Goal: Task Accomplishment & Management: Manage account settings

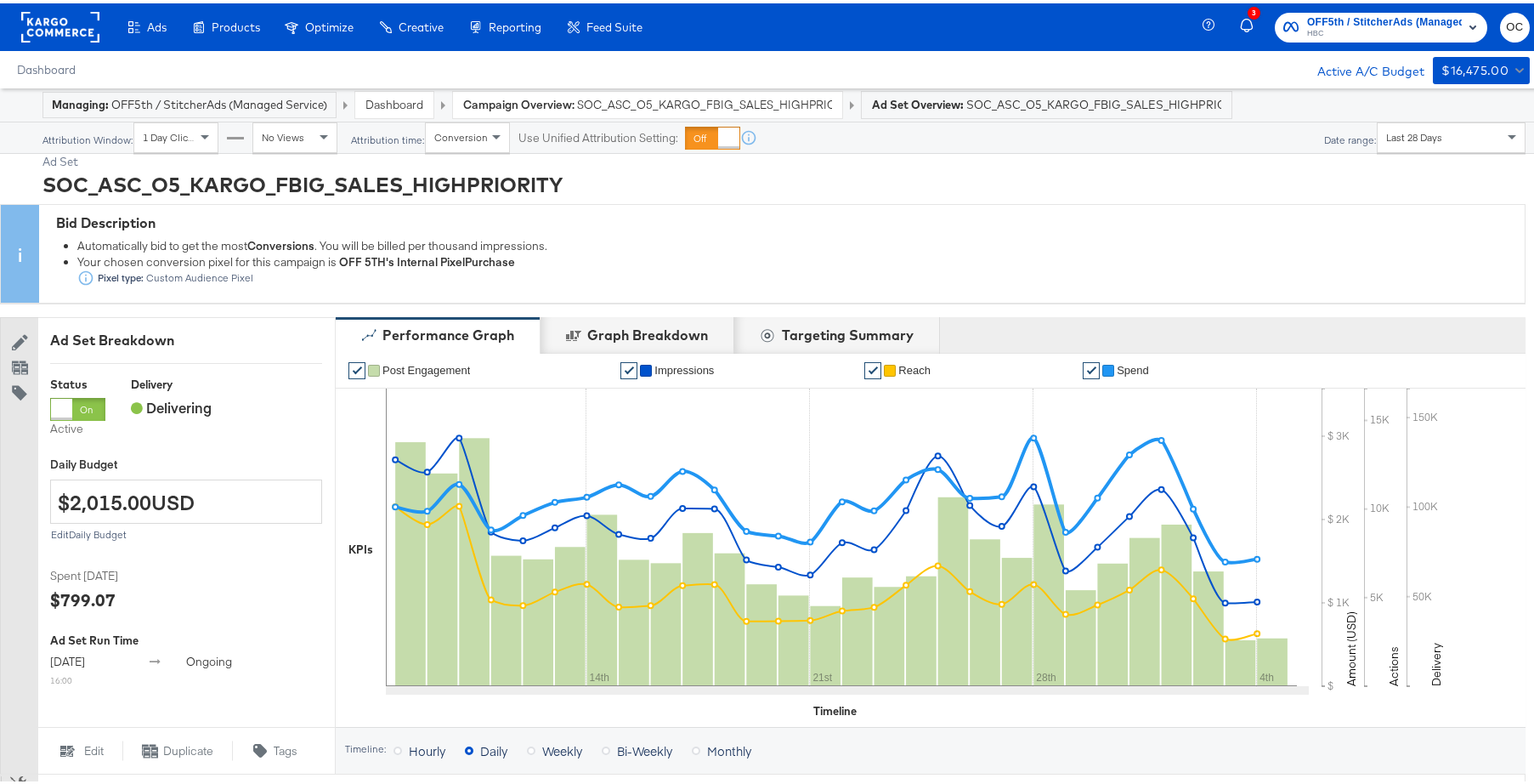
click at [412, 110] on div "Dashboard" at bounding box center [393, 101] width 78 height 27
click at [415, 102] on link "Dashboard" at bounding box center [394, 101] width 58 height 16
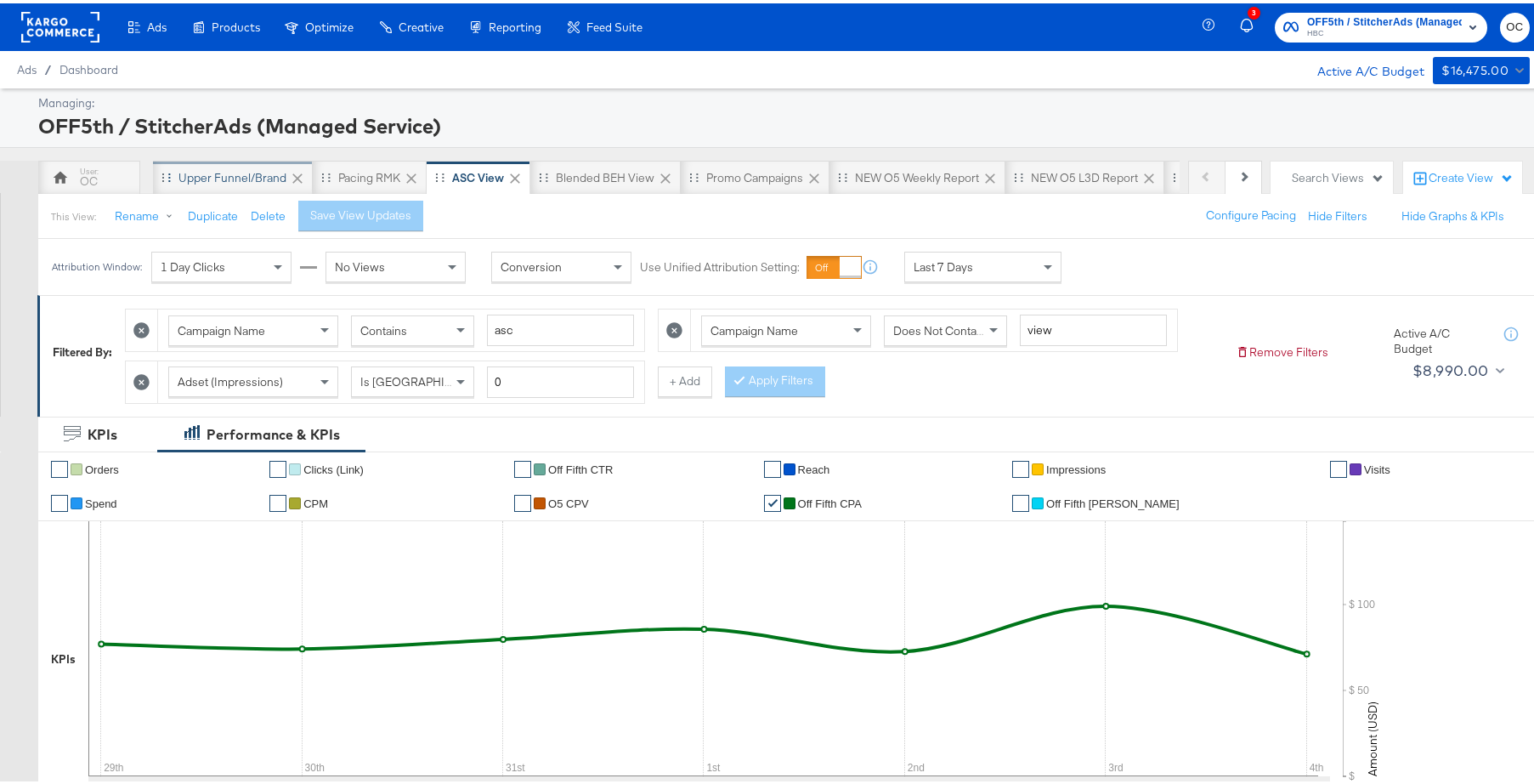
click at [253, 177] on div "Upper Funnel/Brand" at bounding box center [232, 175] width 108 height 17
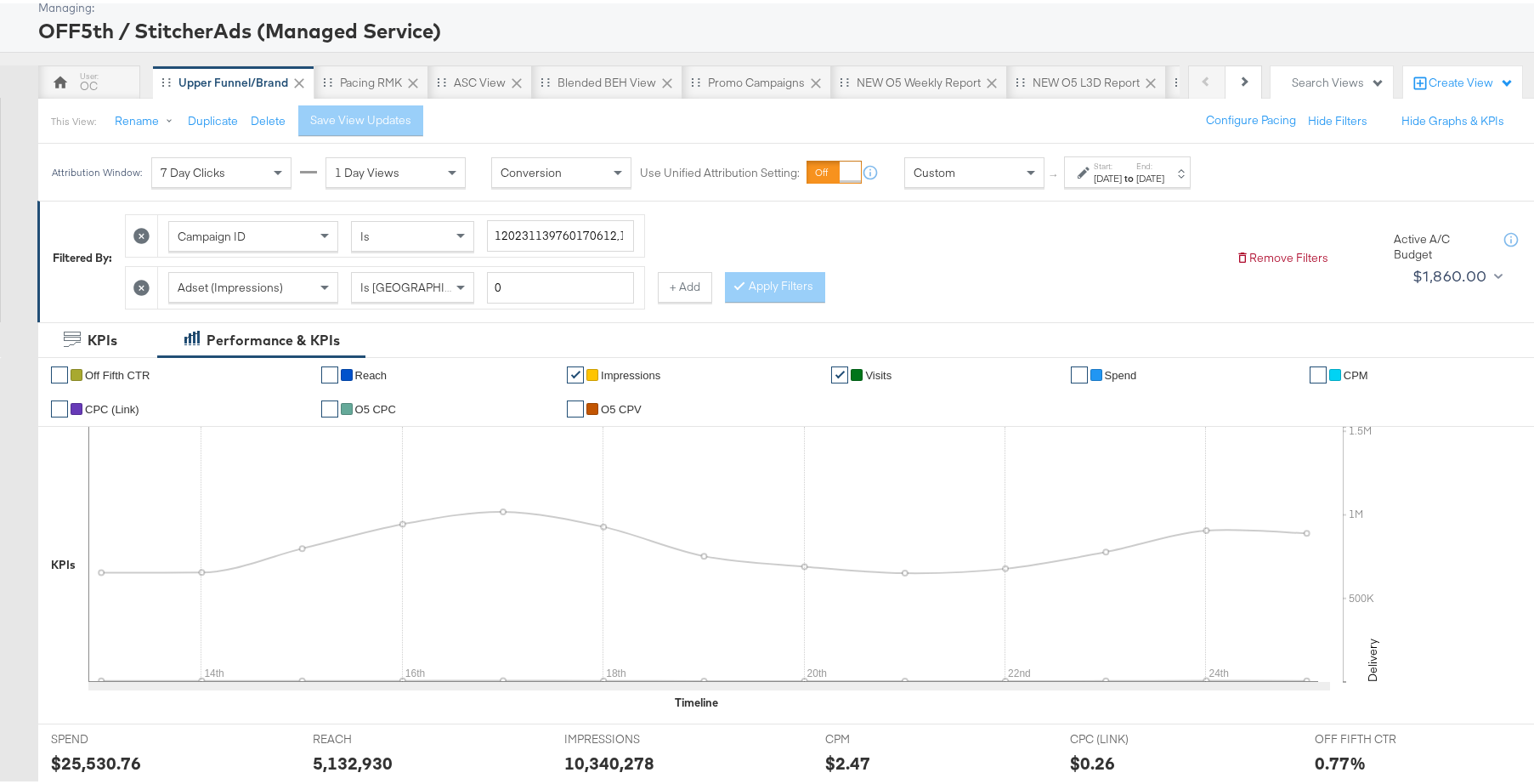
scroll to position [60, 0]
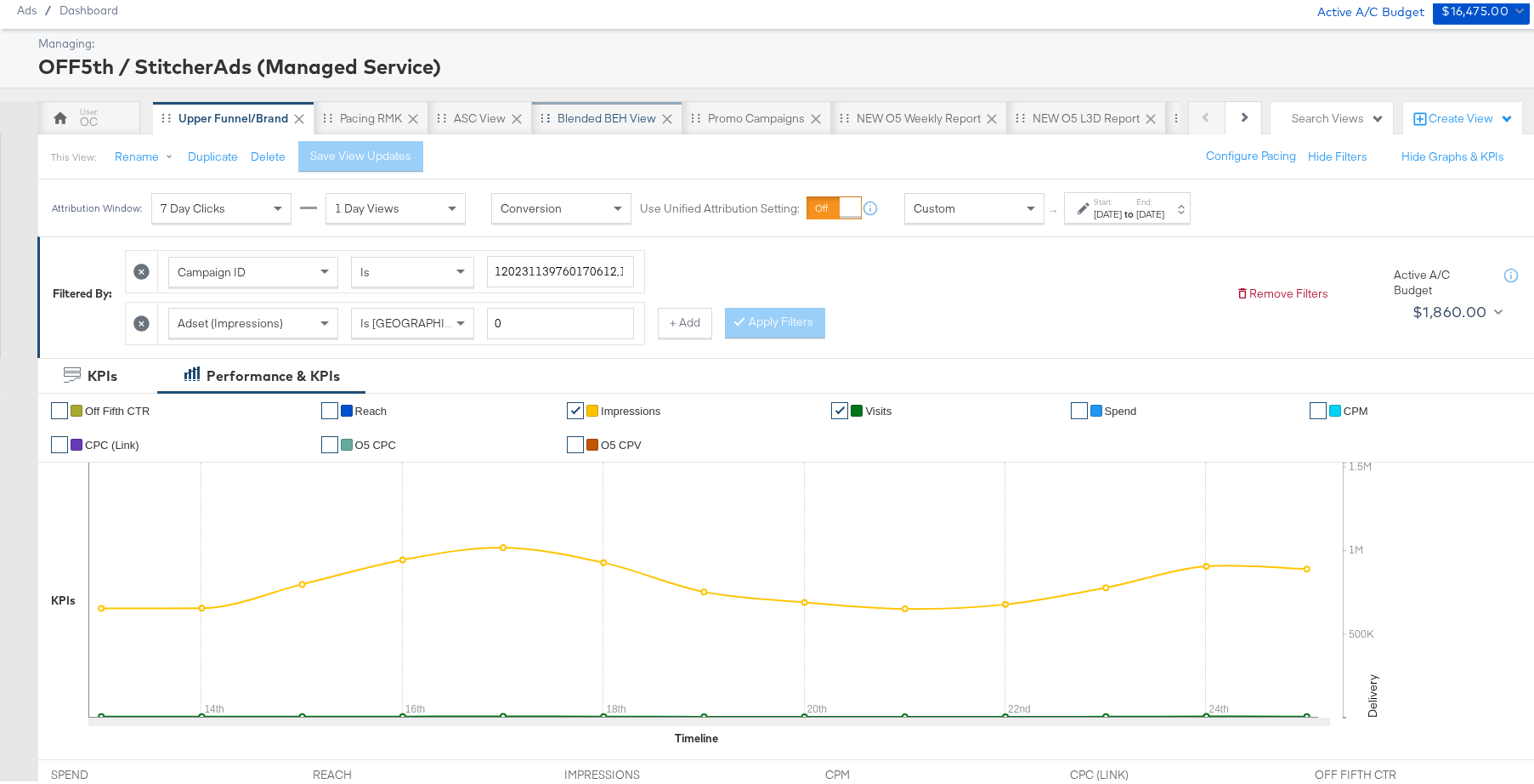
click at [580, 97] on div "Blended BEH View" at bounding box center [608, 114] width 151 height 34
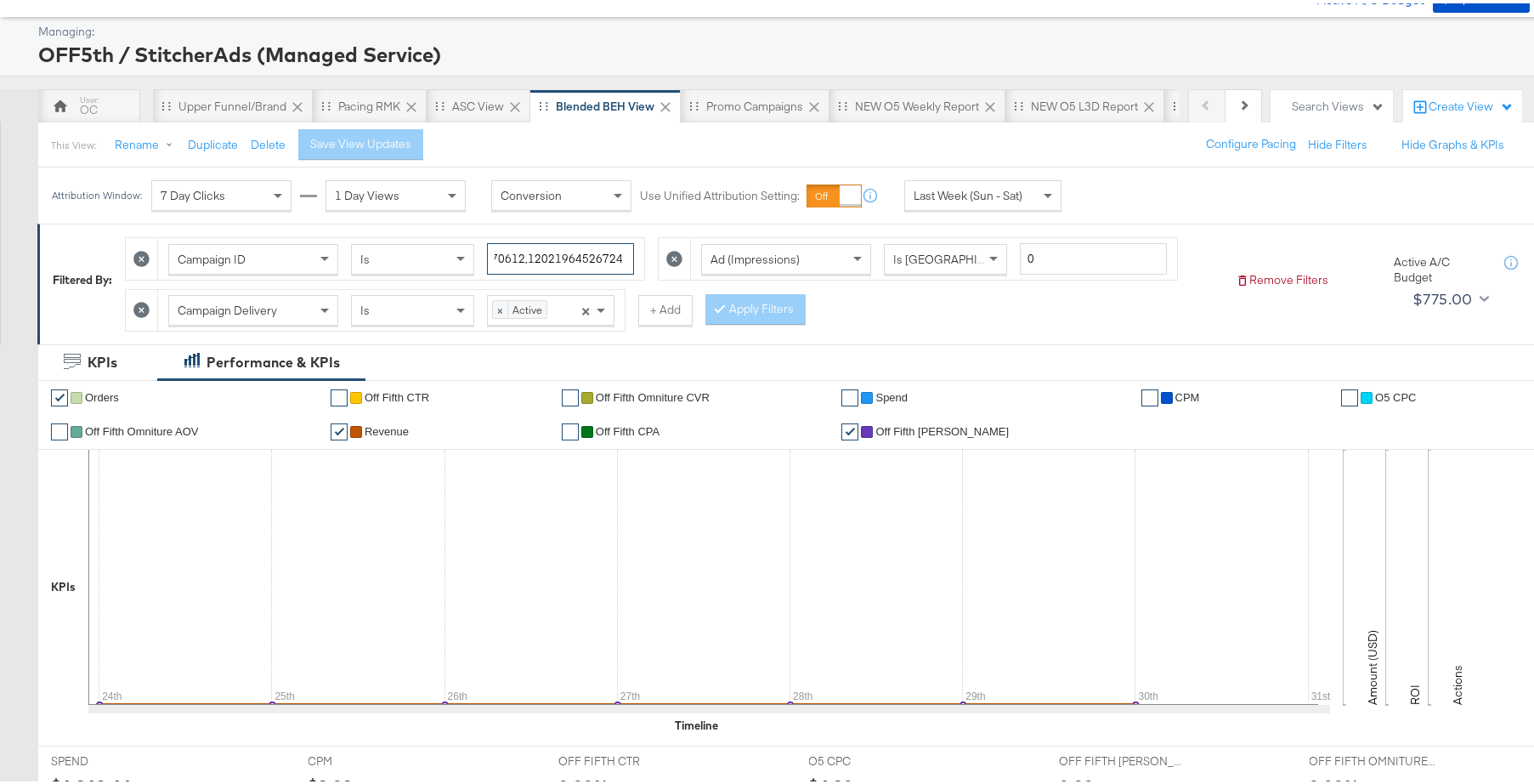
scroll to position [0, 347]
drag, startPoint x: 576, startPoint y: 256, endPoint x: 617, endPoint y: 263, distance: 41.6
click at [617, 263] on input "120214849235150612,120212522690200612,120204479591470612,120219645267240612" at bounding box center [561, 256] width 147 height 31
click at [619, 256] on input "120214849235150612,120212522690200612,120204479591470612,120219645267240612" at bounding box center [561, 256] width 147 height 31
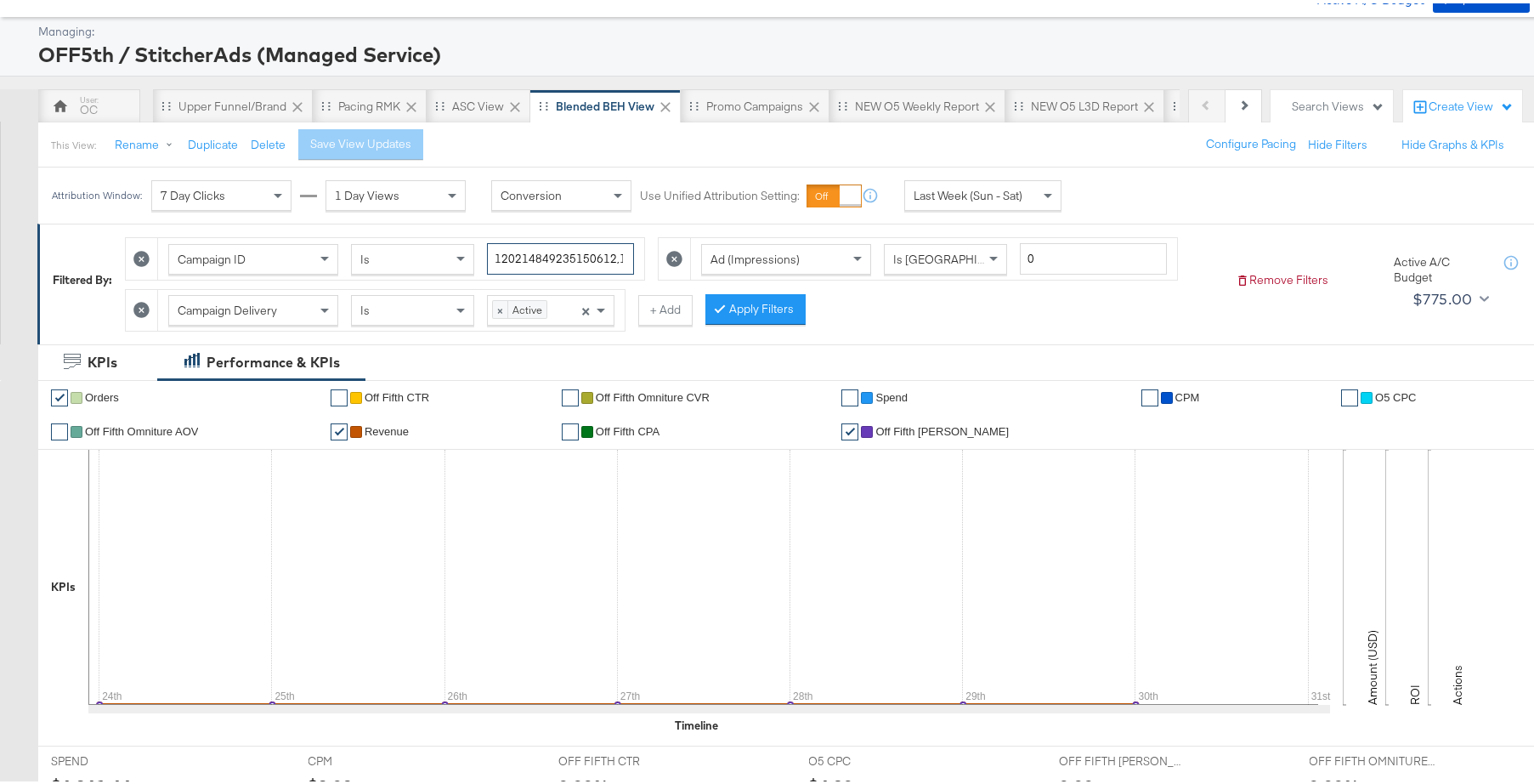
click at [618, 259] on input "120214849235150612,120212522690200612,120204479591470612,120219645267240612," at bounding box center [561, 256] width 147 height 31
paste input "120232295261920612"
type input "120214849235150612,120212522690200612,120204479591470612,120219645267240612,120…"
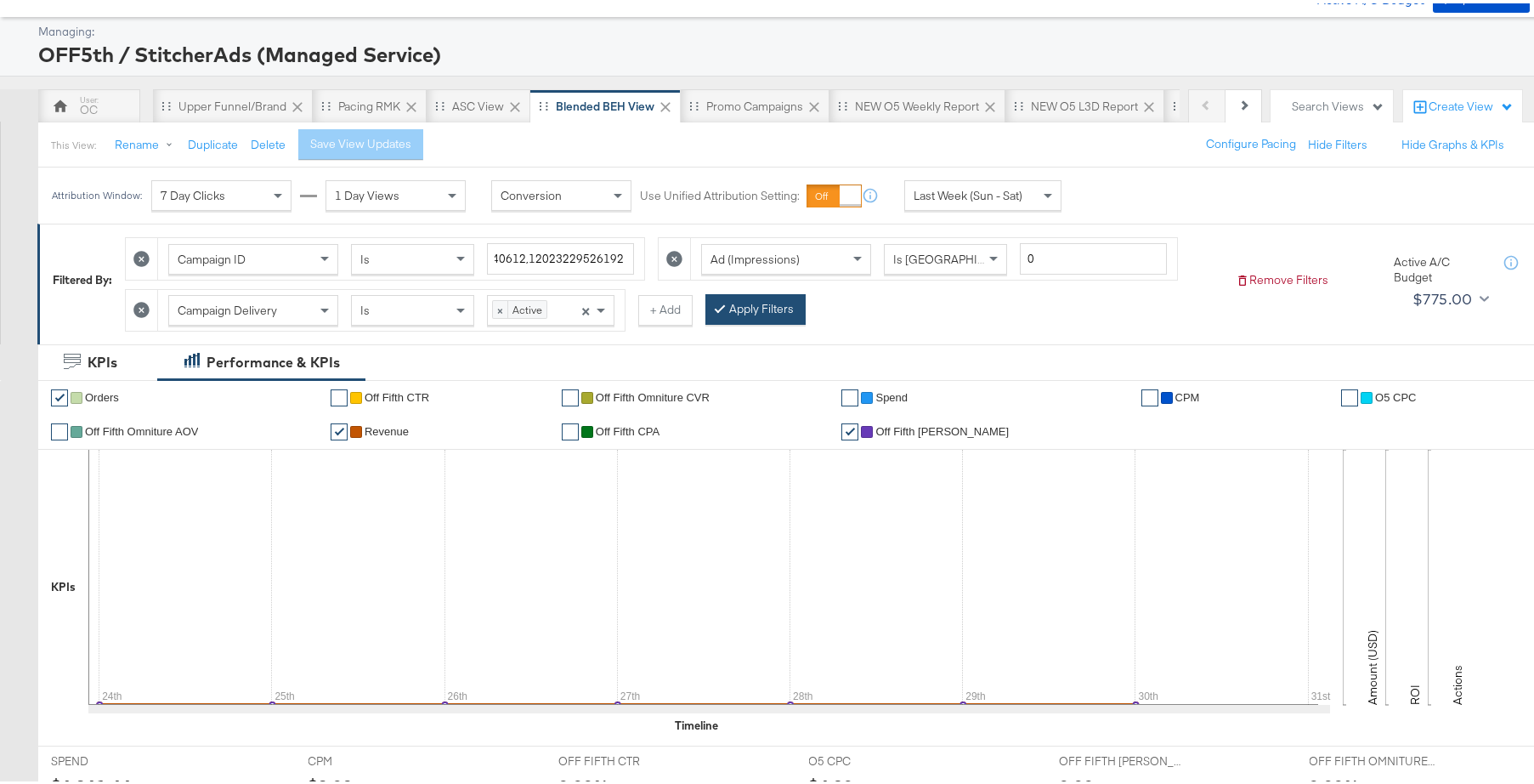
click at [777, 315] on button "Apply Filters" at bounding box center [755, 305] width 100 height 30
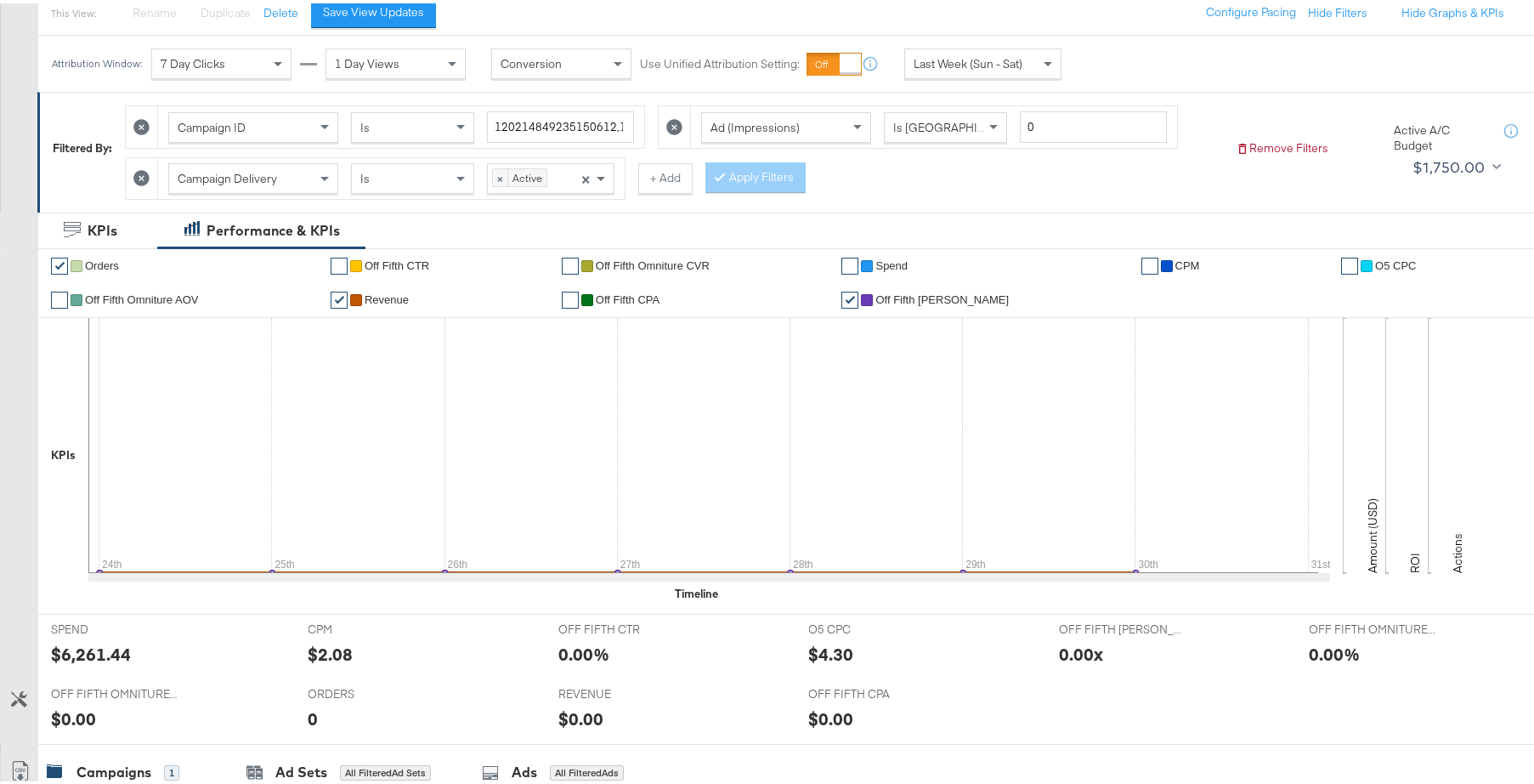
scroll to position [19, 0]
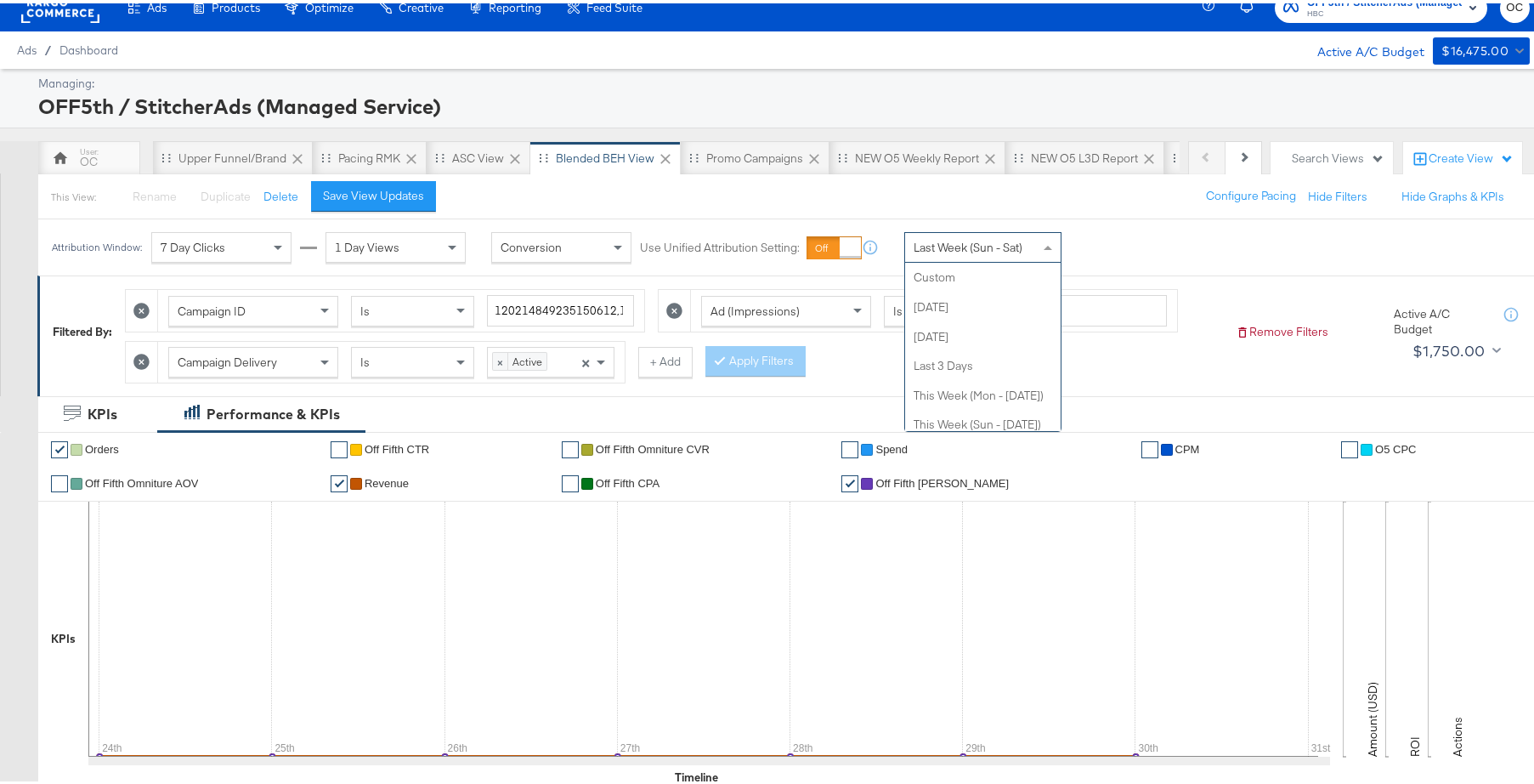
click at [1002, 250] on span "Last Week (Sun - Sat)" at bounding box center [968, 244] width 108 height 16
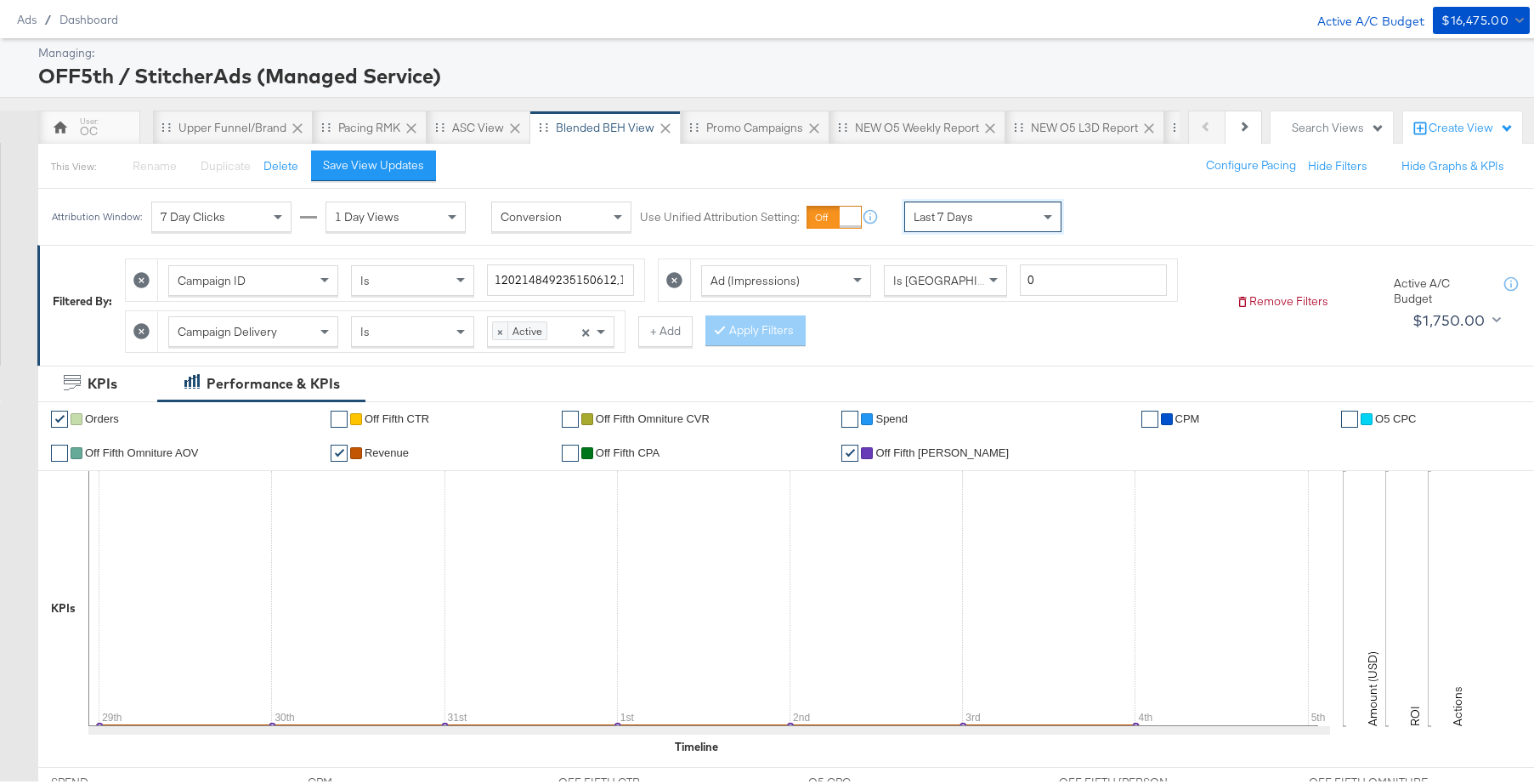
scroll to position [0, 0]
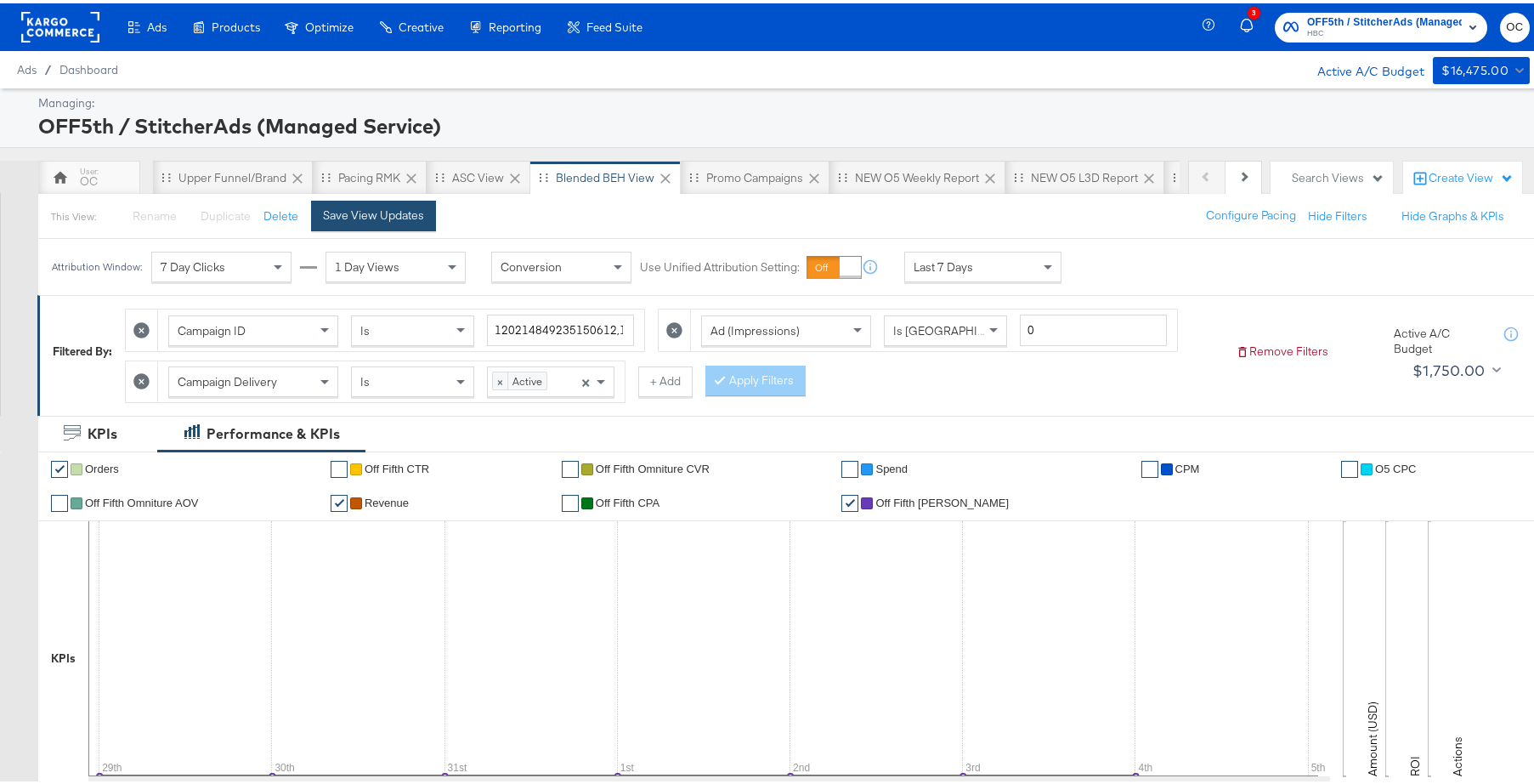
click at [402, 224] on button "Save View Updates" at bounding box center [373, 212] width 125 height 30
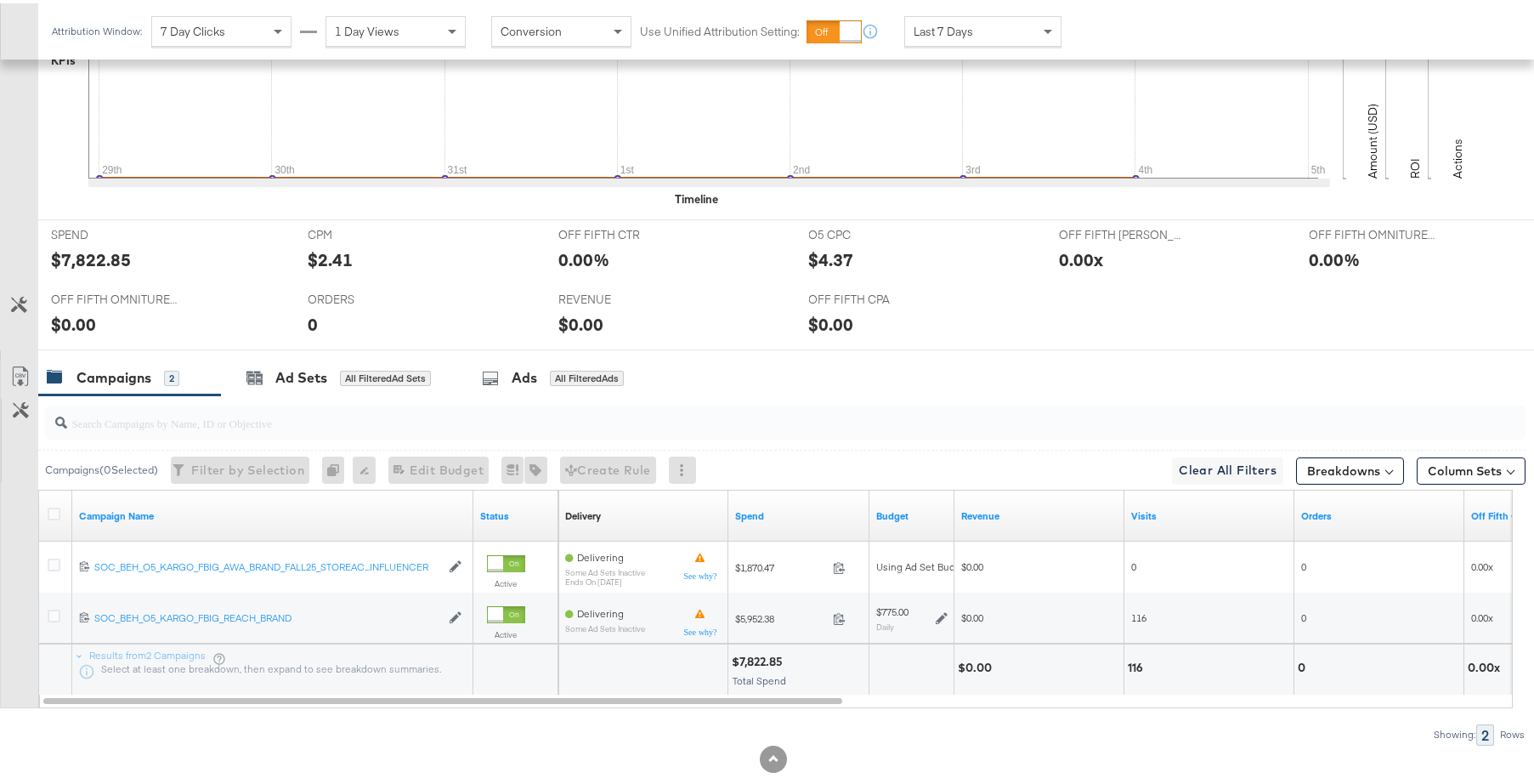
scroll to position [23, 0]
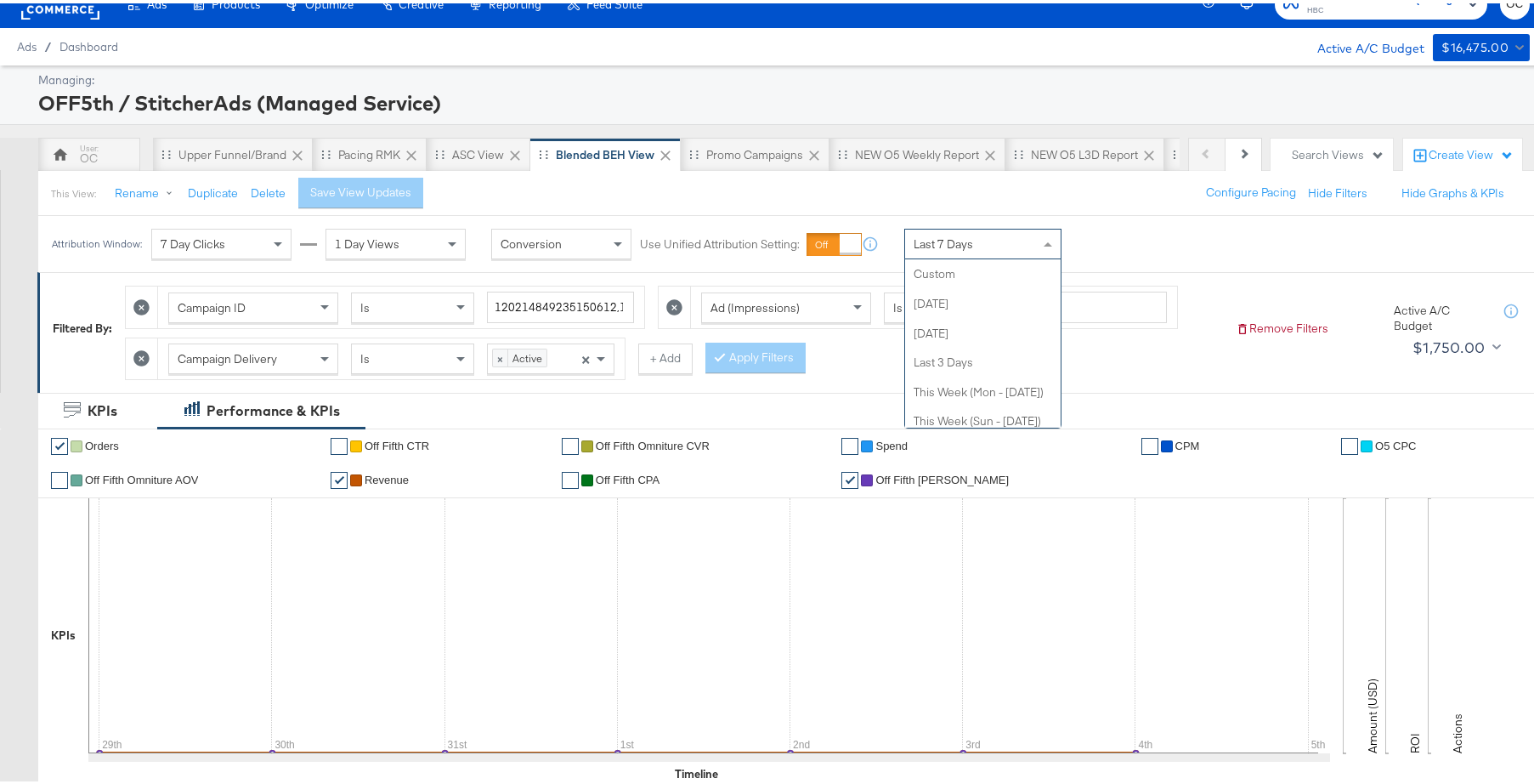
click at [976, 239] on div "Last 7 Days" at bounding box center [983, 240] width 155 height 28
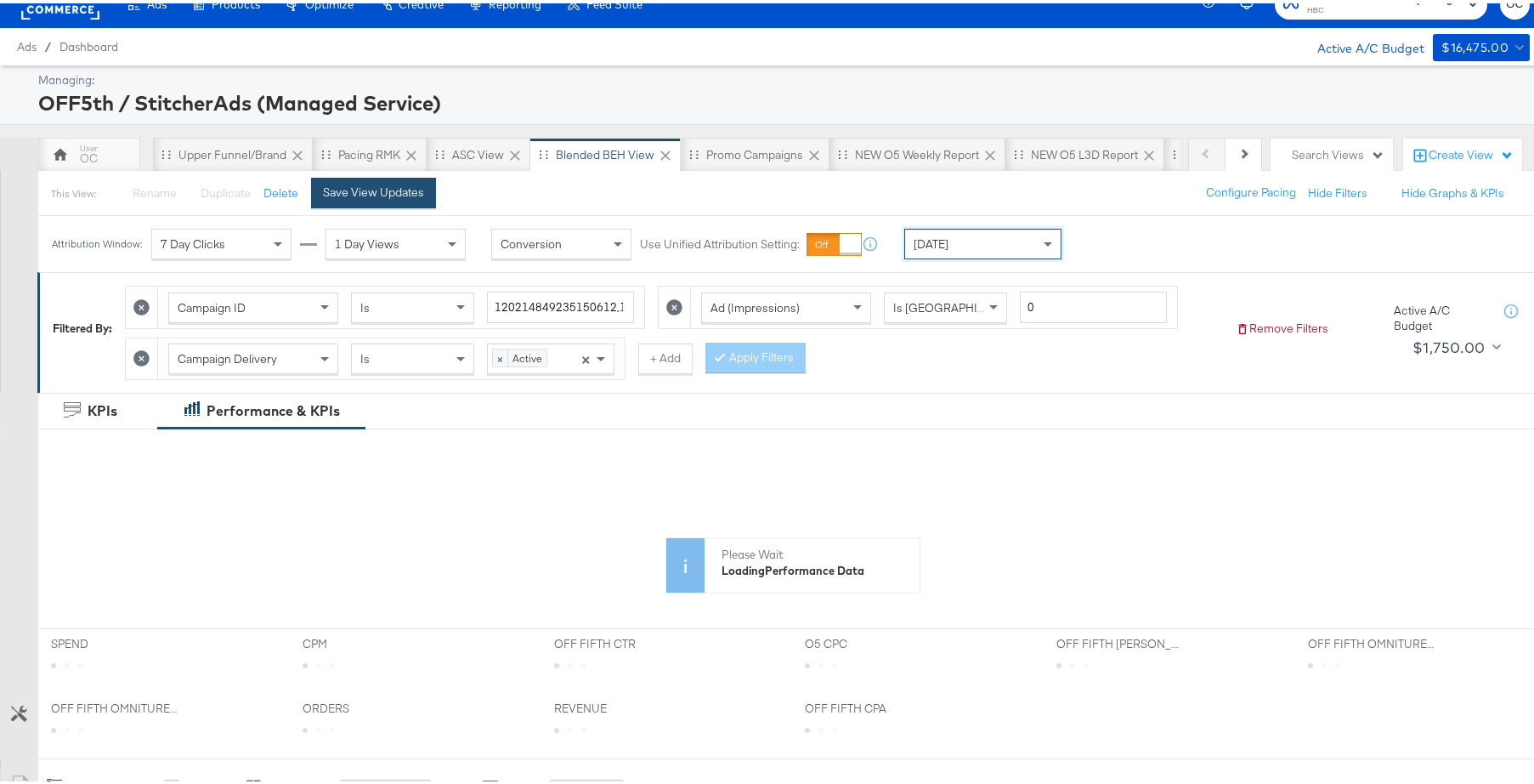
click at [380, 186] on div "Save View Updates" at bounding box center [373, 189] width 101 height 17
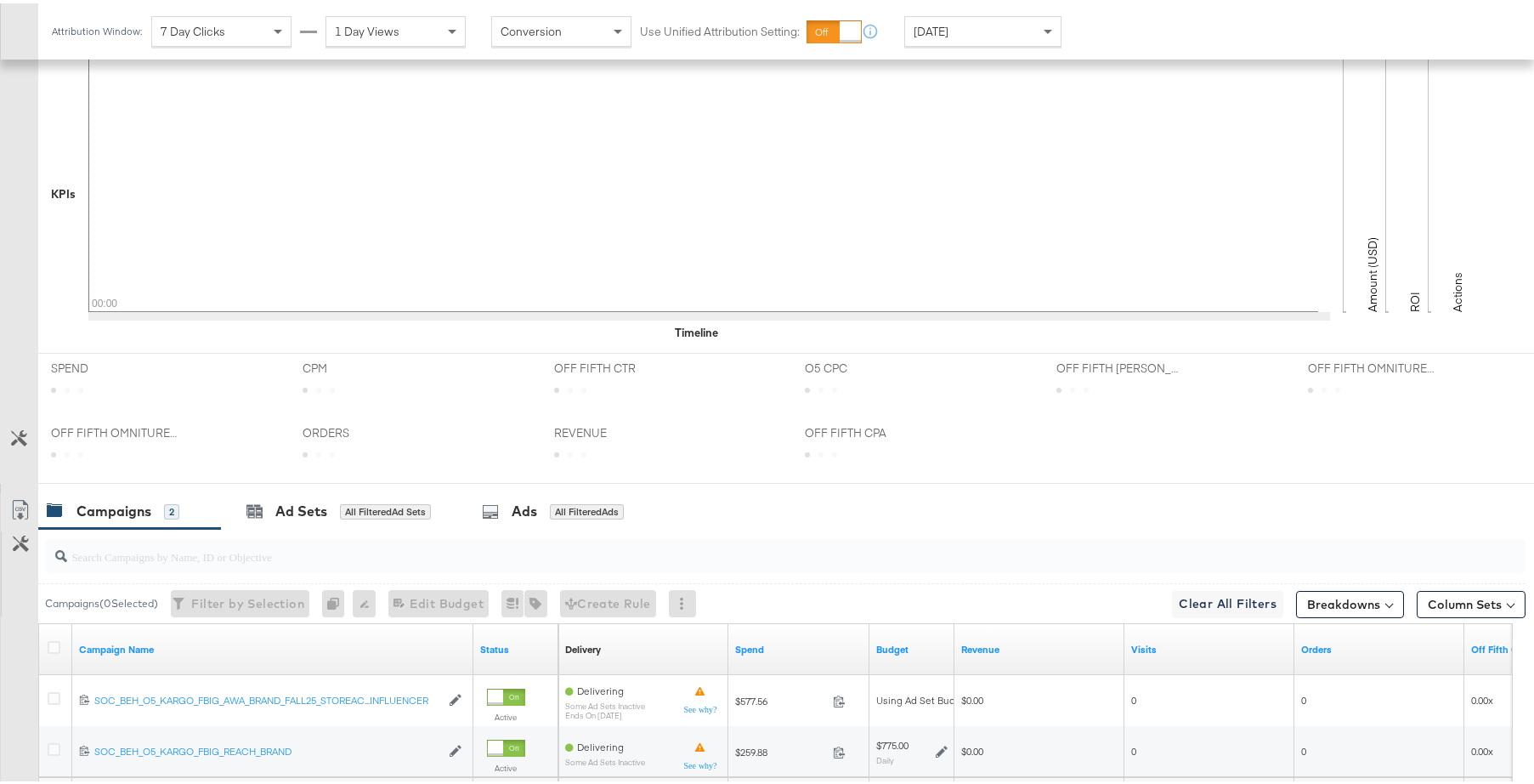
scroll to position [630, 0]
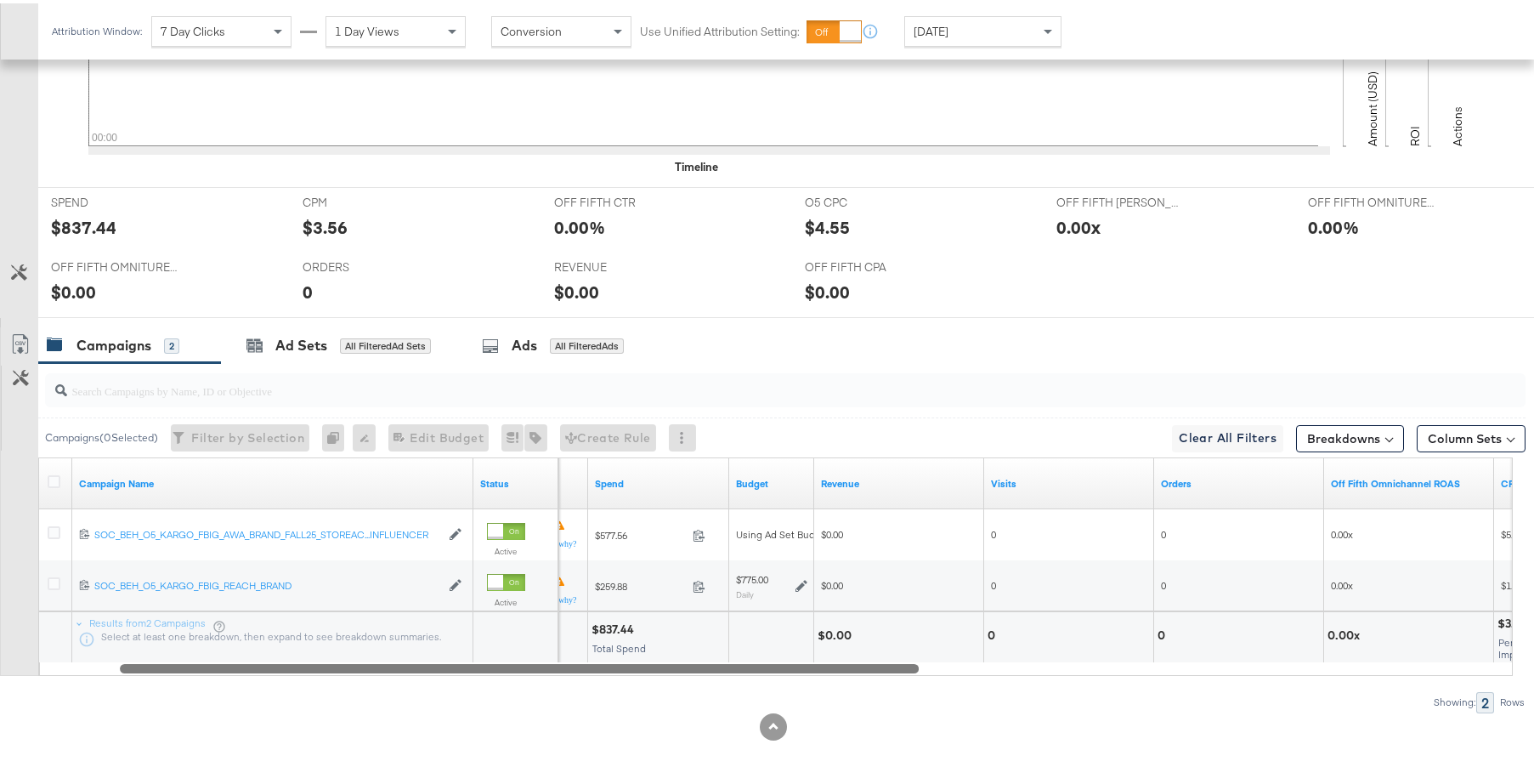
drag, startPoint x: 701, startPoint y: 661, endPoint x: 765, endPoint y: 637, distance: 68.4
click at [765, 637] on div "Campaign Name Status Delivery Sorting Unavailable Spend Budget Revenue Visits O…" at bounding box center [776, 563] width 1474 height 219
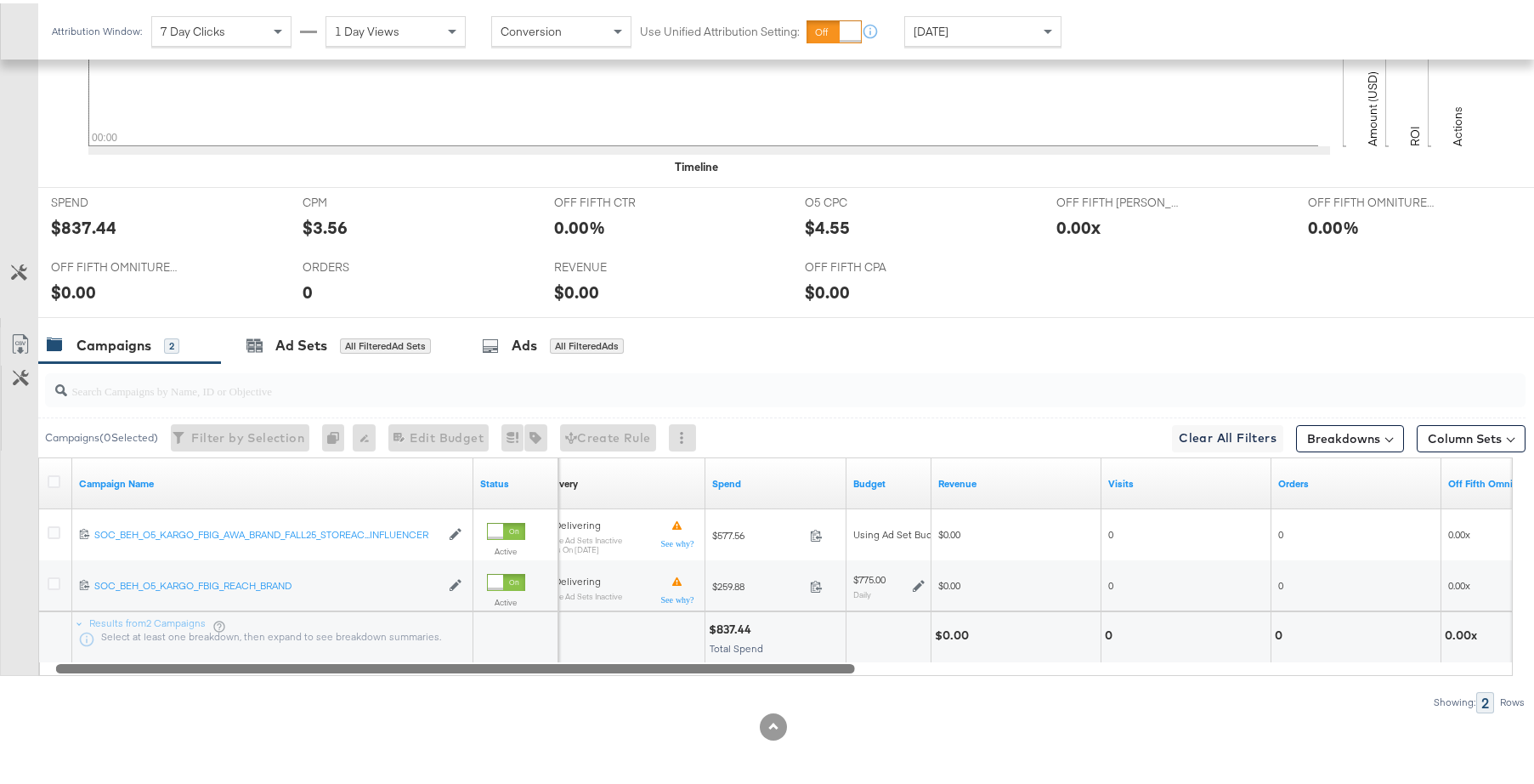
drag, startPoint x: 696, startPoint y: 665, endPoint x: 391, endPoint y: 627, distance: 307.4
click at [393, 627] on div "Campaign Name Status Delivery Sorting Unavailable Spend Budget Revenue Visits O…" at bounding box center [776, 563] width 1474 height 219
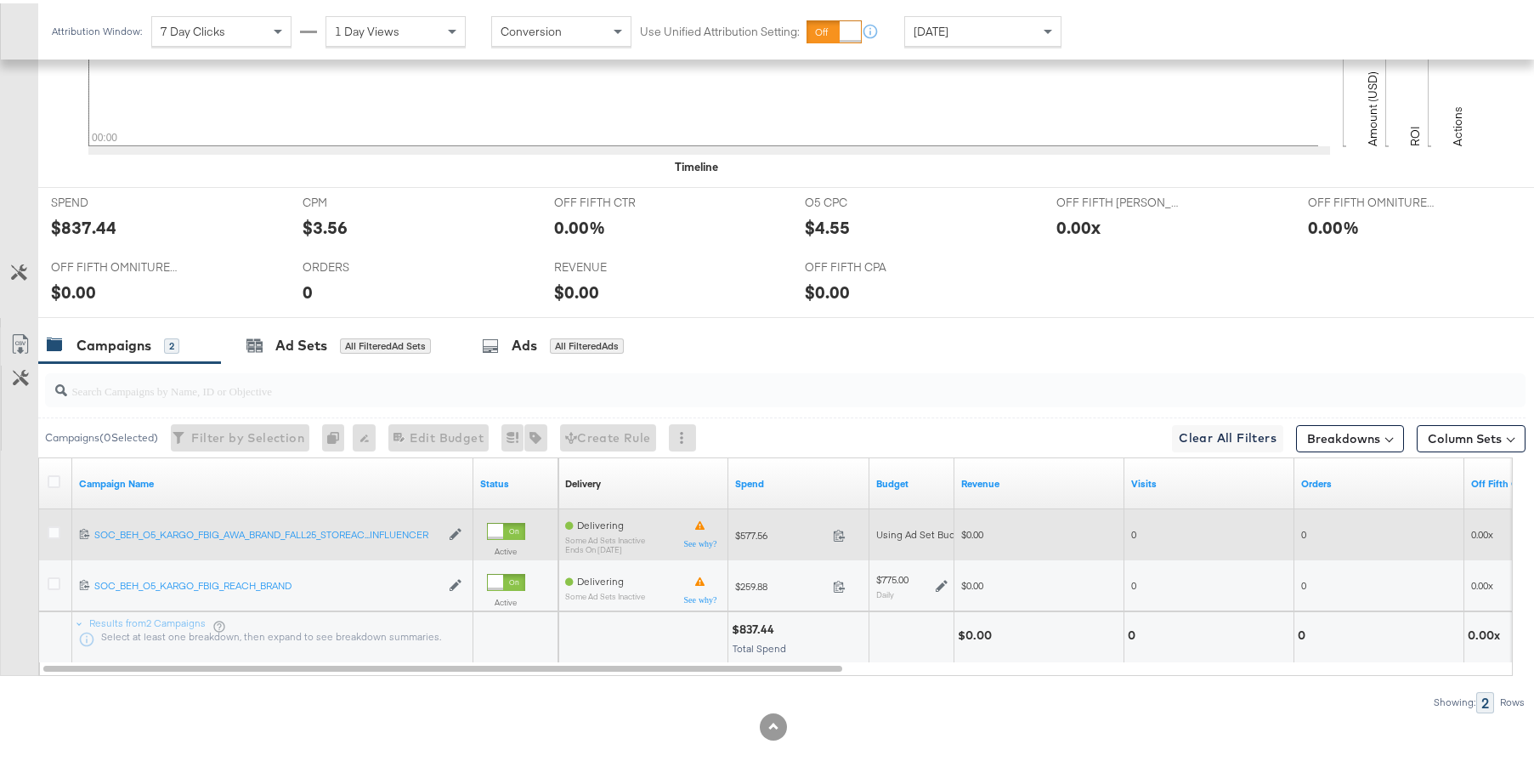
click at [381, 523] on div "120232295261920612 SOC_BEH_O5_KARGO_FBIG_AWA_BRAND_FALL25_STOREACLT_INFLUENCER …" at bounding box center [273, 531] width 401 height 28
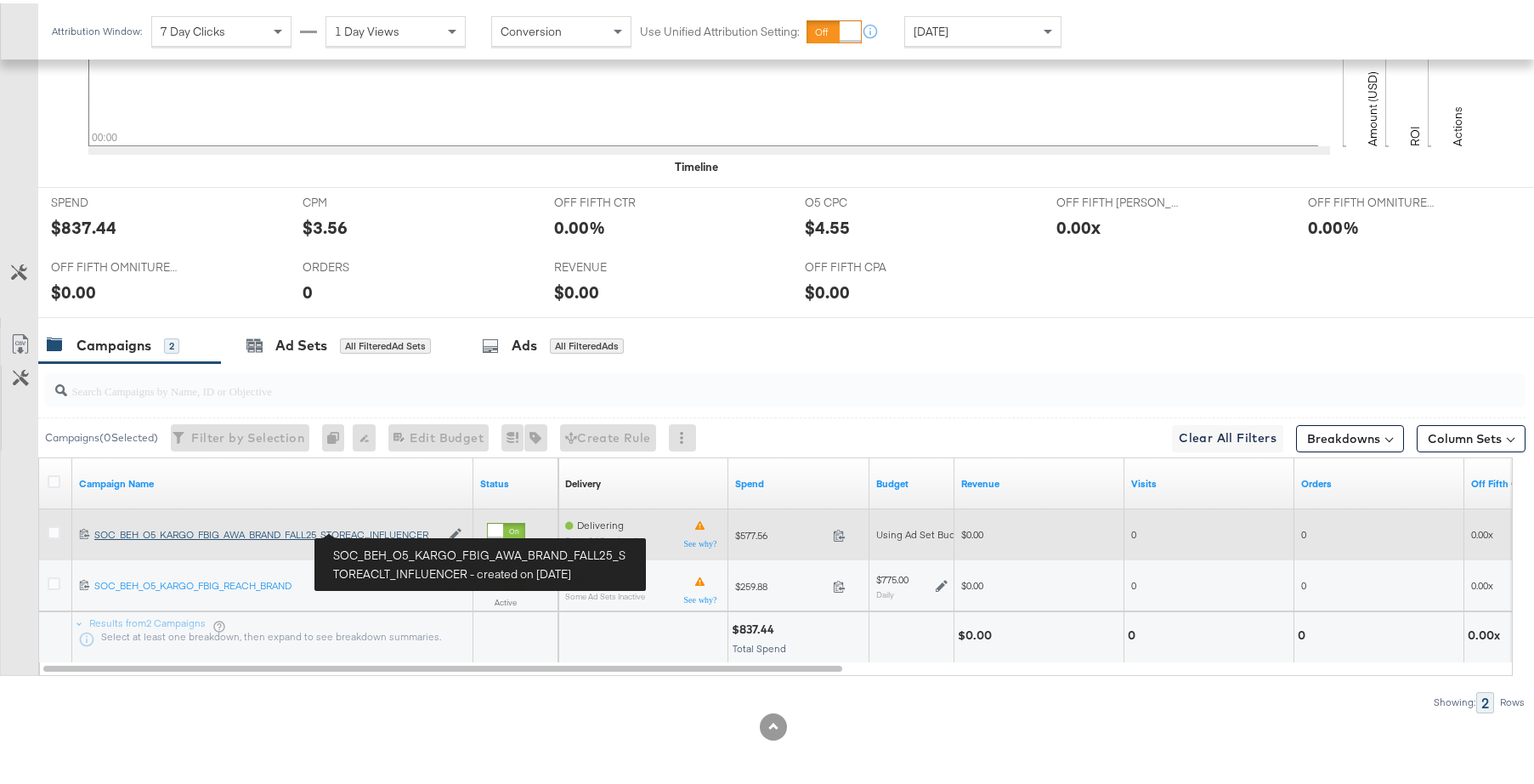
click at [378, 528] on div "SOC_BEH_O5_KARGO_FBIG_AWA_BRAND_FALL25_STOREACLT_INFLUENCER SOC_BEH_O5_KARGO_FB…" at bounding box center [267, 530] width 346 height 14
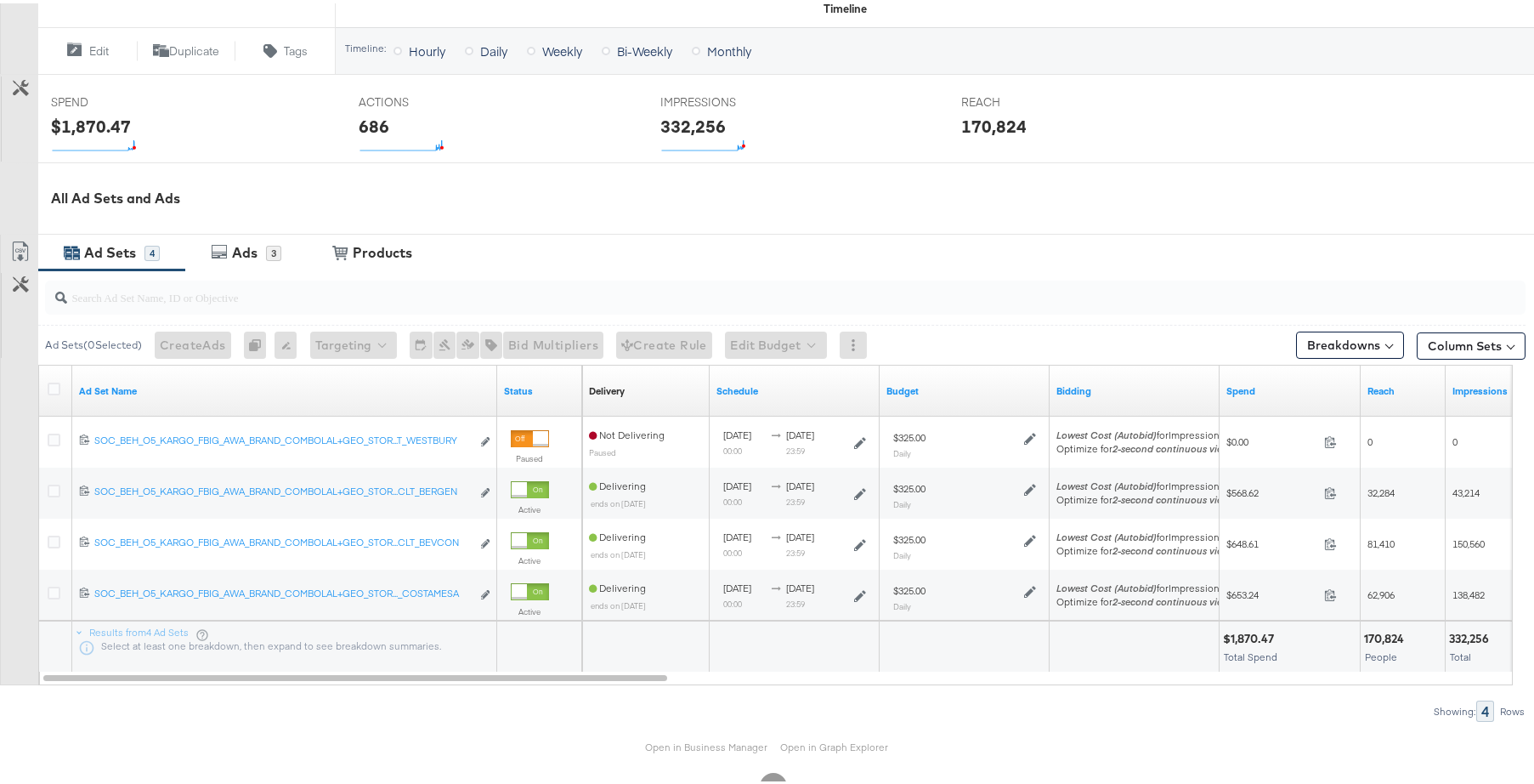
scroll to position [670, 0]
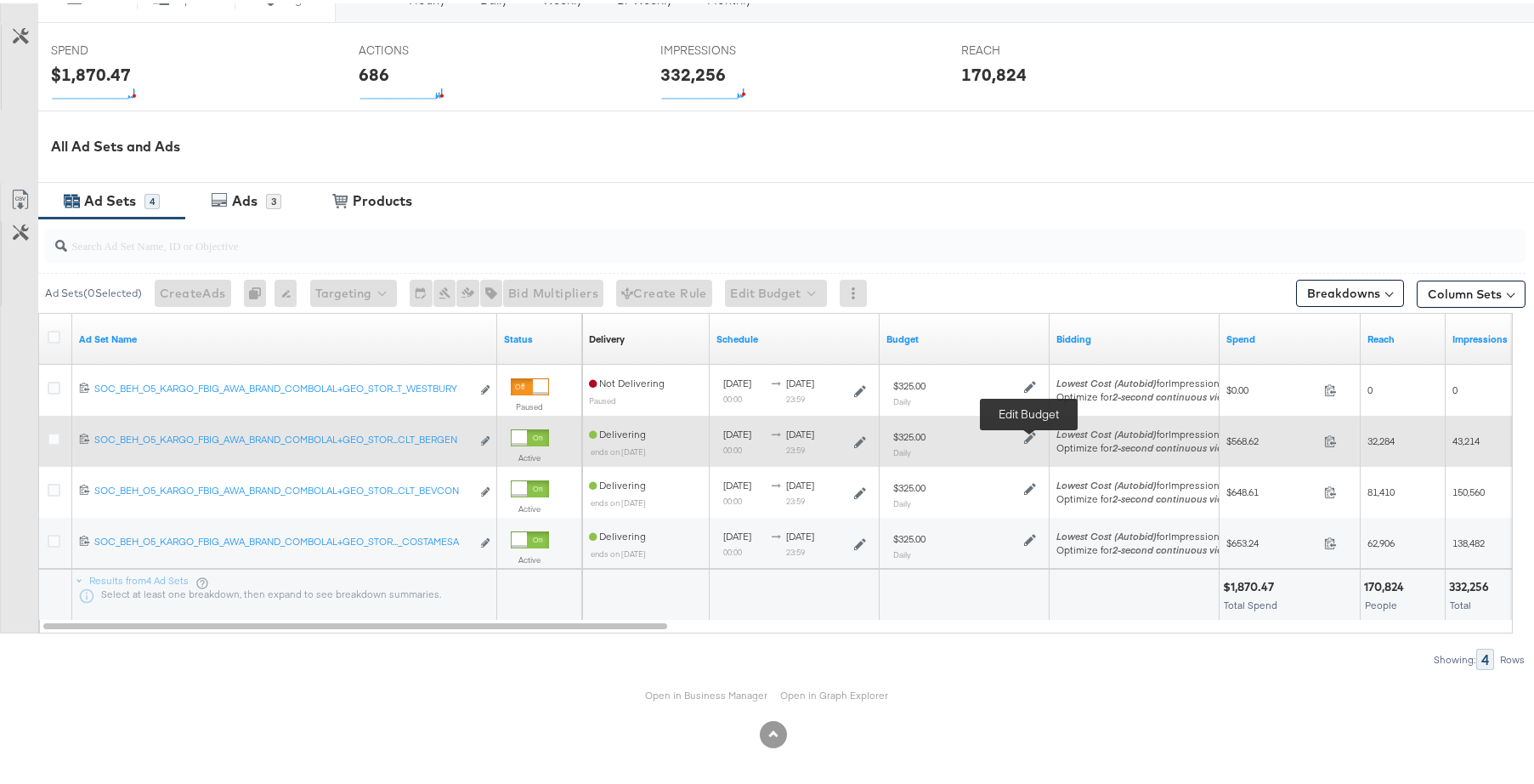
click at [1028, 437] on icon at bounding box center [1029, 434] width 12 height 12
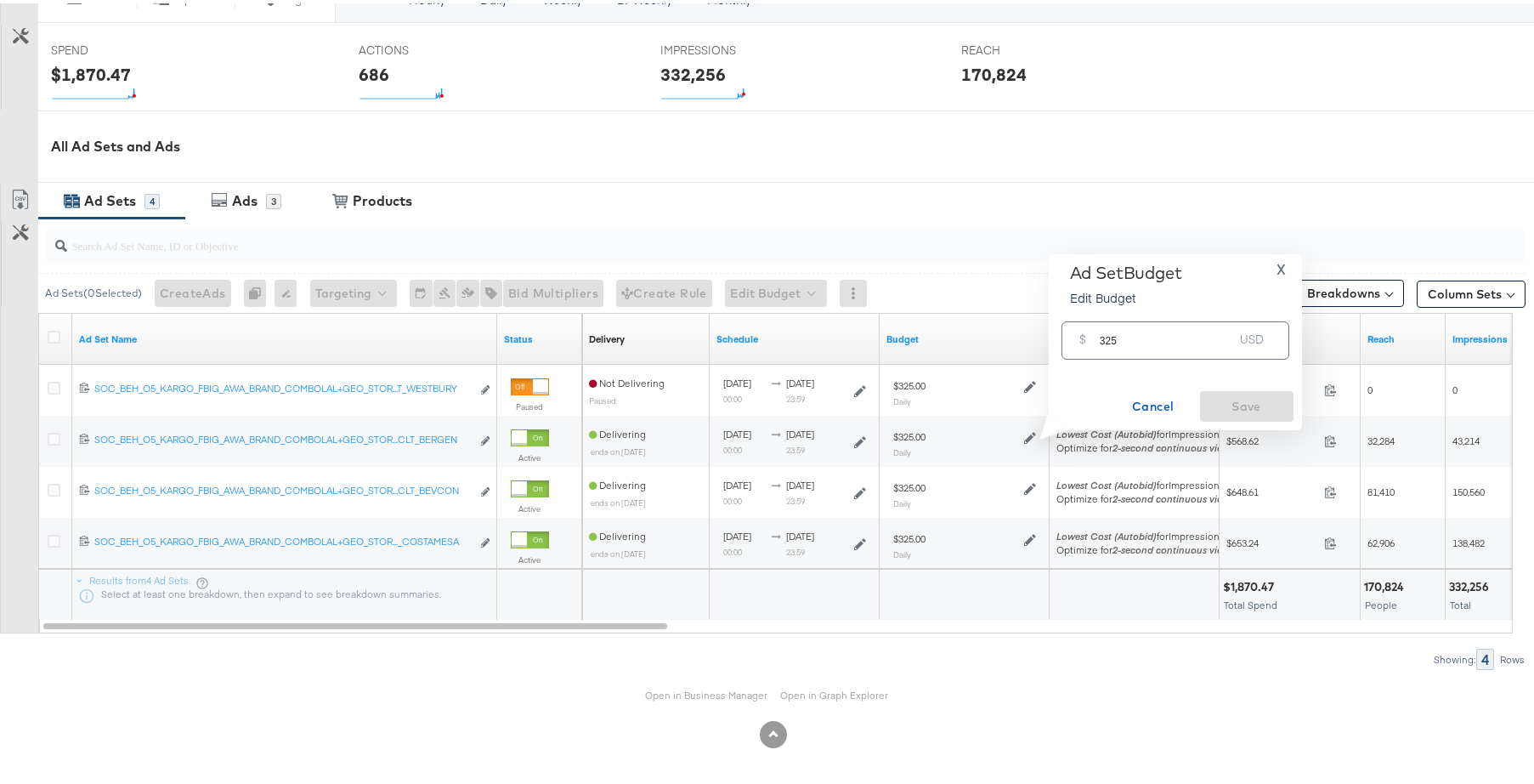
click at [1110, 336] on input "325" at bounding box center [1166, 330] width 134 height 37
type input "335"
click at [1237, 409] on span "Save" at bounding box center [1246, 403] width 80 height 21
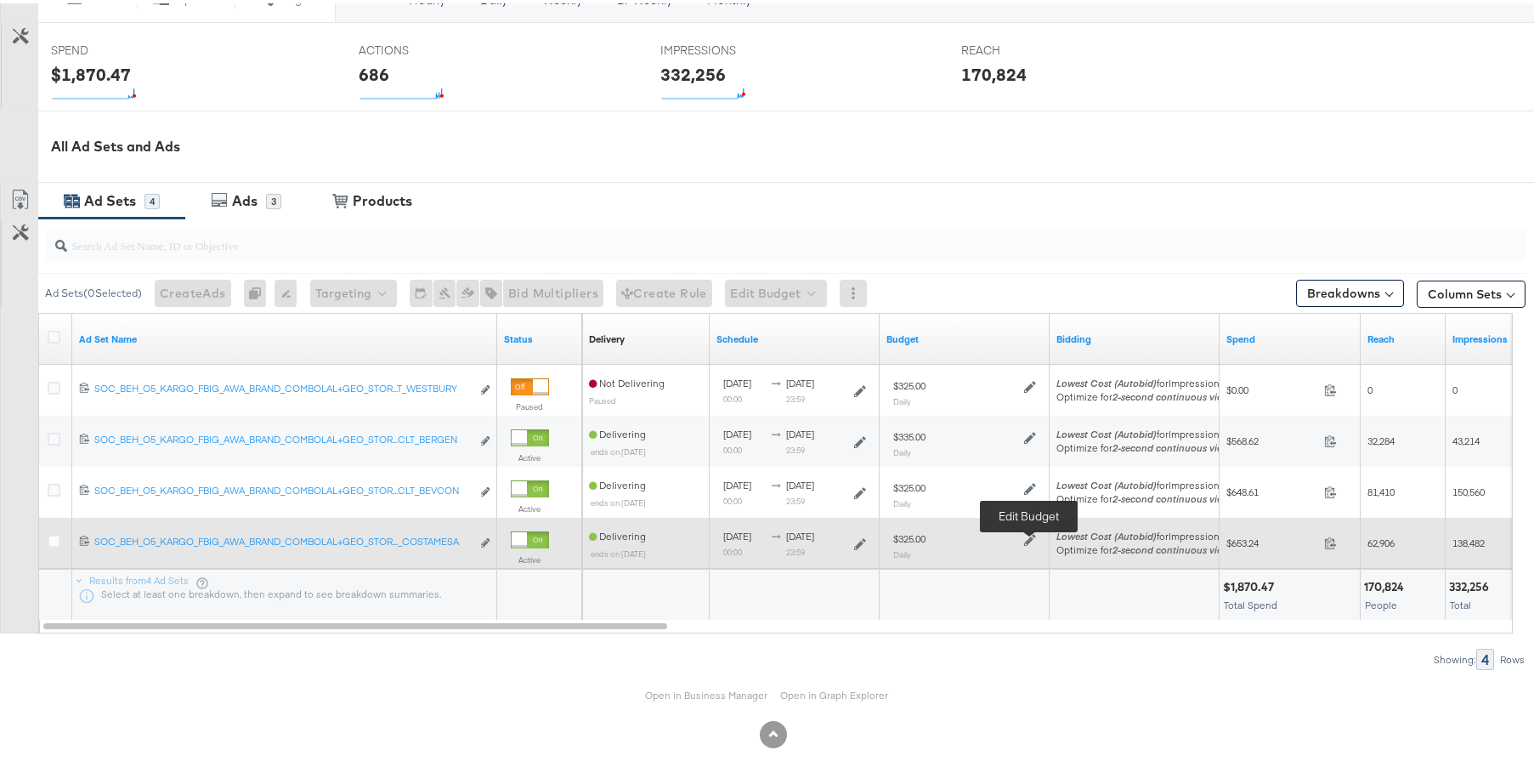
click at [1031, 538] on icon at bounding box center [1029, 536] width 12 height 12
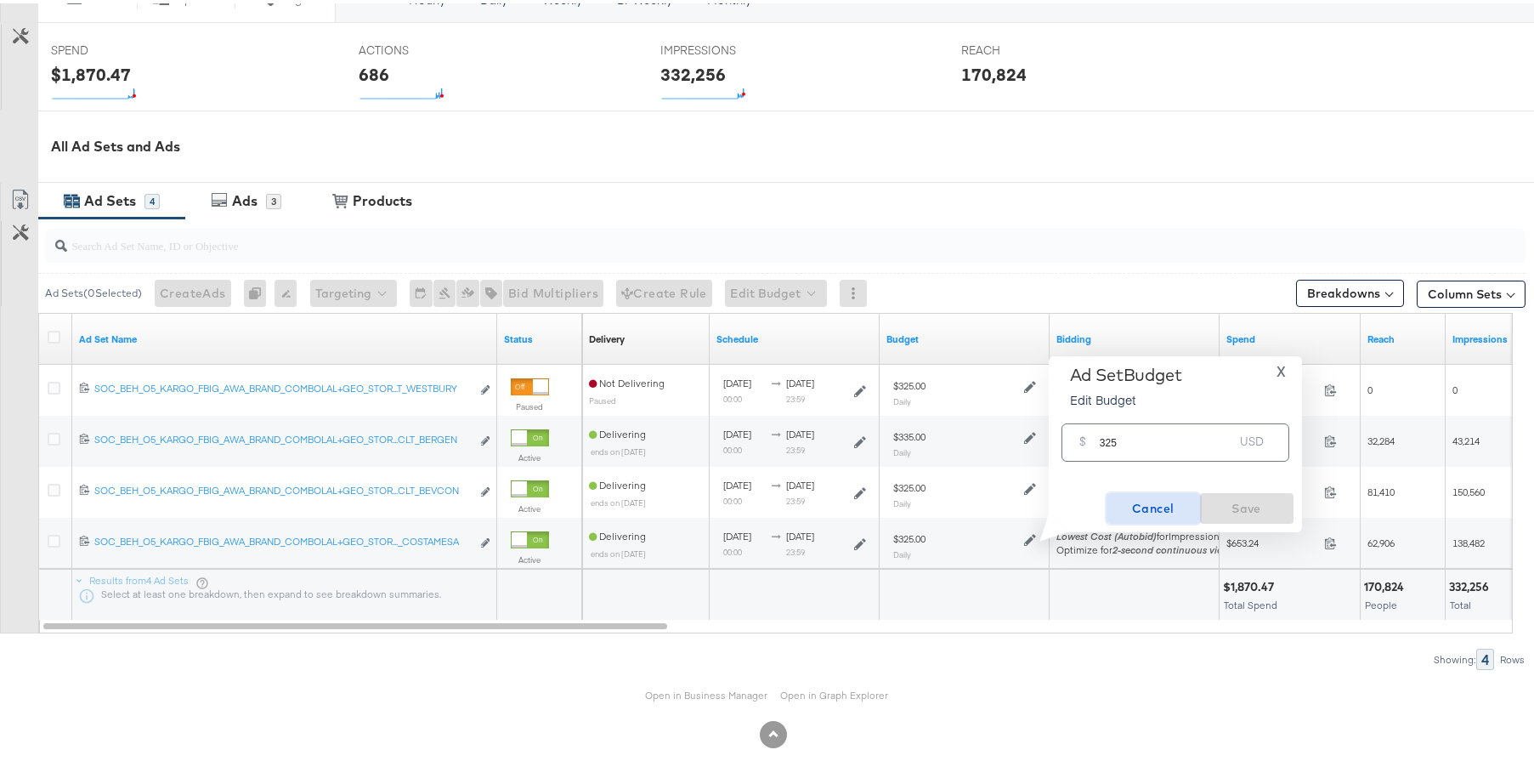
click at [1162, 512] on span "Cancel" at bounding box center [1153, 505] width 80 height 21
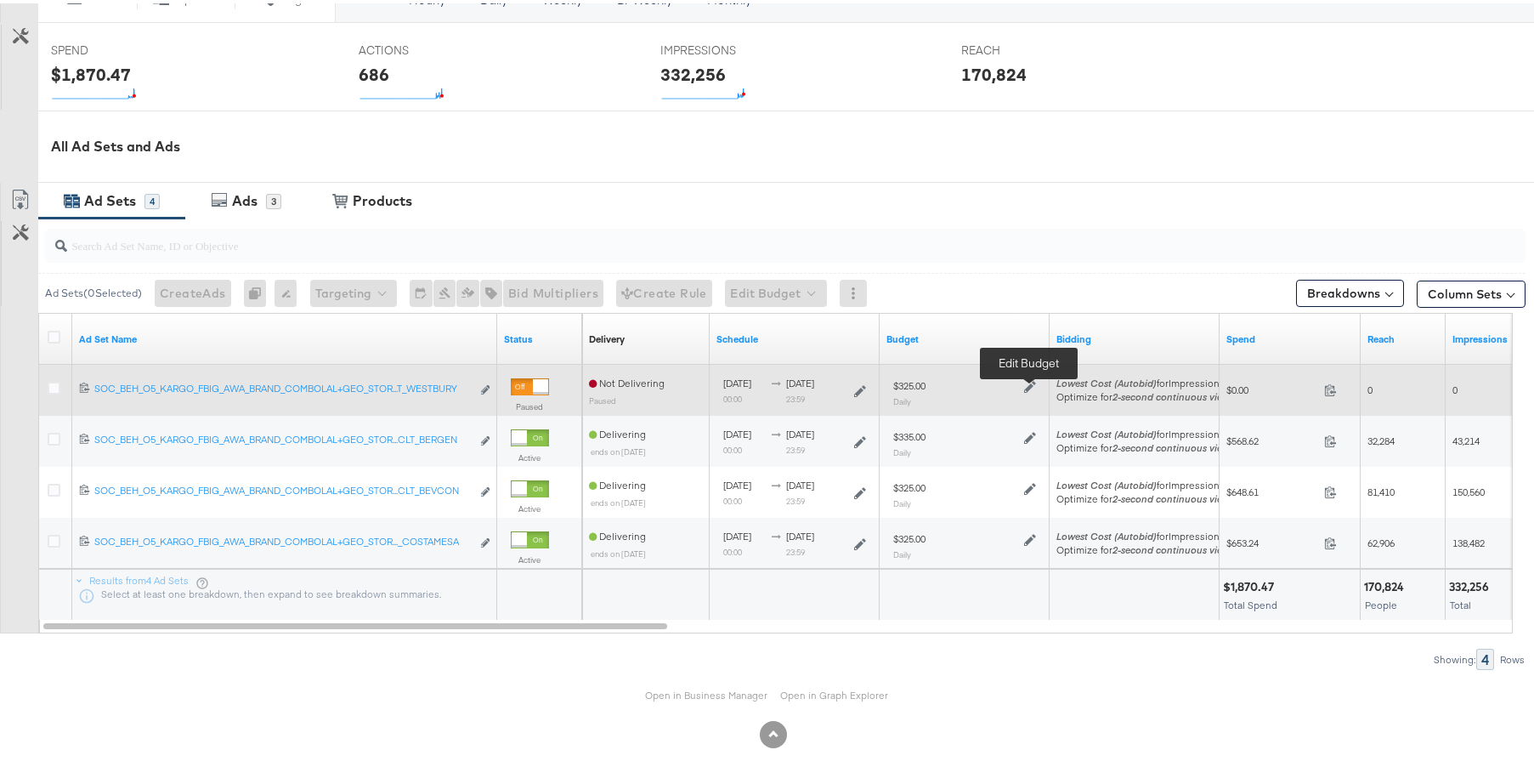
click at [1031, 384] on icon at bounding box center [1029, 383] width 12 height 12
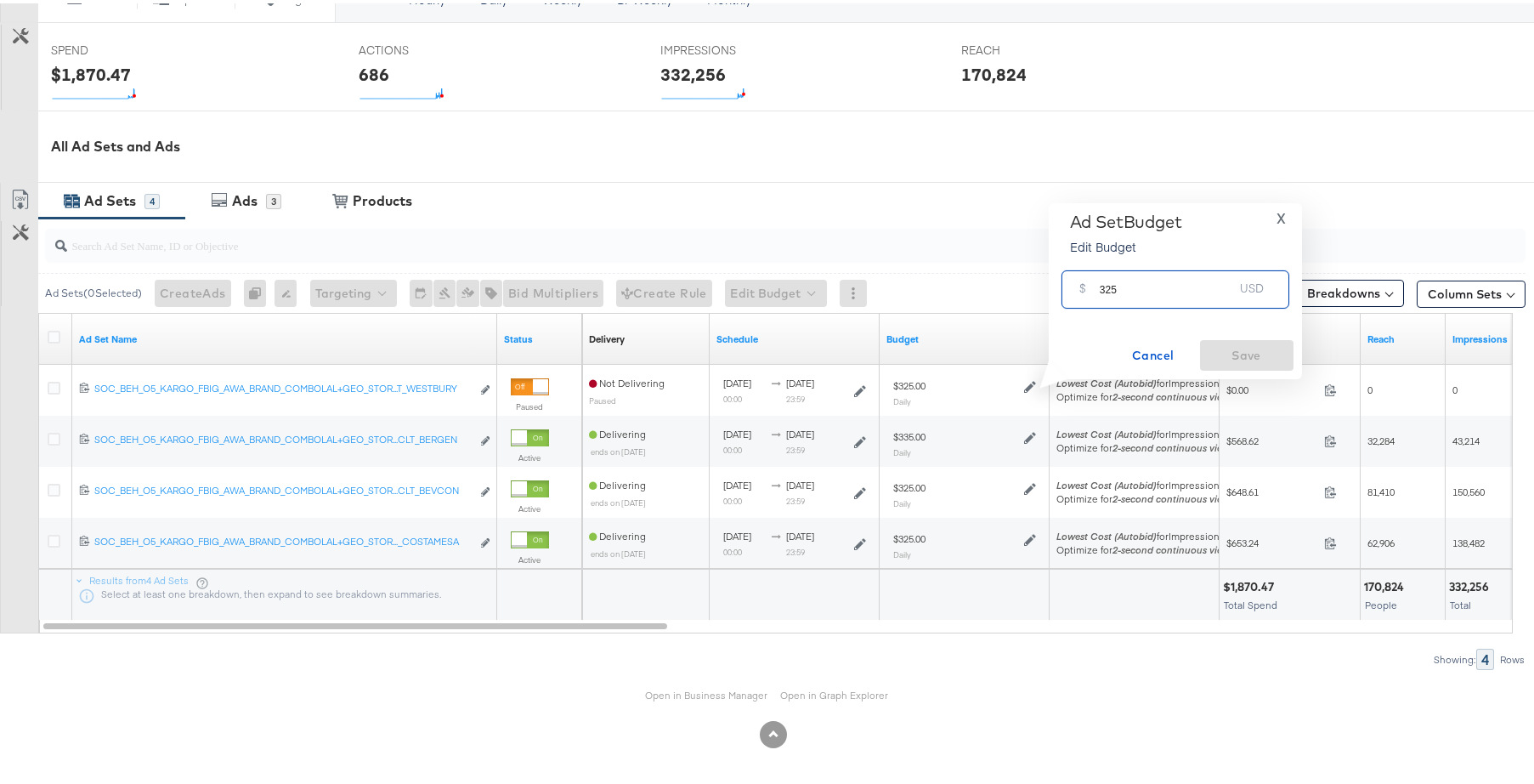
drag, startPoint x: 1132, startPoint y: 285, endPoint x: 1080, endPoint y: 288, distance: 52.1
click at [1080, 288] on div "$ 325 USD" at bounding box center [1176, 286] width 228 height 39
type input "400"
click at [1233, 360] on span "Save" at bounding box center [1246, 352] width 80 height 21
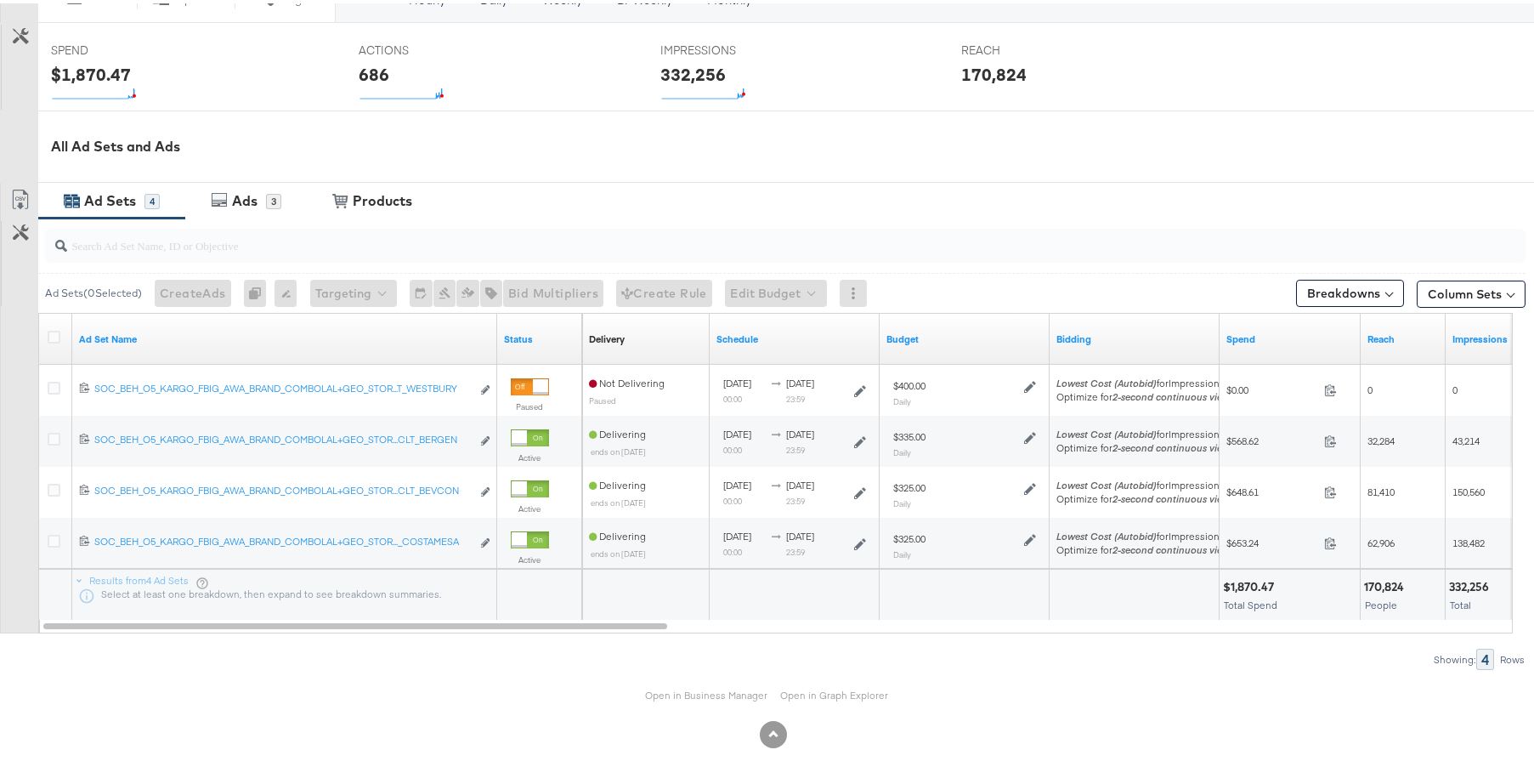
scroll to position [0, 0]
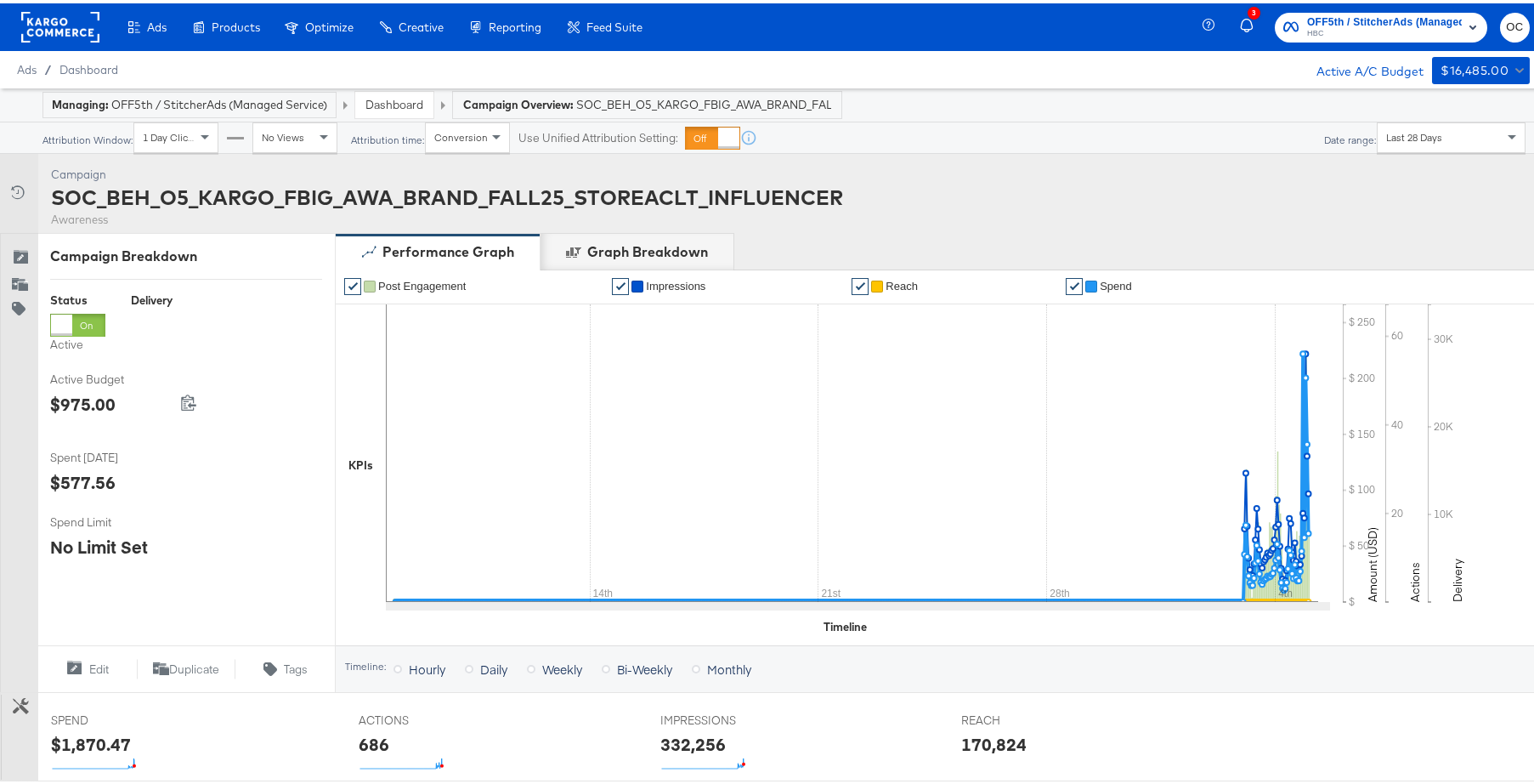
click at [0, 0] on div "Product Sets" at bounding box center [0, 0] width 0 height 0
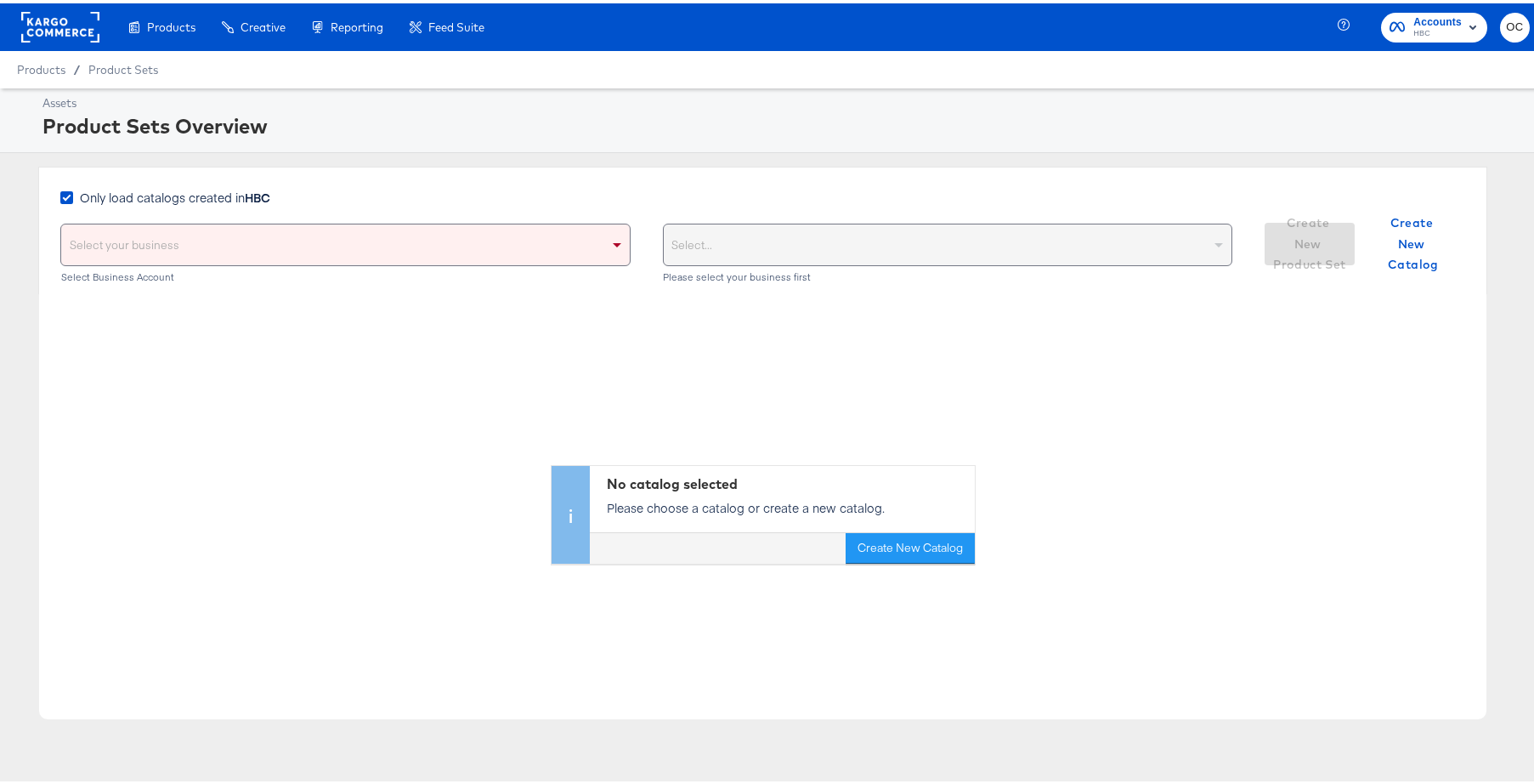
click at [575, 238] on div "Select your business" at bounding box center [346, 241] width 569 height 40
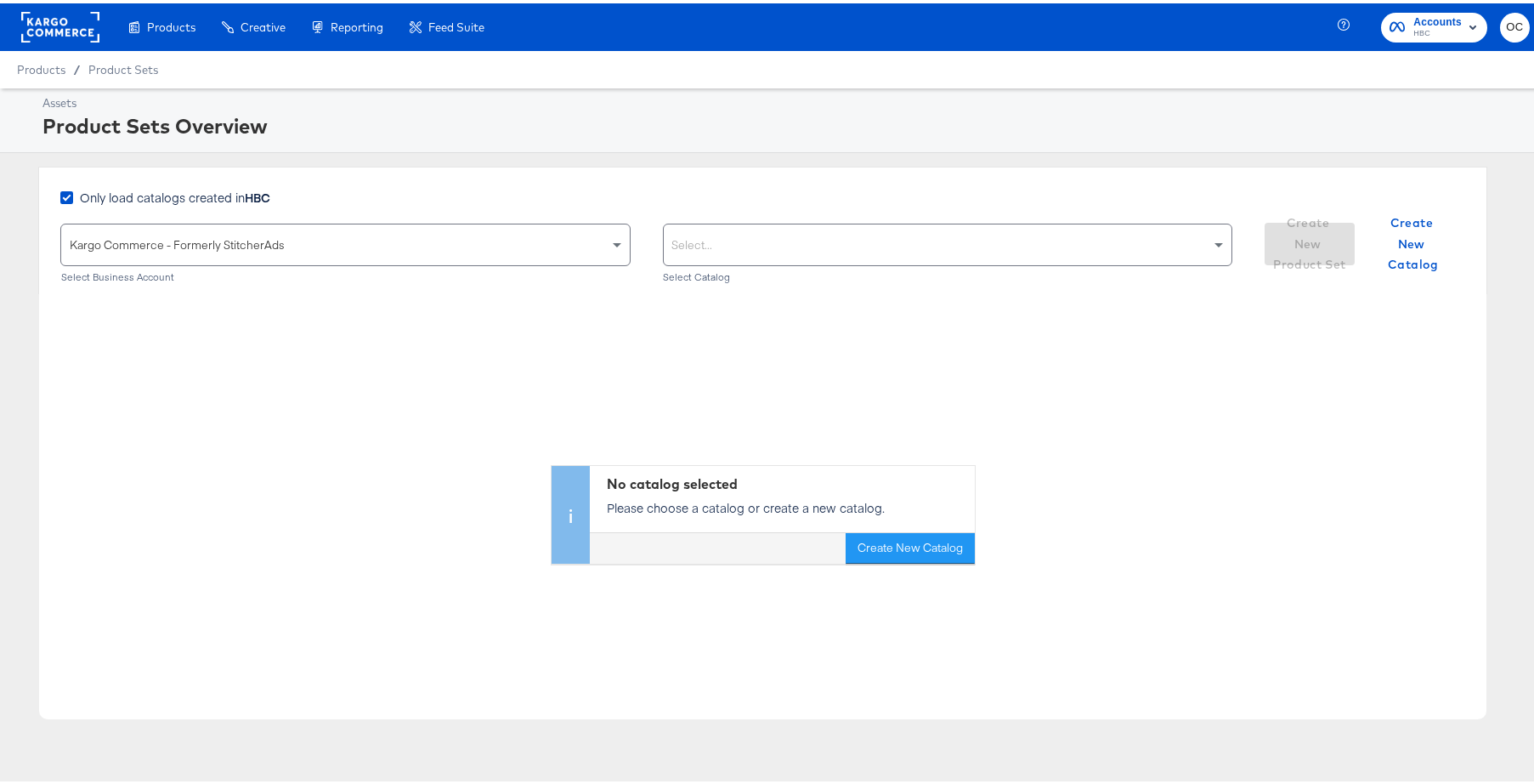
click at [718, 248] on div "Select..." at bounding box center [948, 241] width 569 height 40
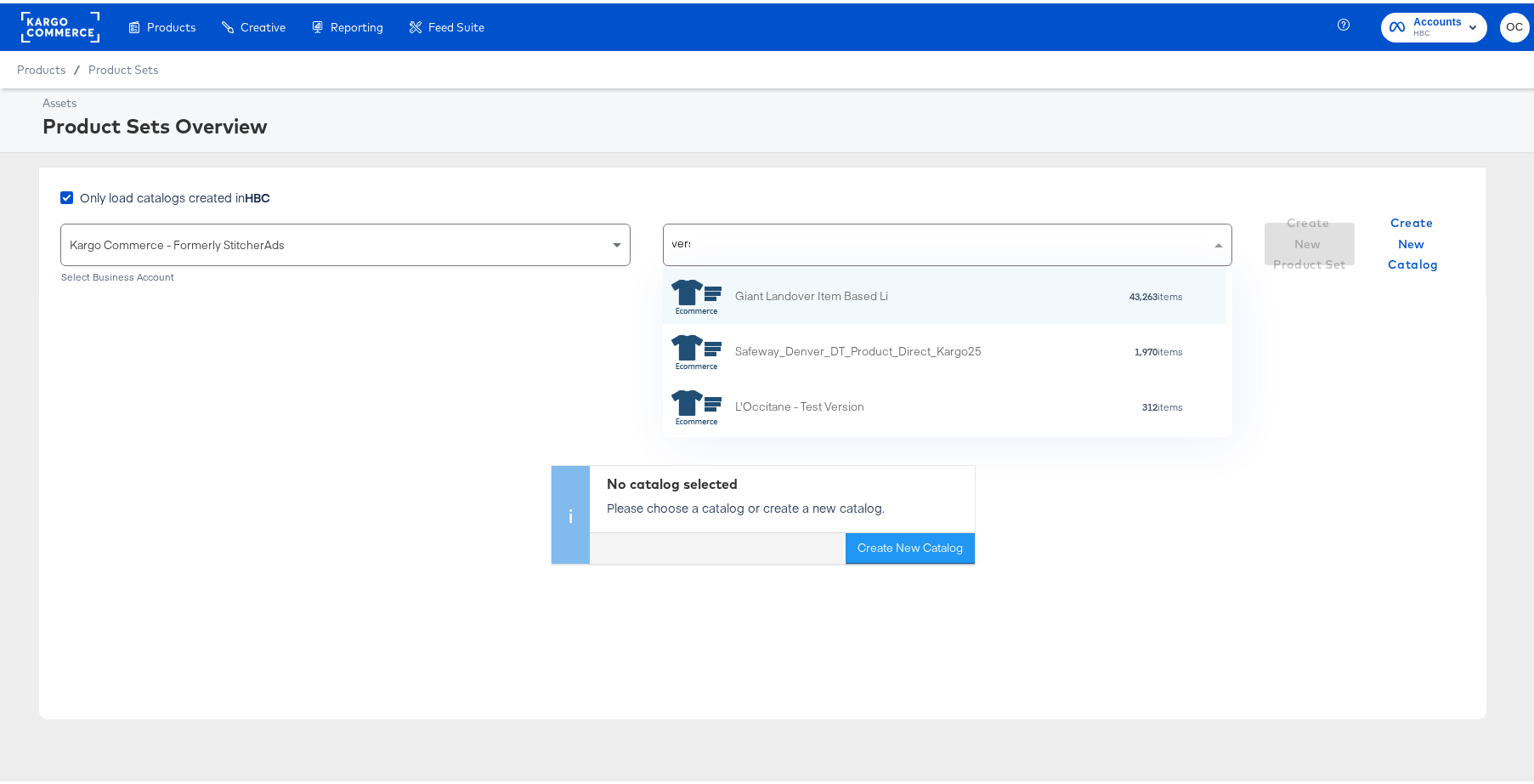
scroll to position [42, 551]
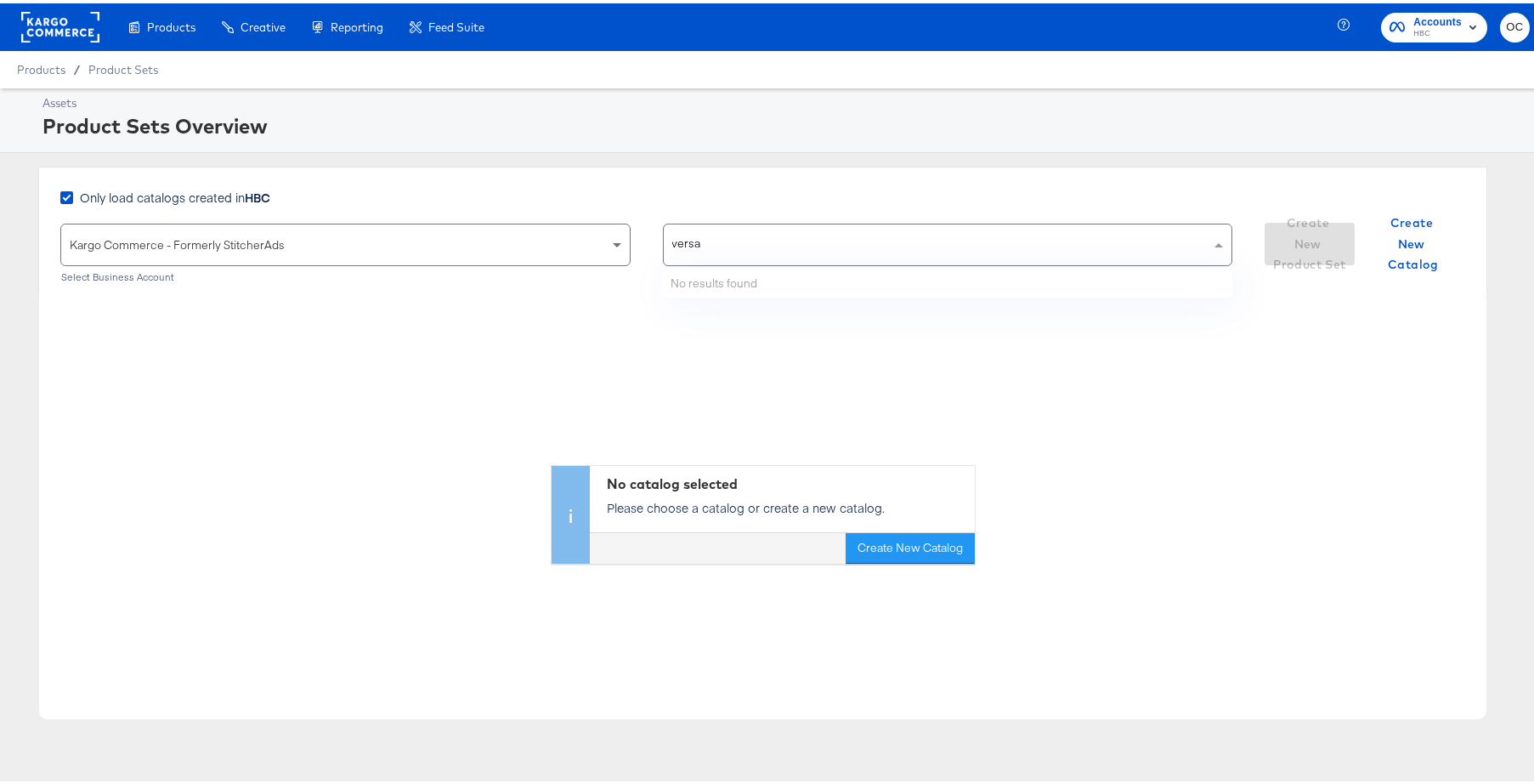
type input "versa"
click at [723, 259] on div "Select..." at bounding box center [948, 241] width 569 height 40
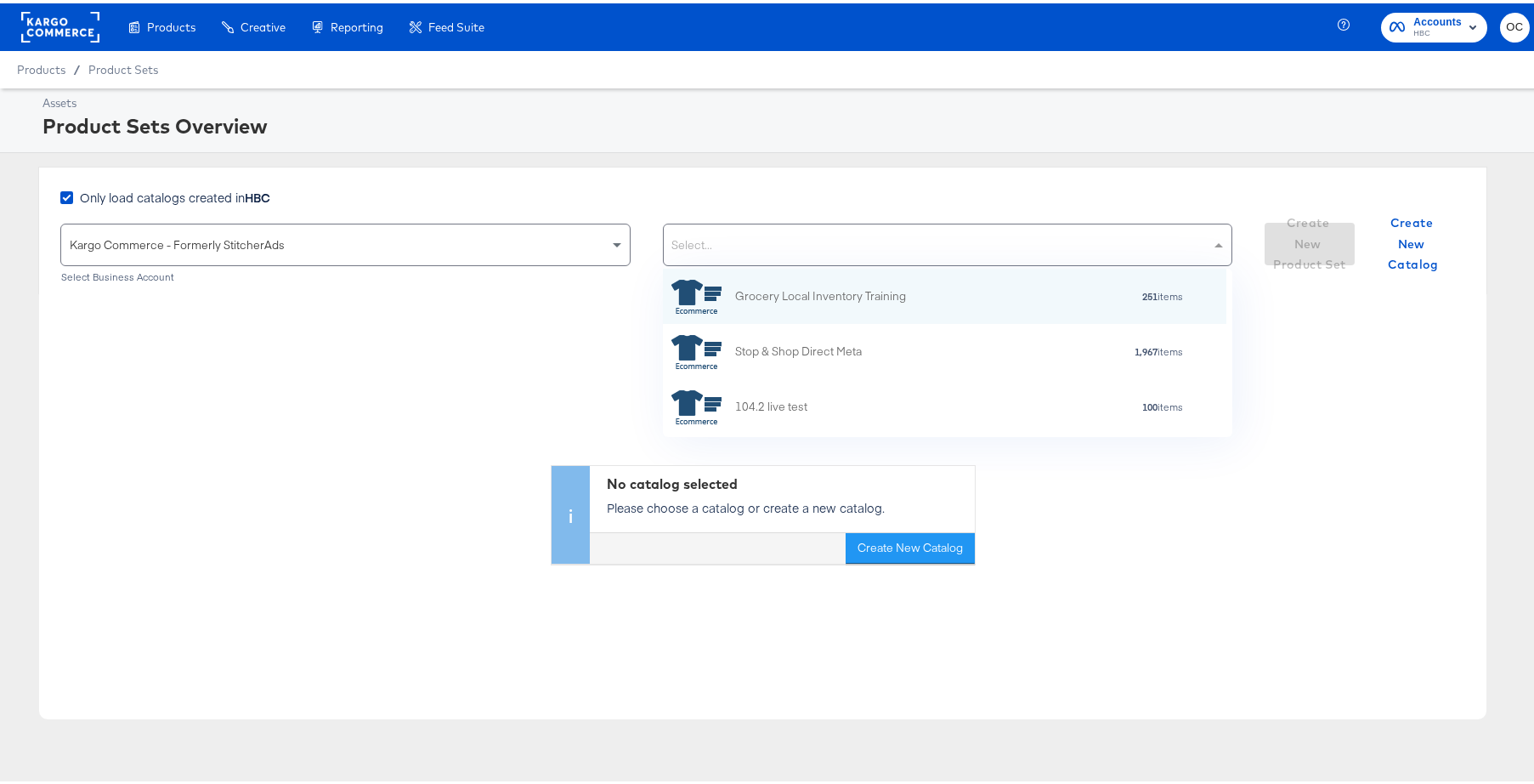
scroll to position [155, 551]
type input "ver"
click at [130, 191] on span "Only load catalogs created in HBC" at bounding box center [175, 194] width 190 height 17
click at [0, 0] on input "Only load catalogs created in HBC" at bounding box center [0, 0] width 0 height 0
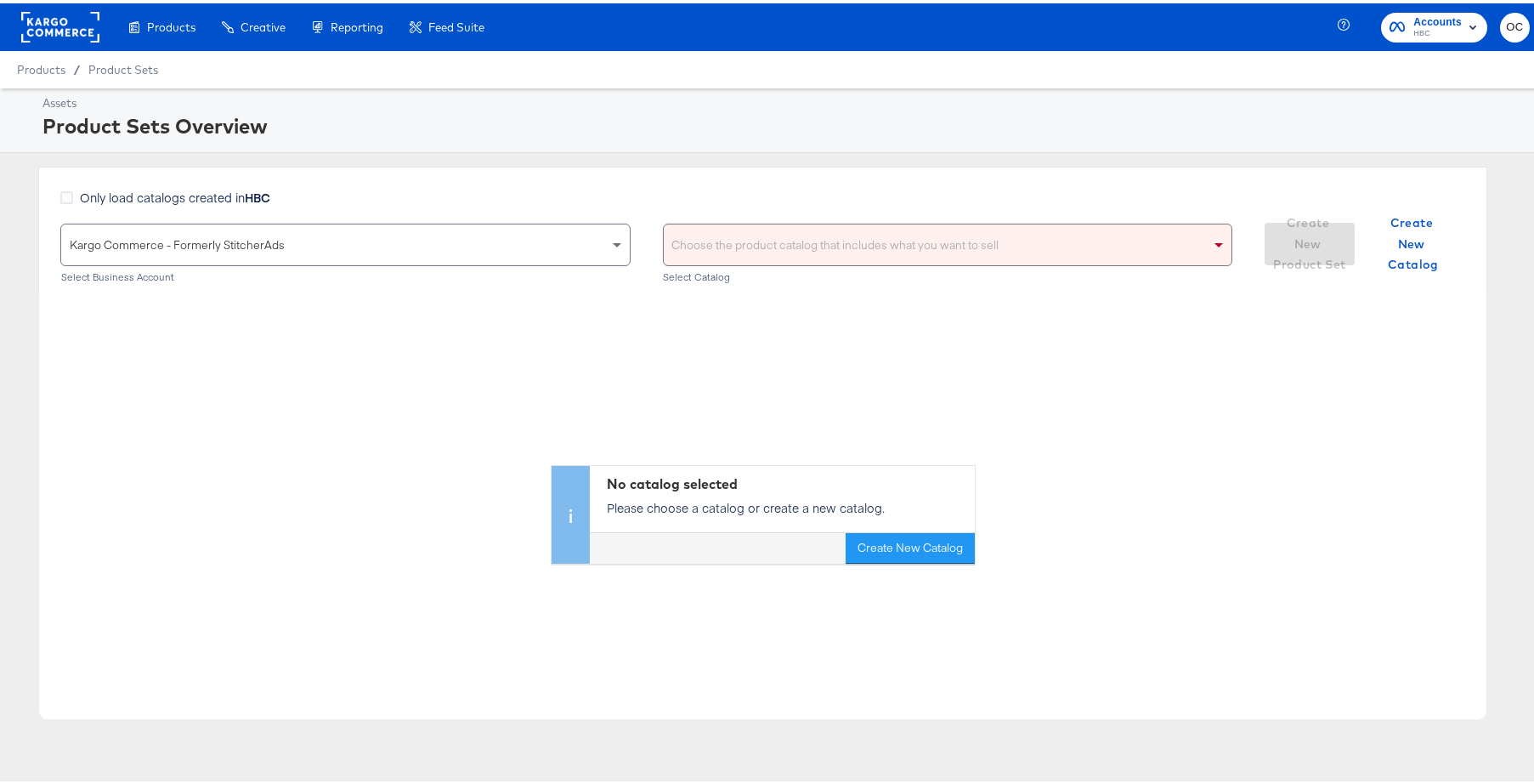
click at [703, 245] on div "Choose the product catalog that includes what you want to sell" at bounding box center [948, 241] width 569 height 40
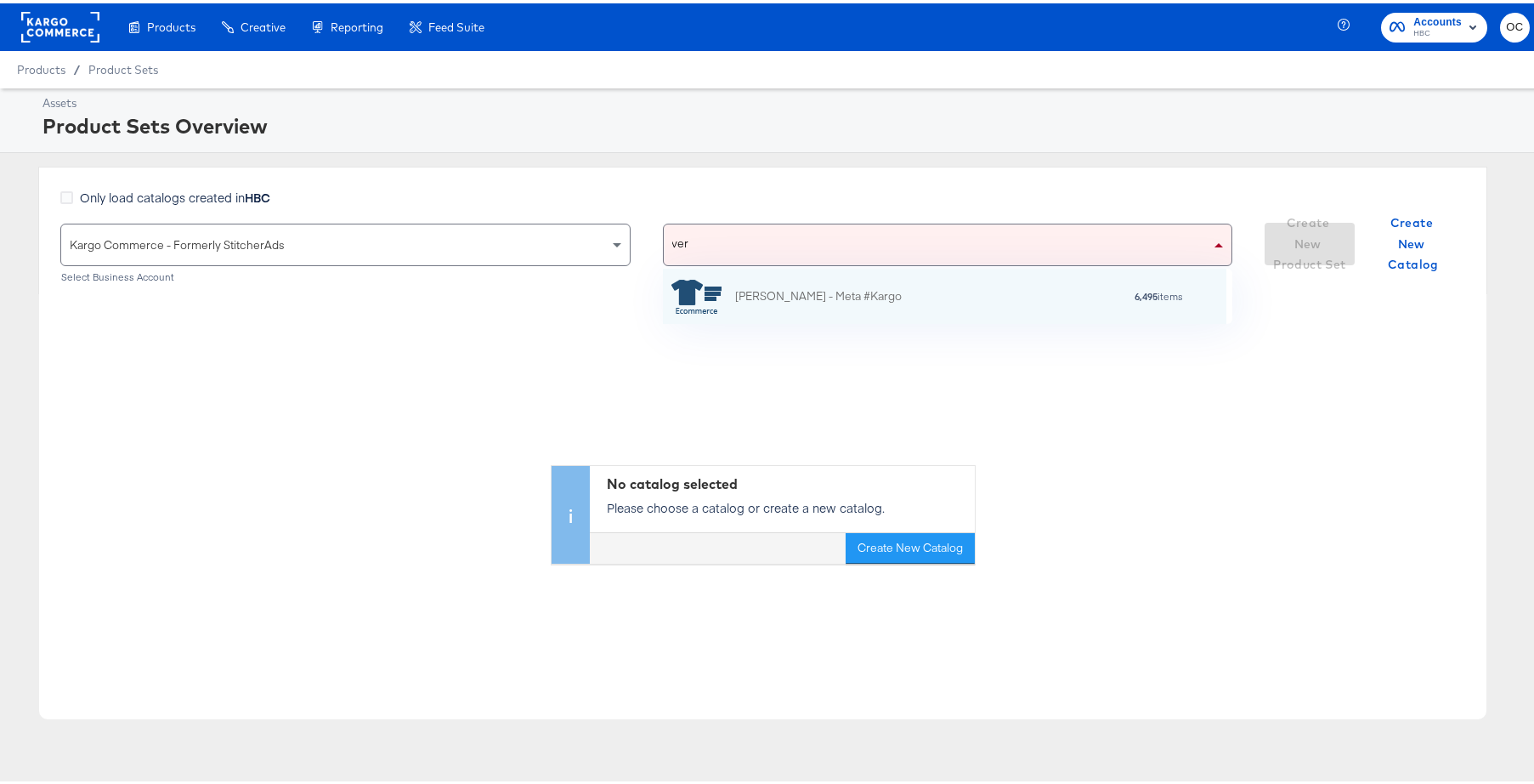
scroll to position [42, 551]
type input "ver"
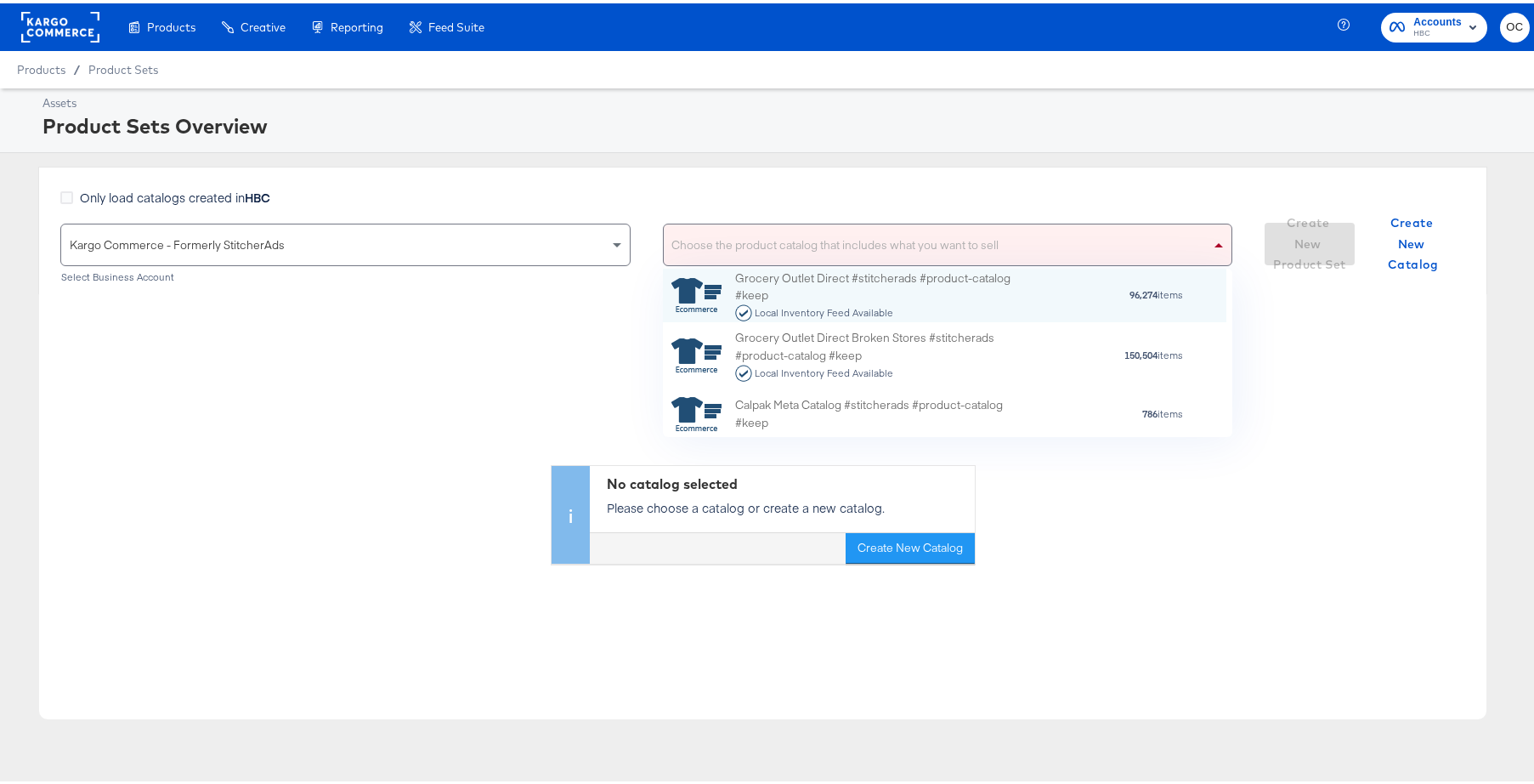
click at [744, 237] on div "Choose the product catalog that includes what you want to sell" at bounding box center [948, 241] width 569 height 40
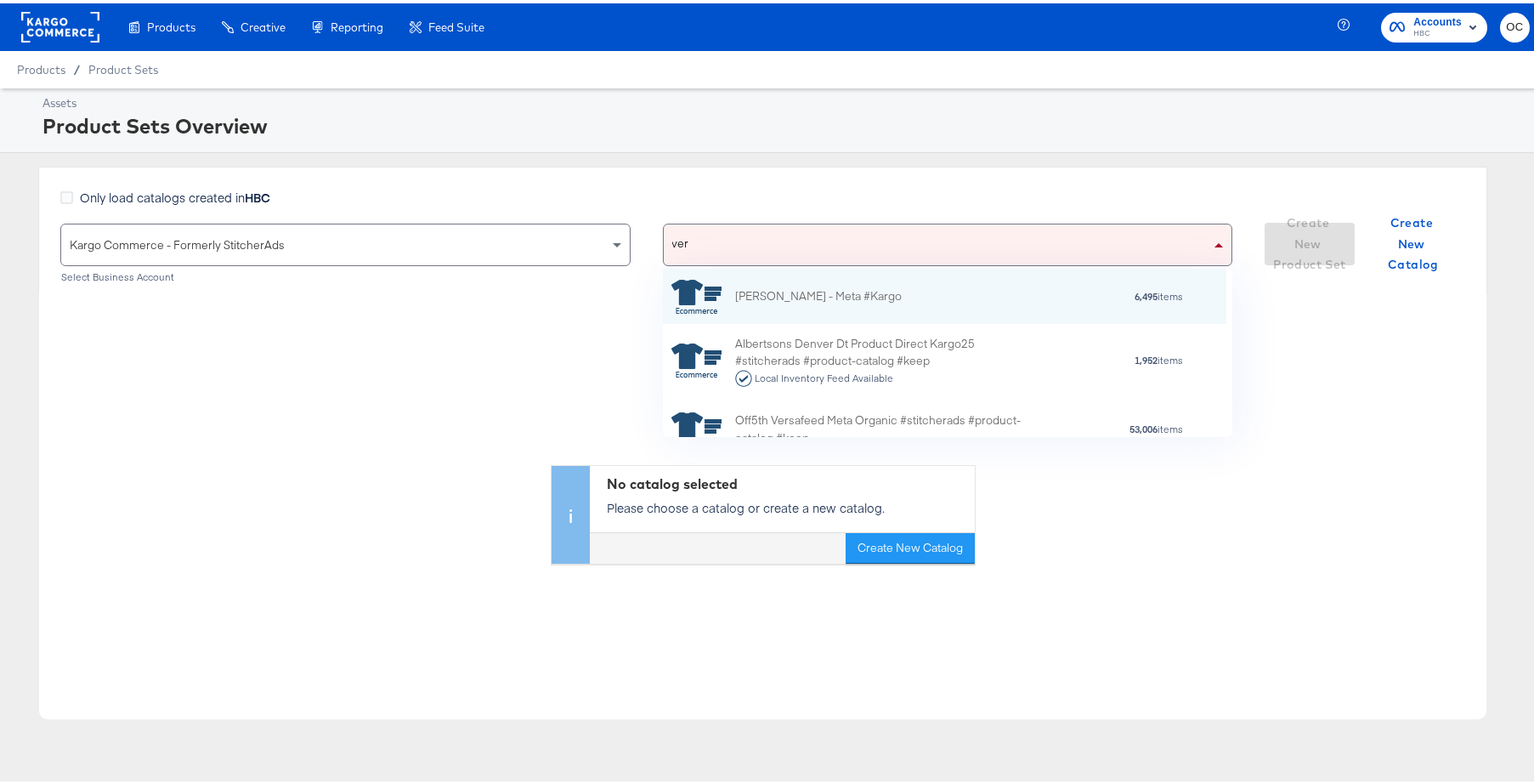
type input "vers"
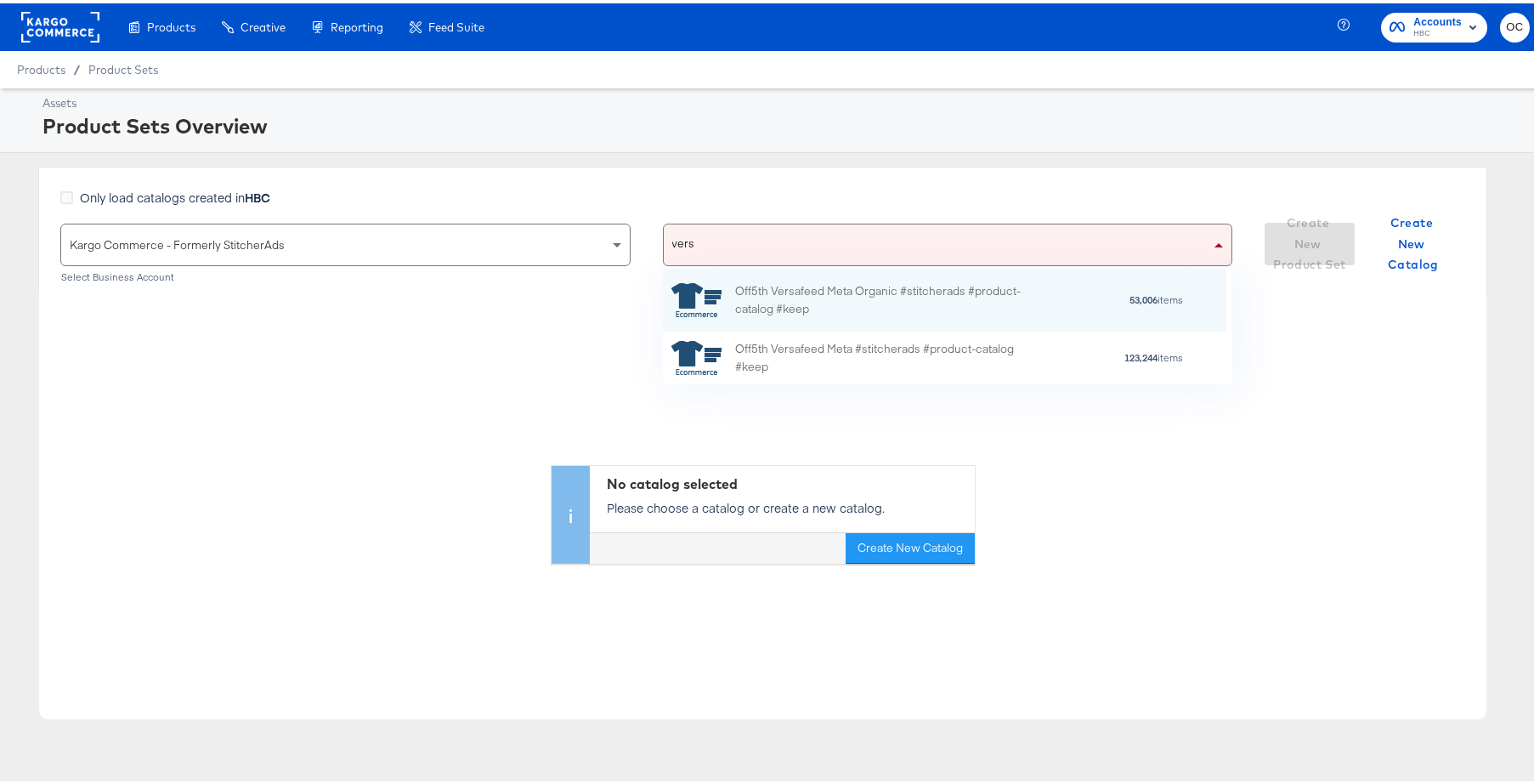
scroll to position [104, 551]
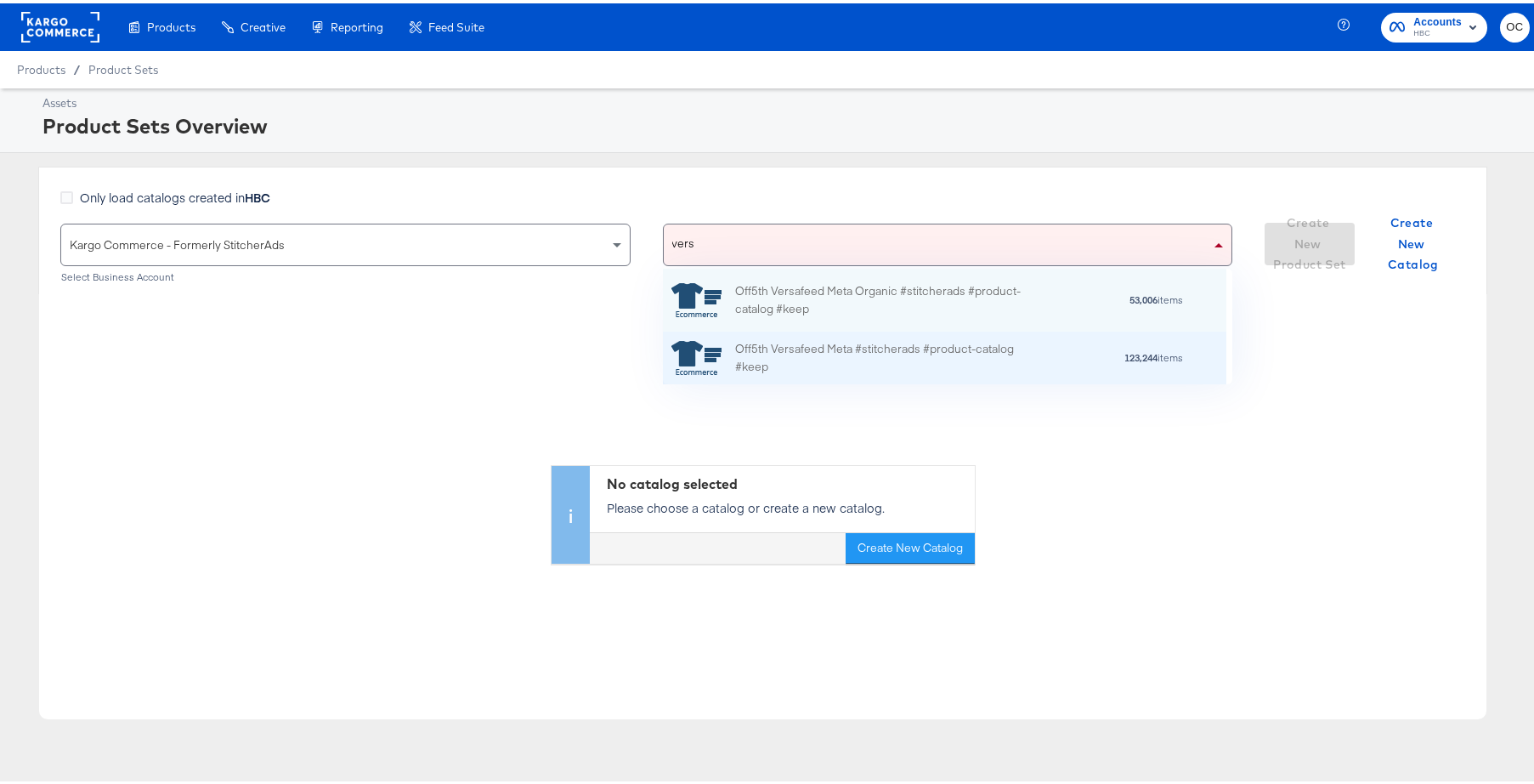
click at [861, 356] on div "Off5th Versafeed Meta #stitcherads #product-catalog #keep" at bounding box center [884, 354] width 298 height 36
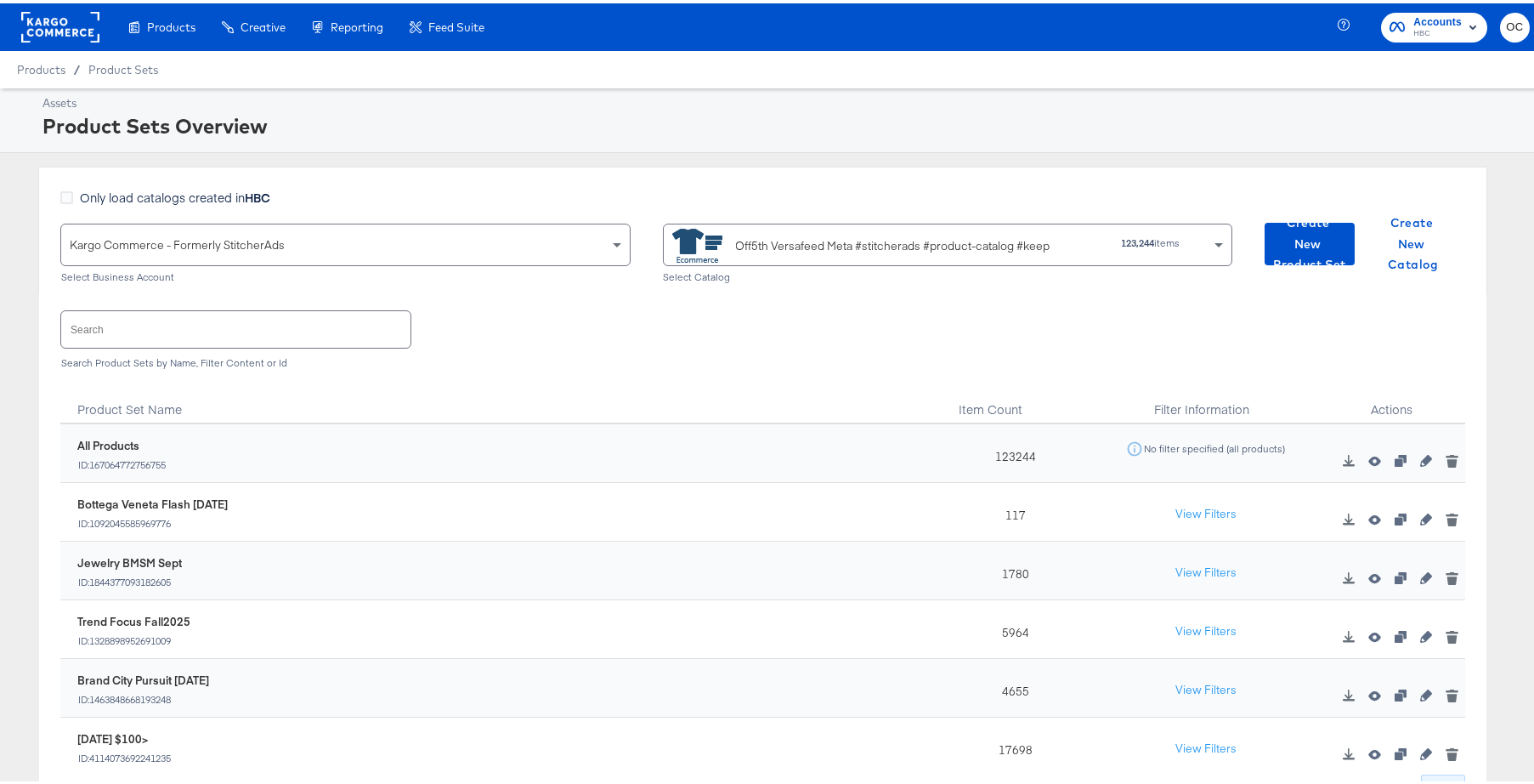
scroll to position [4, 0]
click at [1206, 502] on button "View Filters" at bounding box center [1206, 506] width 85 height 30
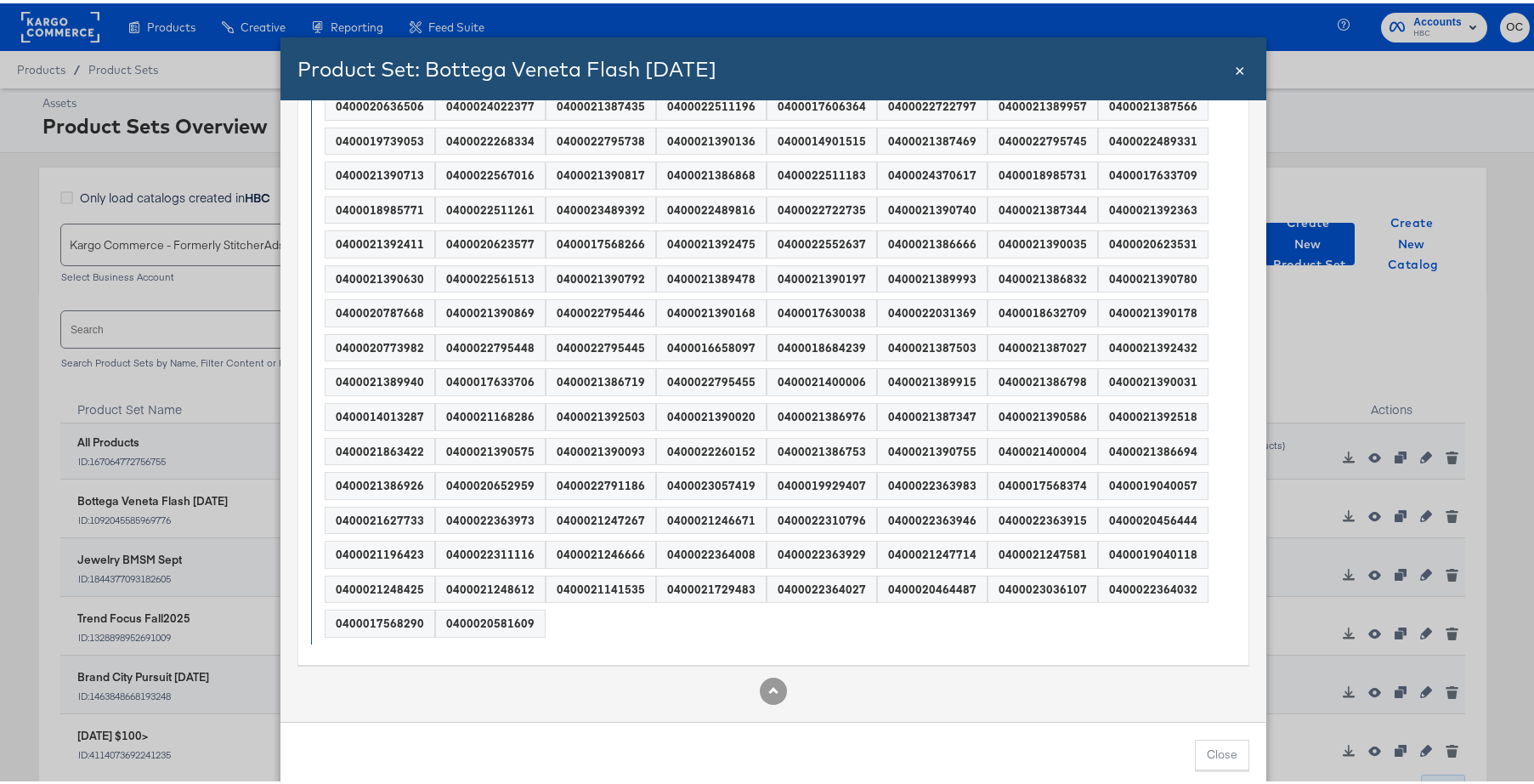
scroll to position [0, 0]
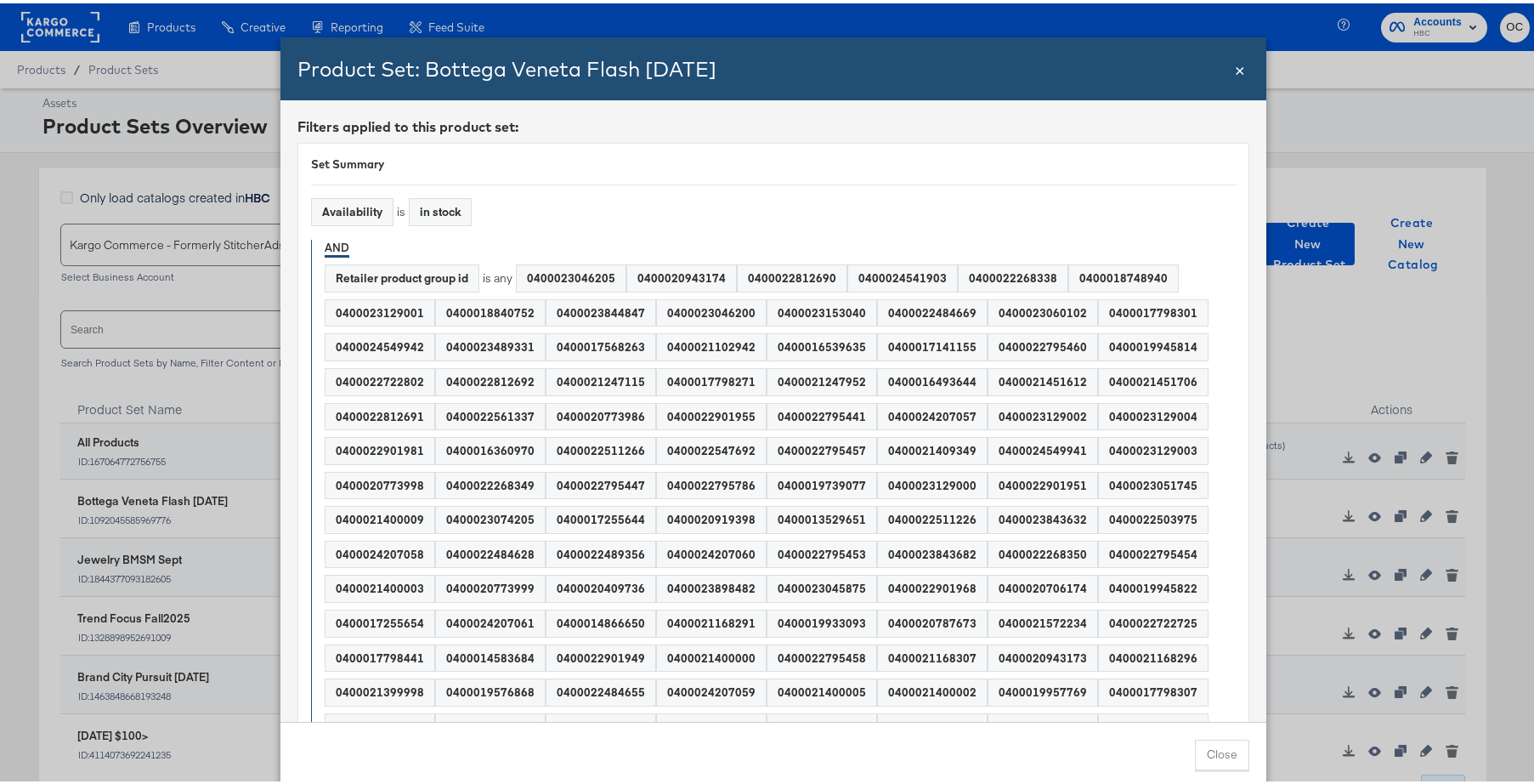
click at [1239, 70] on div "Product Set: Bottega Veneta Flash SEPT25 Close ×" at bounding box center [773, 65] width 986 height 62
click at [1234, 71] on span "×" at bounding box center [1239, 64] width 10 height 23
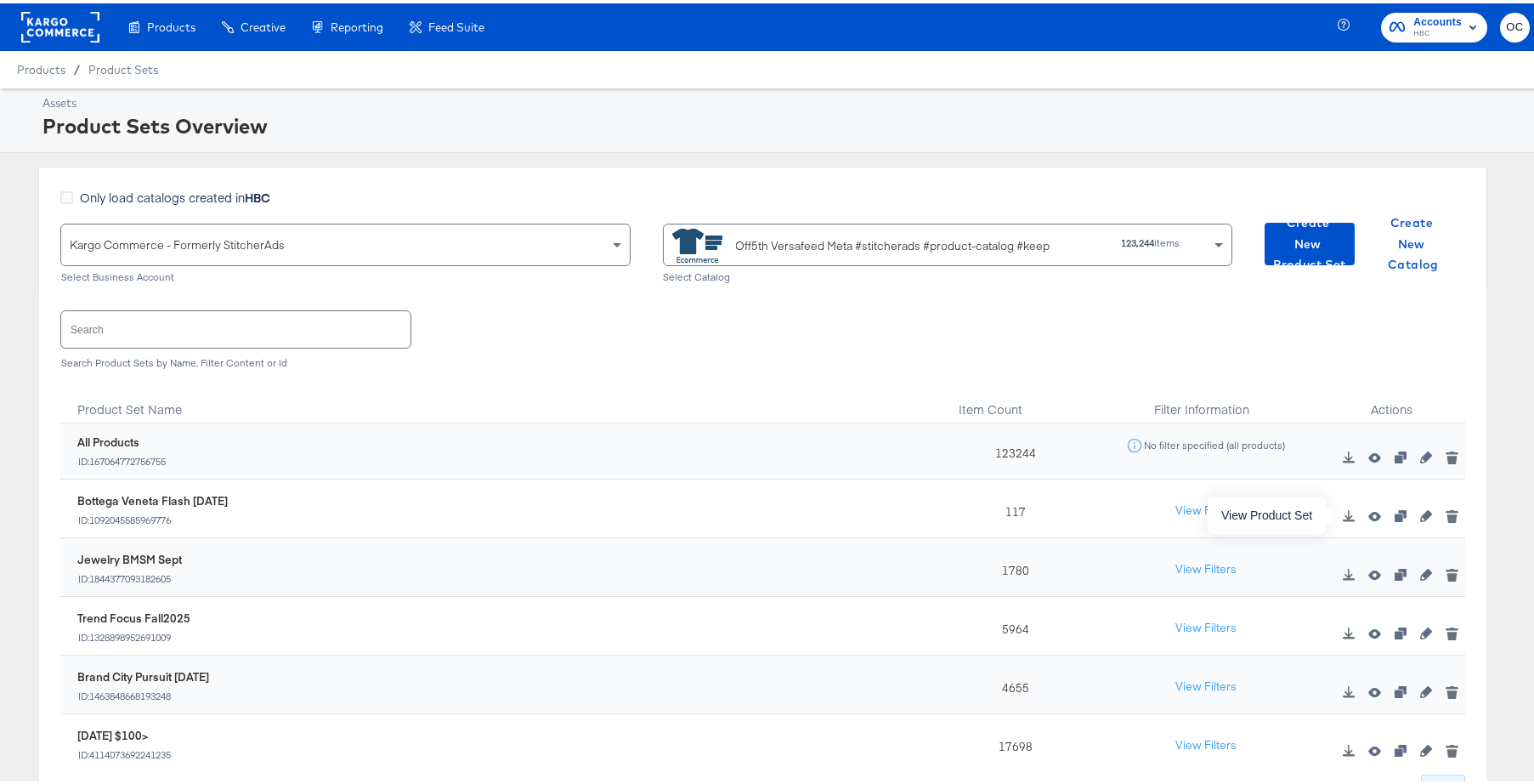
click at [1369, 513] on icon "button" at bounding box center [1374, 512] width 12 height 12
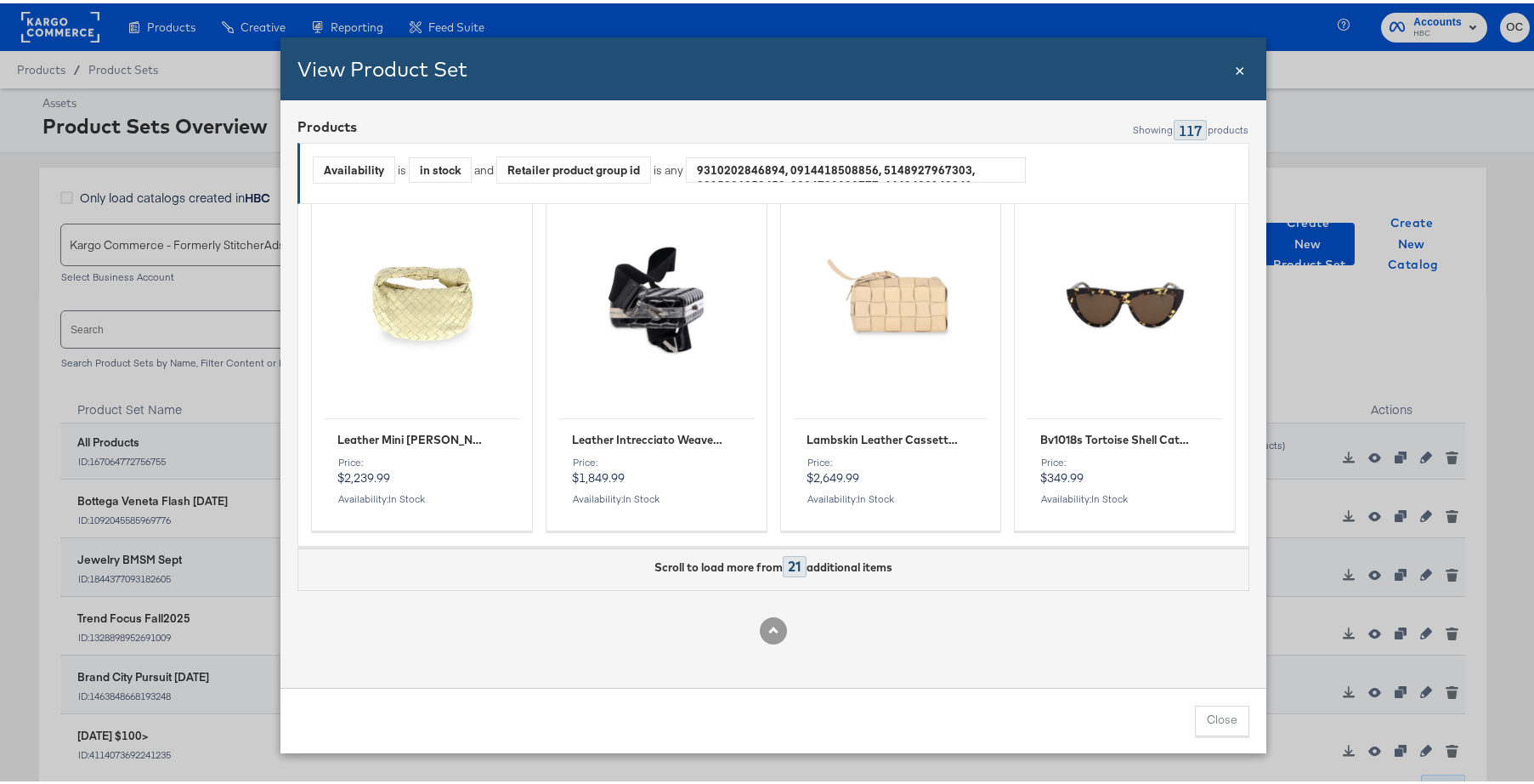
scroll to position [8395, 0]
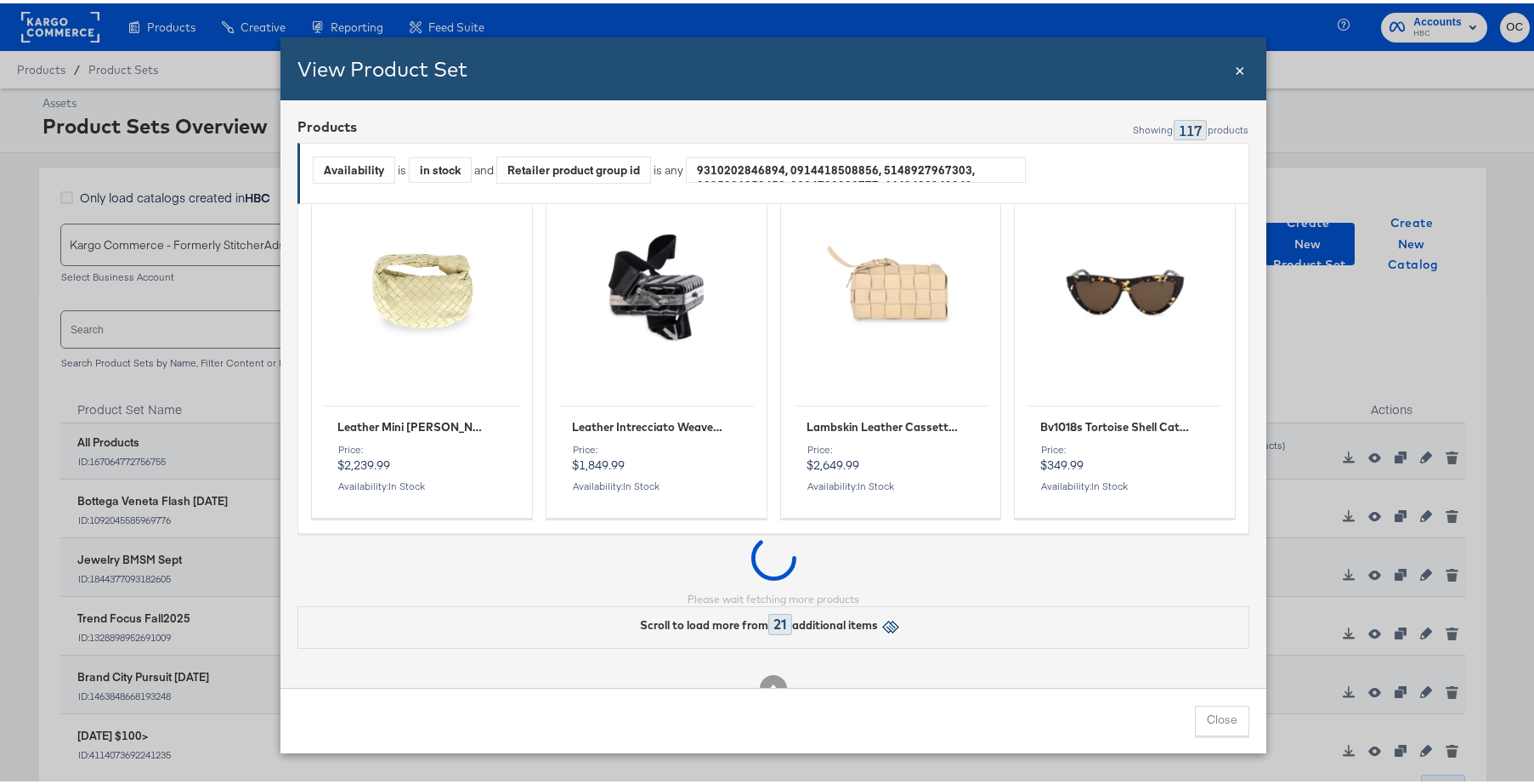
click at [1234, 73] on span "×" at bounding box center [1239, 64] width 10 height 23
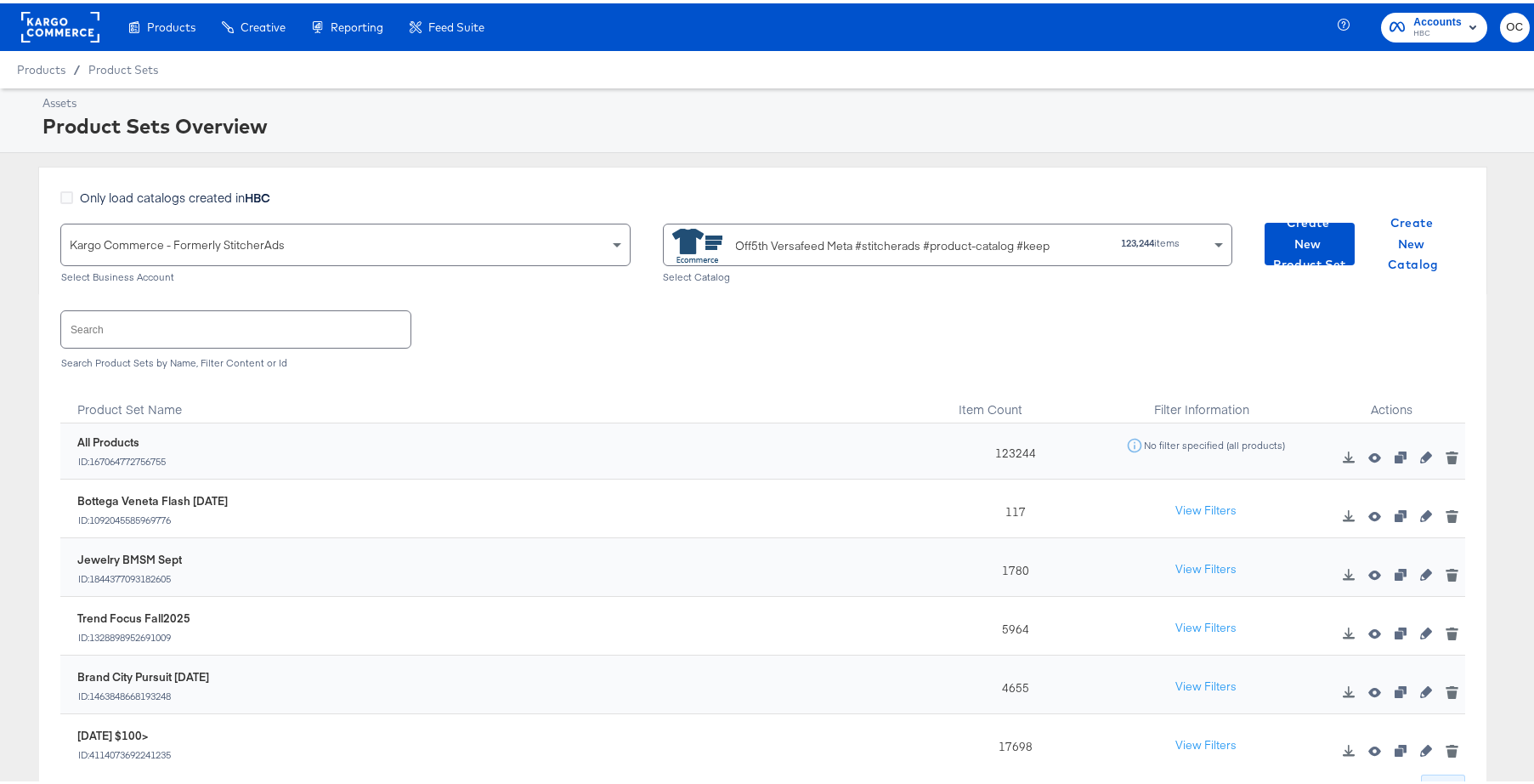
click at [355, 310] on input "text" at bounding box center [236, 326] width 349 height 37
type input "effy"
click at [1420, 455] on icon "button" at bounding box center [1426, 453] width 12 height 12
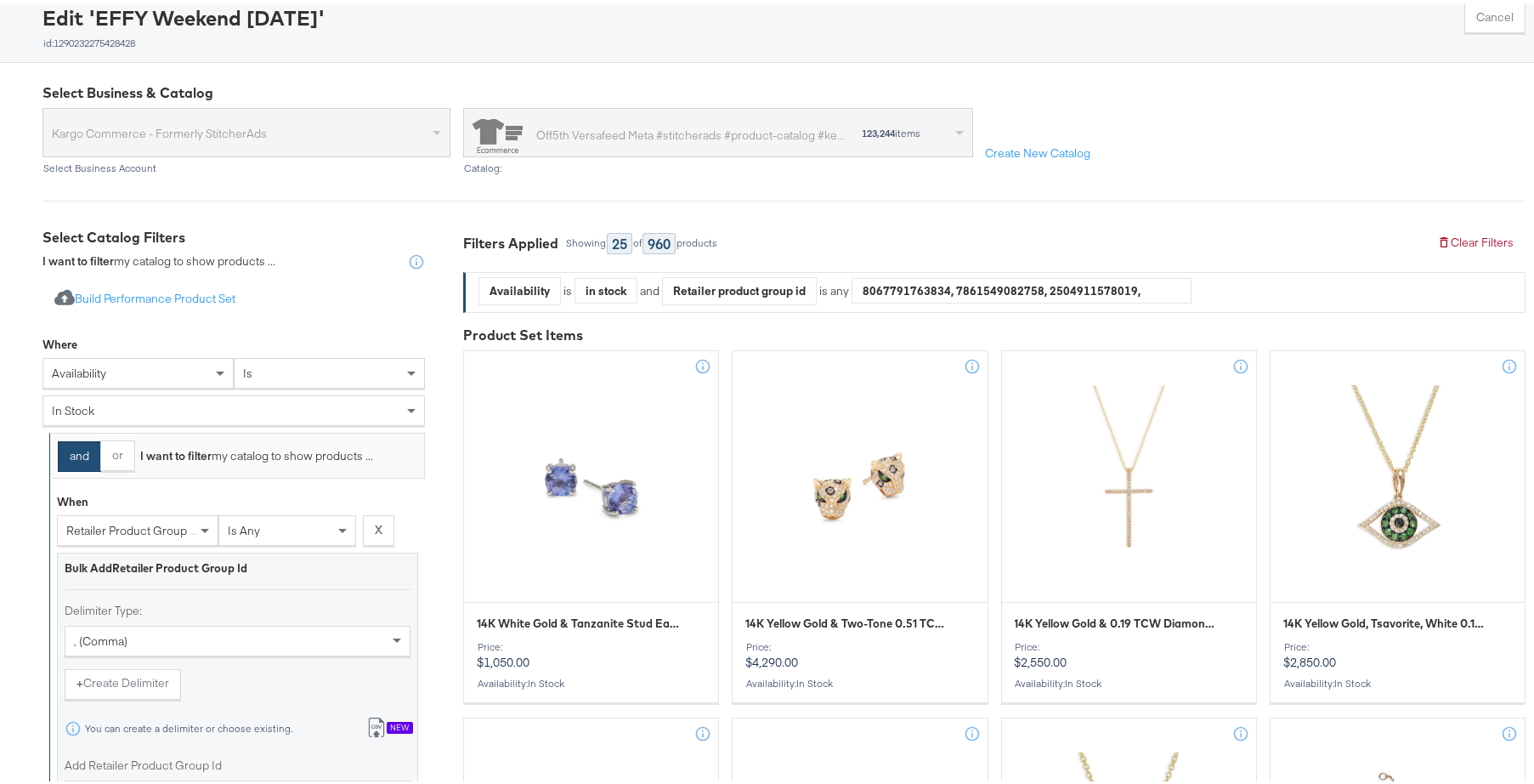
scroll to position [334, 0]
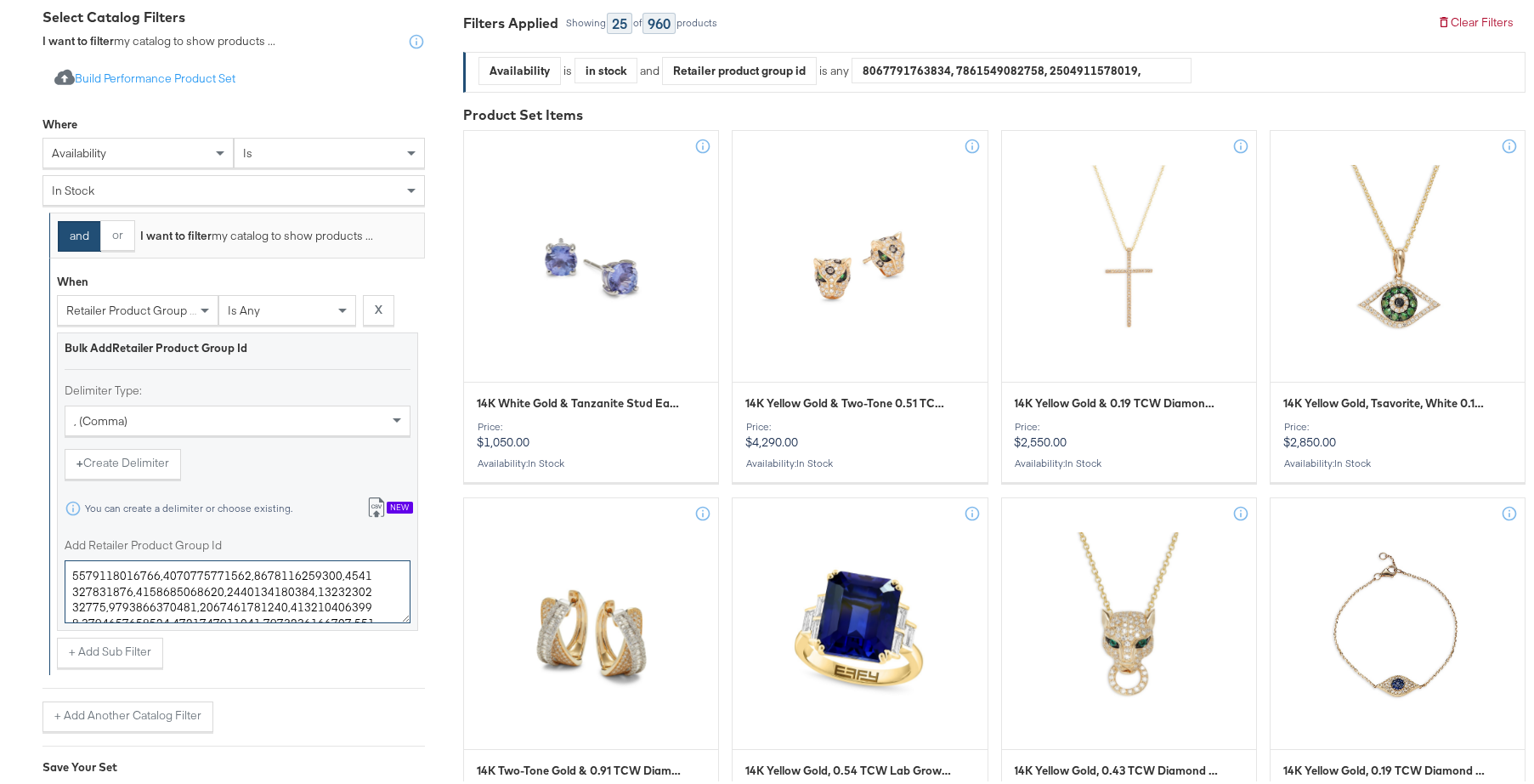
click at [256, 574] on textarea "Add Retailer Product Group Id" at bounding box center [237, 588] width 346 height 62
paste textarea "https://fb.me/adspreview/facebook/1PVZhP0yNX5cmzt"
click at [272, 579] on textarea "Add Retailer Product Group Id" at bounding box center [237, 588] width 346 height 62
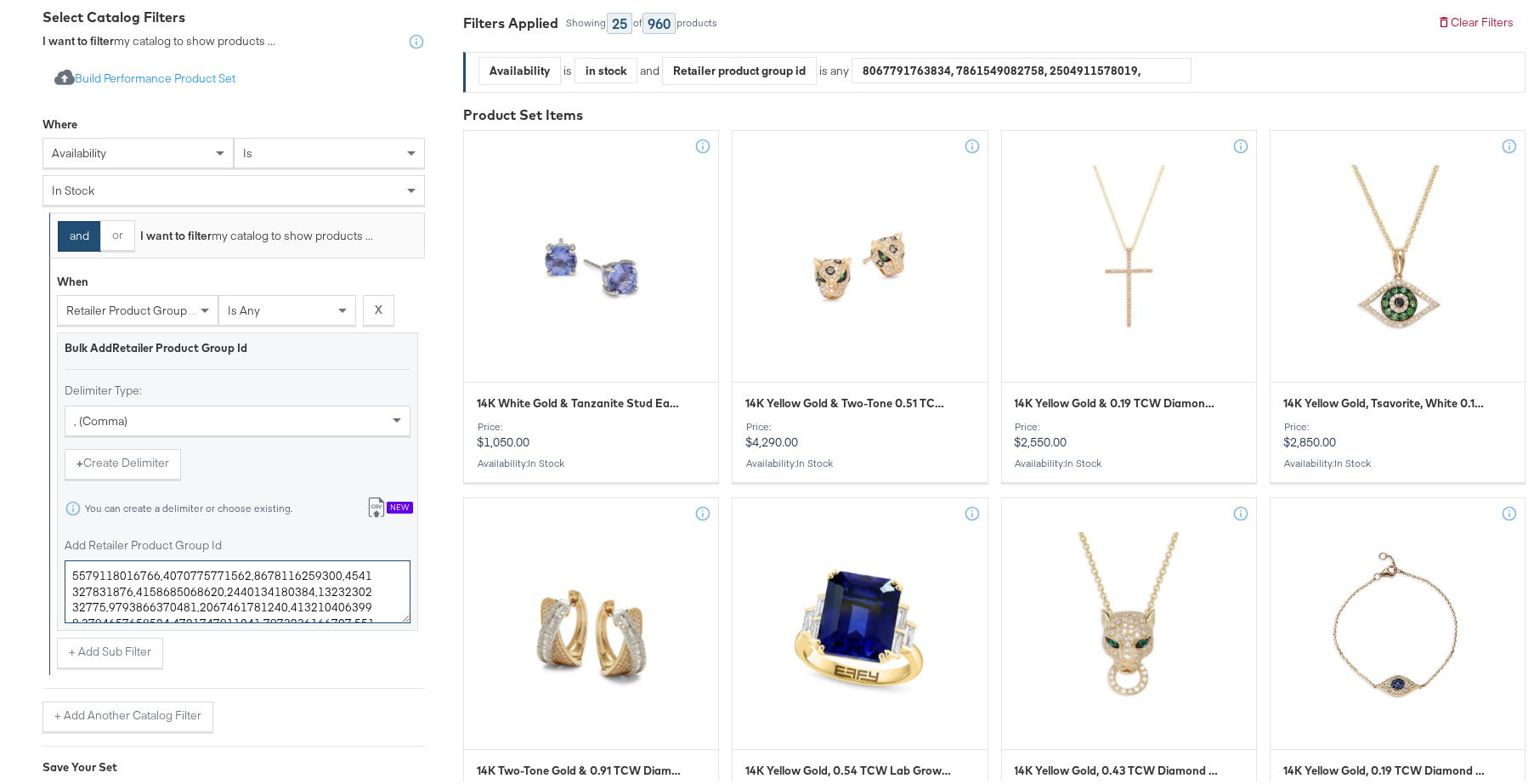
click at [272, 579] on textarea "Add Retailer Product Group Id" at bounding box center [237, 588] width 346 height 62
paste textarea "21299494,0400014717997,0400019321740,0400012774055,0400019695493,0400096316218,…"
type textarea "0400021299494,0400014717997,0400019321740,0400012774055,0400019695493,040009631…"
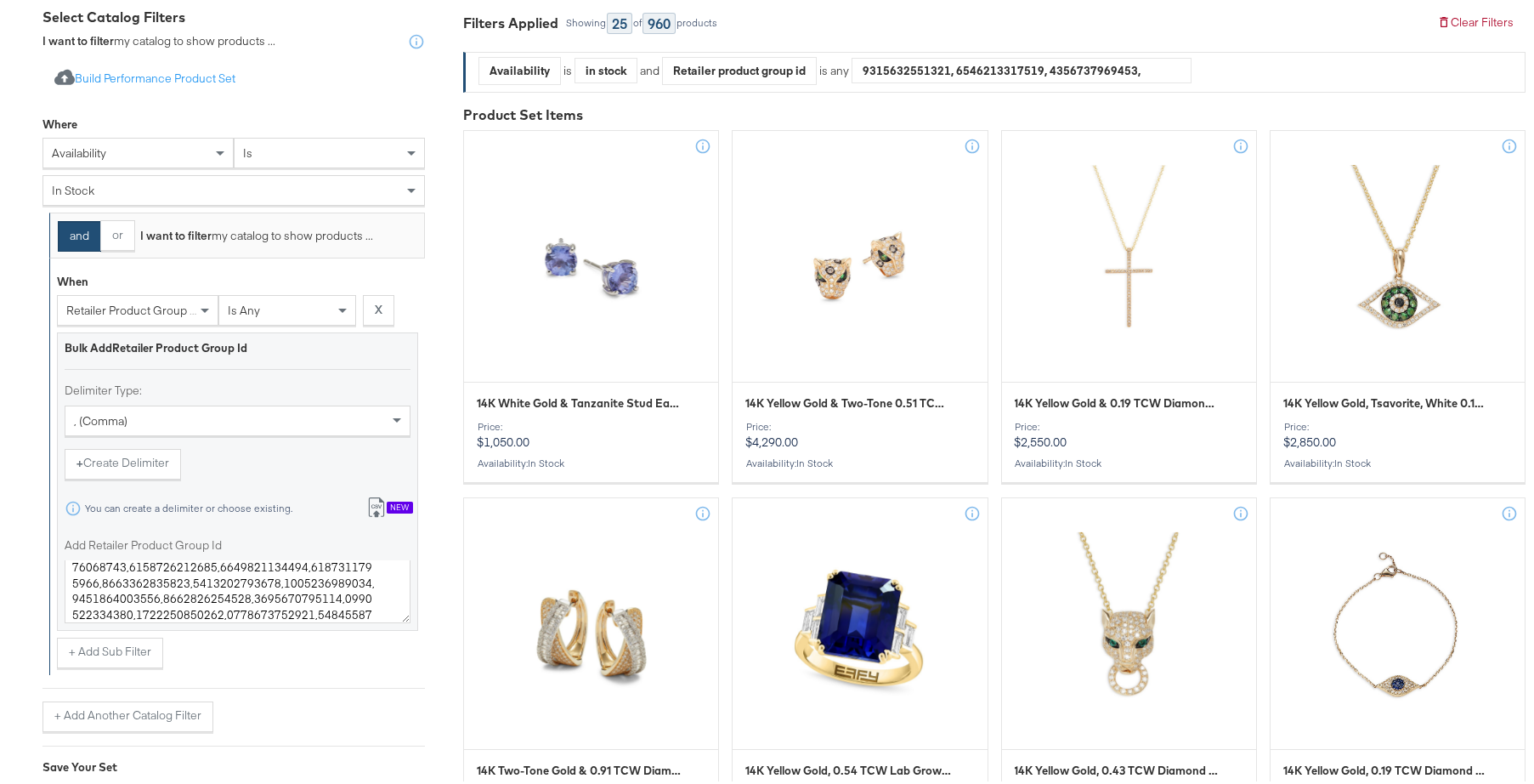
click at [347, 648] on div "+ Add Sub Filter" at bounding box center [237, 649] width 361 height 30
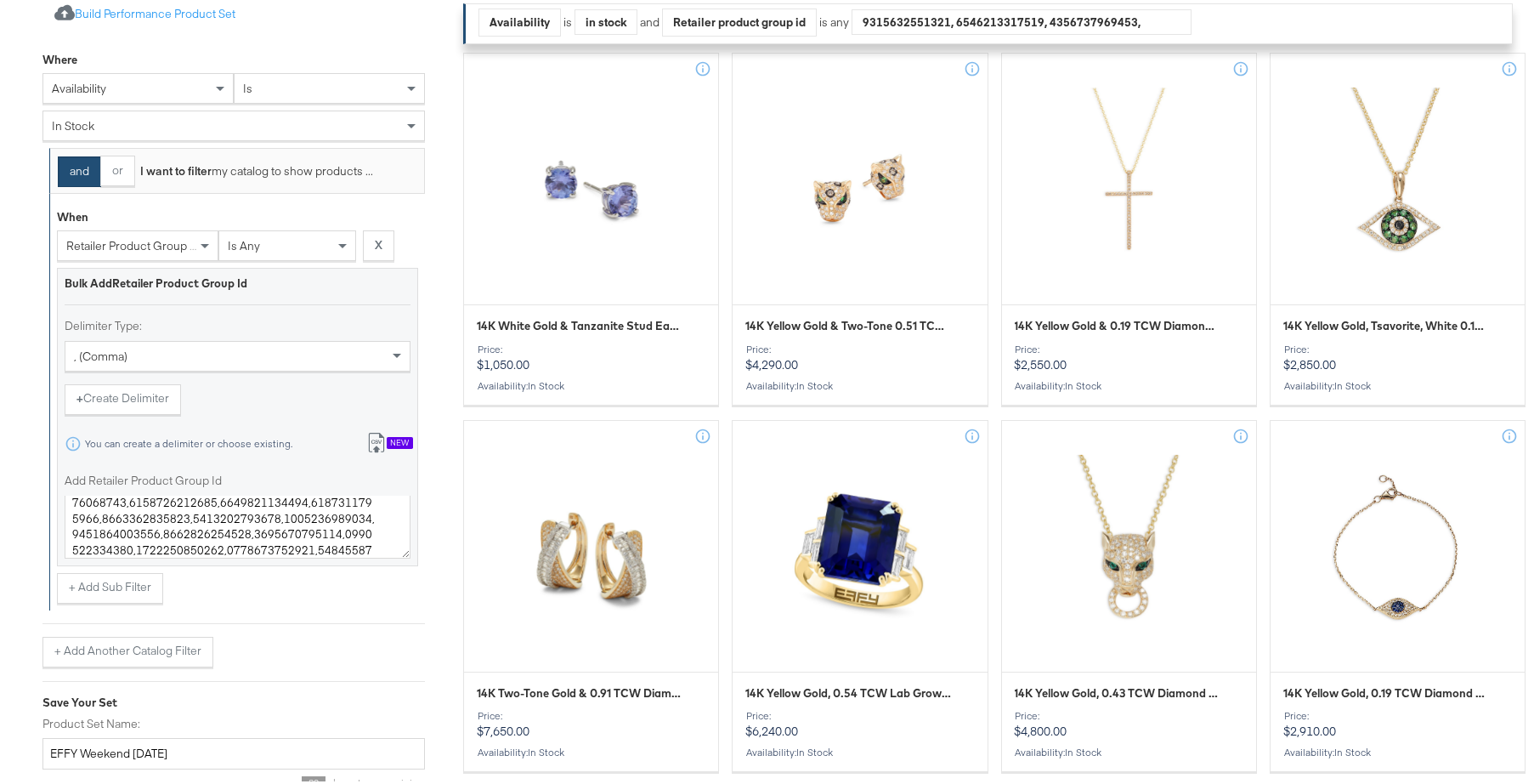
scroll to position [472, 0]
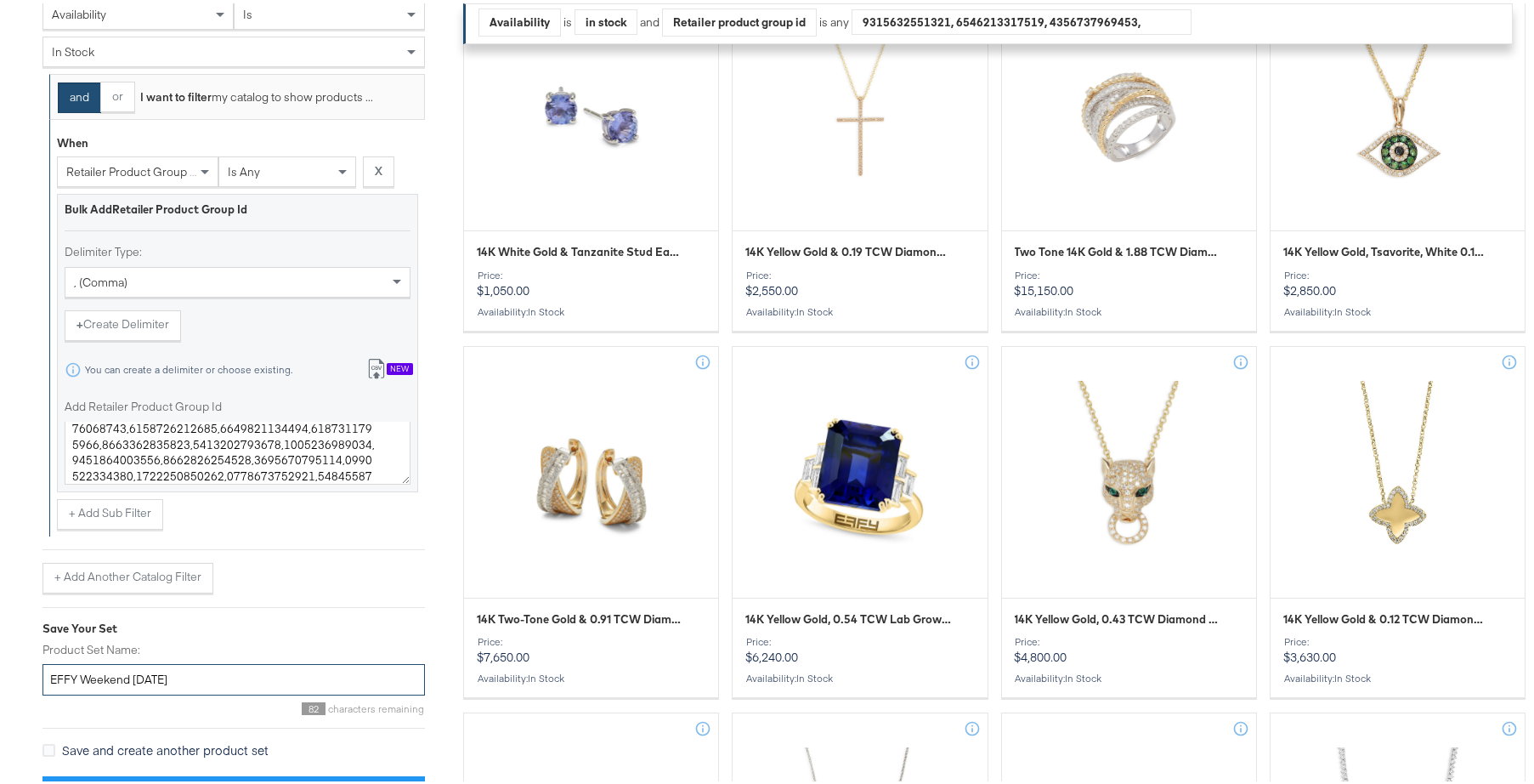
drag, startPoint x: 153, startPoint y: 676, endPoint x: 133, endPoint y: 675, distance: 20.0
click at [133, 675] on input "EFFY Weekend AUG25" at bounding box center [233, 676] width 382 height 31
type input "EFFY Weekend SEPT25"
click at [187, 618] on div "Save Your Set" at bounding box center [233, 625] width 382 height 17
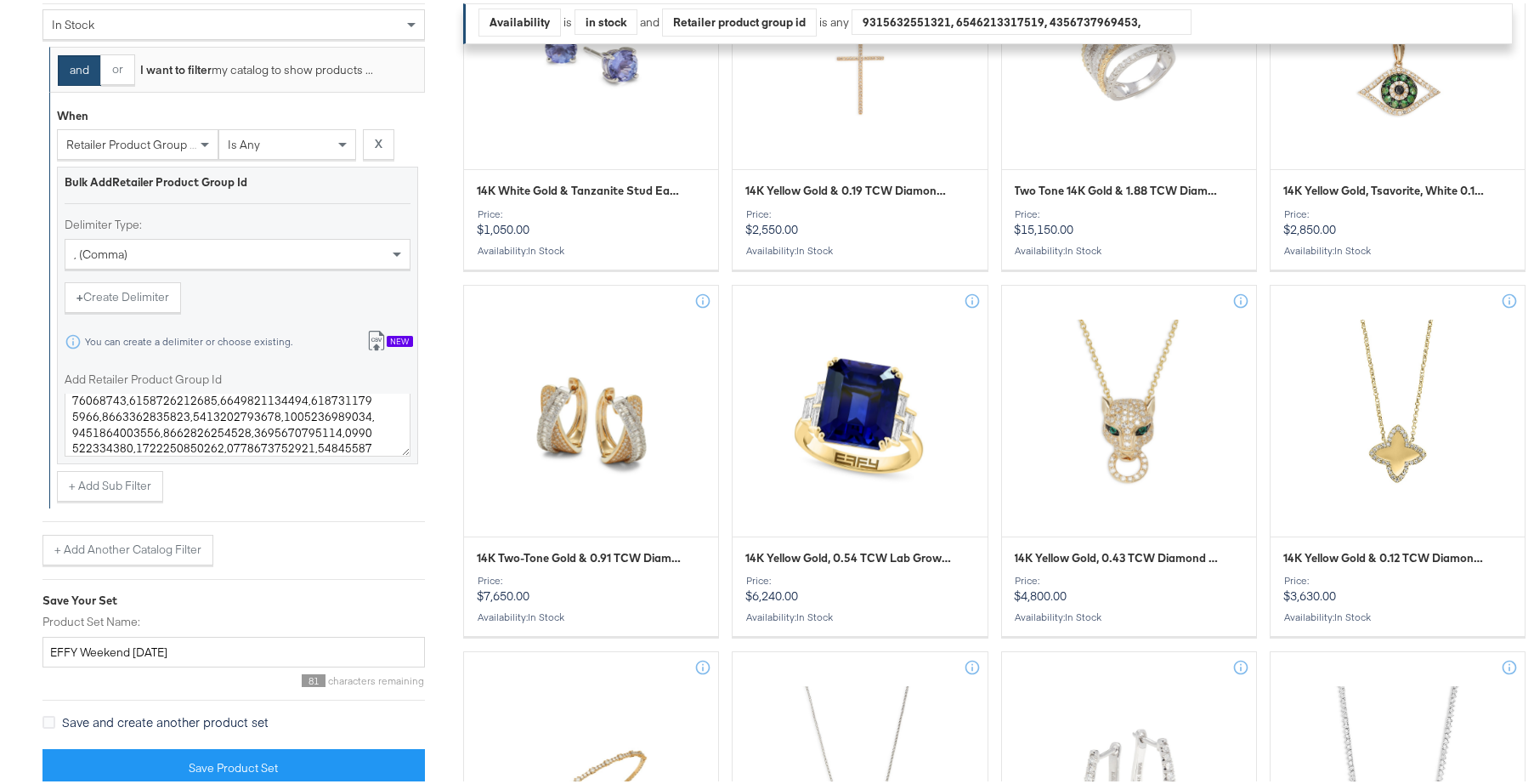
scroll to position [619, 0]
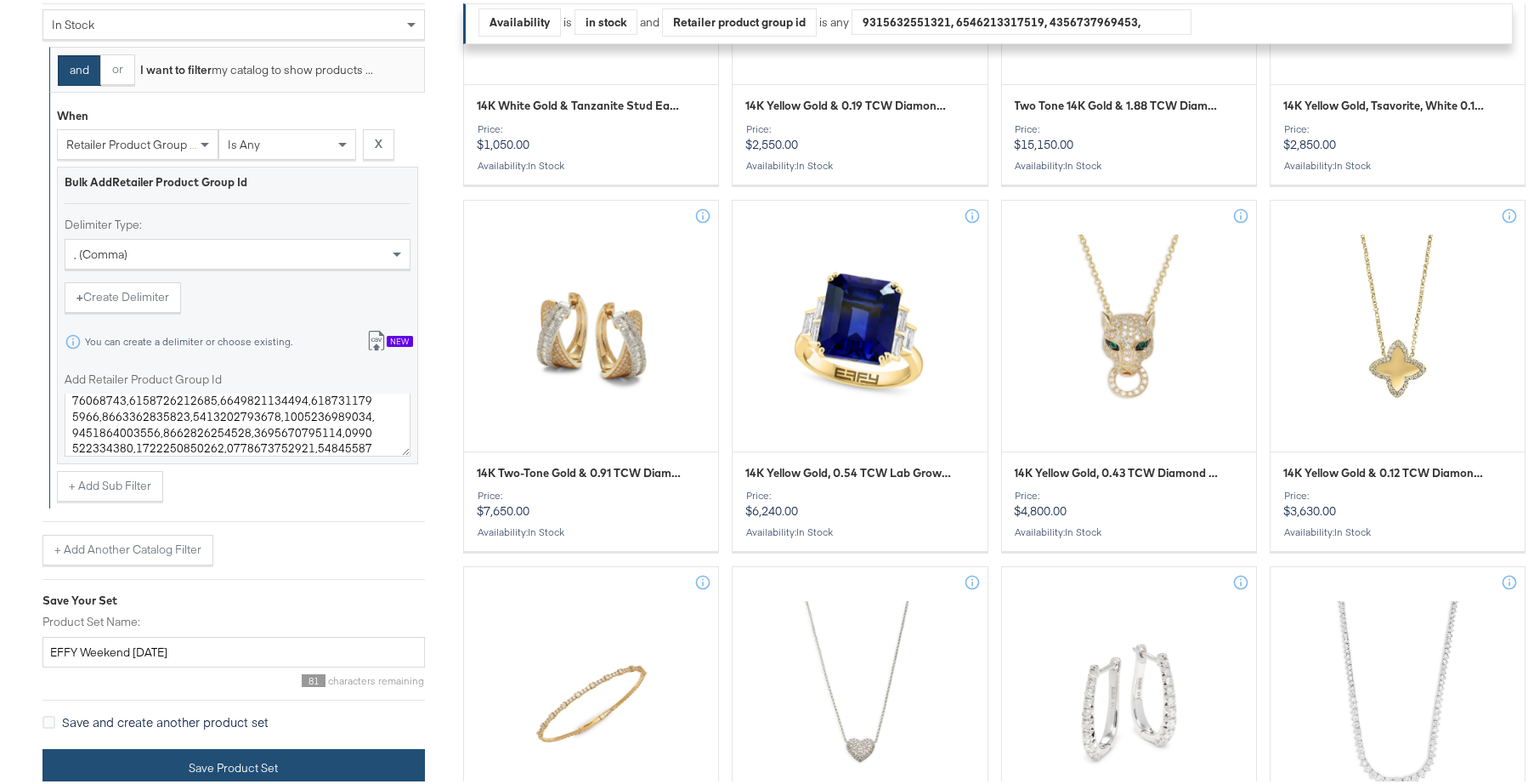
click at [249, 762] on button "Save Product Set" at bounding box center [233, 765] width 382 height 39
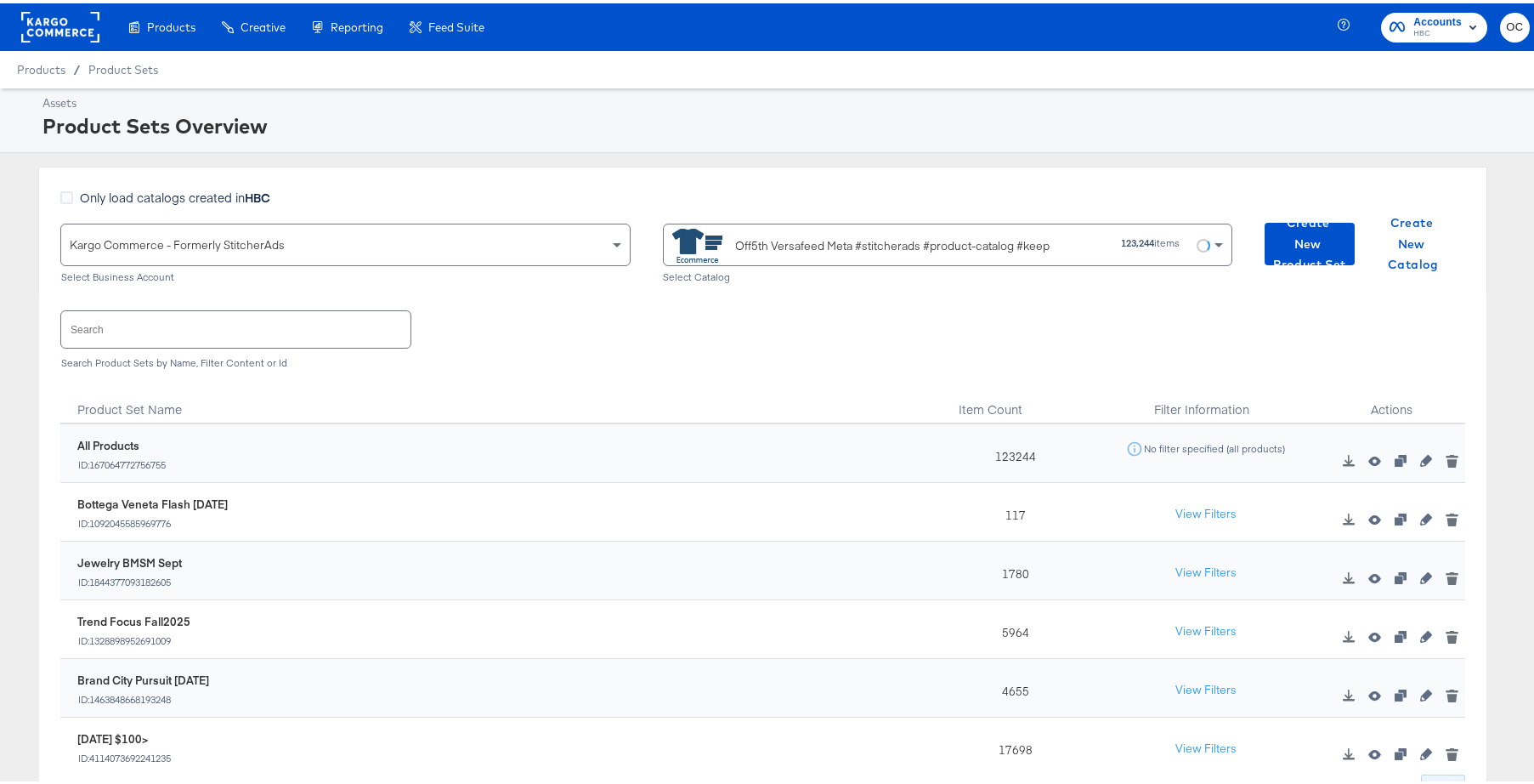
click at [366, 333] on input "text" at bounding box center [236, 326] width 349 height 37
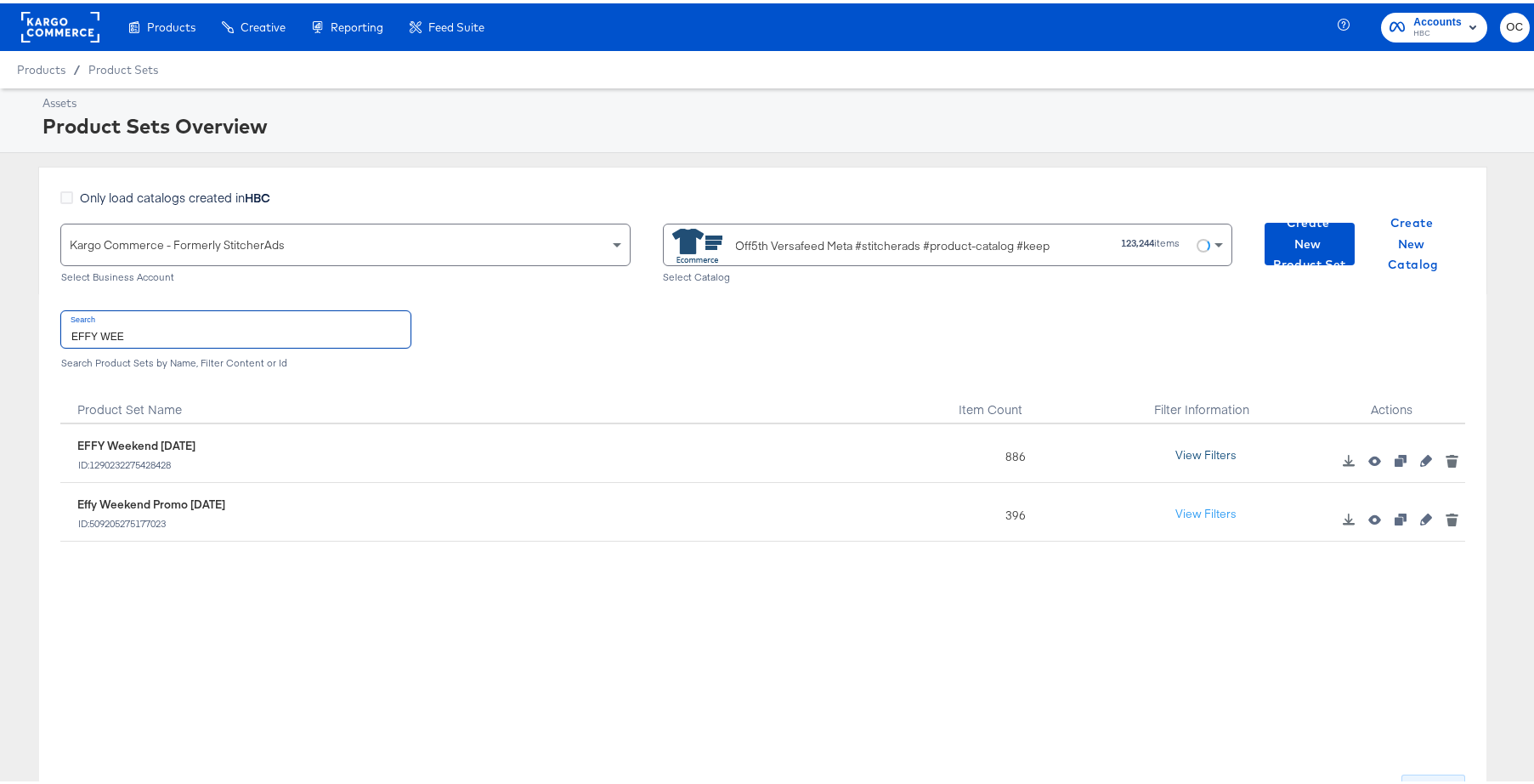
type input "EFFY WEE"
click at [1195, 455] on button "View Filters" at bounding box center [1206, 451] width 85 height 30
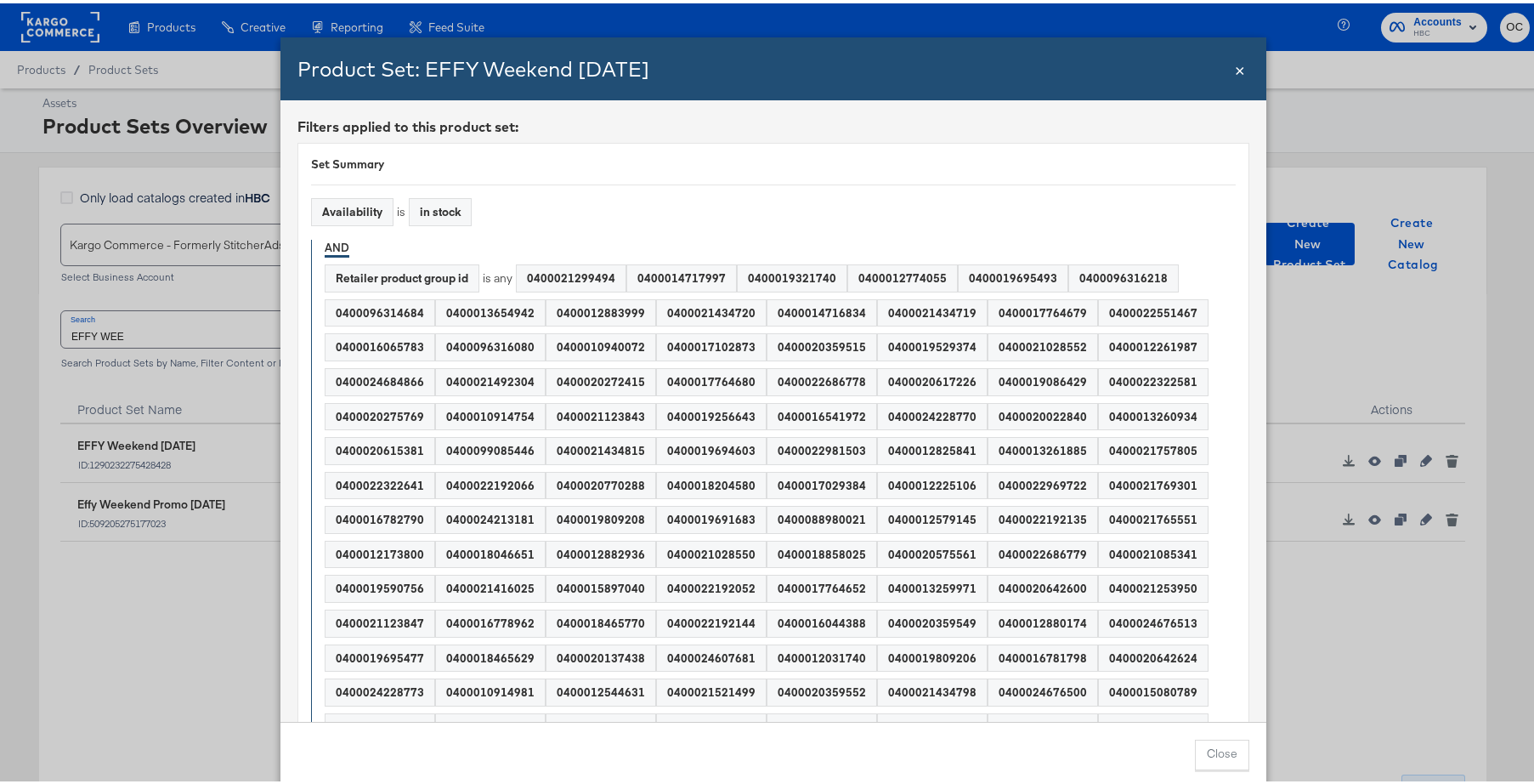
click at [1234, 71] on span "×" at bounding box center [1239, 64] width 10 height 23
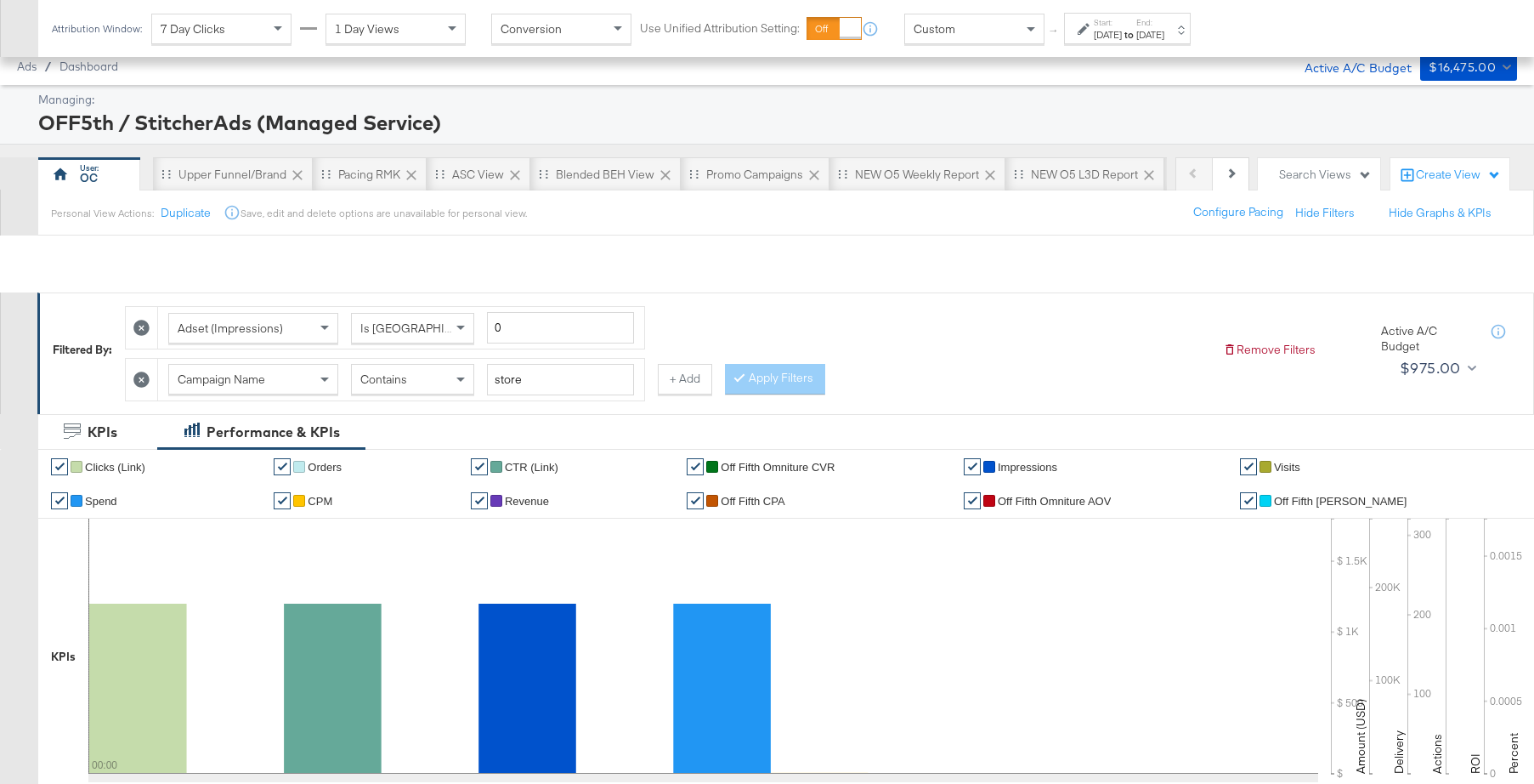
scroll to position [581, 0]
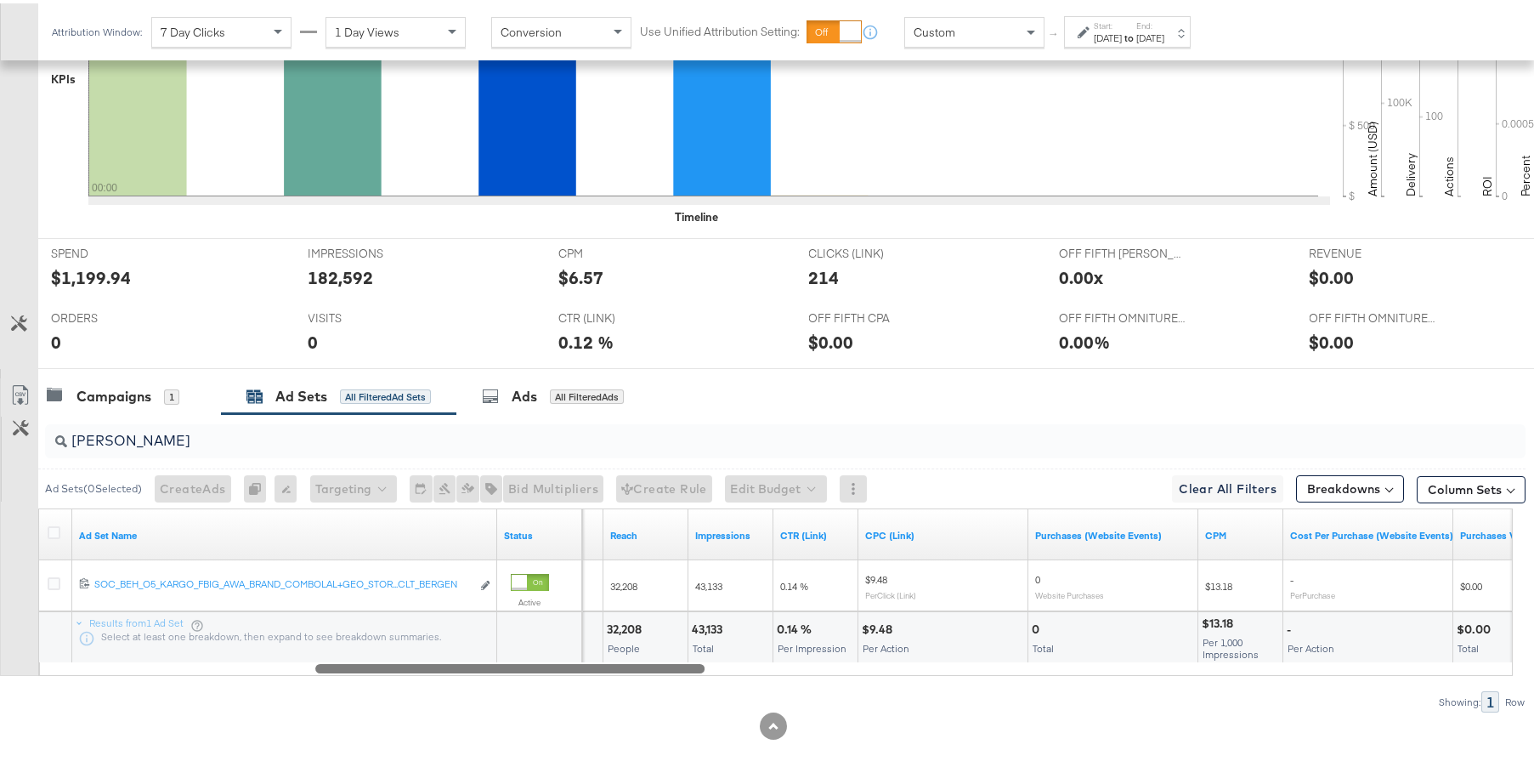
drag, startPoint x: 705, startPoint y: 665, endPoint x: 685, endPoint y: 664, distance: 20.0
click at [685, 664] on div at bounding box center [509, 665] width 389 height 15
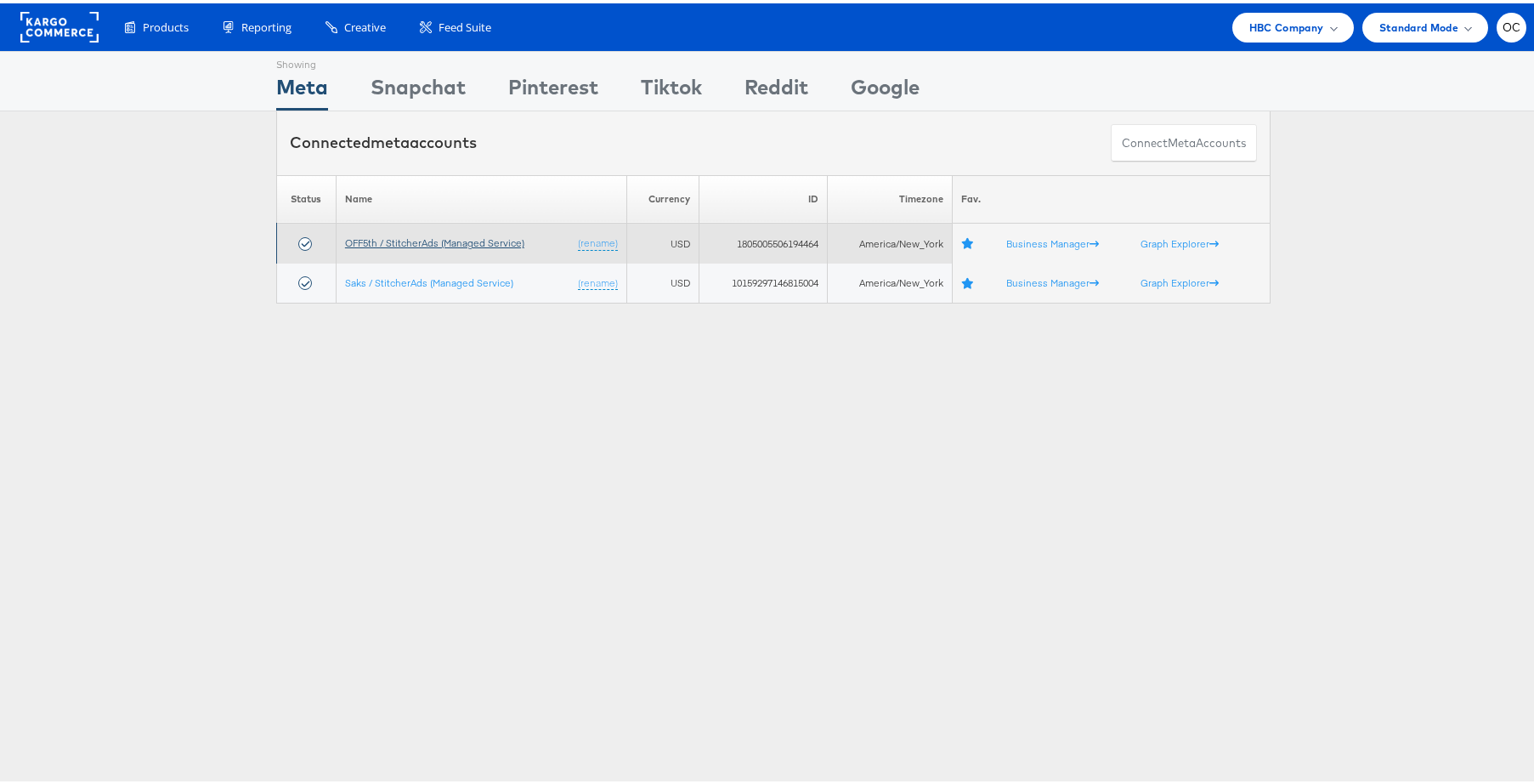
click at [451, 238] on link "OFF5th / StitcherAds (Managed Service)" at bounding box center [434, 239] width 179 height 13
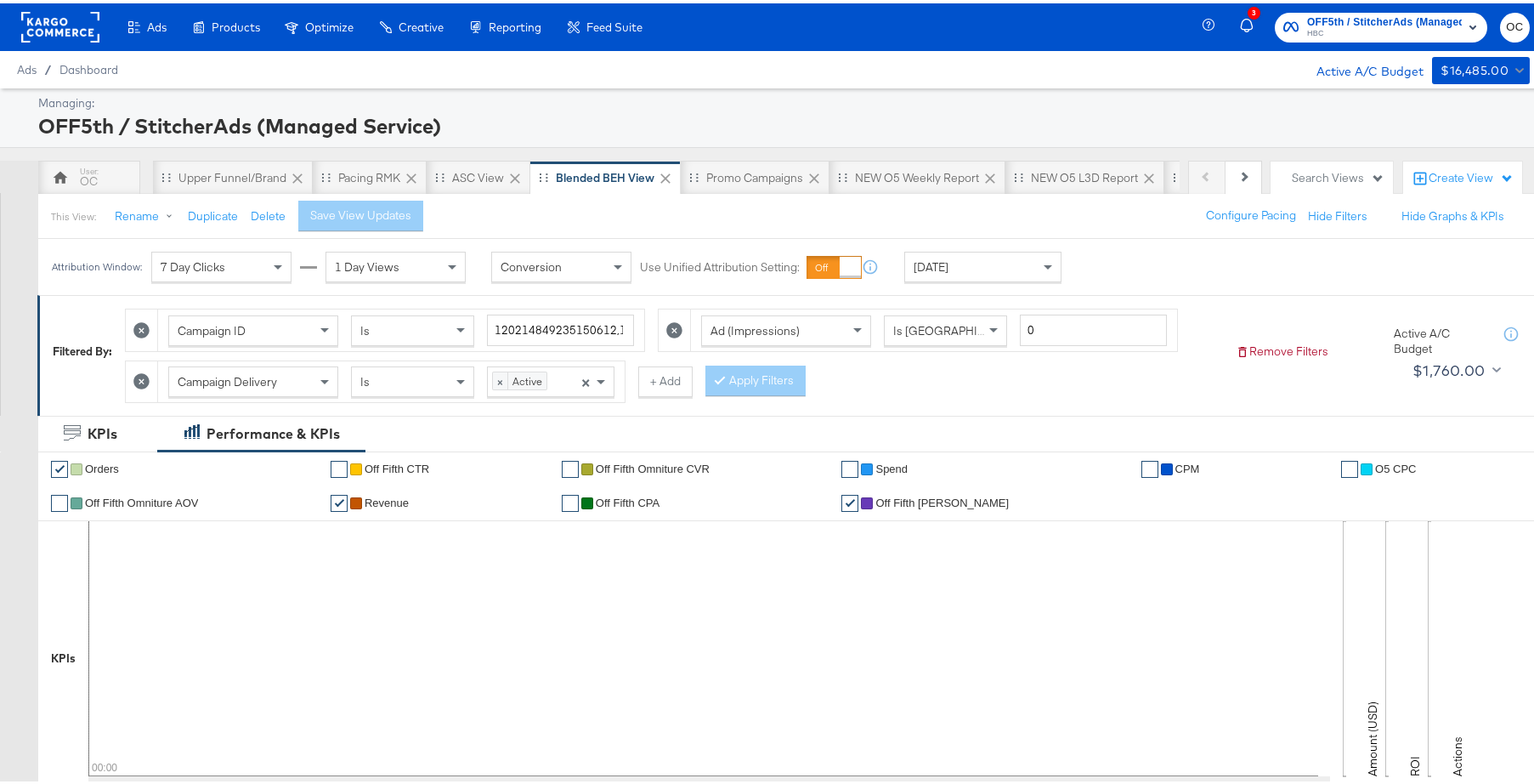
click at [96, 191] on div "This View: Rename Duplicate Delete Save View Updates Configure Pacing Hide Filt…" at bounding box center [792, 212] width 1509 height 46
click at [101, 185] on div "OC" at bounding box center [89, 174] width 102 height 34
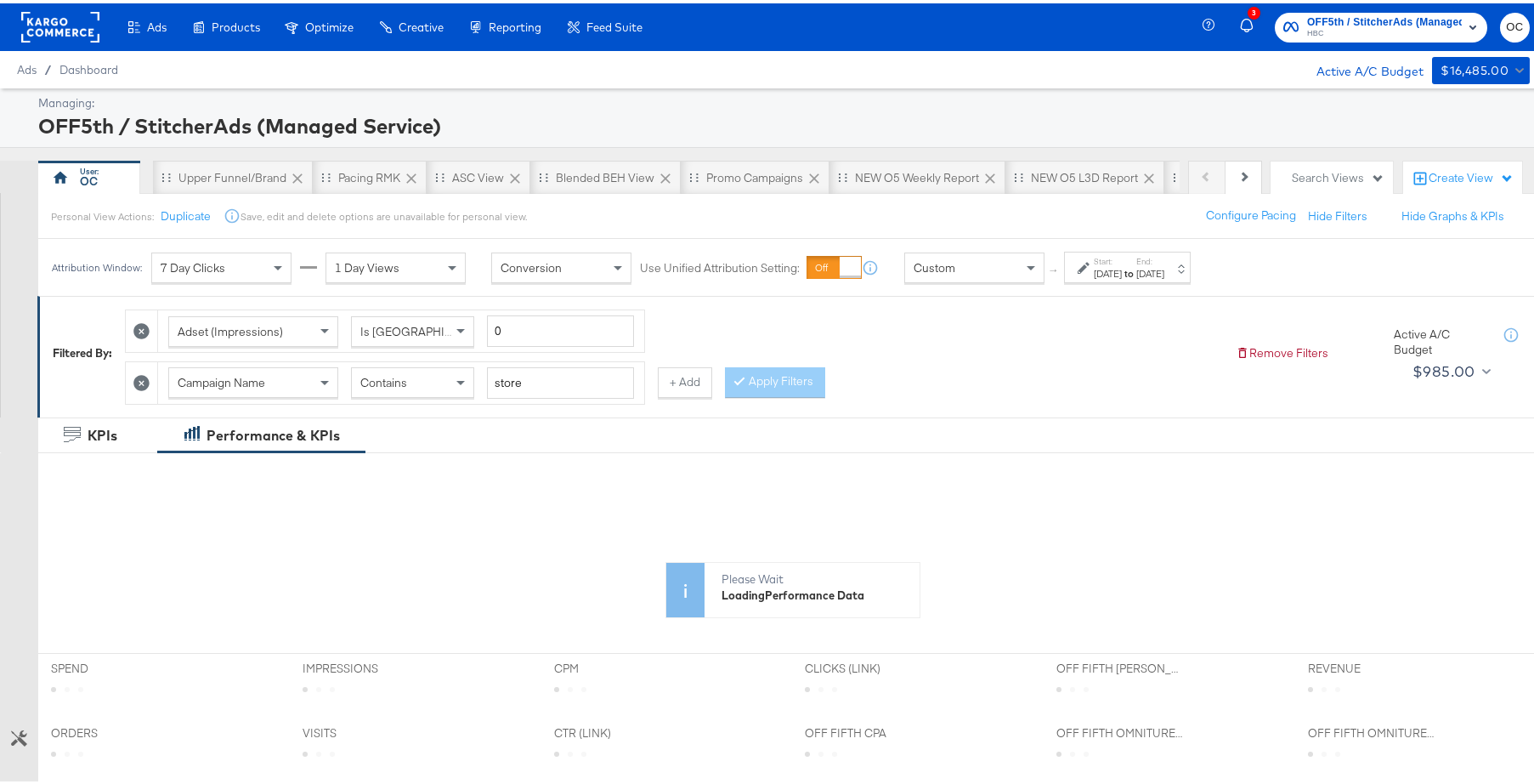
click at [146, 383] on icon at bounding box center [142, 380] width 17 height 17
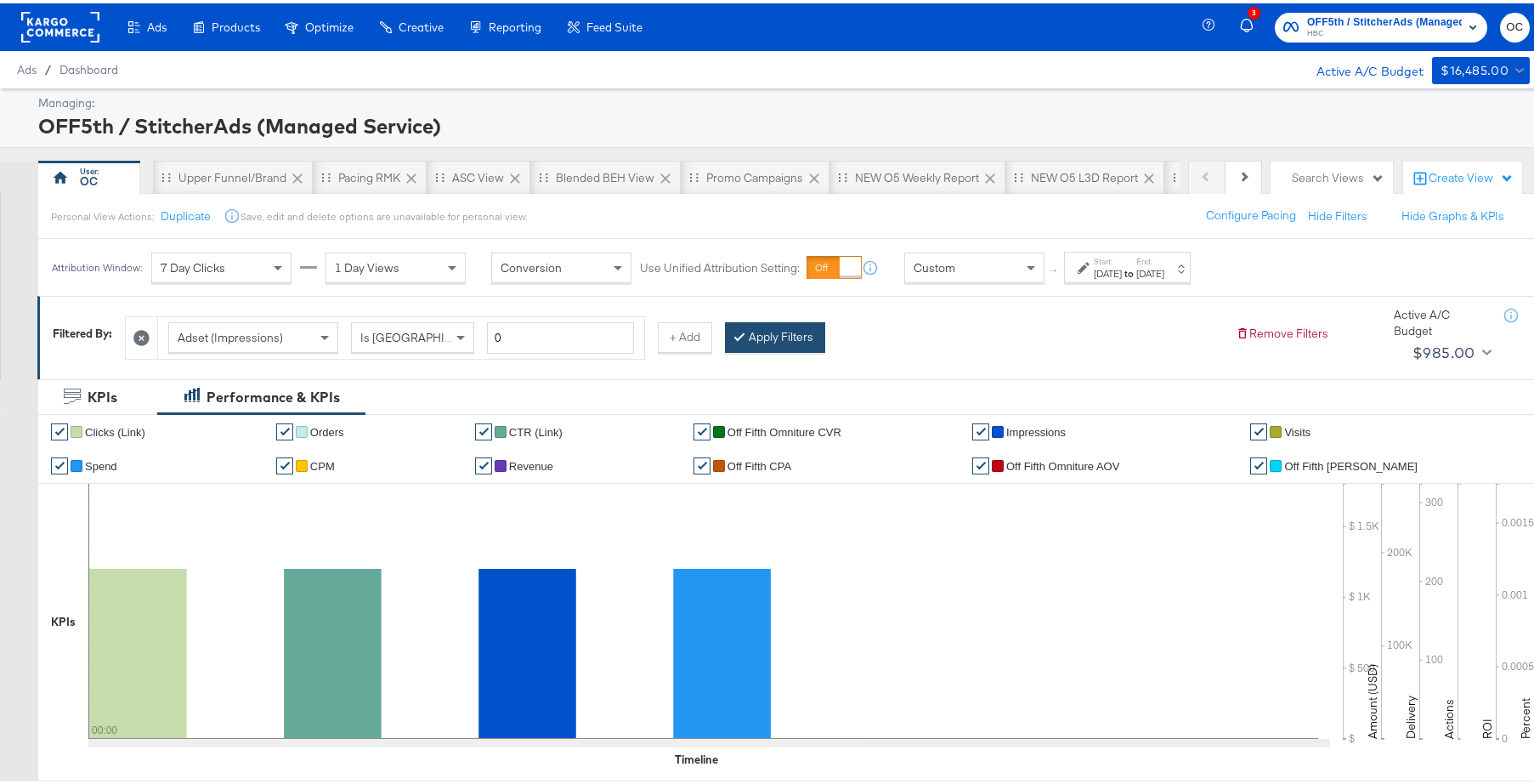
click at [771, 329] on button "Apply Filters" at bounding box center [775, 334] width 100 height 30
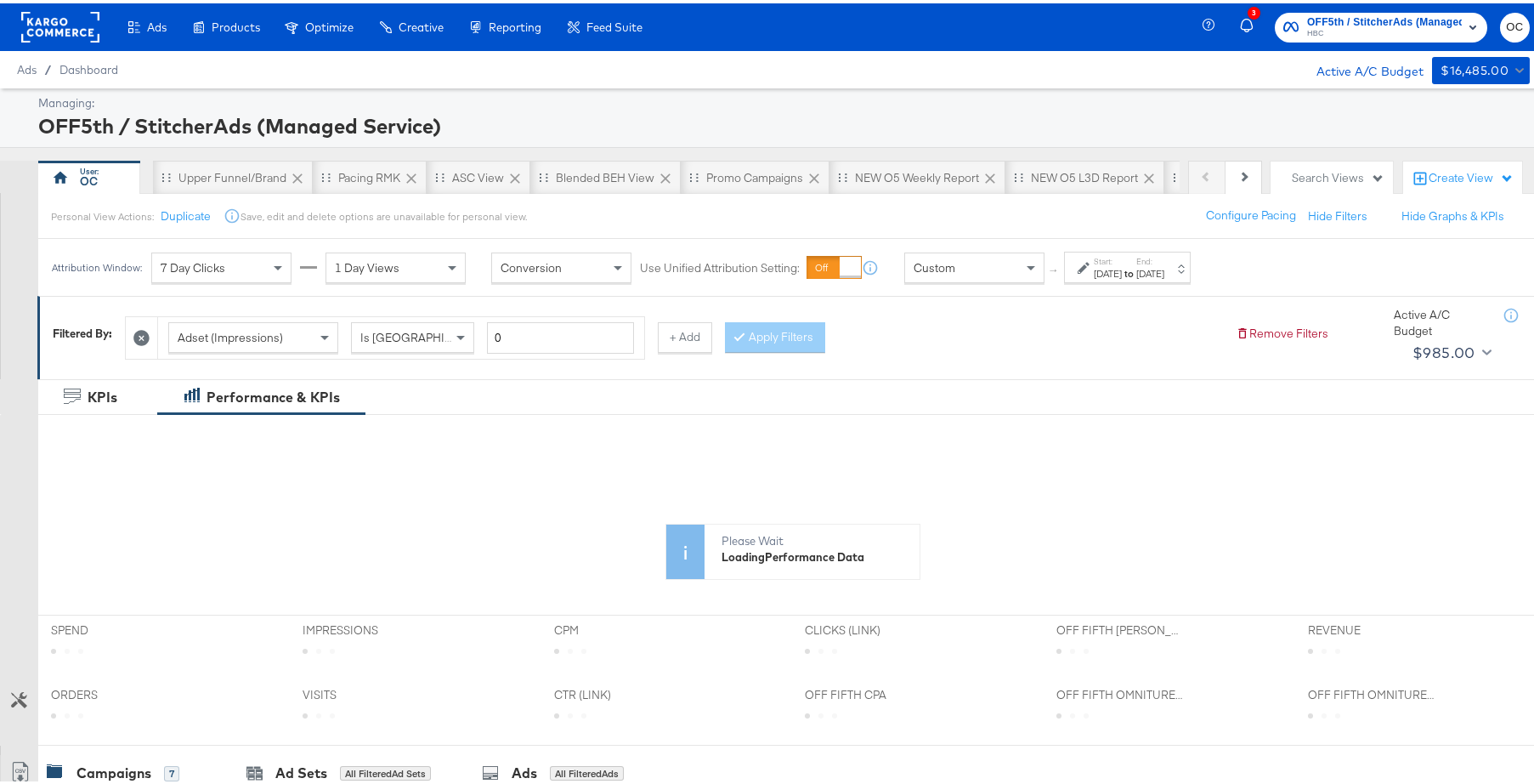
click at [1165, 268] on div "Sep 4th 2025" at bounding box center [1150, 270] width 28 height 14
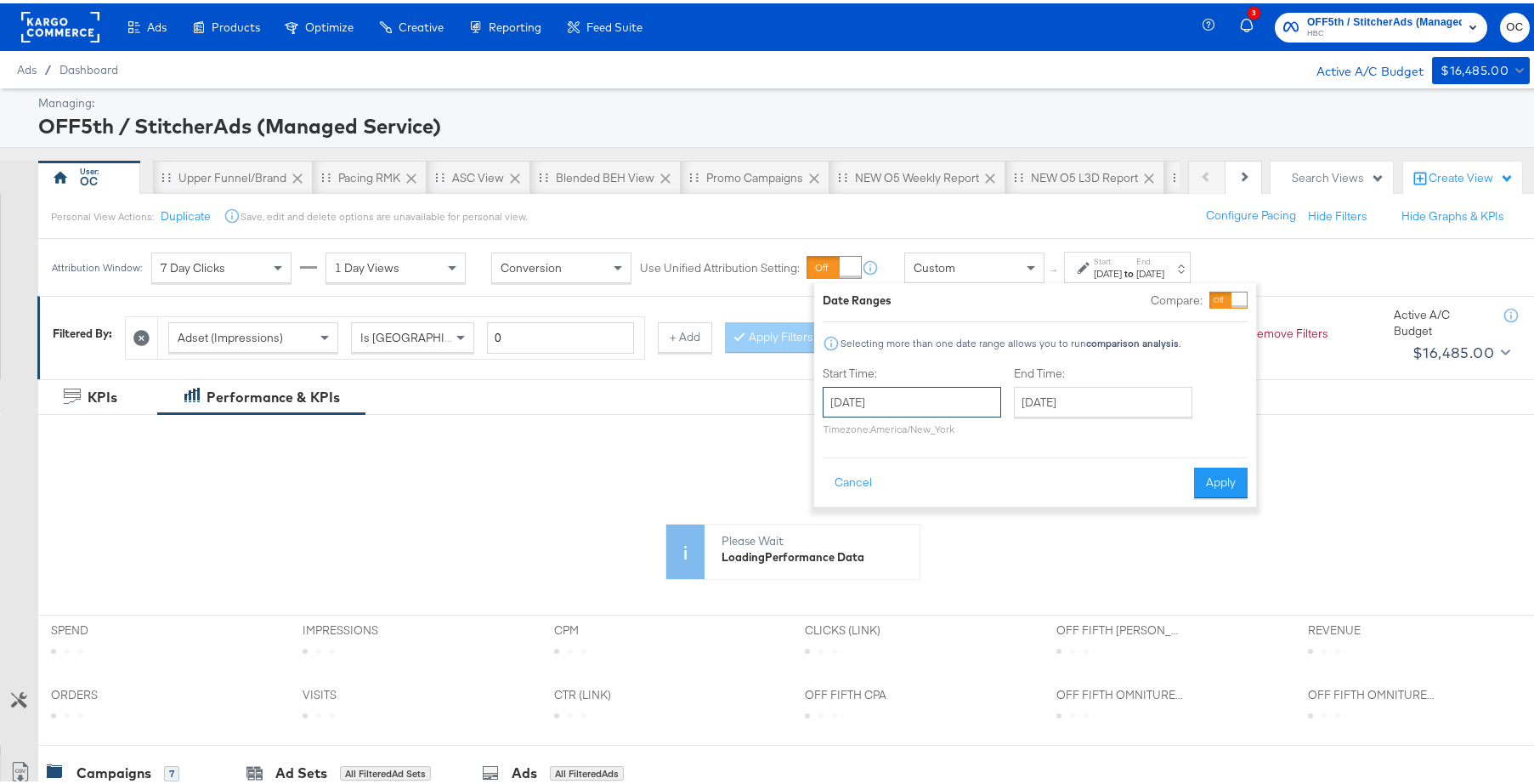
click at [952, 402] on input "September 4th 2025" at bounding box center [912, 398] width 178 height 30
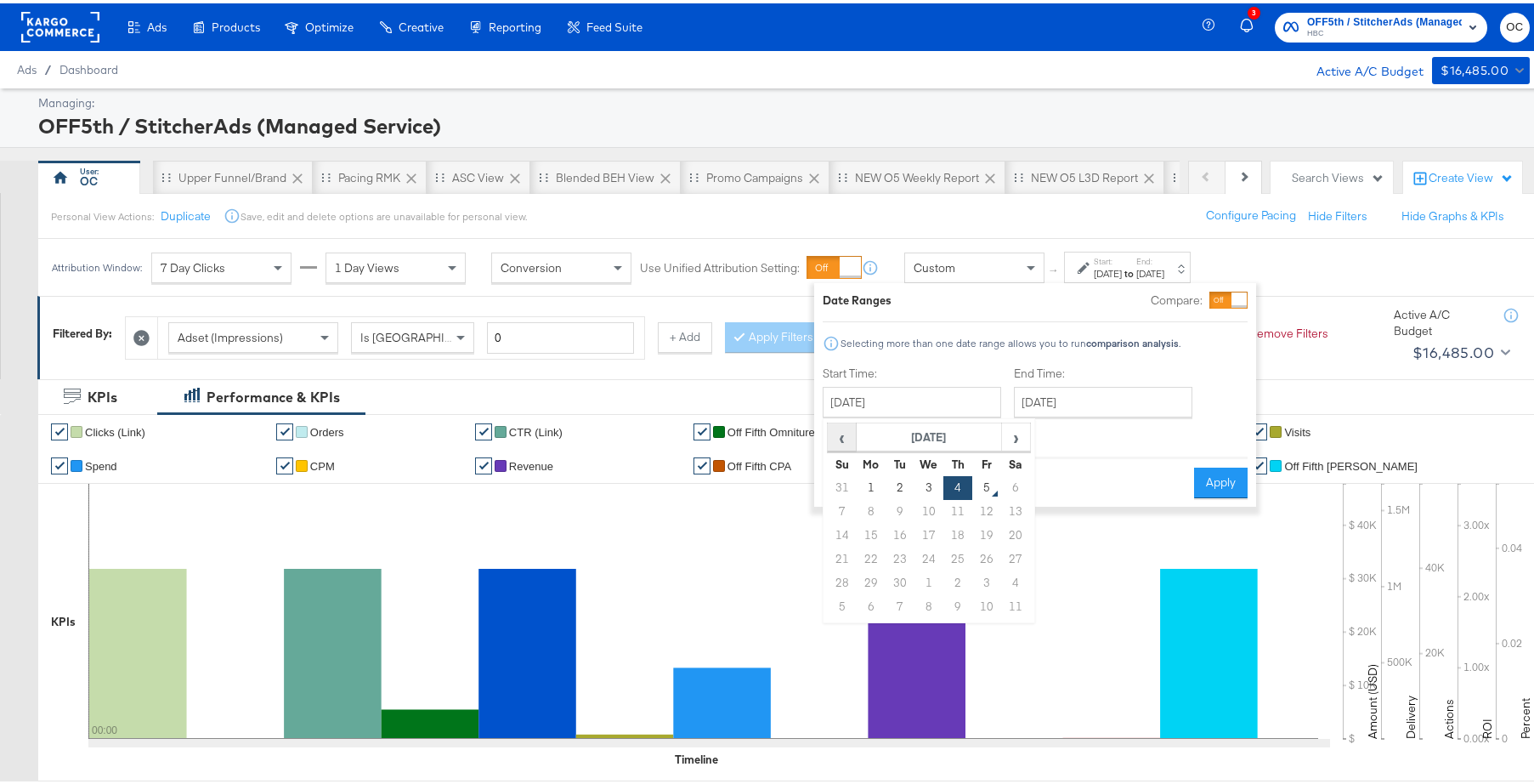
click at [846, 437] on span "‹" at bounding box center [842, 434] width 27 height 26
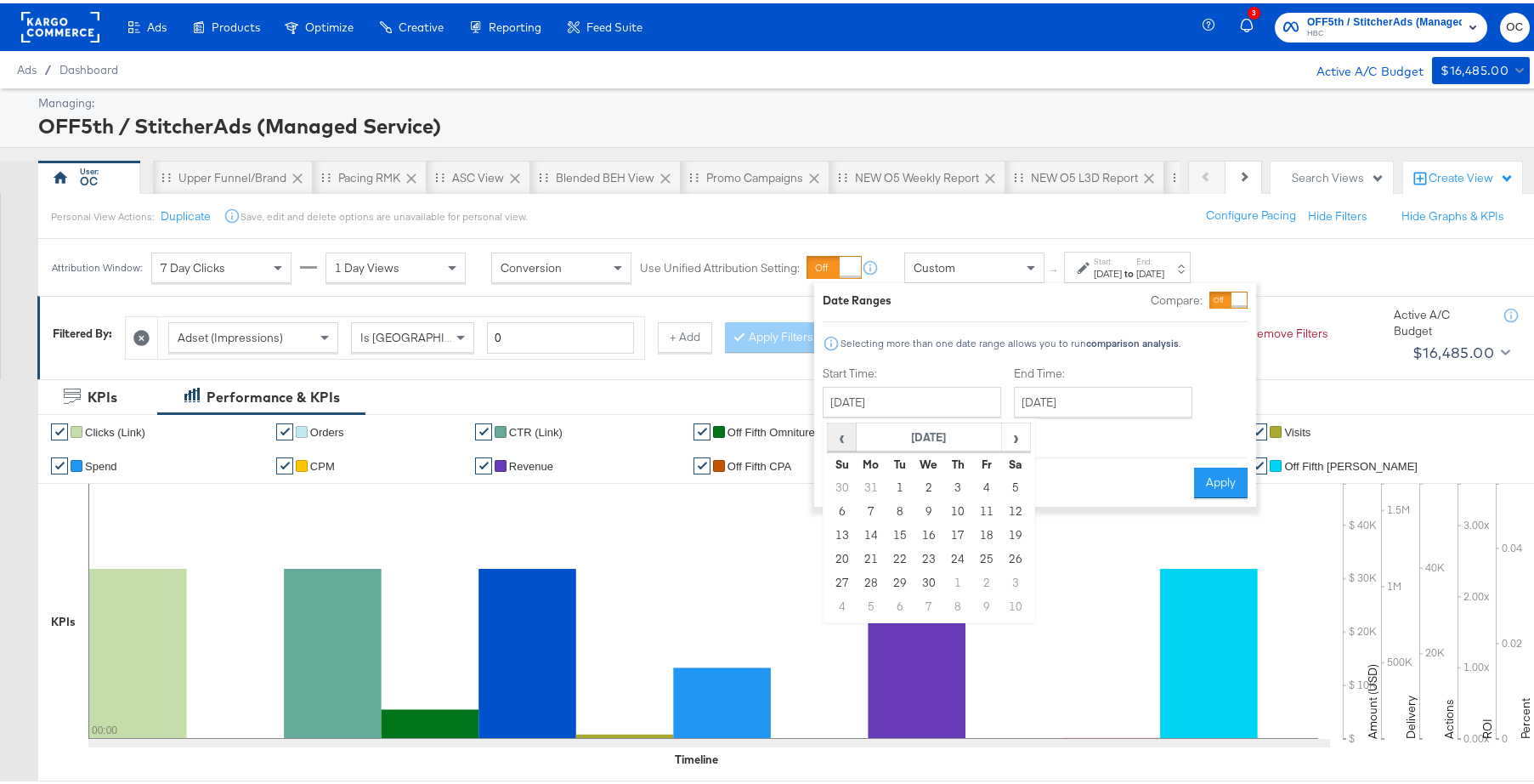
click at [846, 437] on span "‹" at bounding box center [842, 434] width 27 height 26
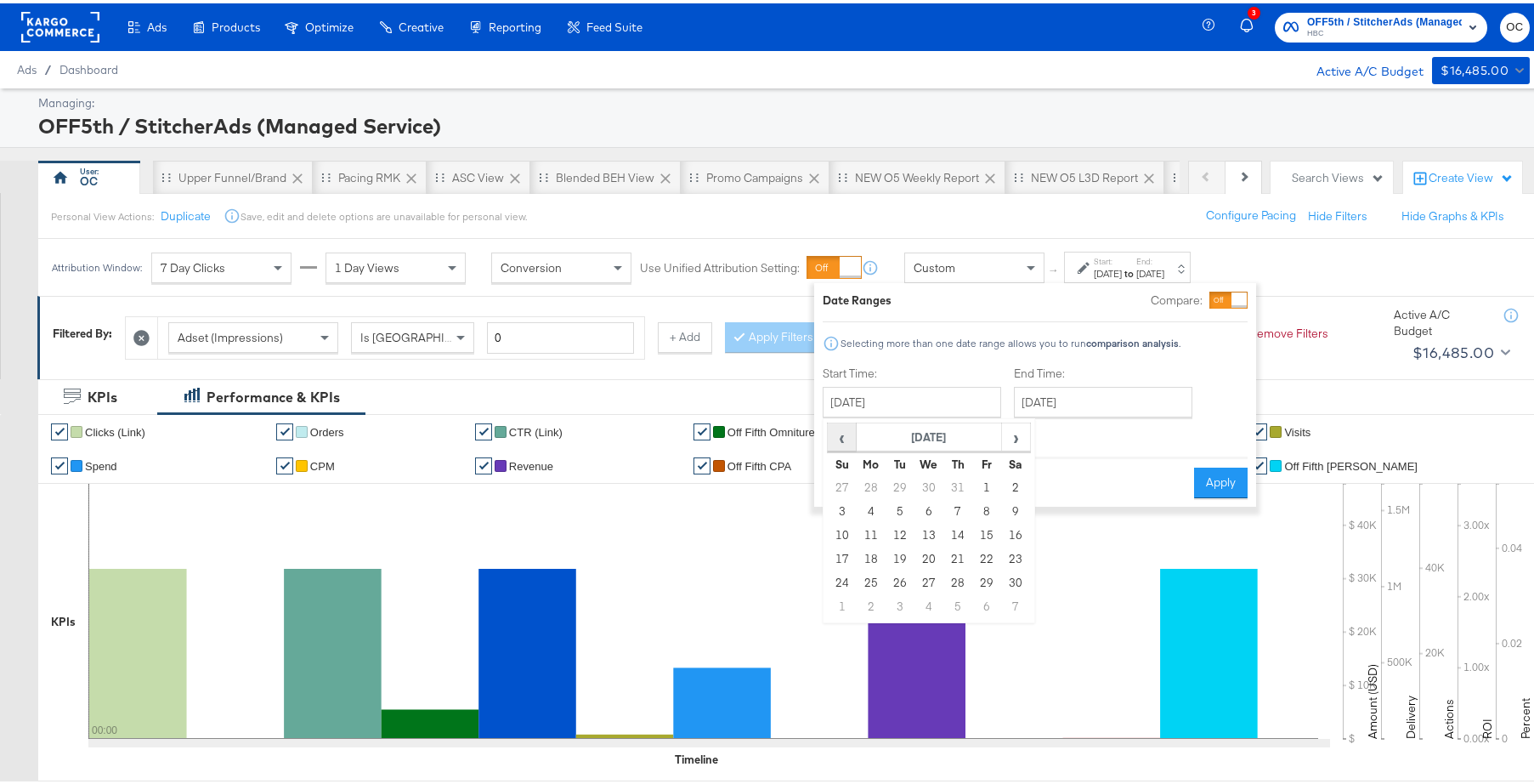
click at [846, 437] on span "‹" at bounding box center [842, 434] width 27 height 26
click at [899, 476] on td "1" at bounding box center [899, 484] width 28 height 24
type input "October 1st 2024"
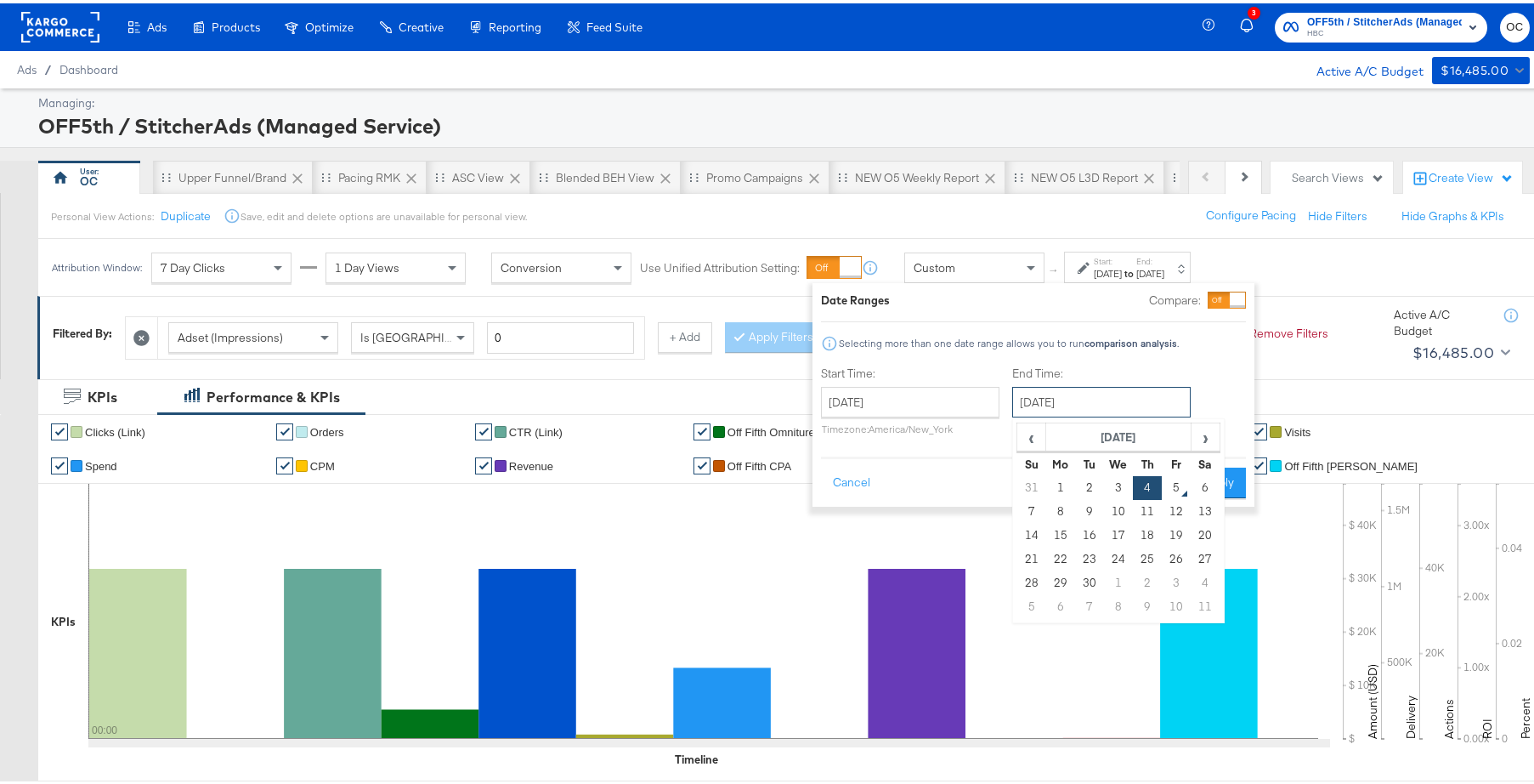
click at [1076, 399] on input "September 4th 2025" at bounding box center [1101, 398] width 178 height 30
click at [1020, 437] on span "‹" at bounding box center [1031, 434] width 27 height 26
click at [1021, 437] on span "‹" at bounding box center [1031, 434] width 27 height 26
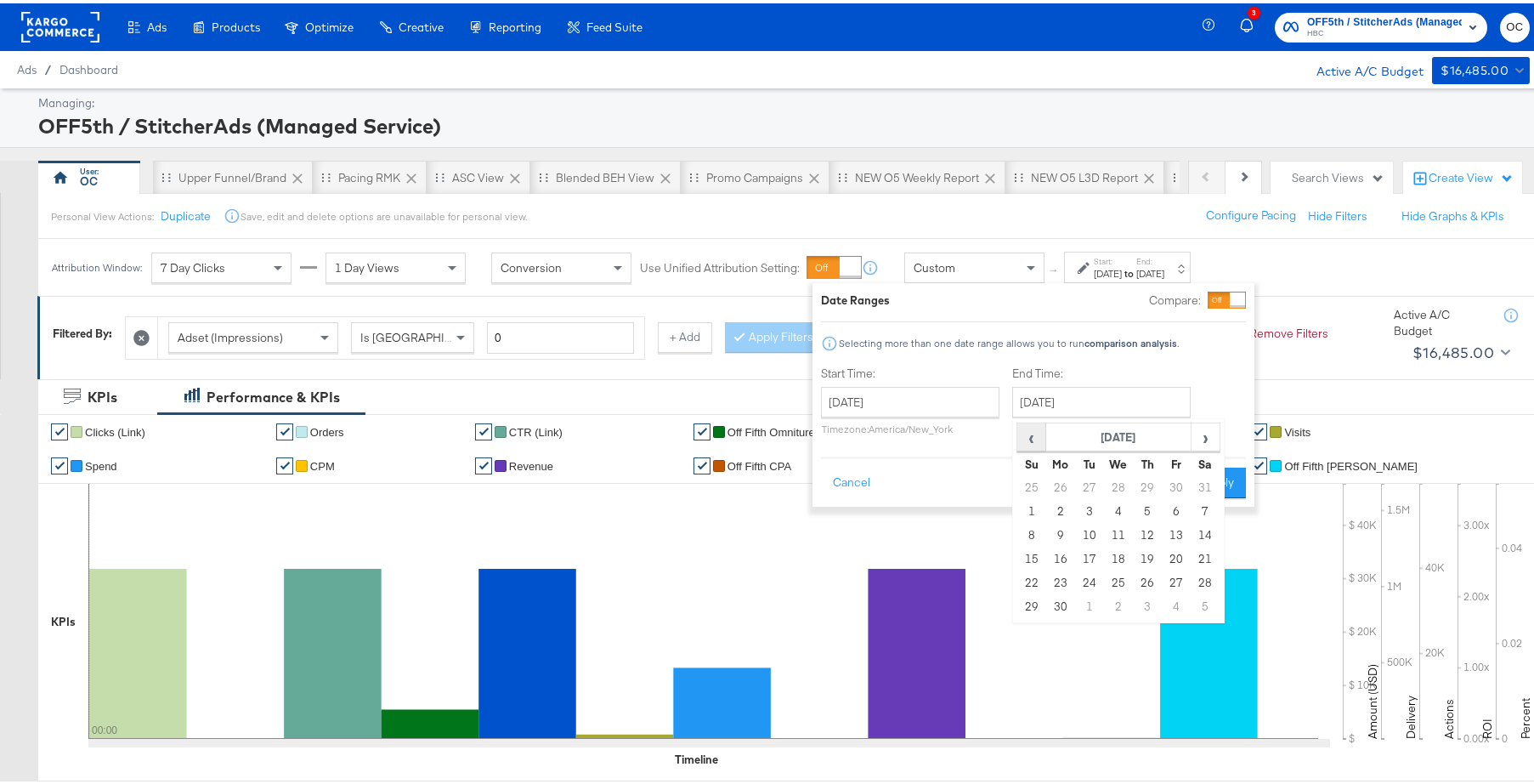
click at [1021, 437] on span "‹" at bounding box center [1031, 434] width 27 height 26
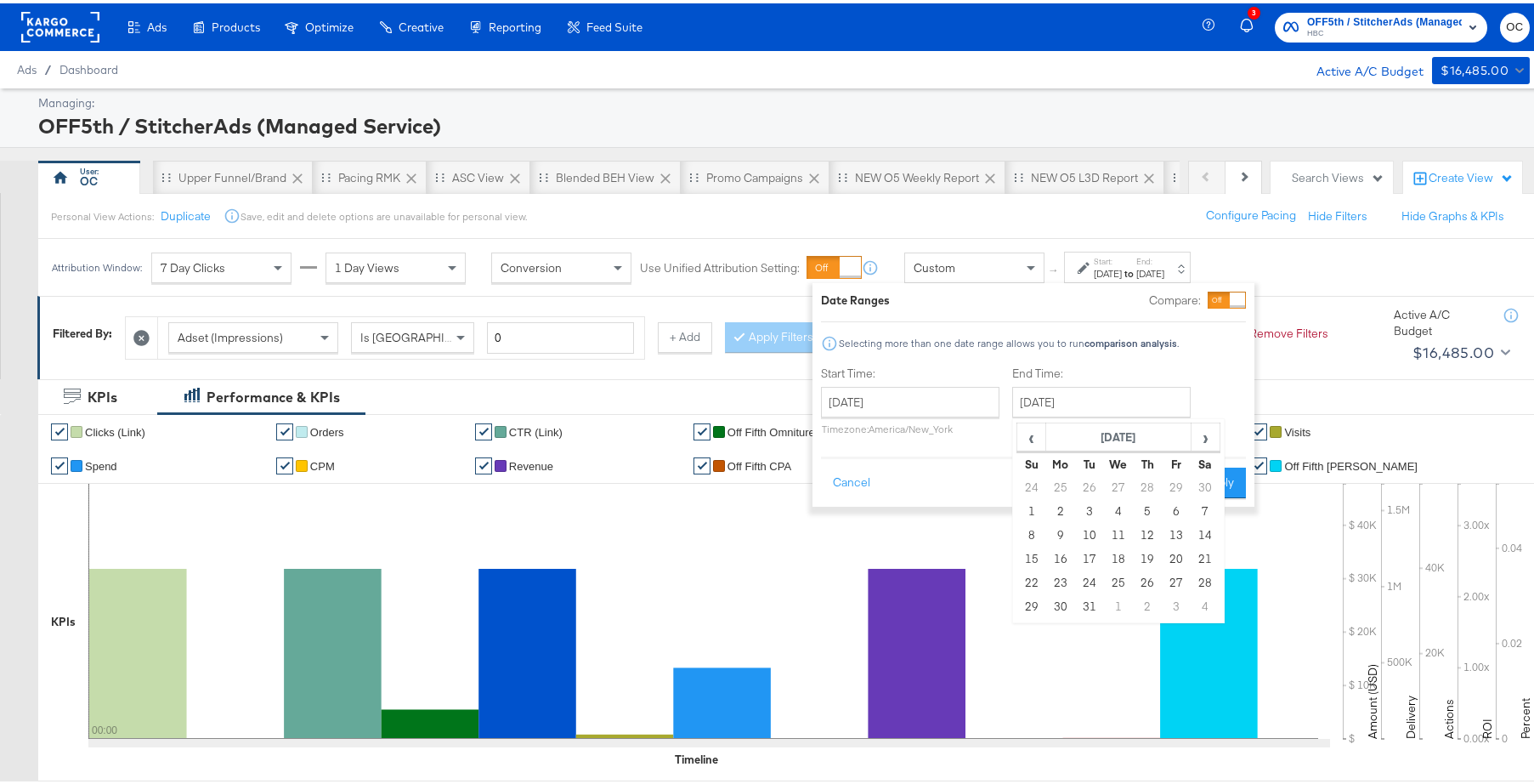
click at [1096, 600] on td "31" at bounding box center [1089, 604] width 28 height 24
type input "December 31st 2024"
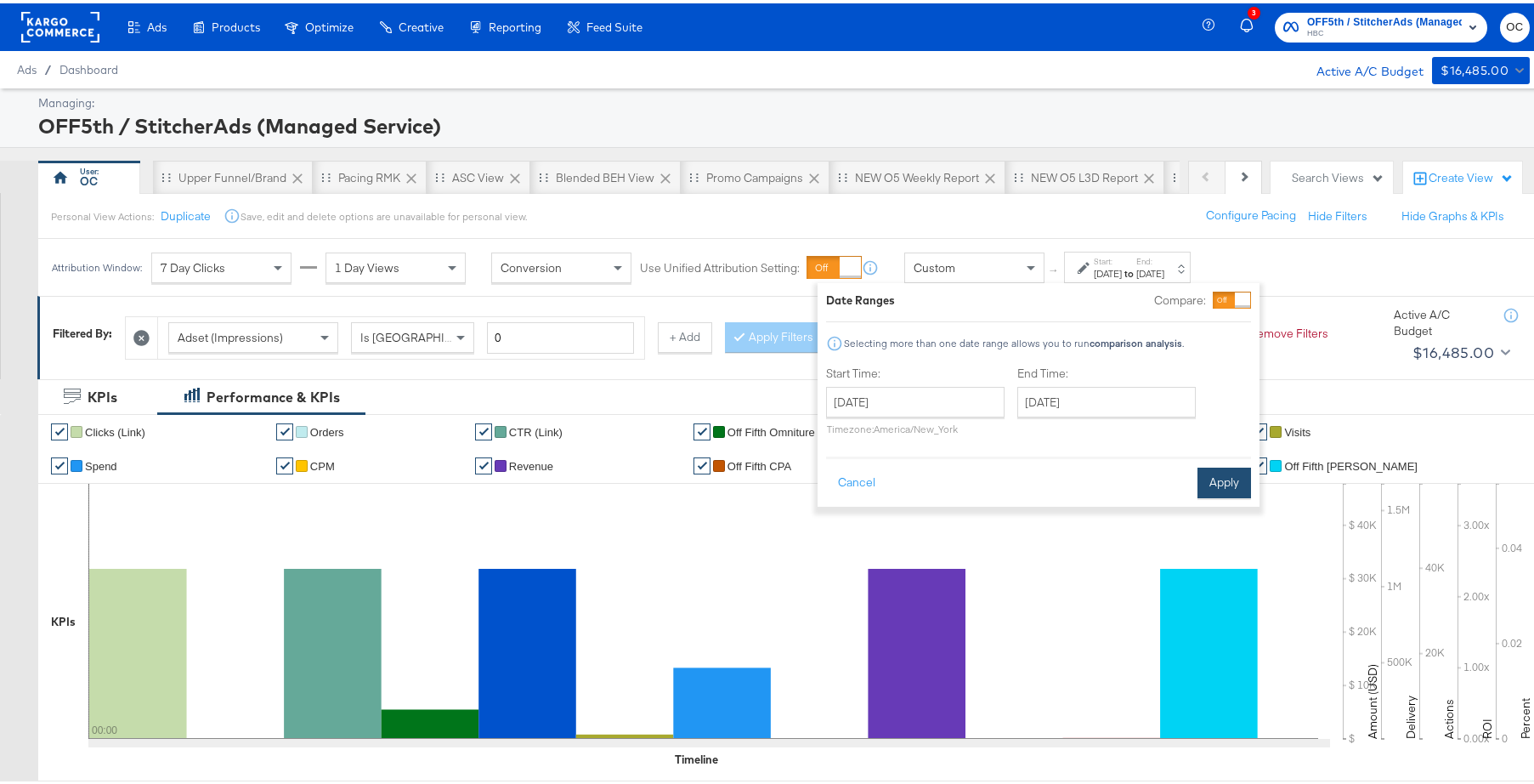
click at [1212, 484] on button "Apply" at bounding box center [1224, 479] width 53 height 30
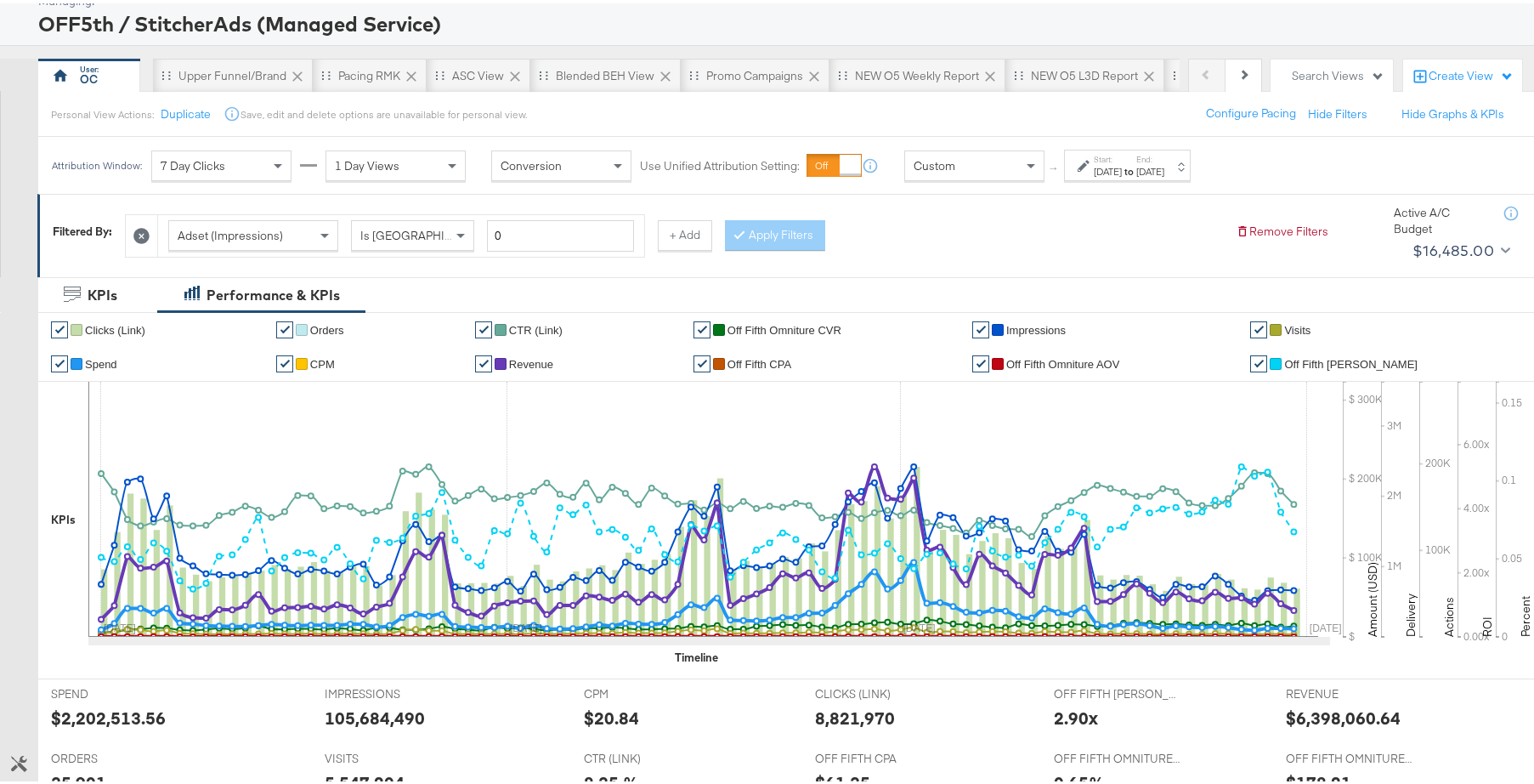
scroll to position [24, 0]
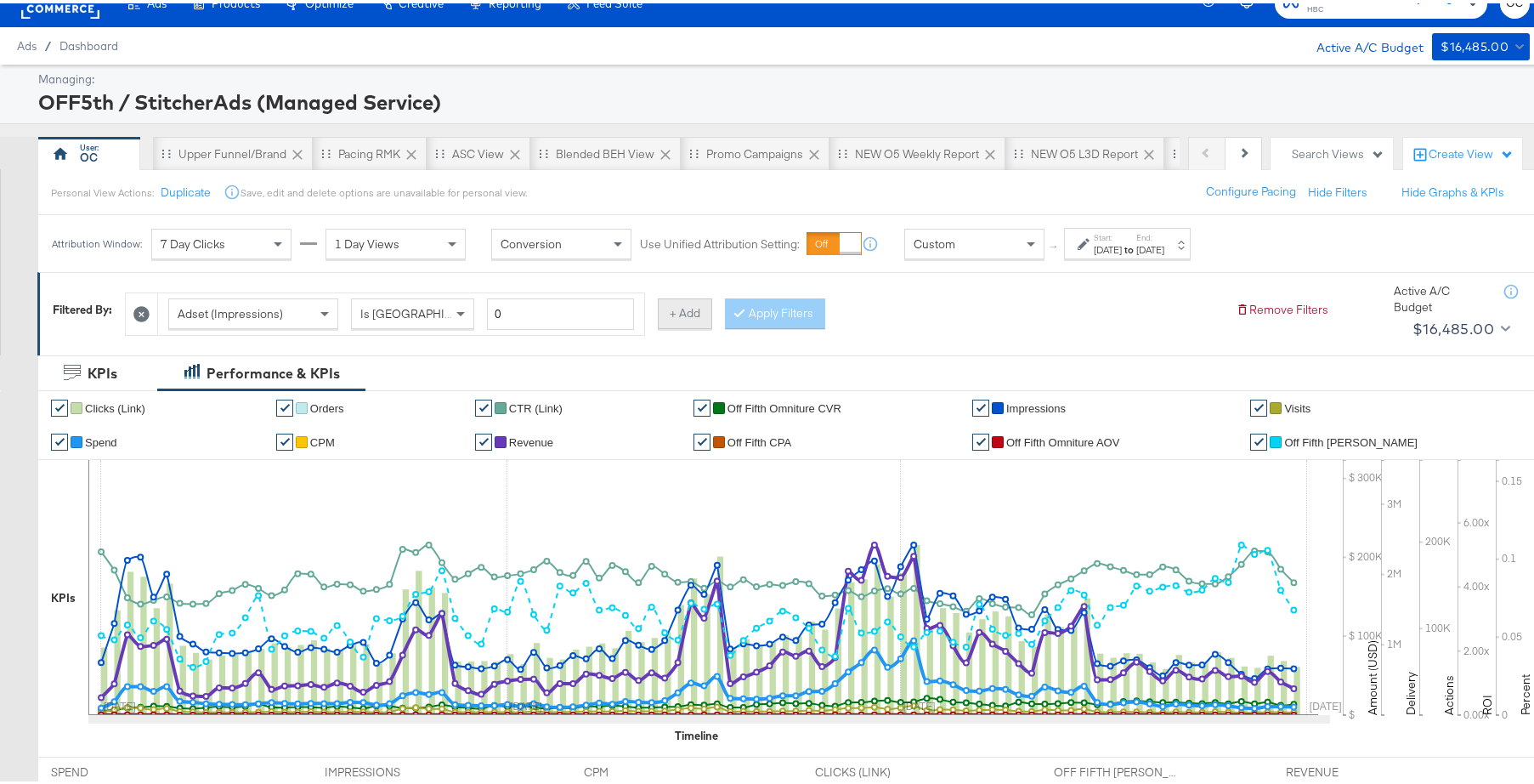
click at [688, 324] on button "+ Add" at bounding box center [685, 310] width 54 height 30
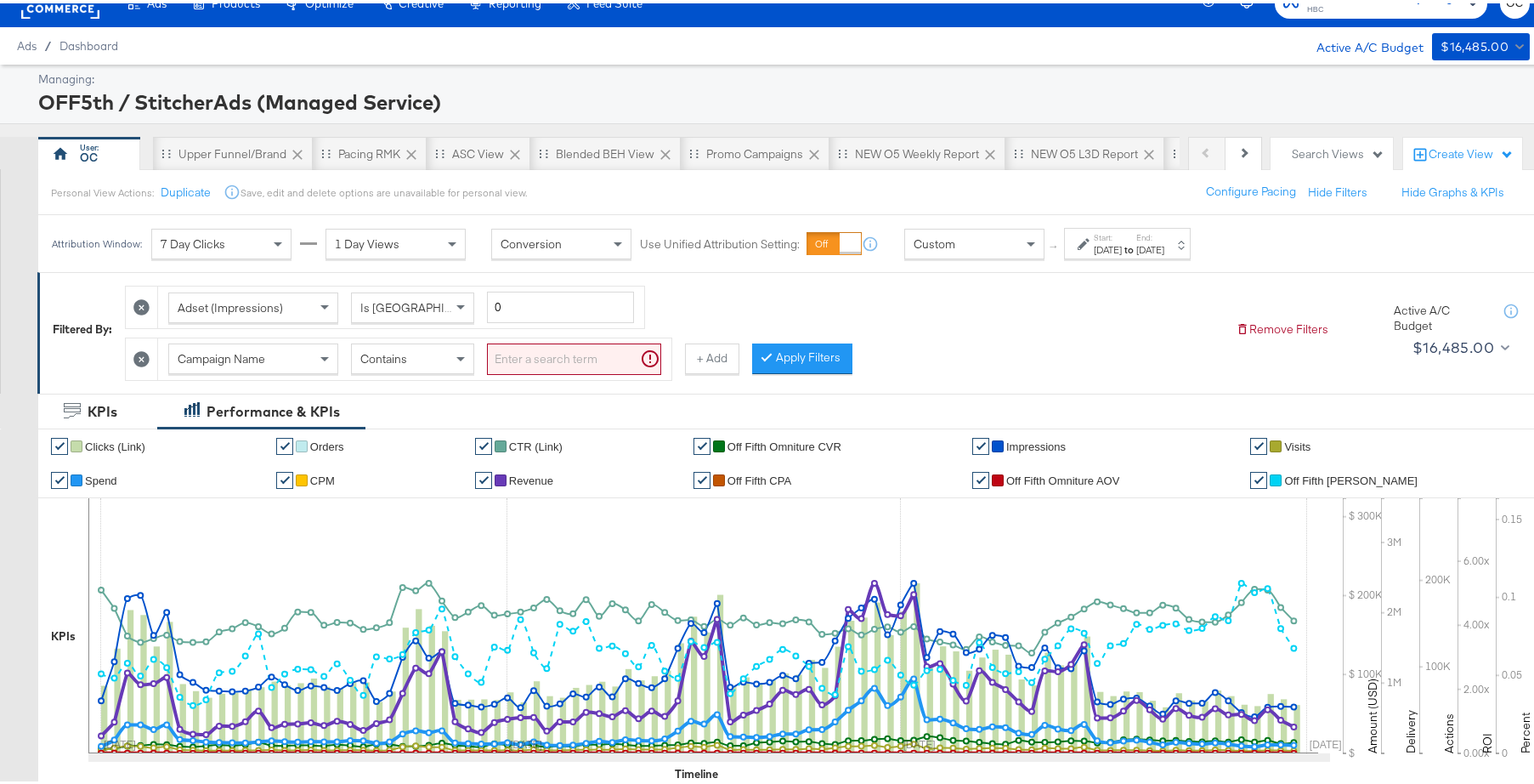
click at [404, 353] on span "Contains" at bounding box center [383, 355] width 47 height 16
click at [519, 369] on input "search" at bounding box center [574, 356] width 175 height 31
type input "coop"
click at [762, 358] on button "Apply Filters" at bounding box center [775, 355] width 100 height 30
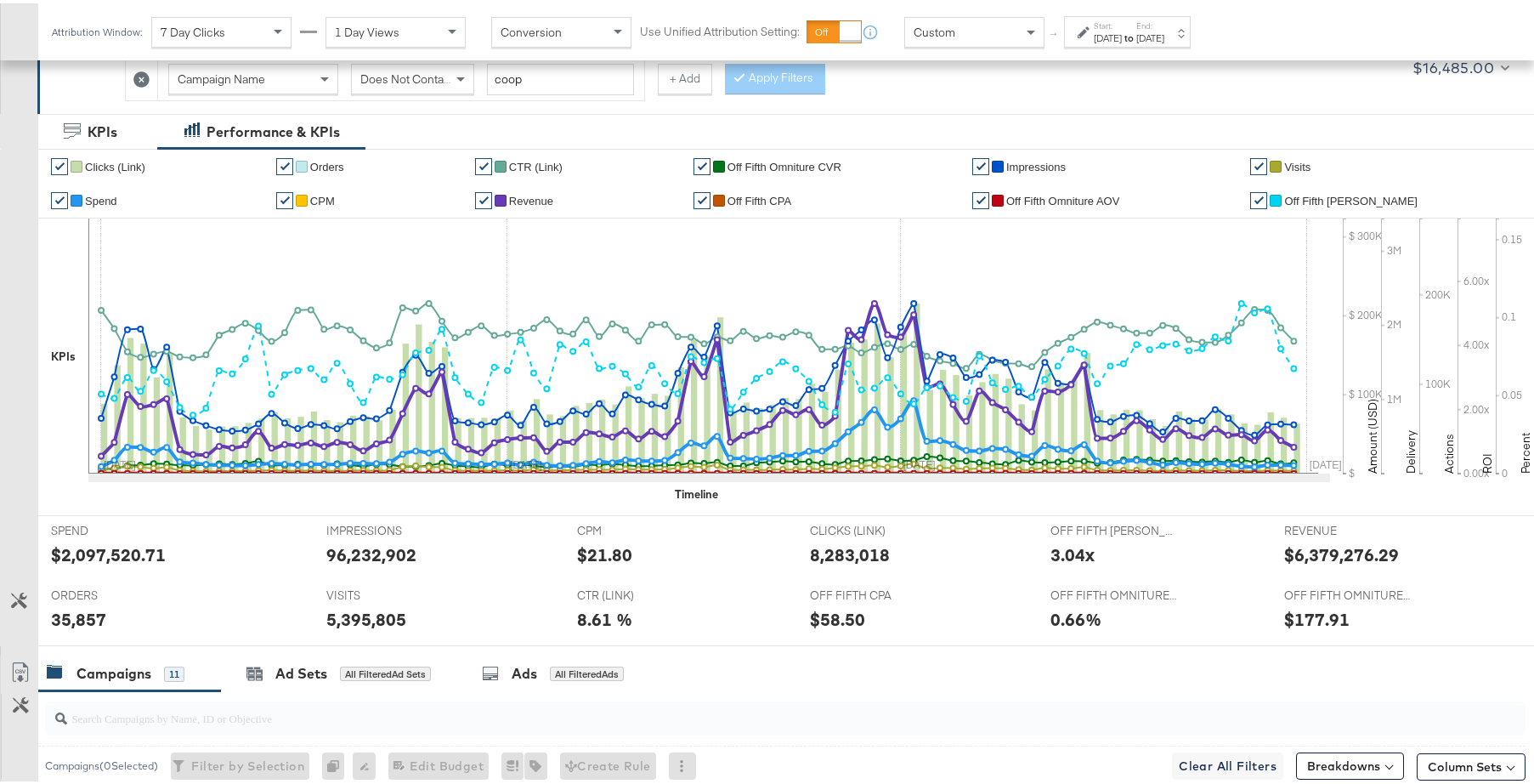
scroll to position [143, 0]
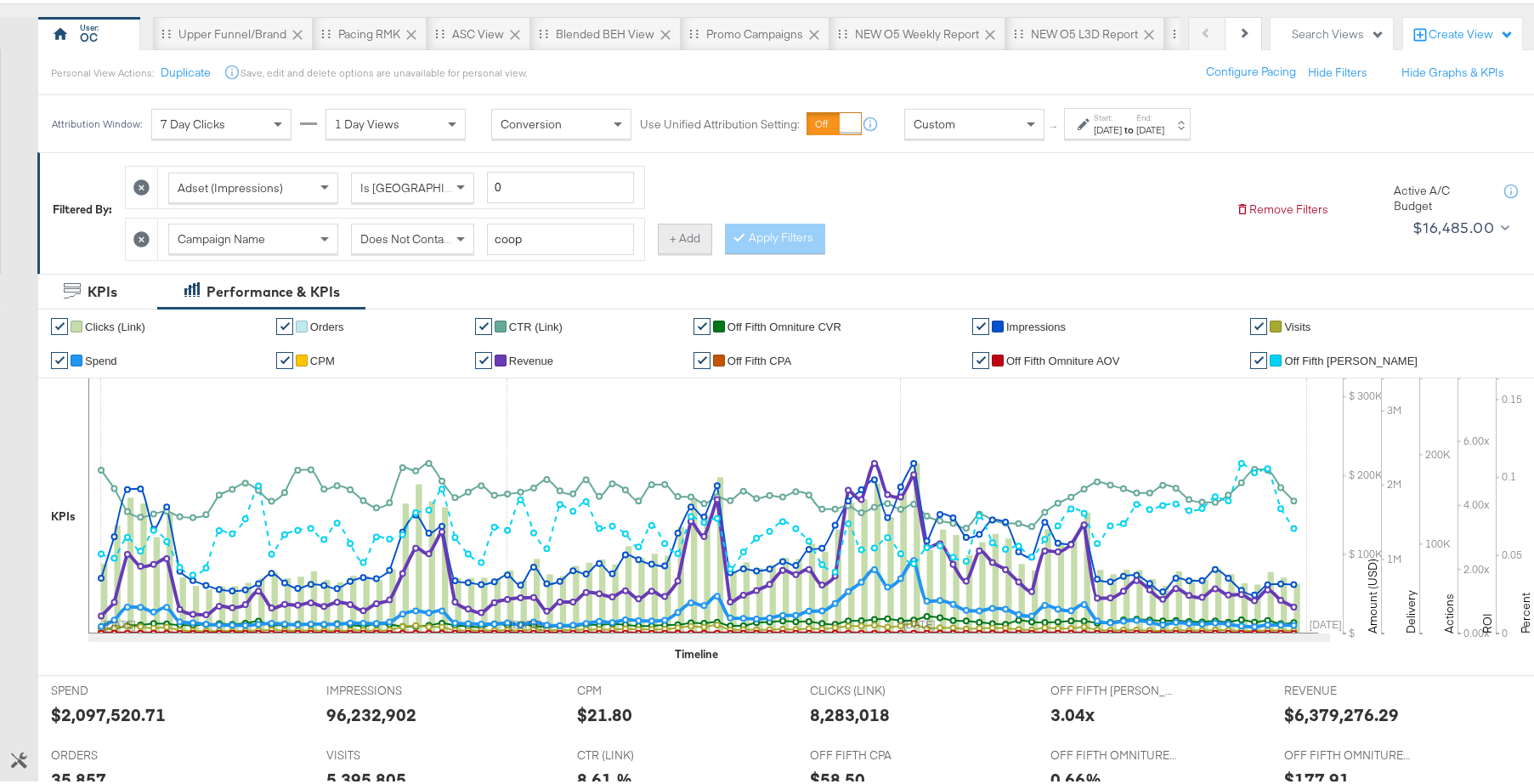
click at [687, 239] on button "+ Add" at bounding box center [685, 234] width 54 height 30
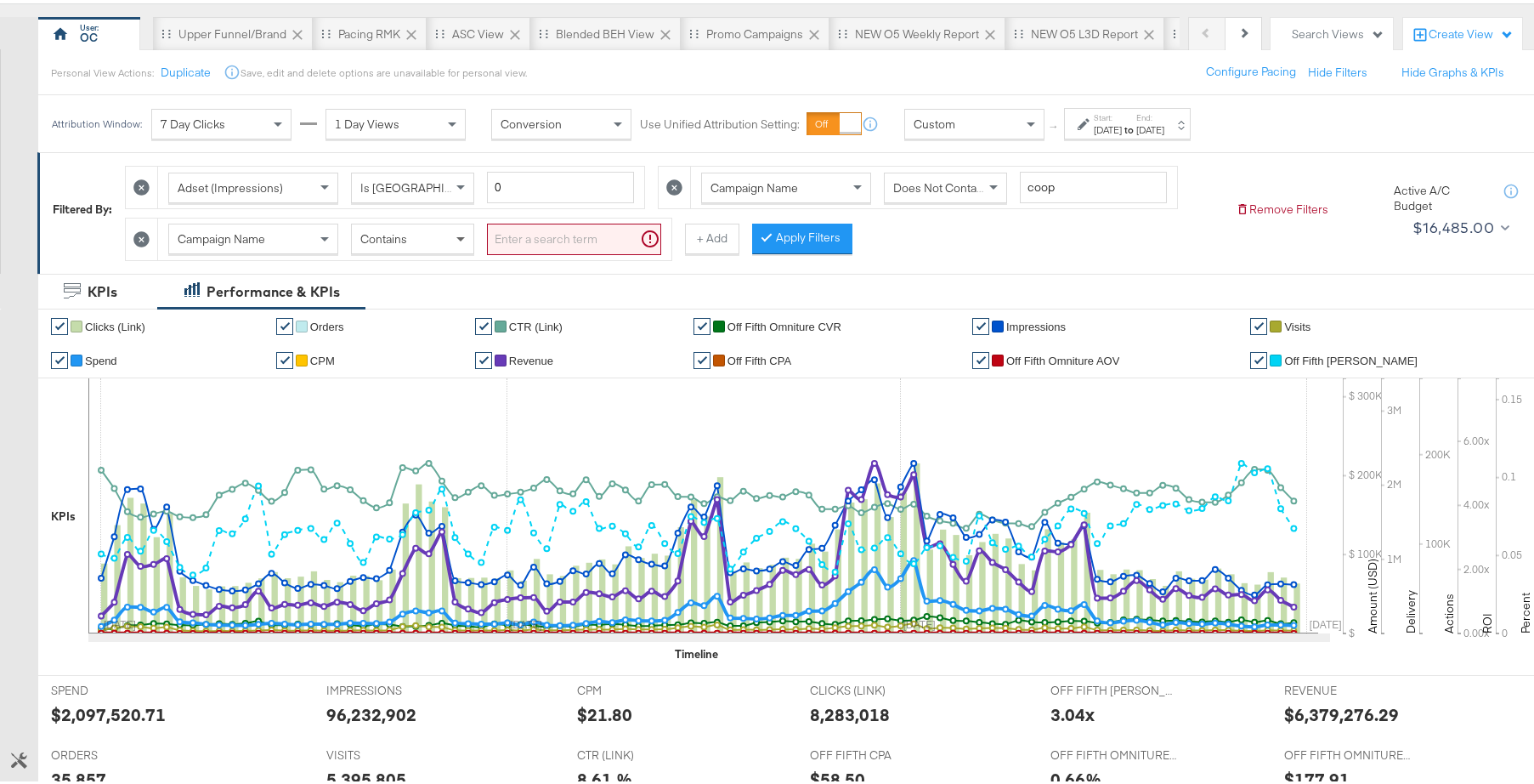
click at [462, 243] on span at bounding box center [462, 234] width 21 height 28
click at [537, 248] on input "search" at bounding box center [574, 235] width 175 height 31
type input "brand"
click at [761, 239] on button "Apply Filters" at bounding box center [775, 234] width 100 height 30
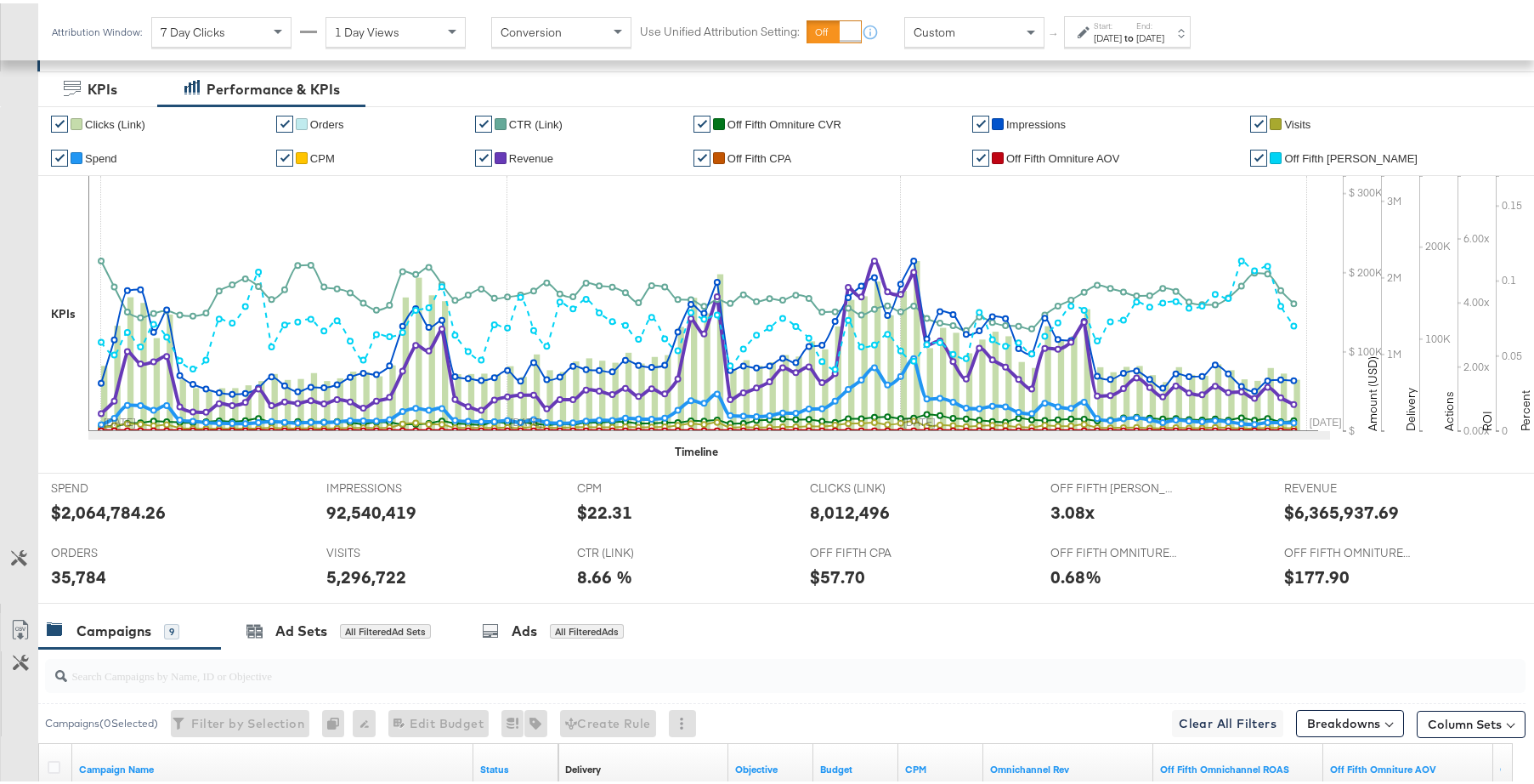
scroll to position [336, 0]
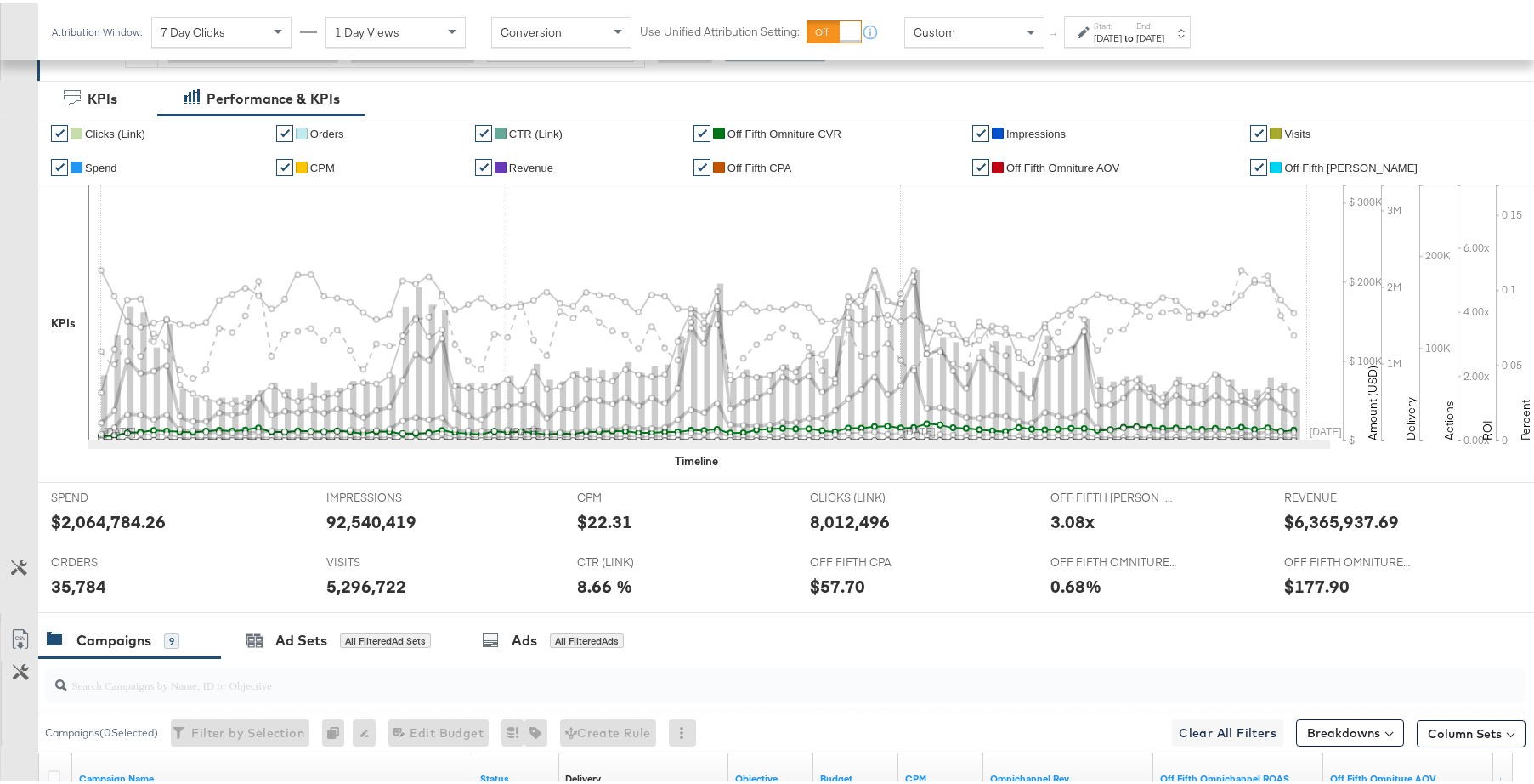
click at [710, 134] on link "✔" at bounding box center [701, 130] width 17 height 17
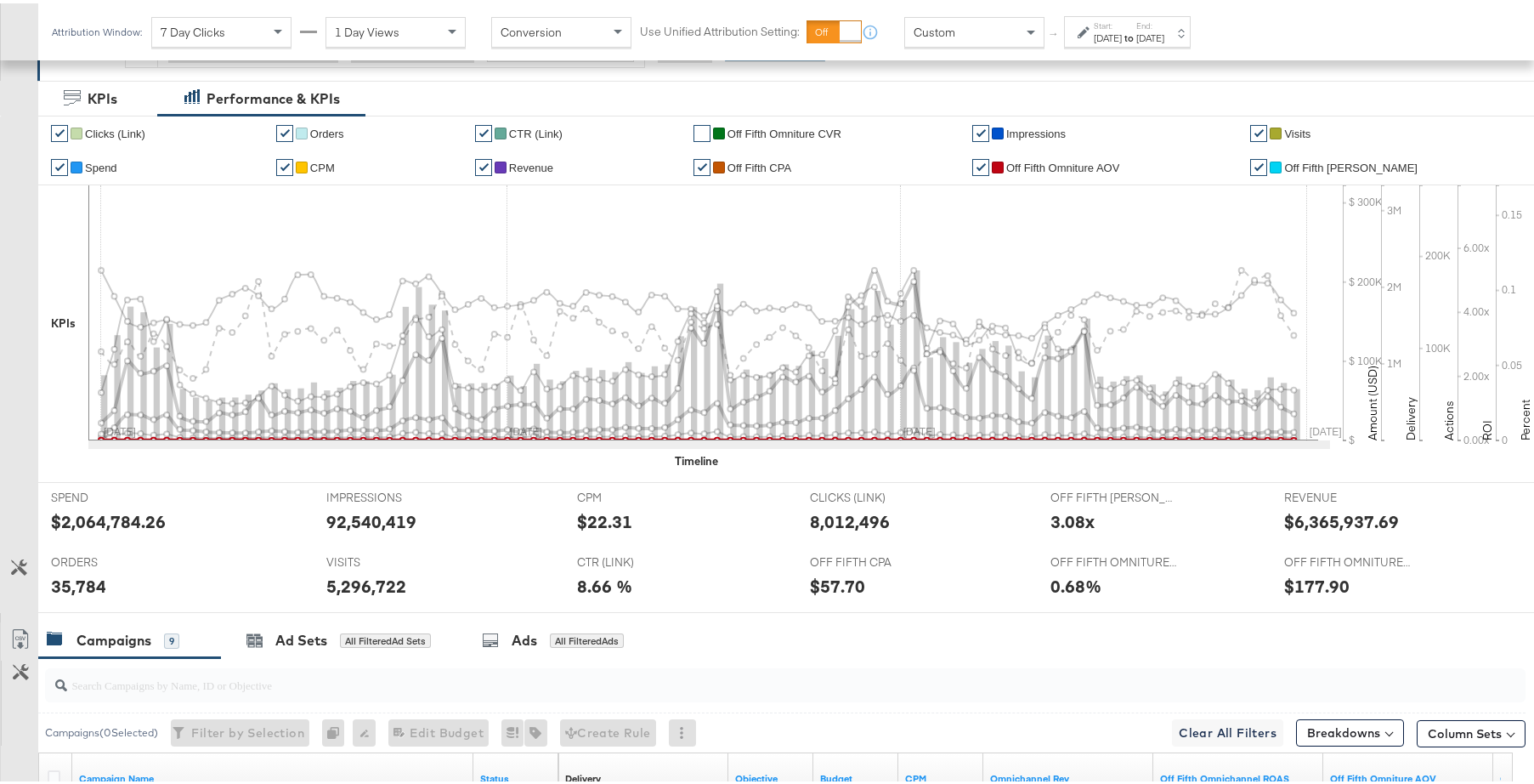
click at [989, 162] on link "✔" at bounding box center [981, 164] width 17 height 17
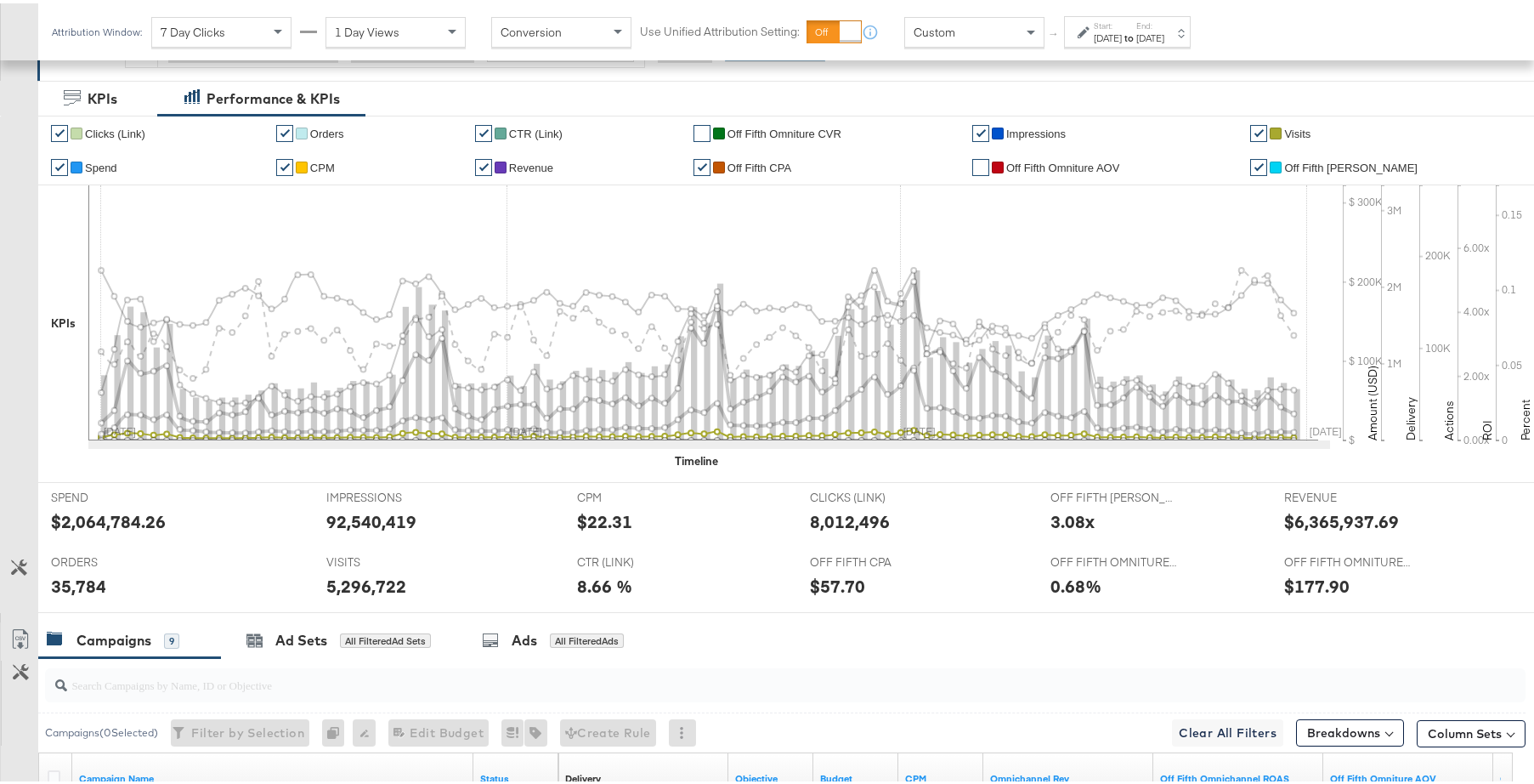
click at [1267, 130] on link "✔" at bounding box center [1258, 130] width 17 height 17
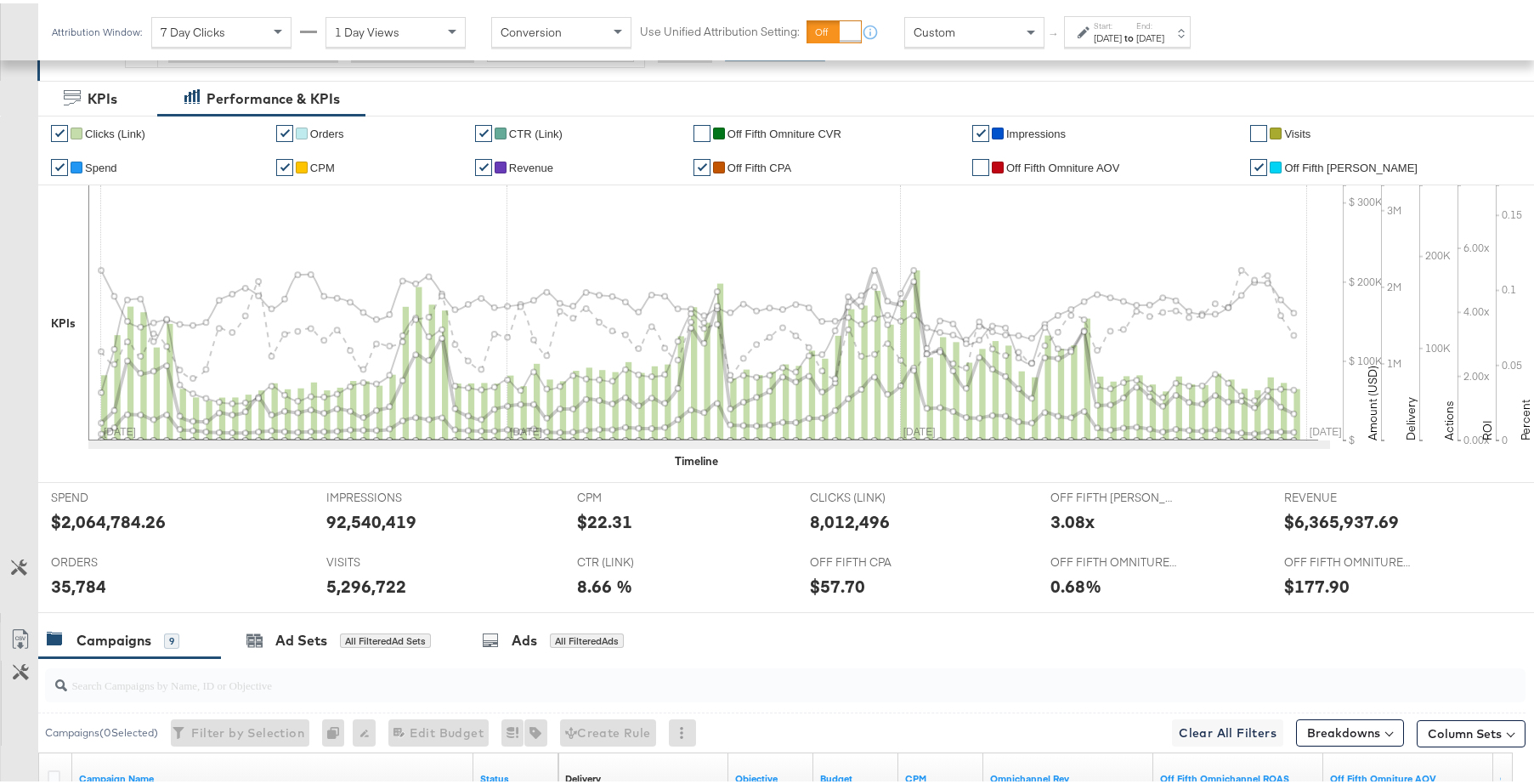
click at [60, 130] on link "✔" at bounding box center [59, 130] width 17 height 17
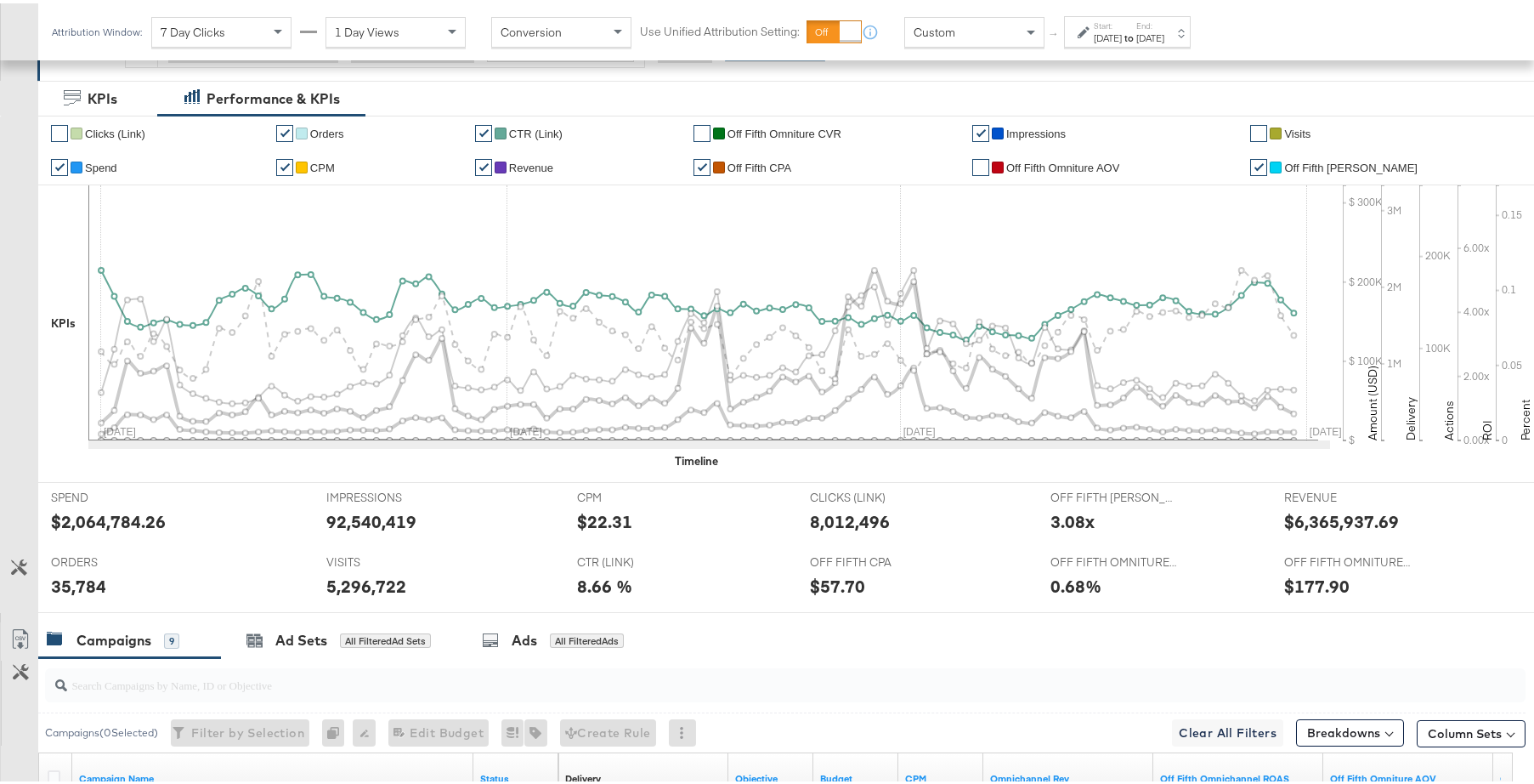
click at [492, 130] on link "✔" at bounding box center [483, 130] width 17 height 17
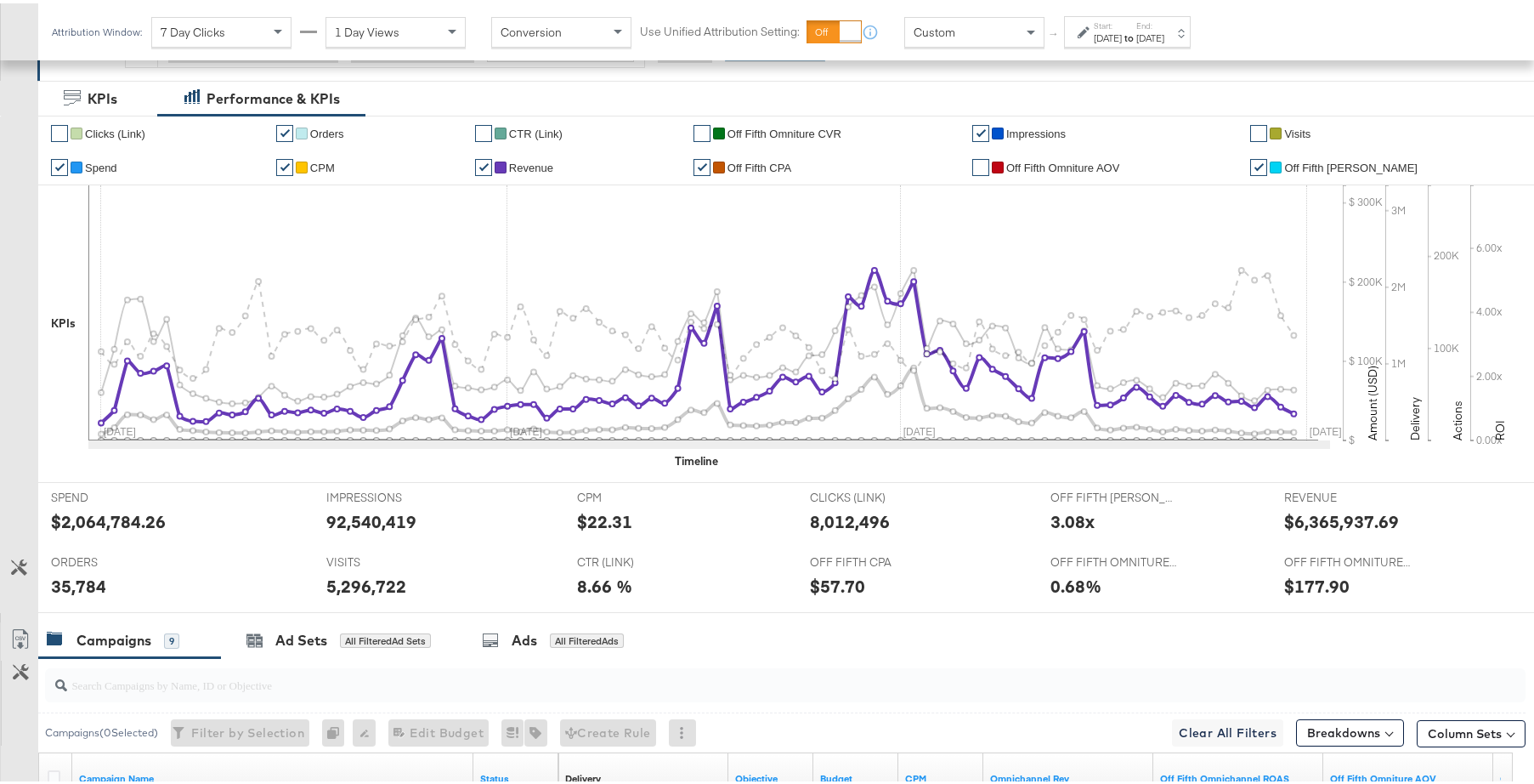
click at [491, 161] on link "✔" at bounding box center [483, 164] width 17 height 17
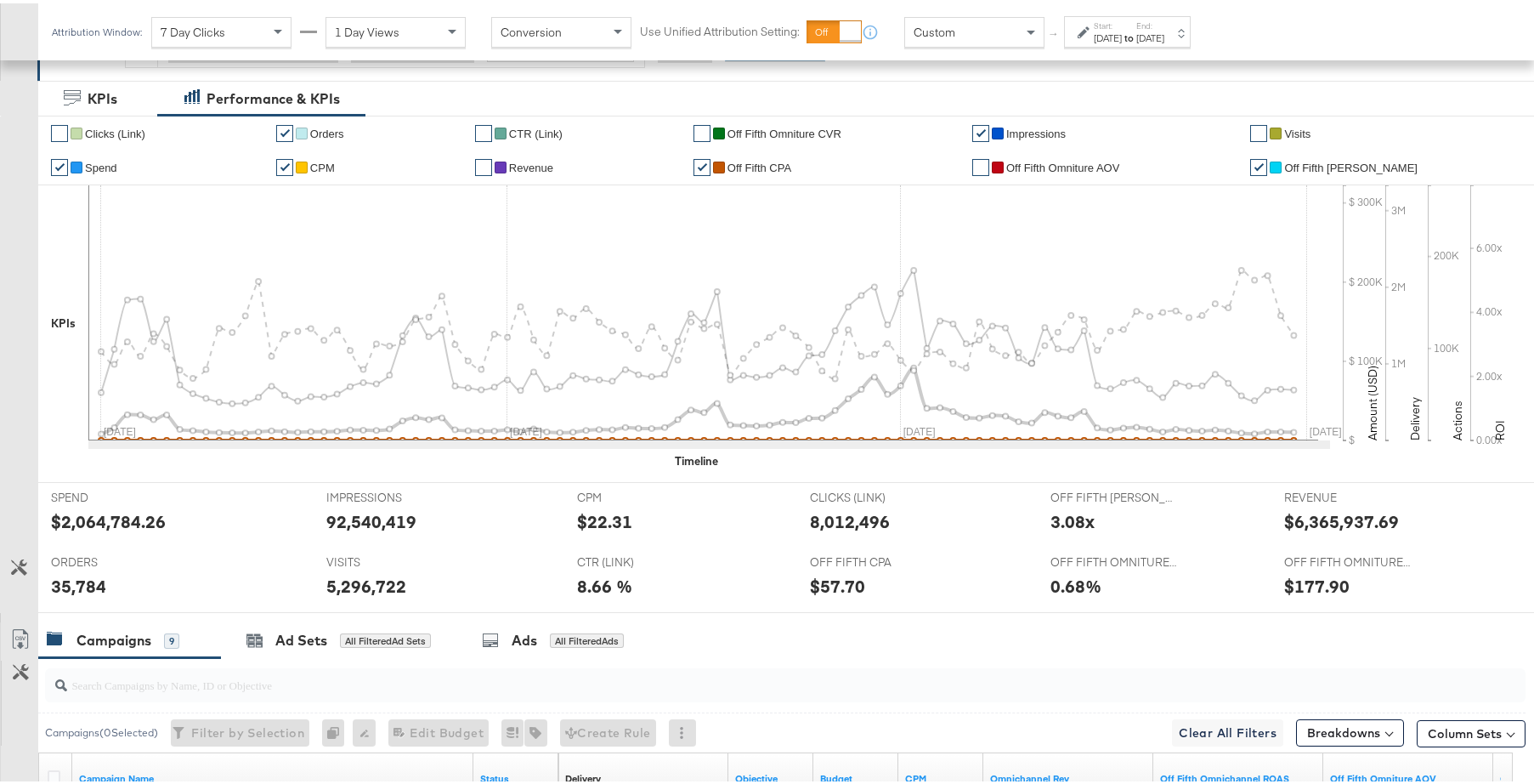
click at [710, 168] on link "✔" at bounding box center [701, 164] width 17 height 17
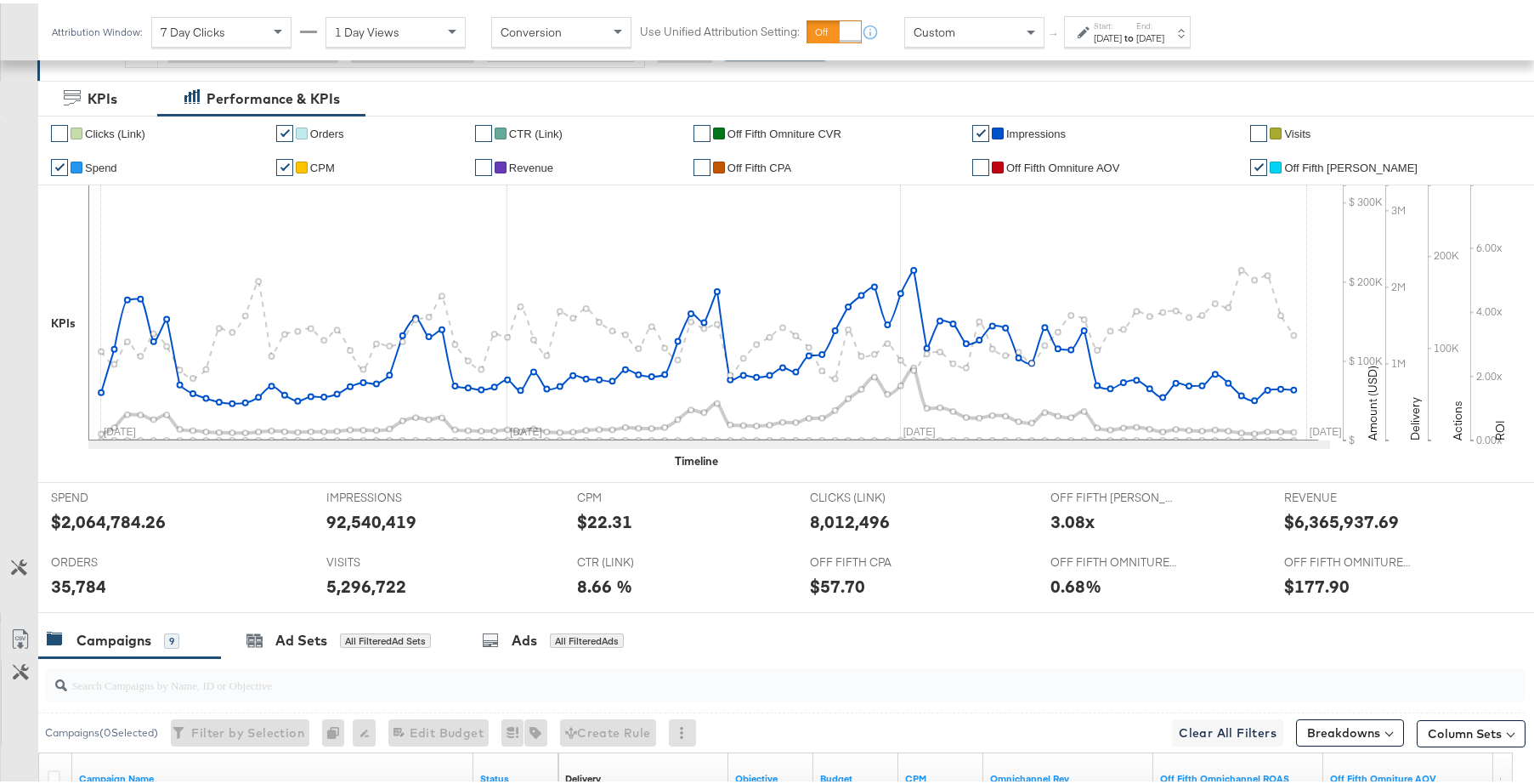
click at [989, 125] on link "✔" at bounding box center [981, 130] width 17 height 17
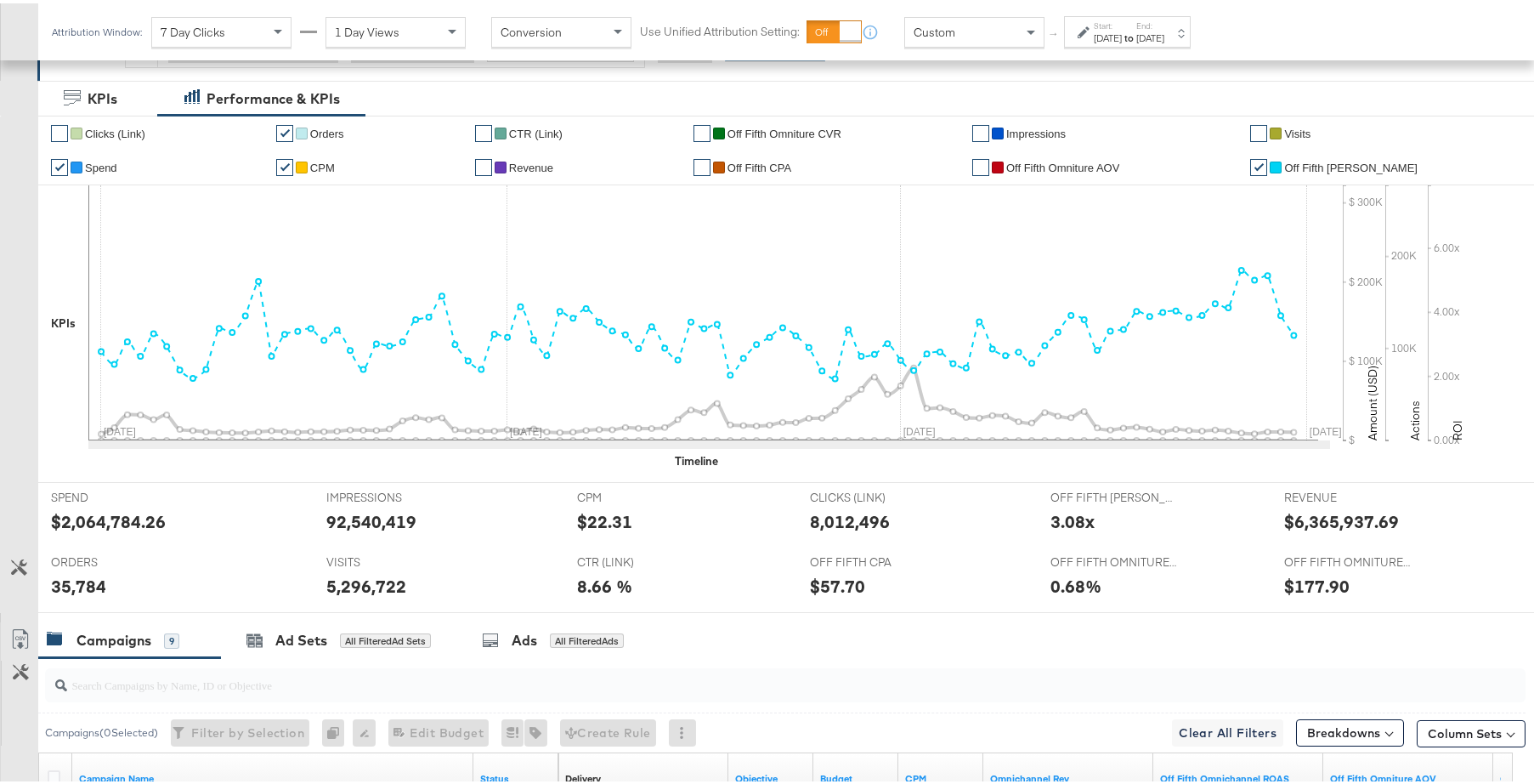
click at [1267, 165] on link "✔" at bounding box center [1258, 164] width 17 height 17
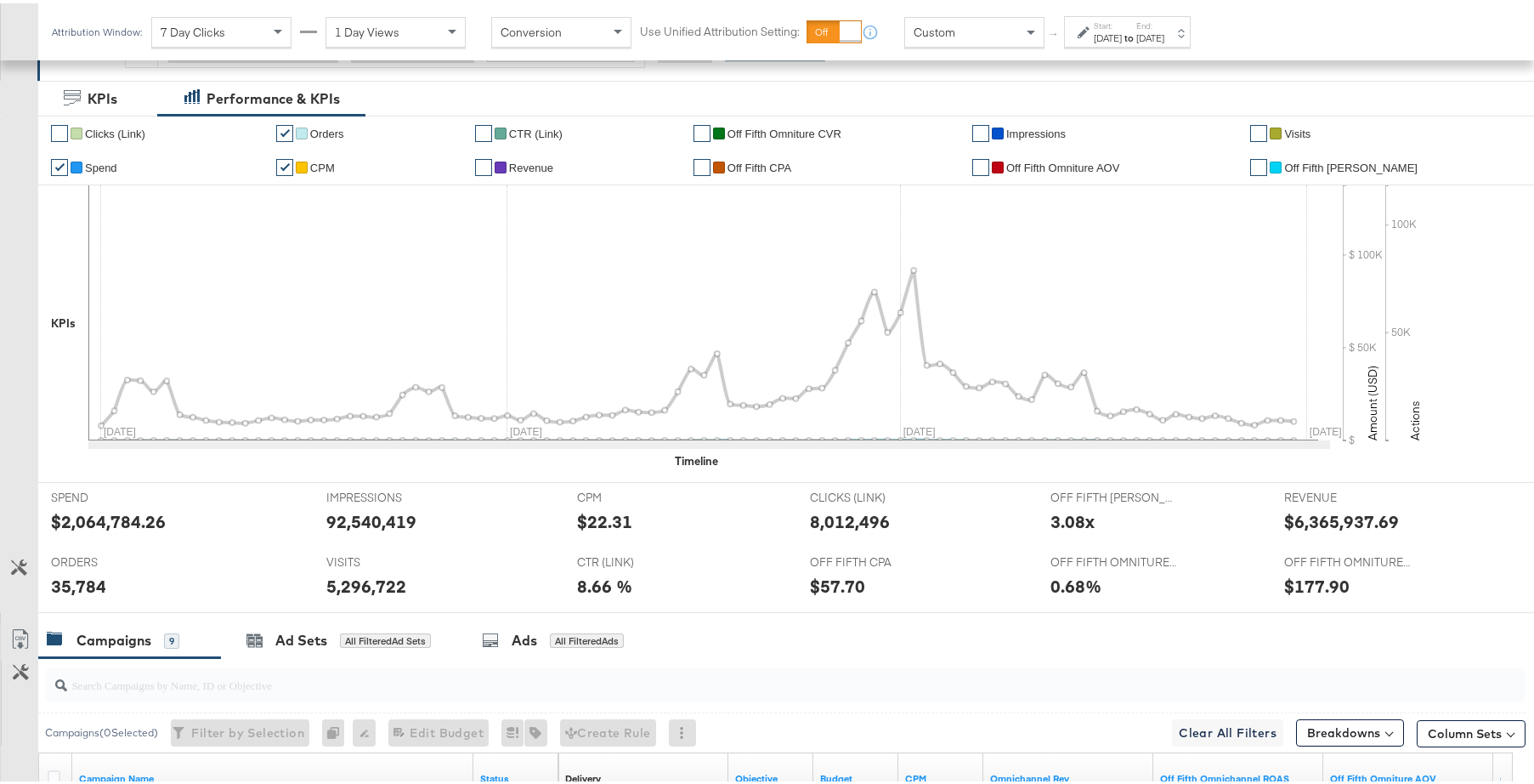
click at [289, 129] on link "✔" at bounding box center [285, 130] width 17 height 17
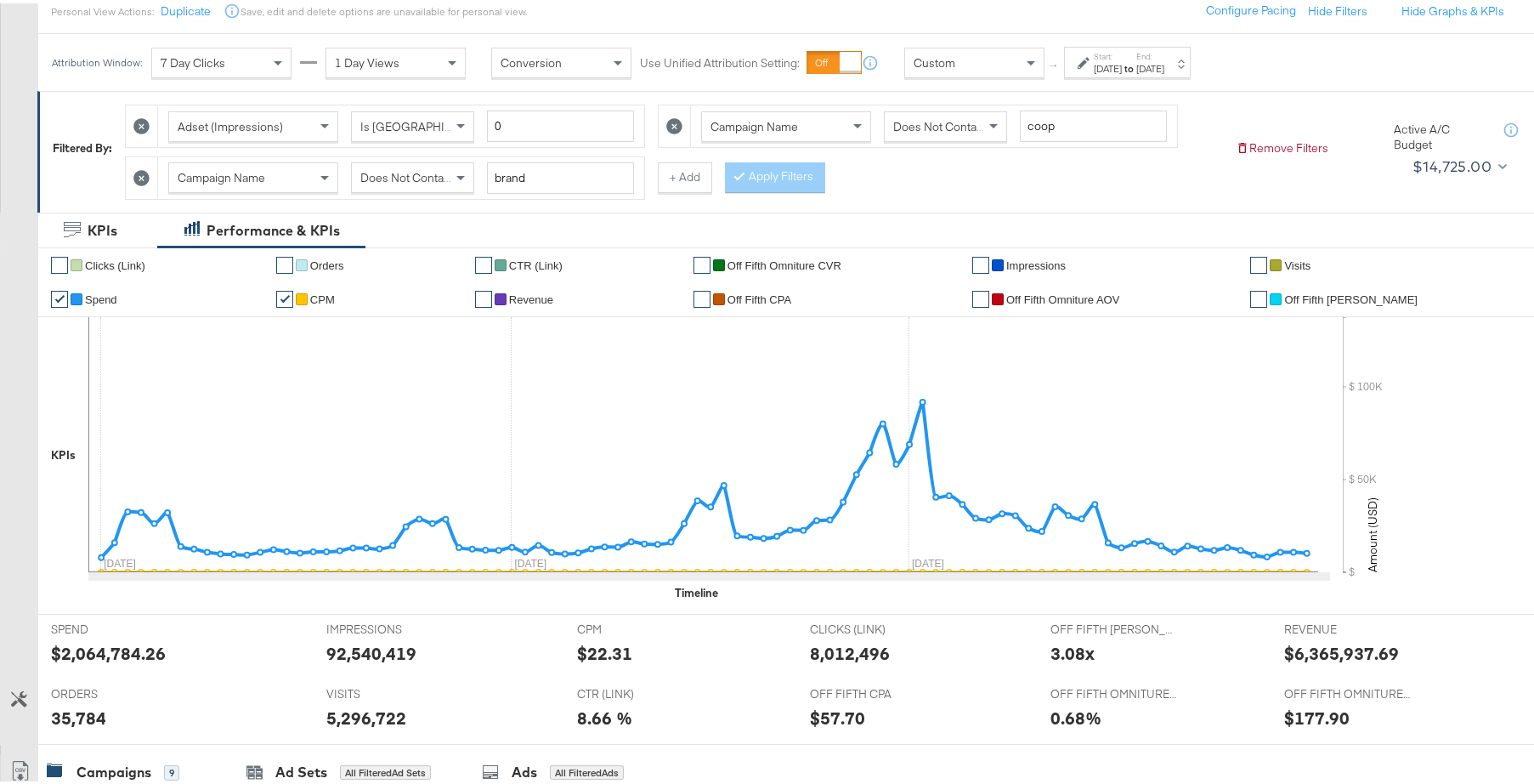
scroll to position [209, 0]
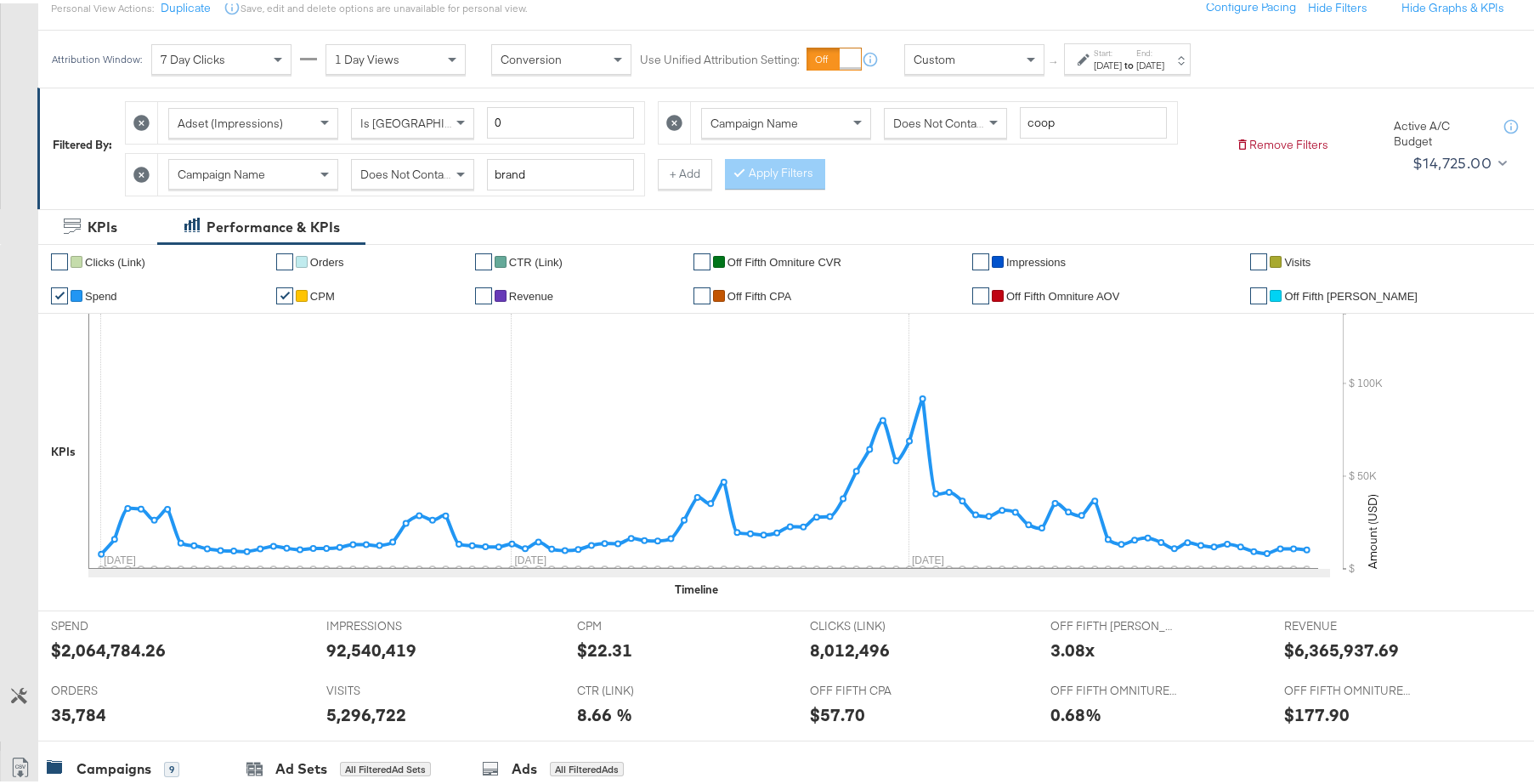
click at [58, 293] on link "✔" at bounding box center [59, 292] width 17 height 17
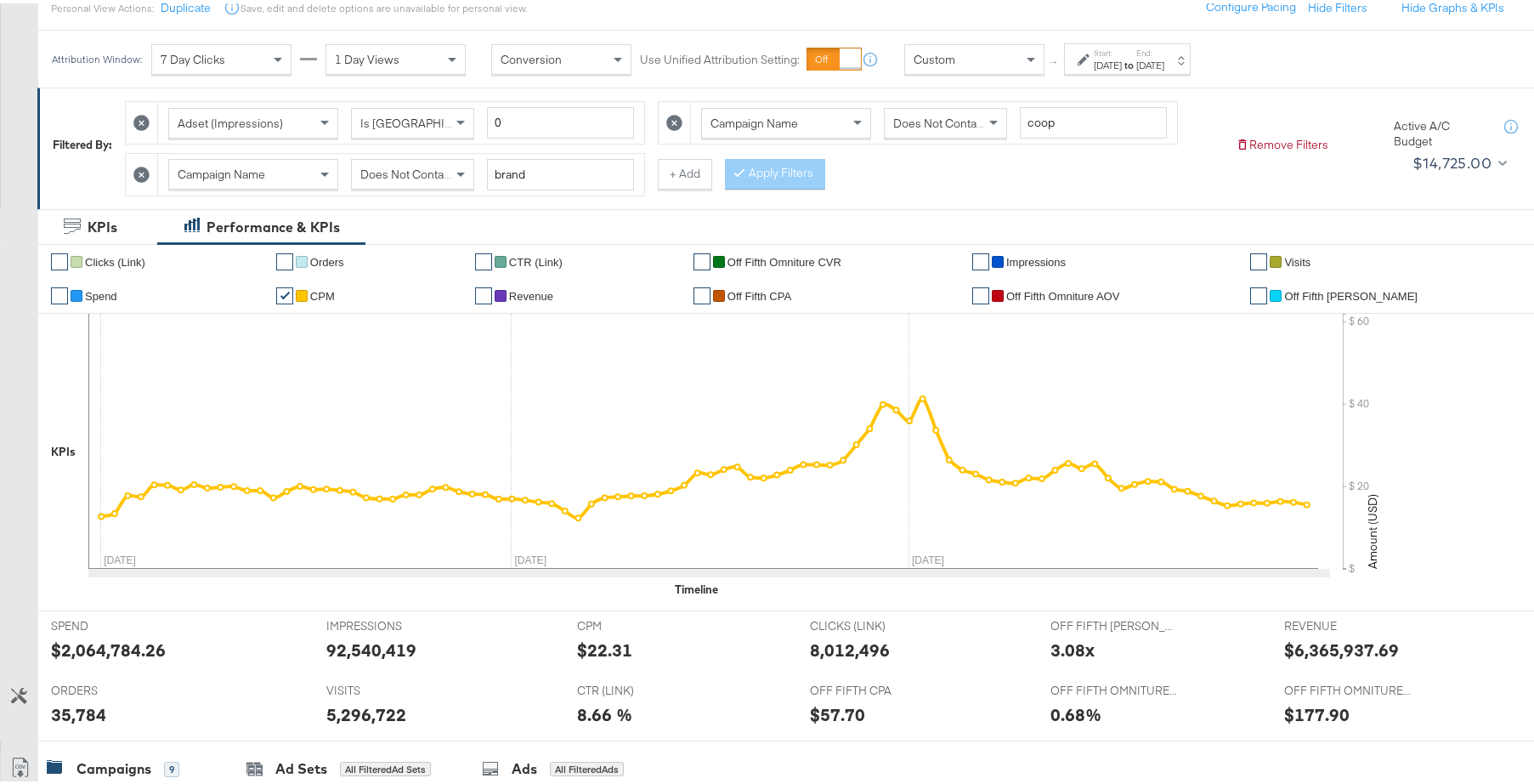
click at [308, 294] on div at bounding box center [301, 292] width 12 height 12
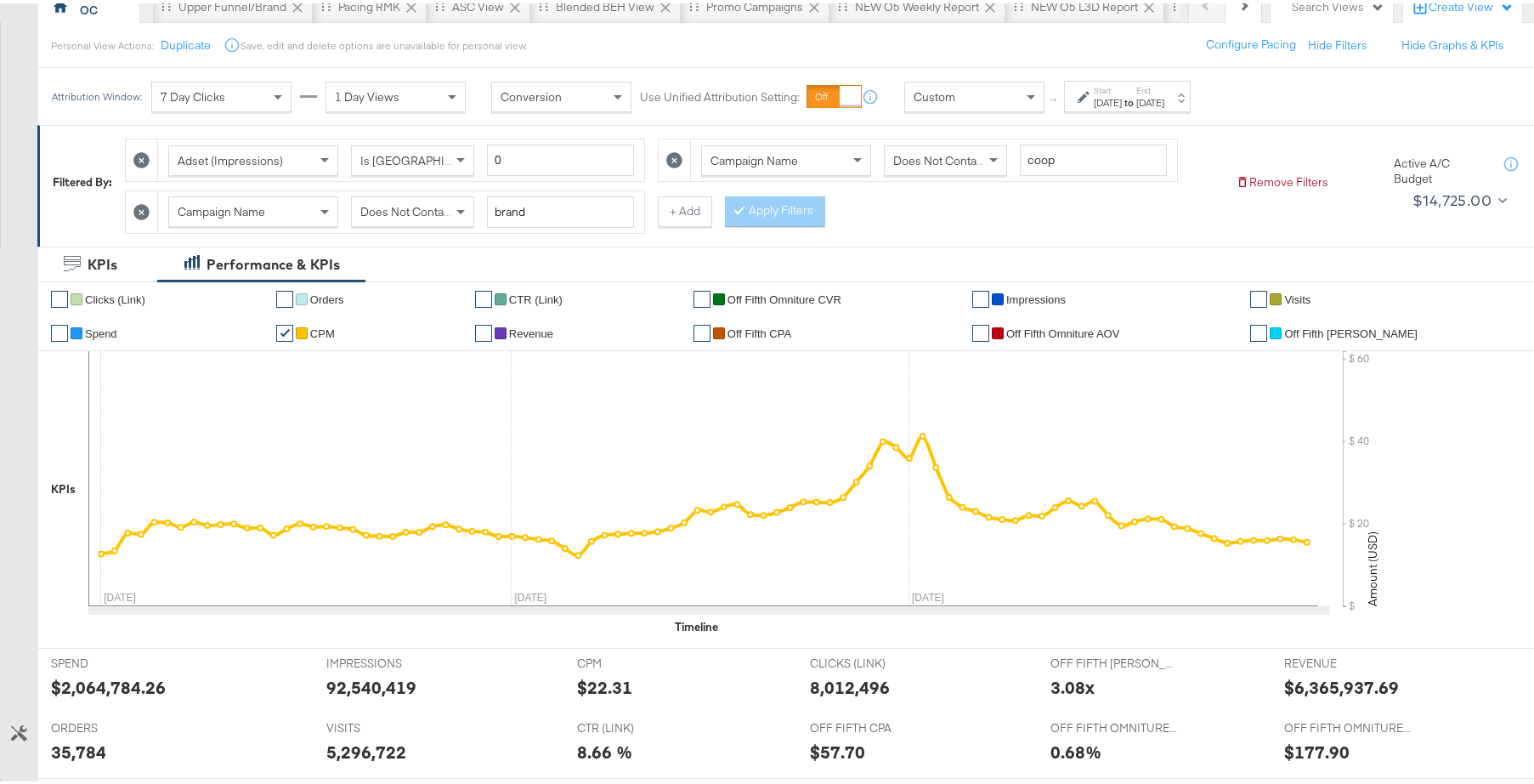
scroll to position [168, 0]
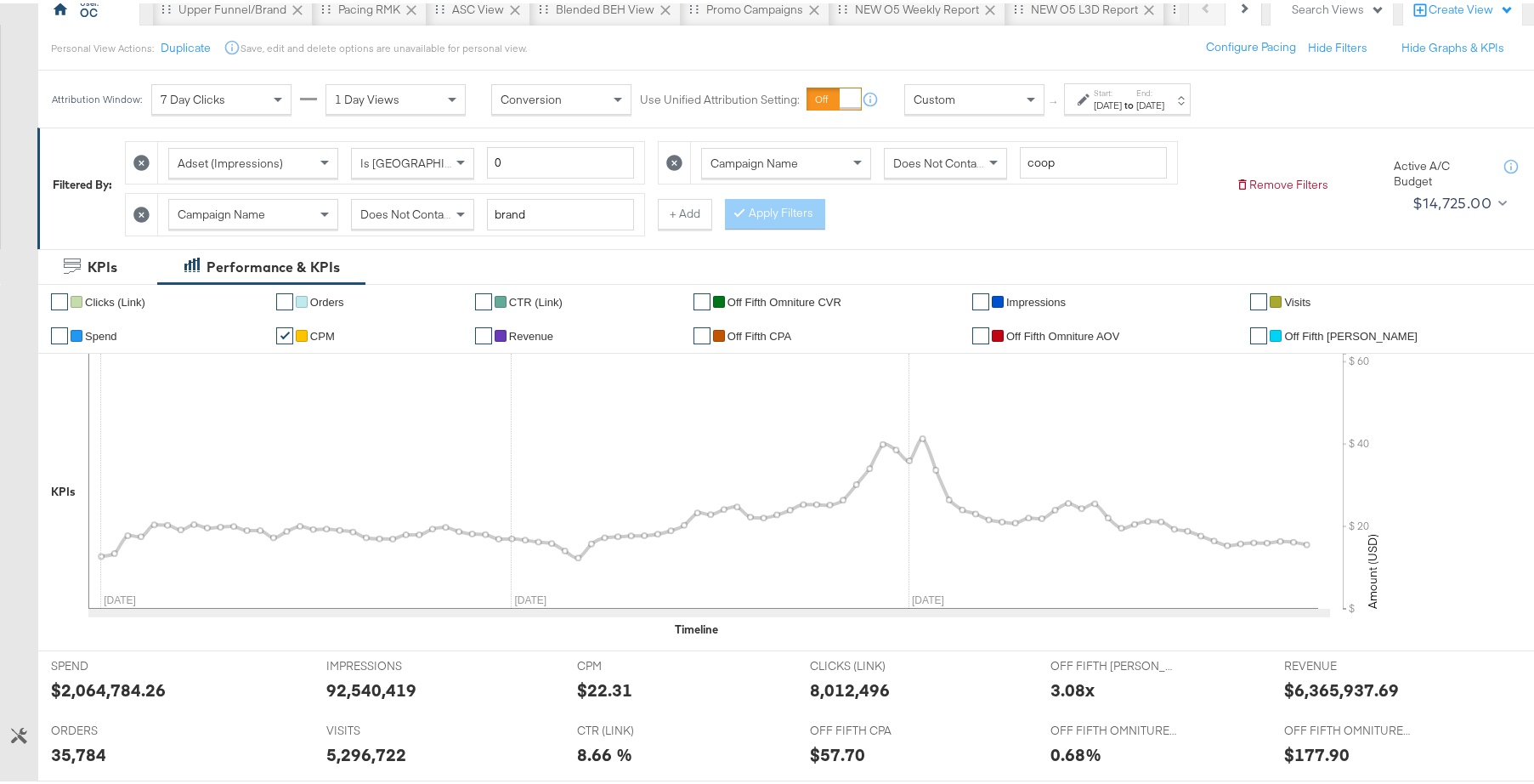
click at [1237, 309] on li "✔ Impressions" at bounding box center [1105, 298] width 265 height 34
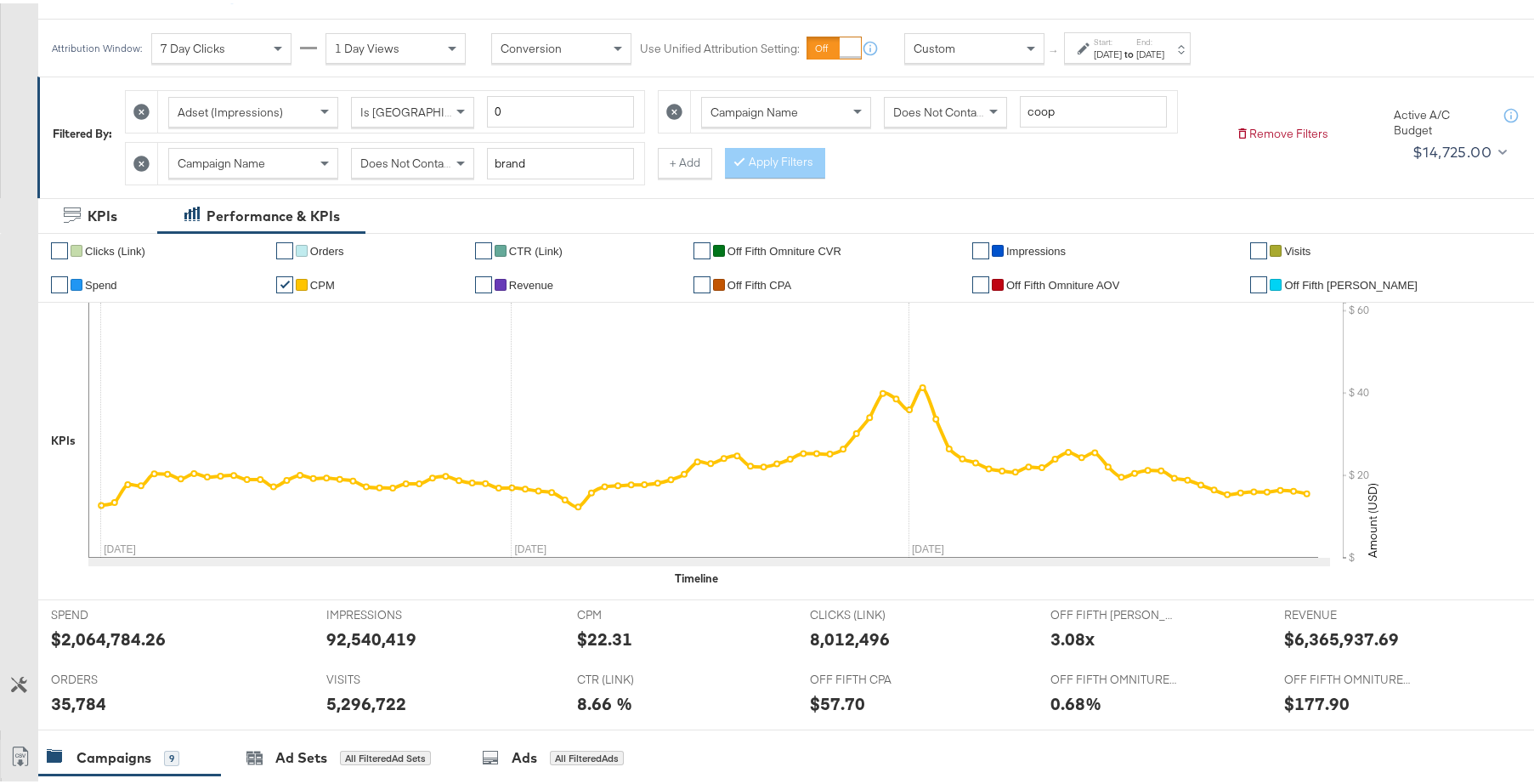
scroll to position [216, 0]
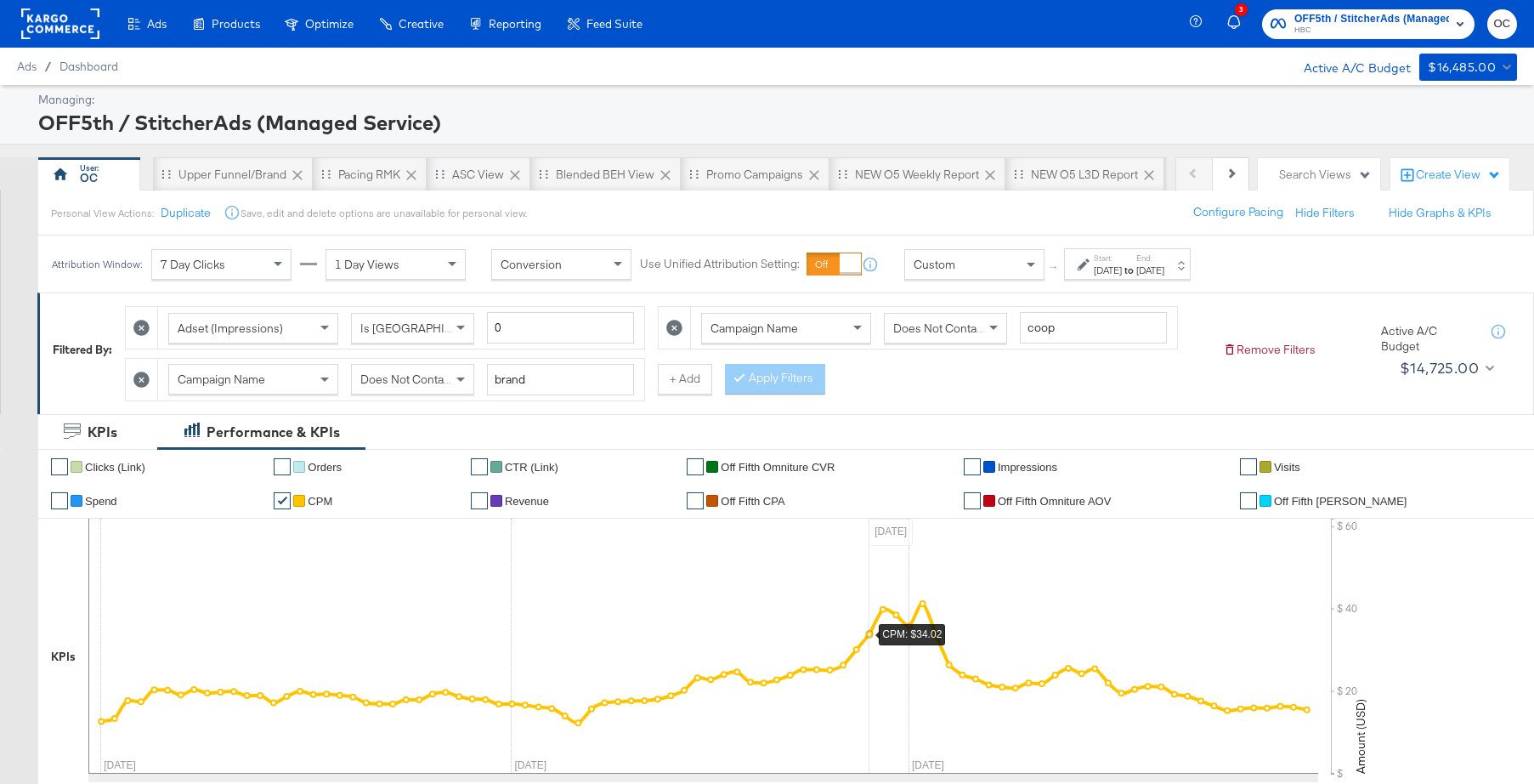
scroll to position [216, 0]
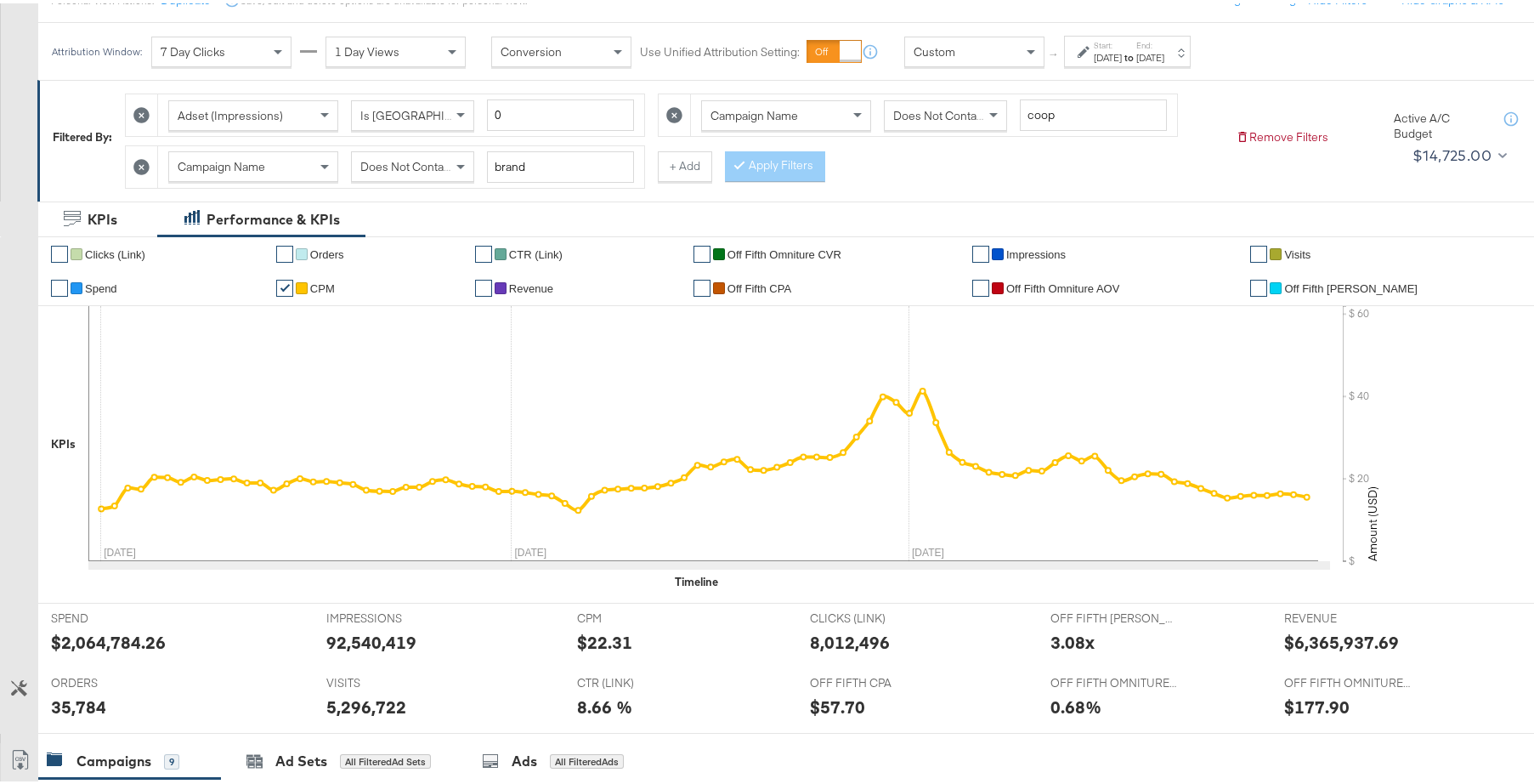
click at [1165, 51] on div "[DATE]" at bounding box center [1150, 54] width 28 height 14
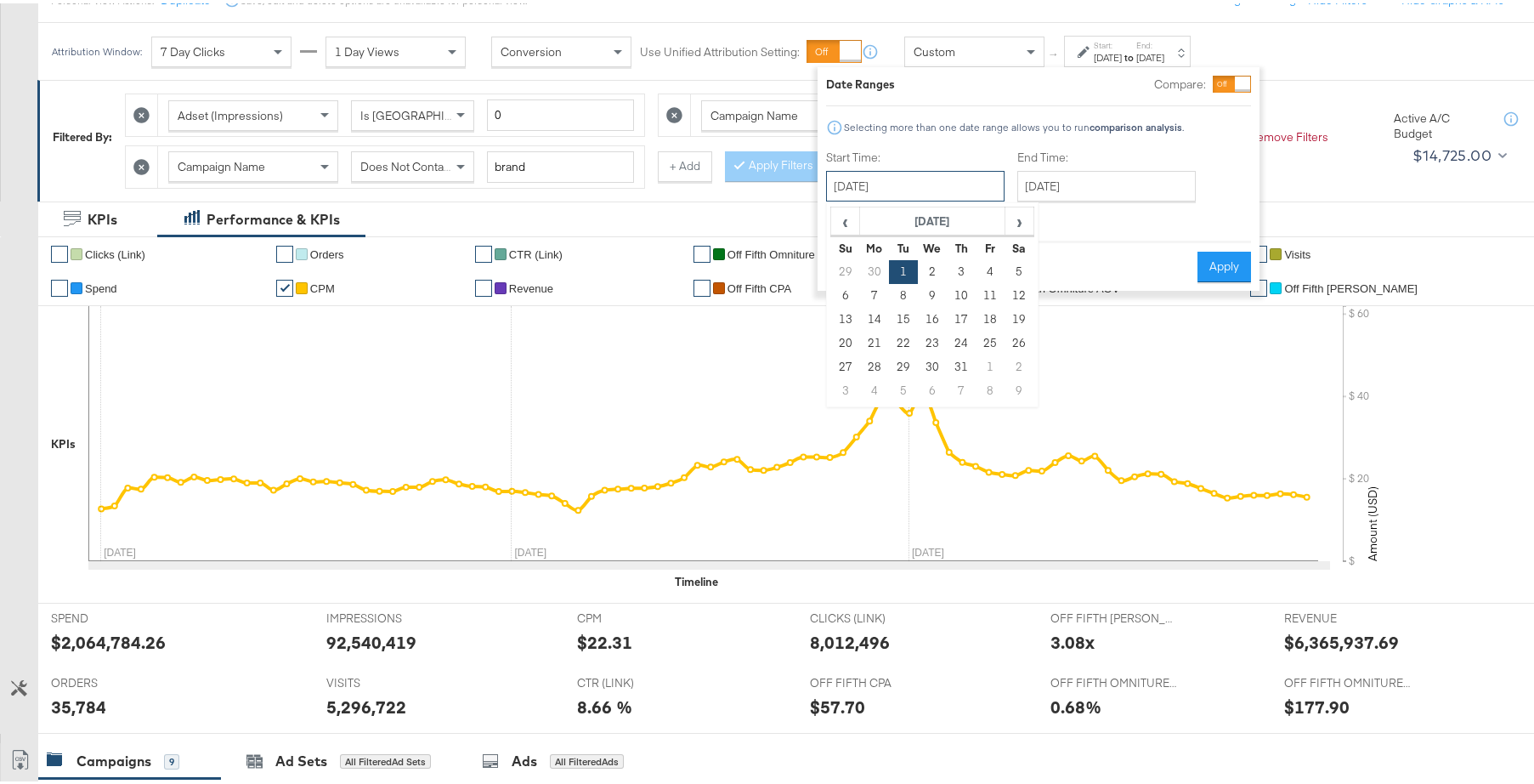
click at [999, 176] on input "October 1st 2024" at bounding box center [915, 182] width 178 height 30
click at [1017, 220] on span "›" at bounding box center [1019, 218] width 27 height 26
click at [929, 269] on td "1" at bounding box center [932, 268] width 28 height 24
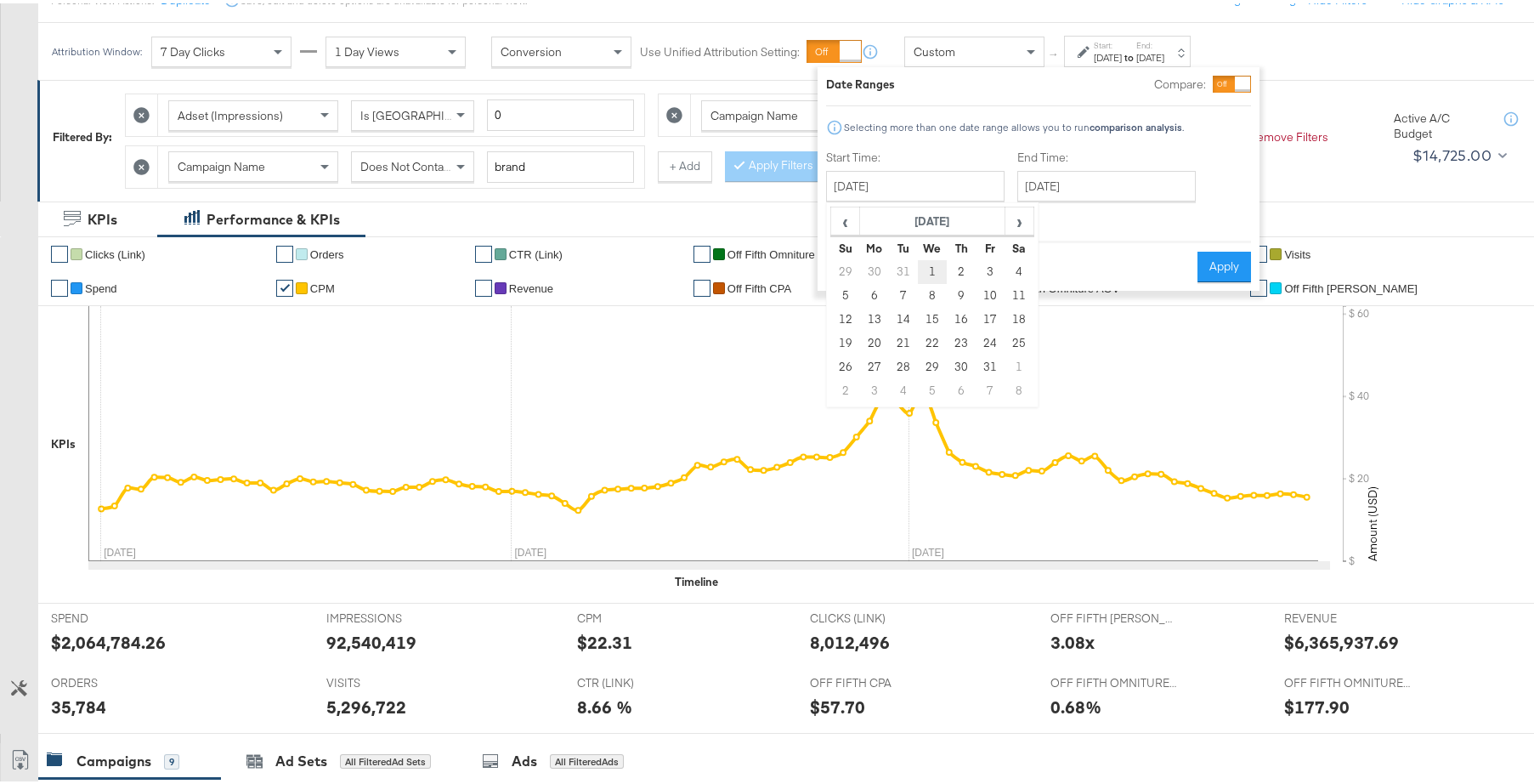
type input "January 1st 2025"
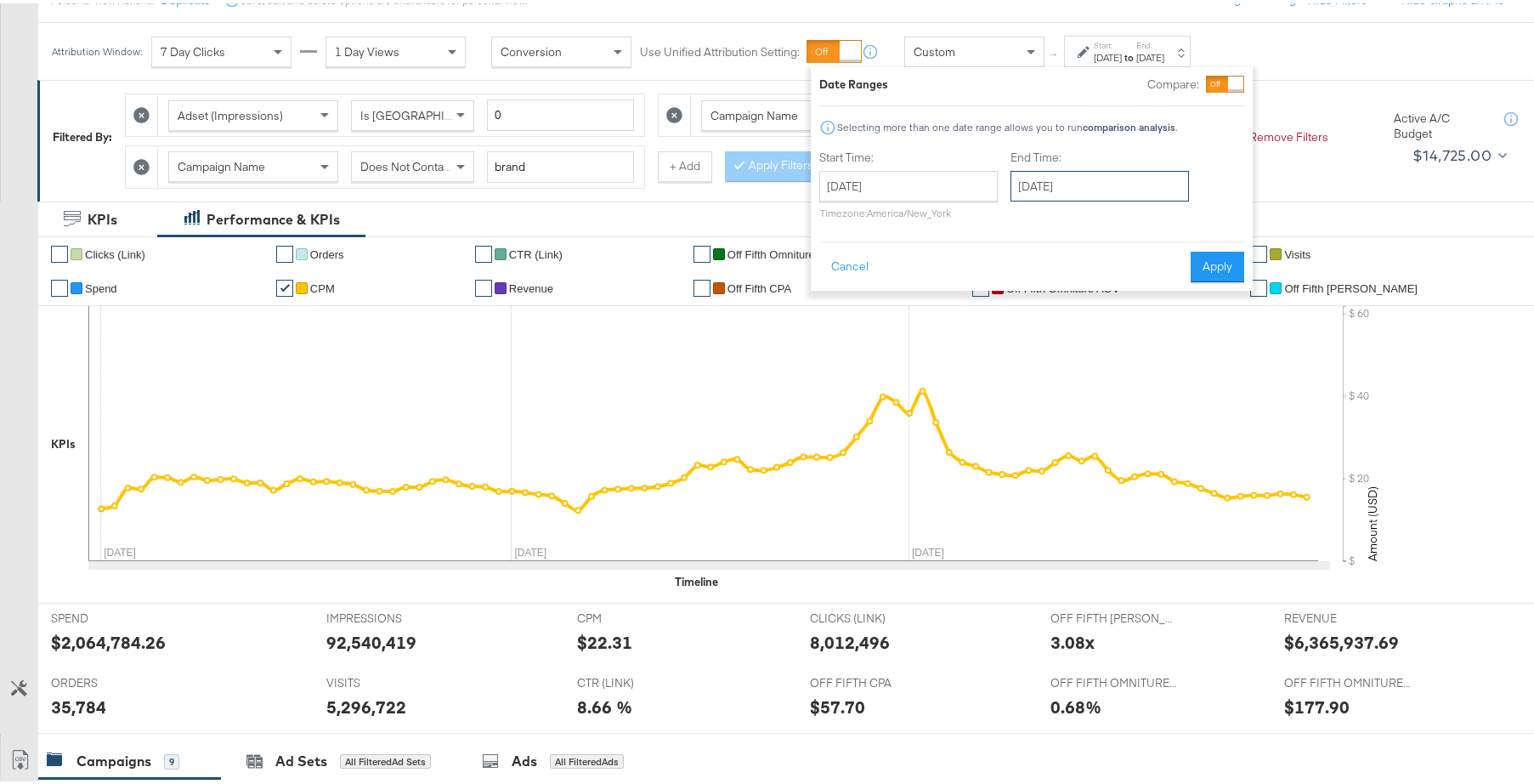
click at [1088, 175] on input "January 1st 2025" at bounding box center [1099, 182] width 178 height 30
click at [1197, 218] on span "›" at bounding box center [1203, 218] width 27 height 26
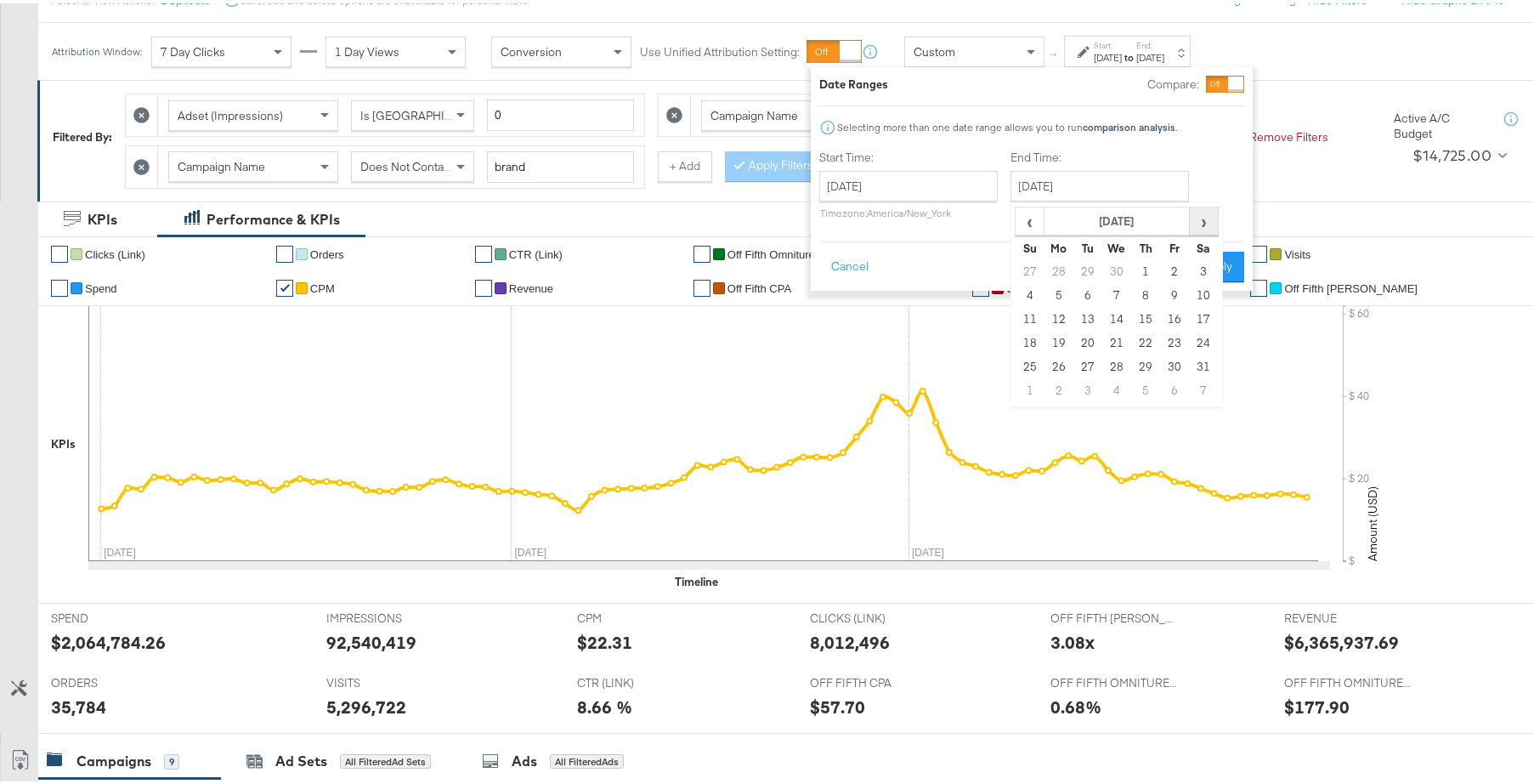
click at [1197, 220] on span "›" at bounding box center [1203, 218] width 27 height 26
click at [1197, 222] on span "›" at bounding box center [1203, 218] width 27 height 26
click at [1197, 222] on span "›" at bounding box center [1203, 218] width 27 height 26
click at [1197, 223] on span "›" at bounding box center [1203, 218] width 27 height 26
click at [1142, 272] on td "4" at bounding box center [1145, 268] width 28 height 24
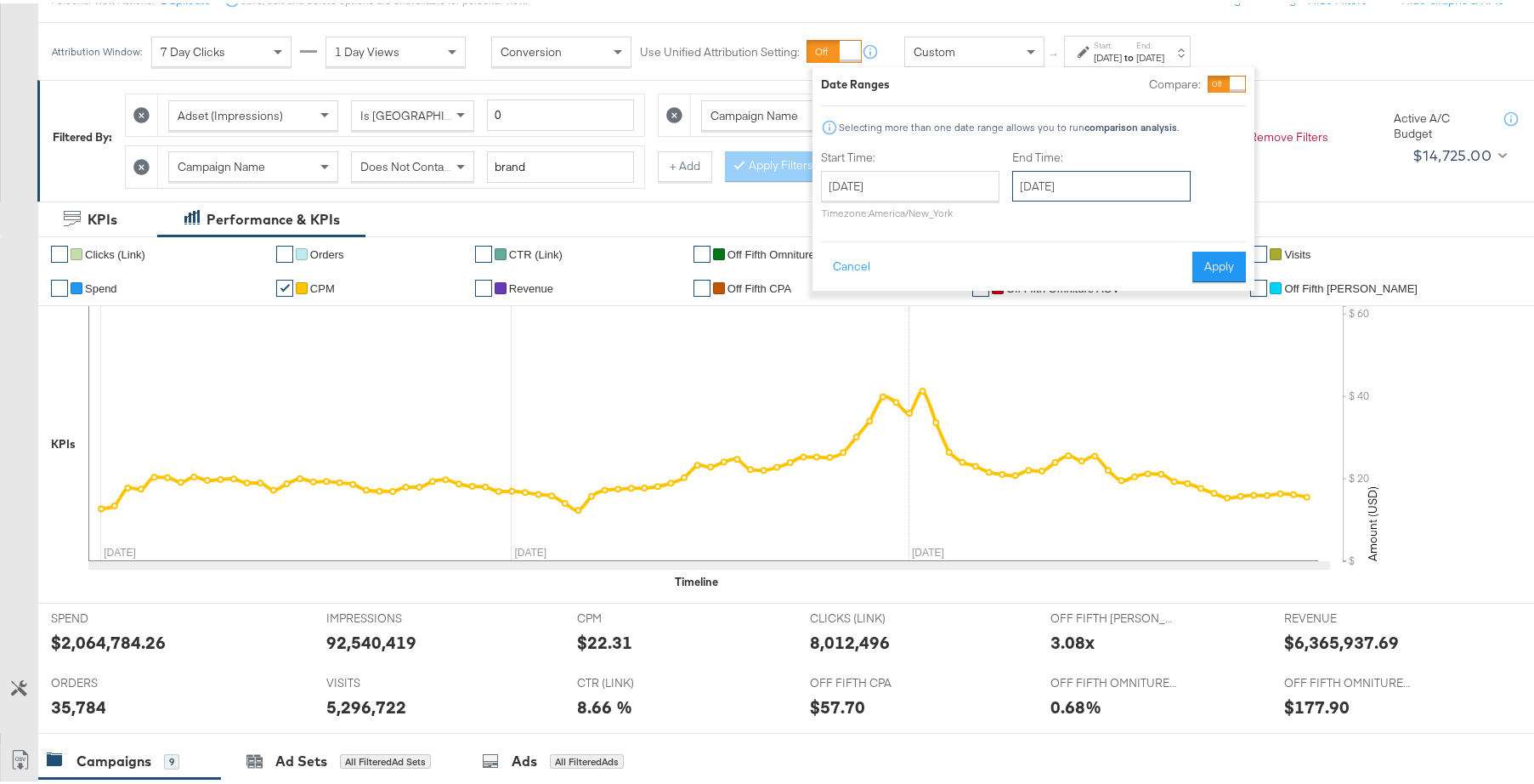
click at [1148, 188] on input "September 4th 2025" at bounding box center [1101, 182] width 178 height 30
click at [1019, 222] on span "‹" at bounding box center [1031, 218] width 27 height 26
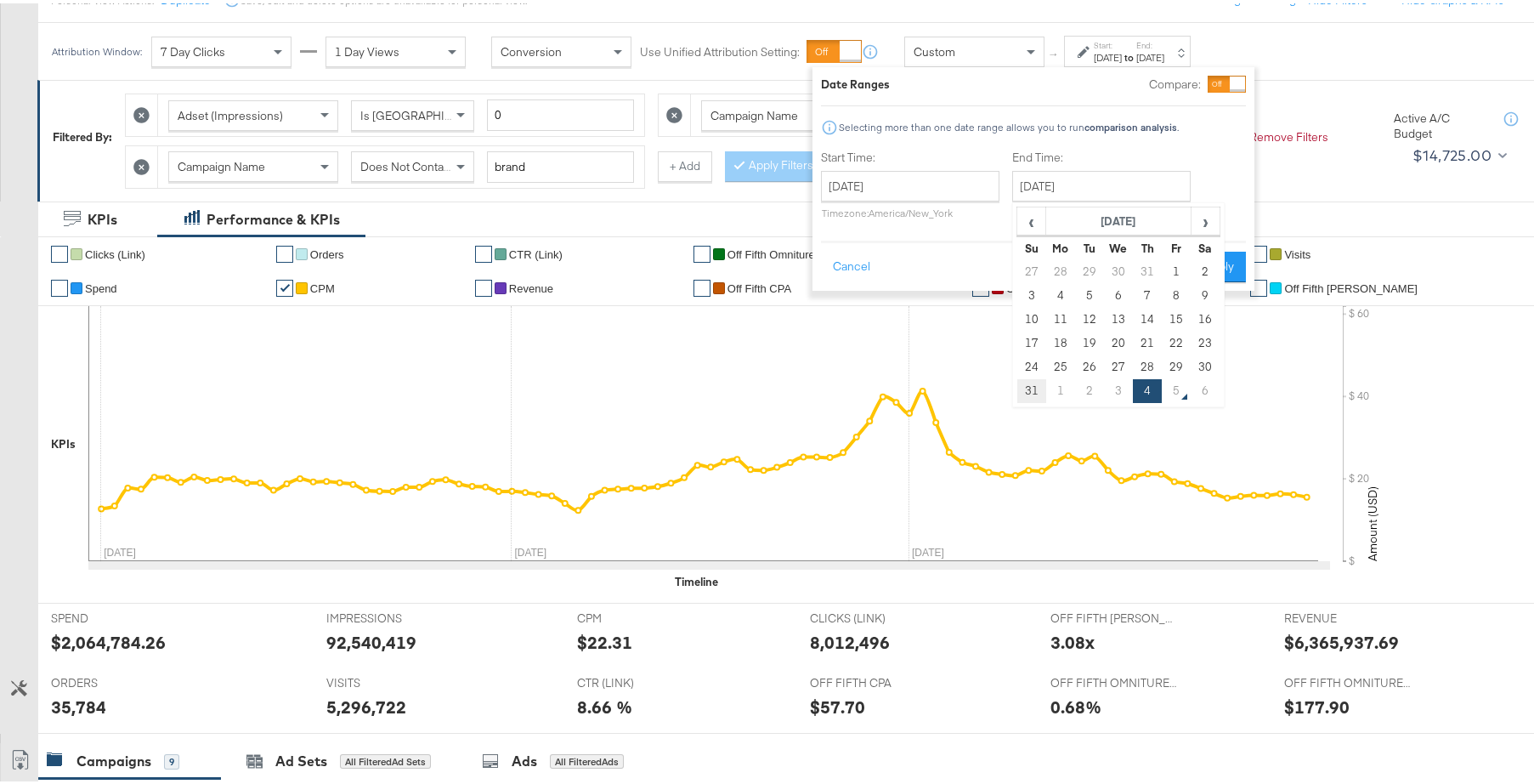
click at [1032, 381] on td "31" at bounding box center [1031, 388] width 28 height 24
type input "August 31st 2025"
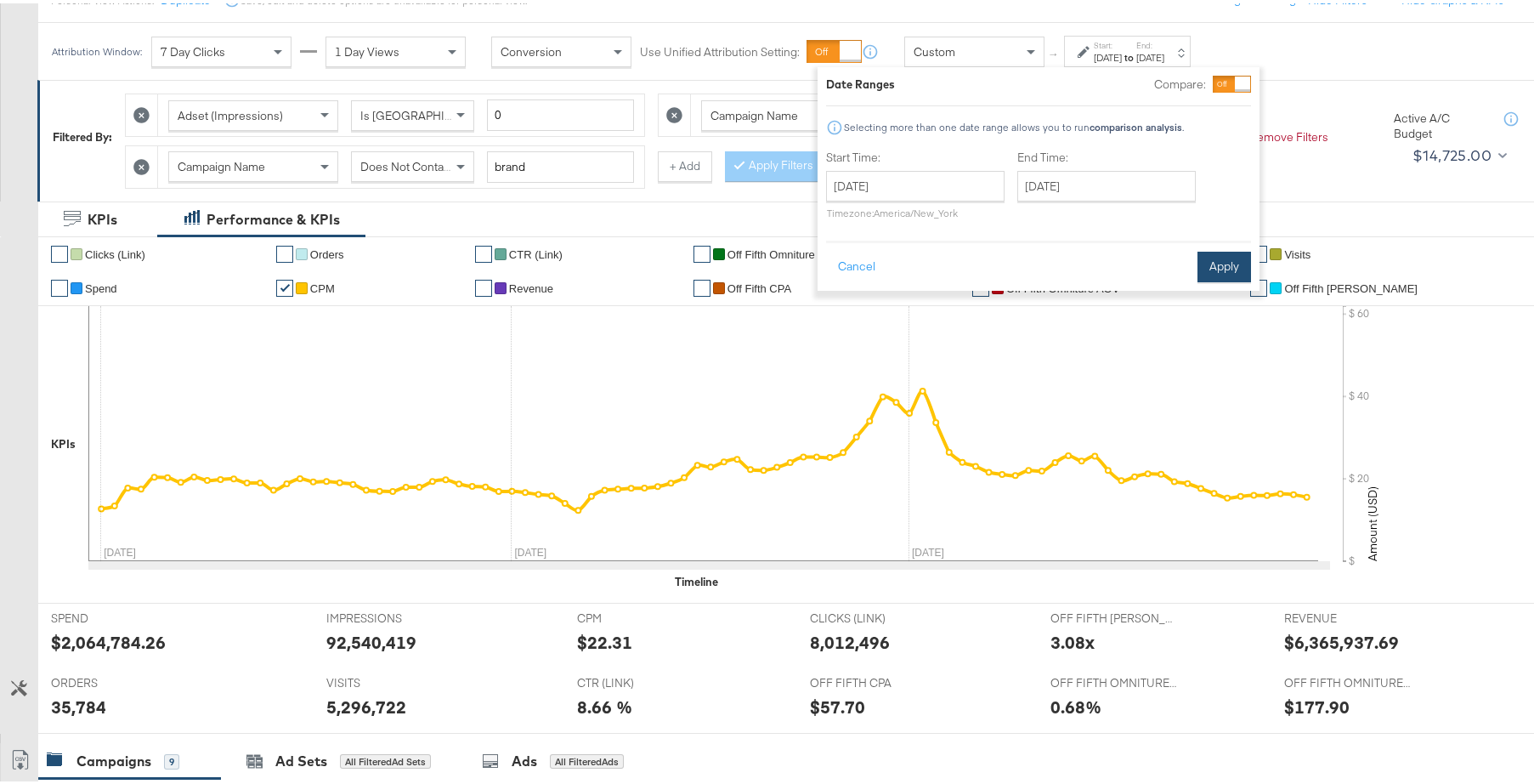
click at [1206, 267] on button "Apply" at bounding box center [1224, 263] width 53 height 30
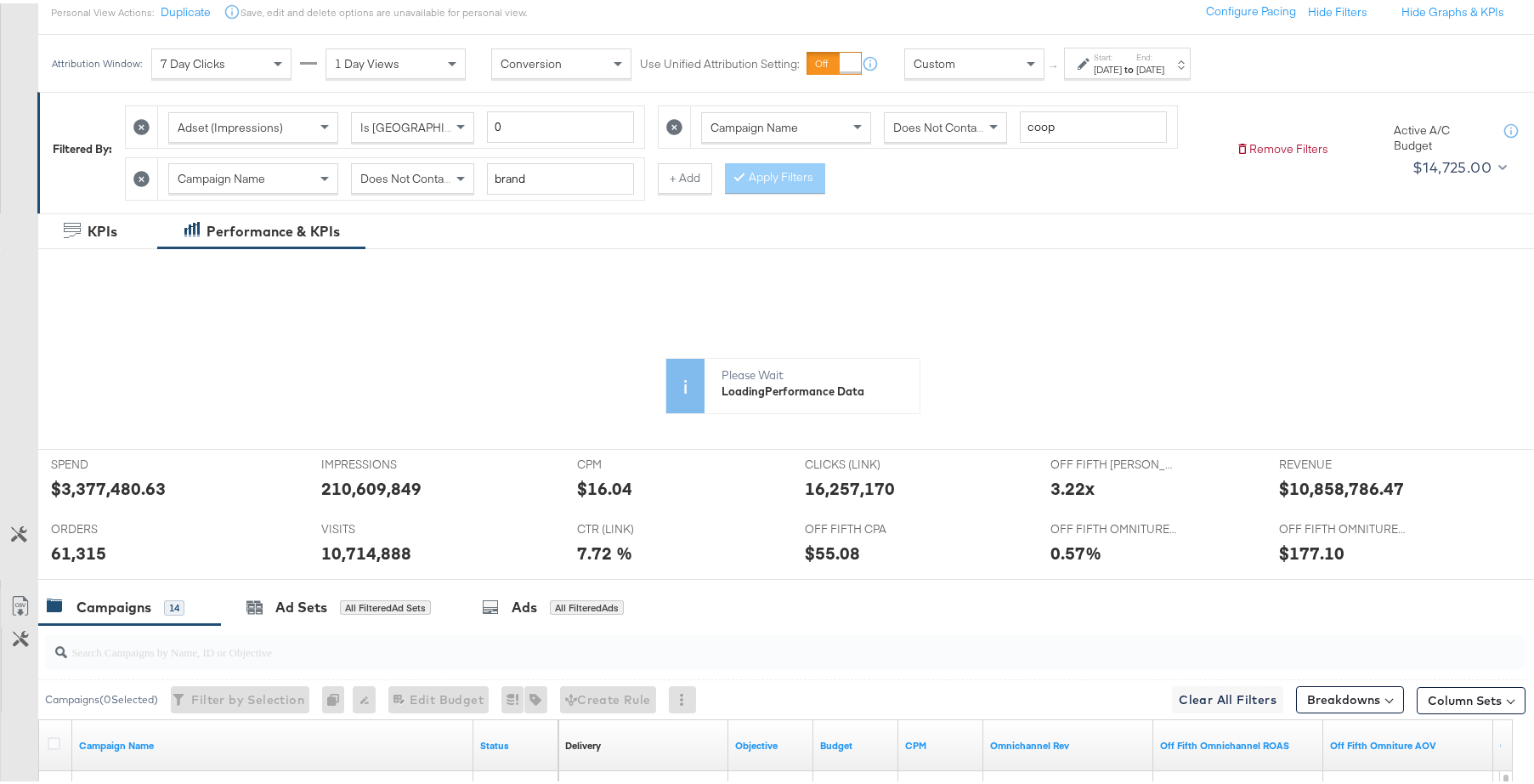
scroll to position [3, 0]
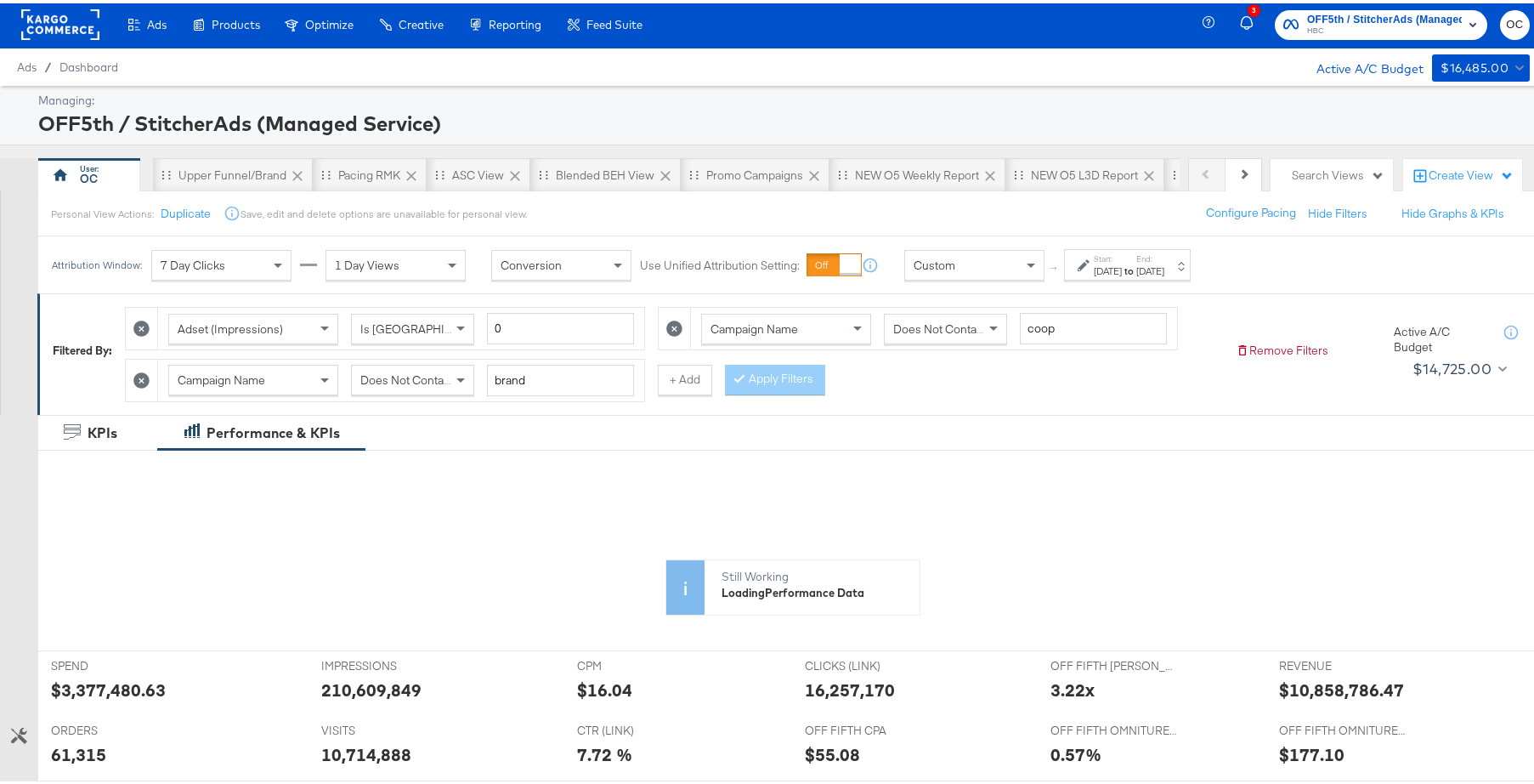
click at [141, 381] on icon at bounding box center [142, 377] width 17 height 17
click at [780, 381] on button "Apply Filters" at bounding box center [775, 376] width 100 height 30
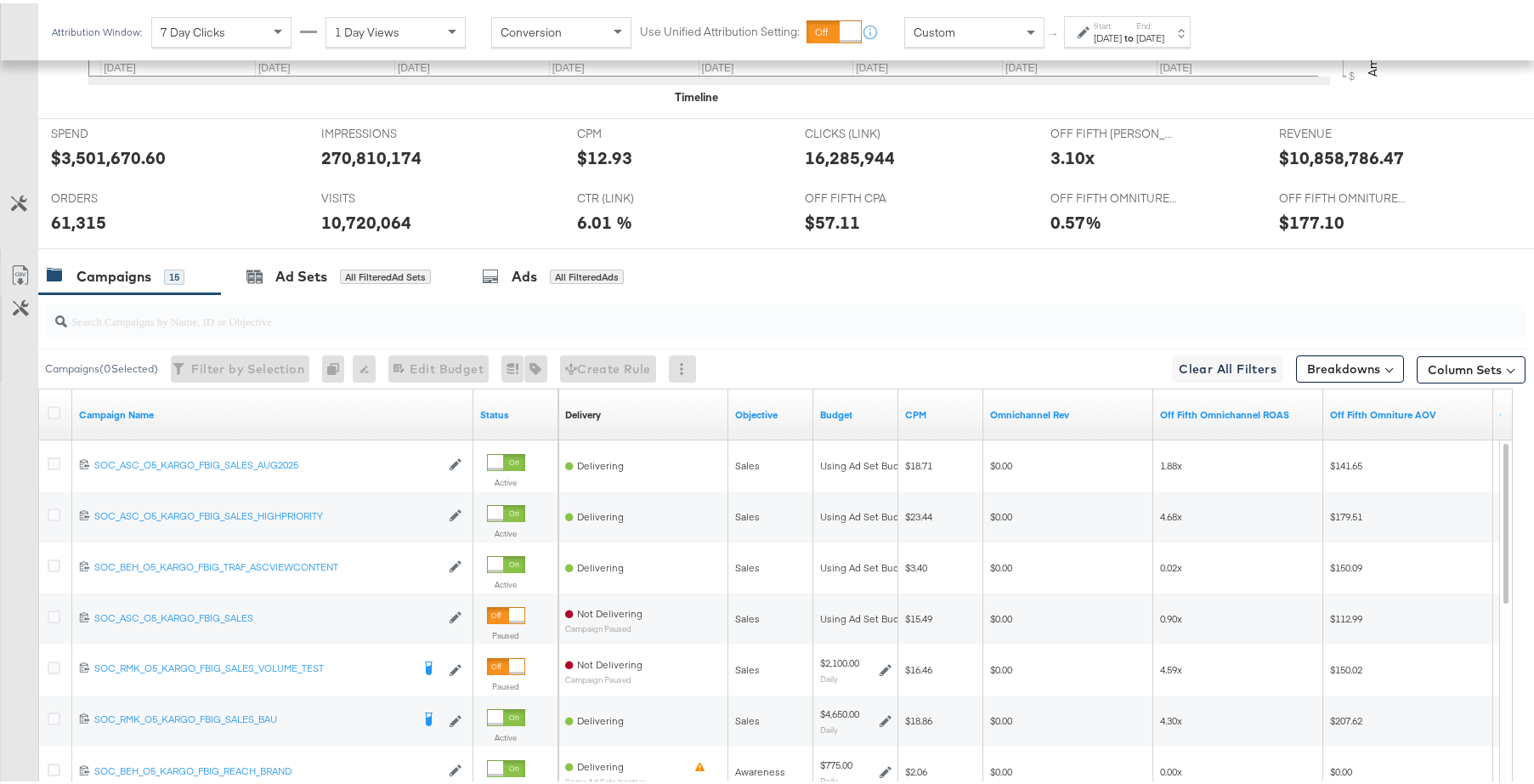
scroll to position [543, 0]
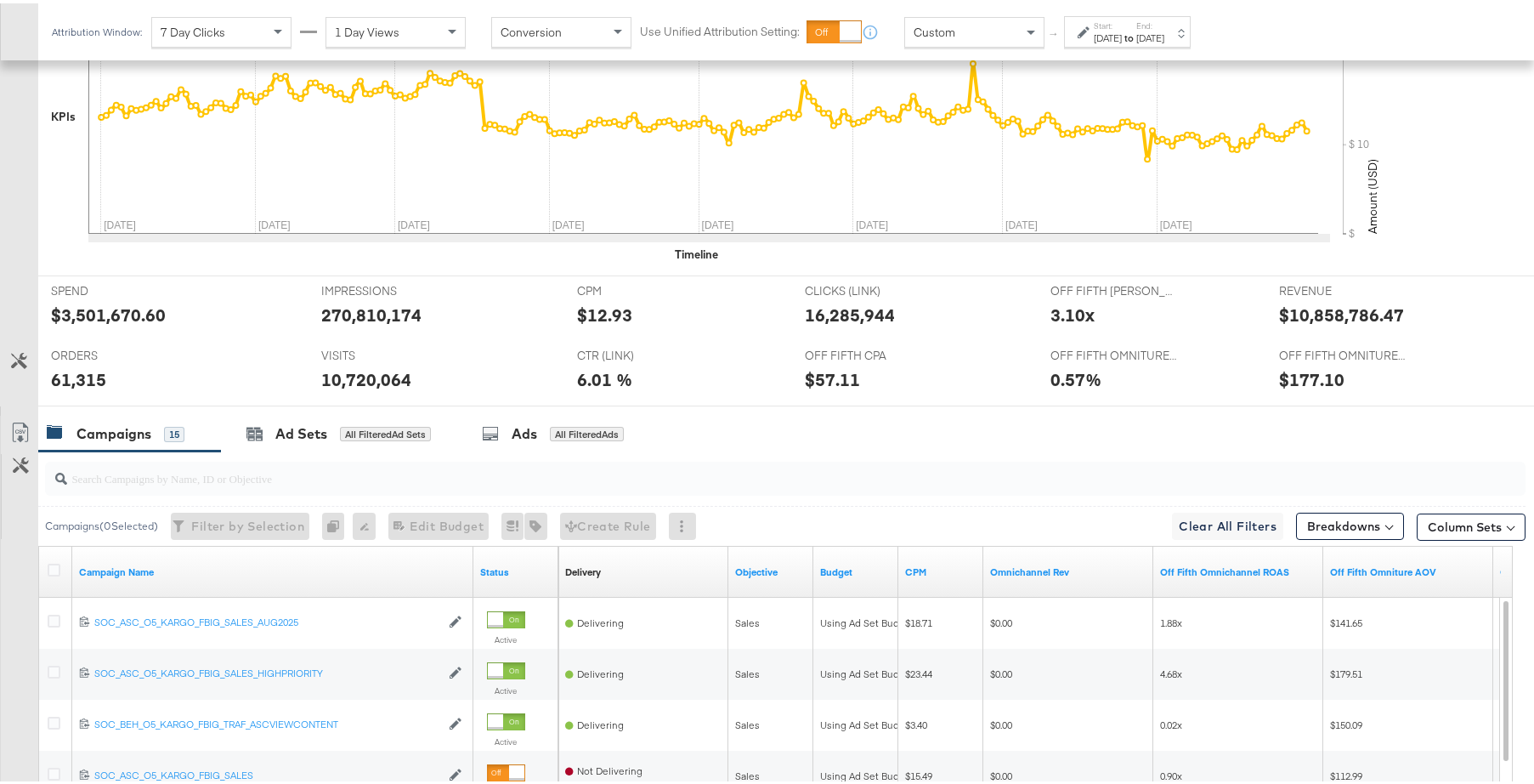
click at [643, 478] on input "search" at bounding box center [729, 468] width 1324 height 33
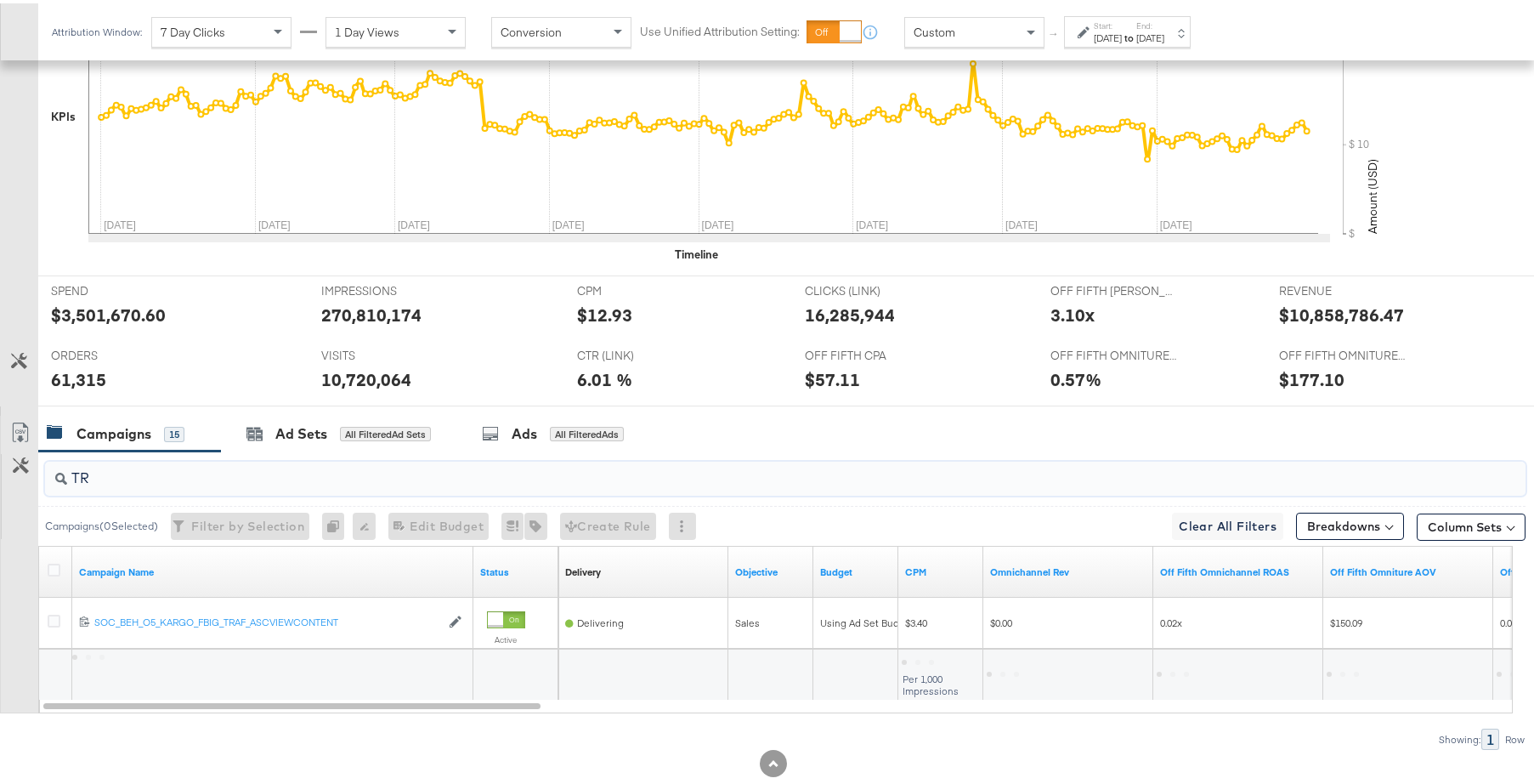
type input "T"
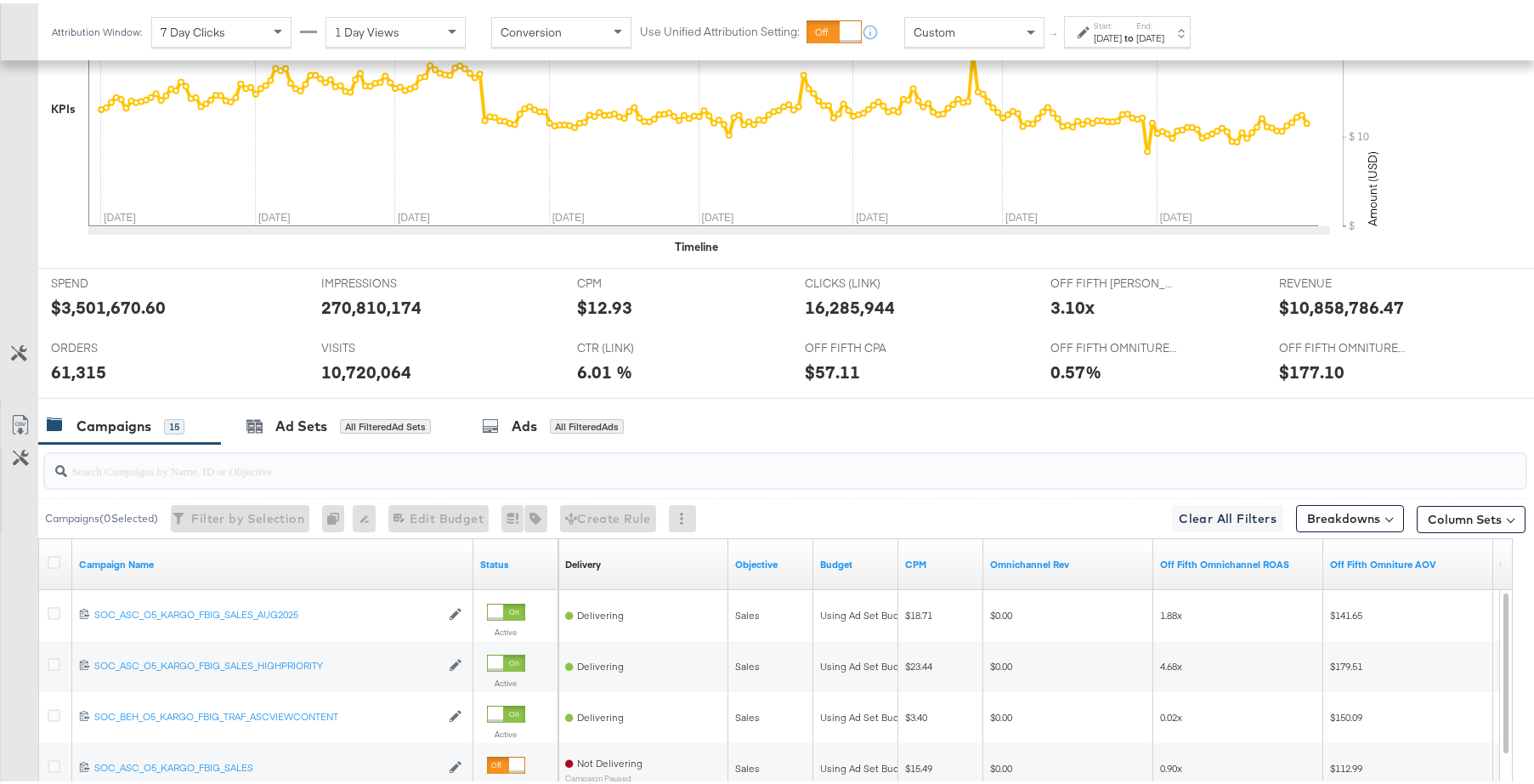
scroll to position [532, 0]
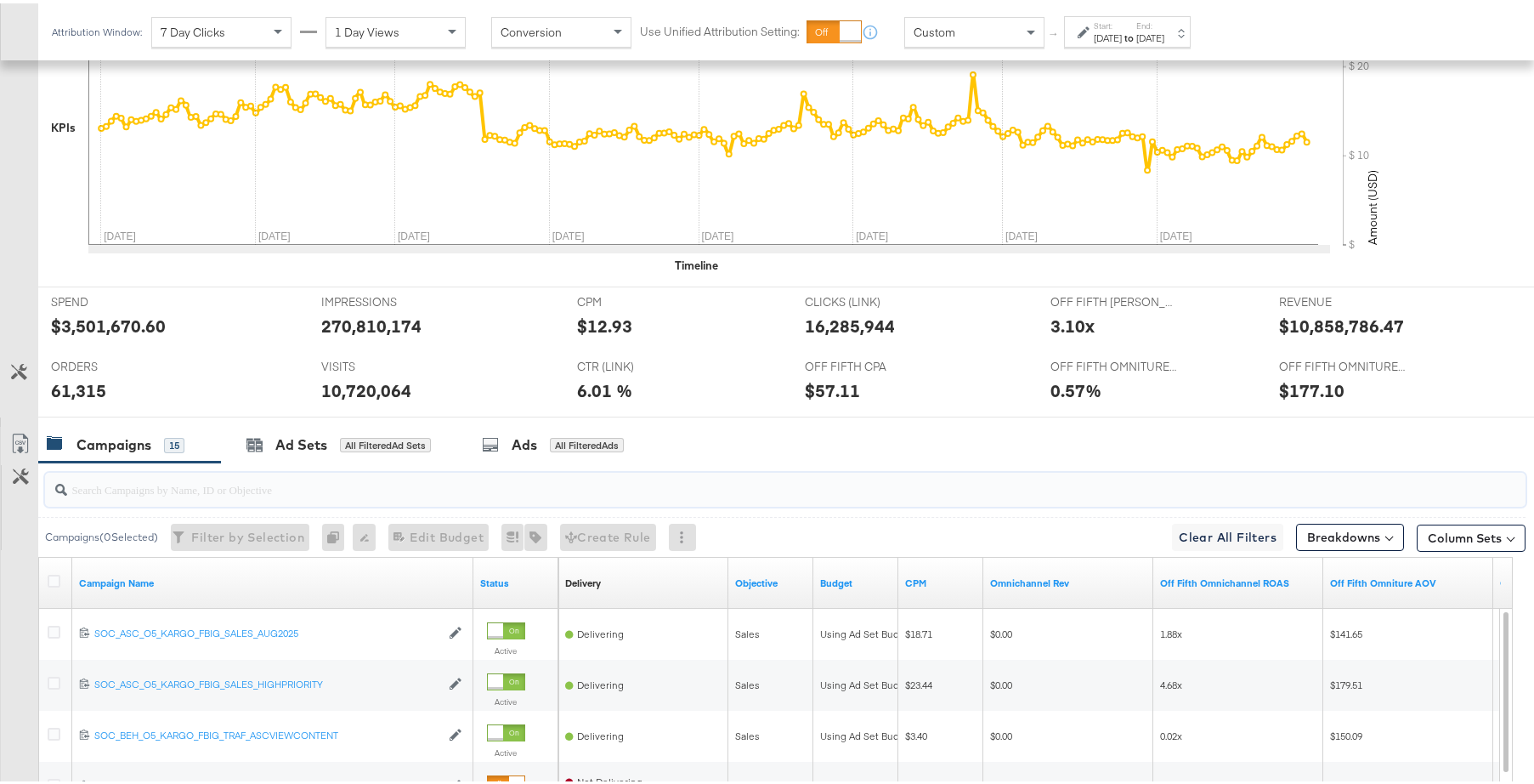
click at [1165, 40] on div "[DATE]" at bounding box center [1150, 35] width 28 height 14
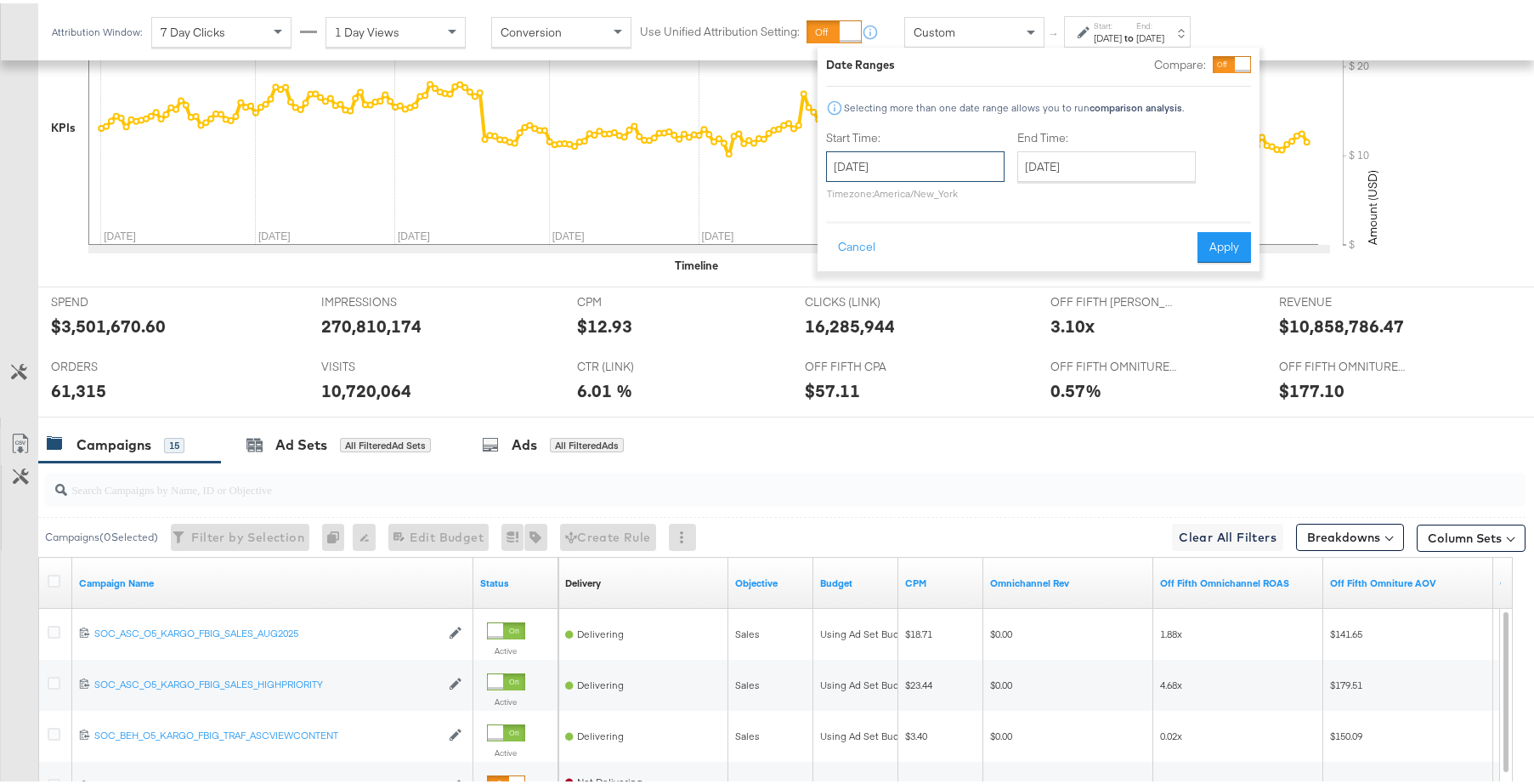
drag, startPoint x: 951, startPoint y: 159, endPoint x: 827, endPoint y: 187, distance: 127.1
click at [951, 159] on input "January 1st 2025" at bounding box center [915, 163] width 178 height 30
click at [846, 198] on span "‹" at bounding box center [845, 199] width 27 height 26
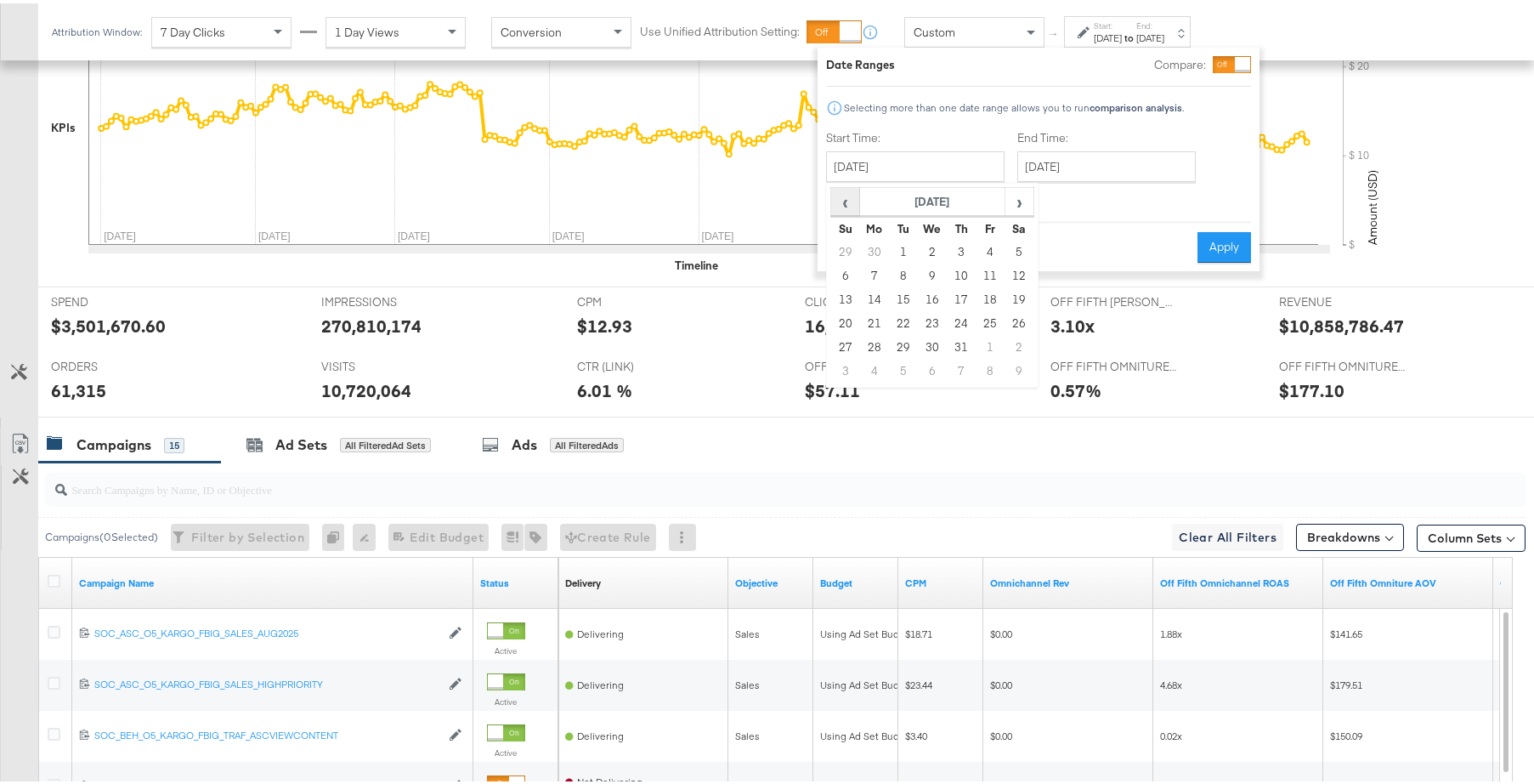
click at [846, 198] on span "‹" at bounding box center [845, 199] width 27 height 26
click at [1029, 199] on span "›" at bounding box center [1019, 199] width 27 height 26
drag, startPoint x: 908, startPoint y: 246, endPoint x: 954, endPoint y: 228, distance: 49.4
click at [907, 247] on td "1" at bounding box center [903, 249] width 28 height 24
type input "October 1st 2024"
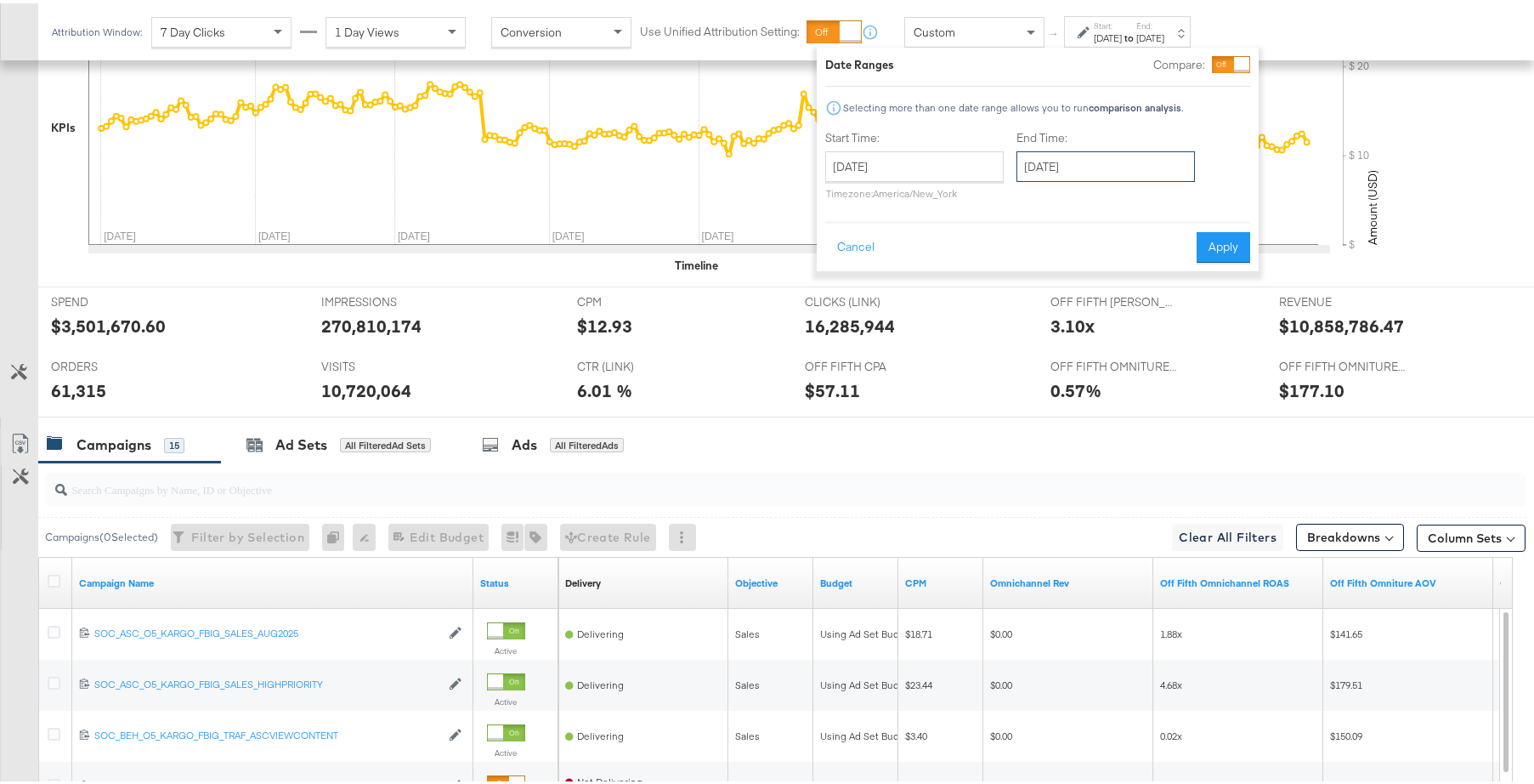
click at [1134, 153] on input "August 31st 2025" at bounding box center [1106, 163] width 178 height 30
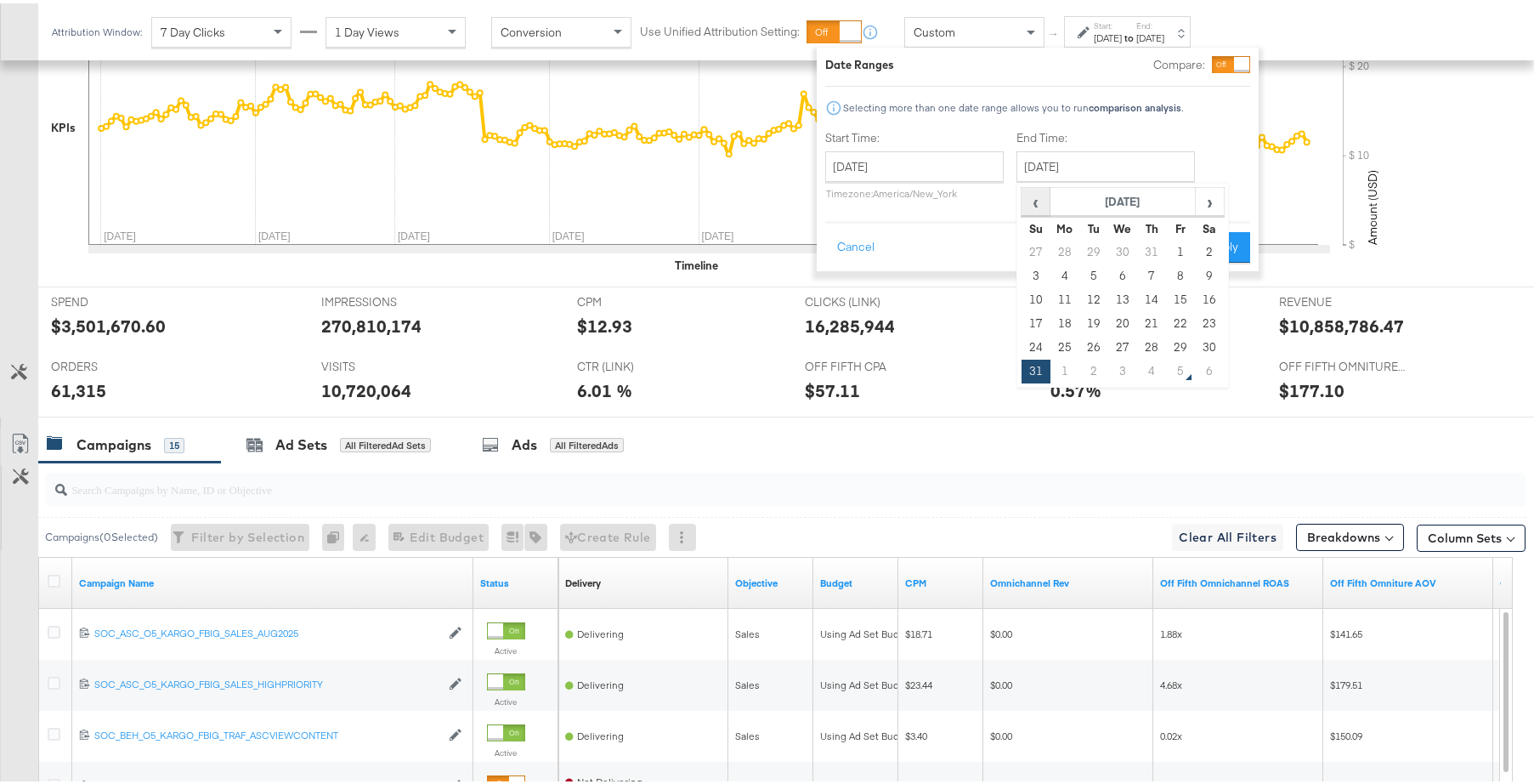
click at [1029, 202] on span "‹" at bounding box center [1035, 199] width 27 height 26
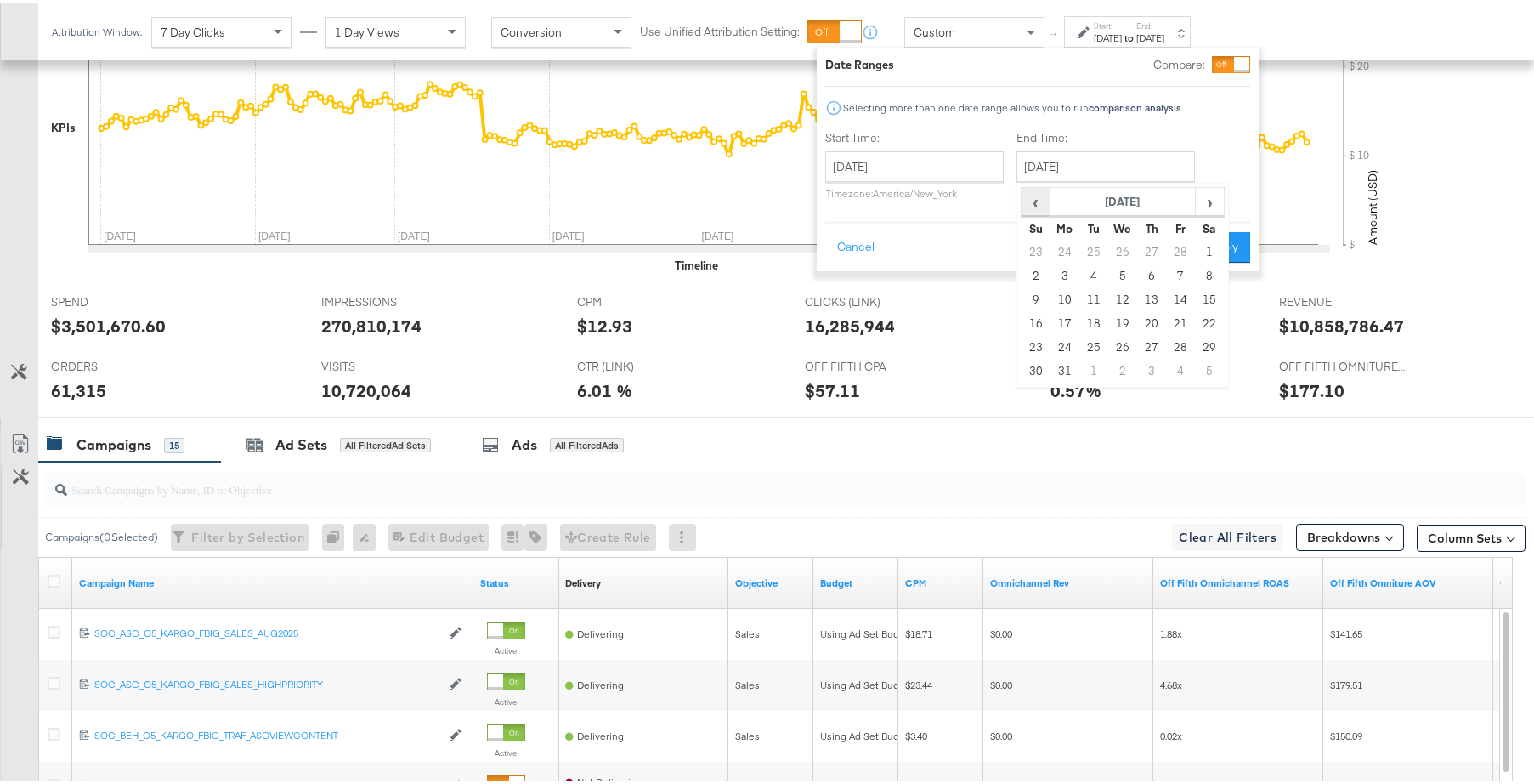
click at [1029, 202] on span "‹" at bounding box center [1035, 199] width 27 height 26
click at [1097, 365] on td "31" at bounding box center [1093, 368] width 28 height 24
type input "December 31st 2024"
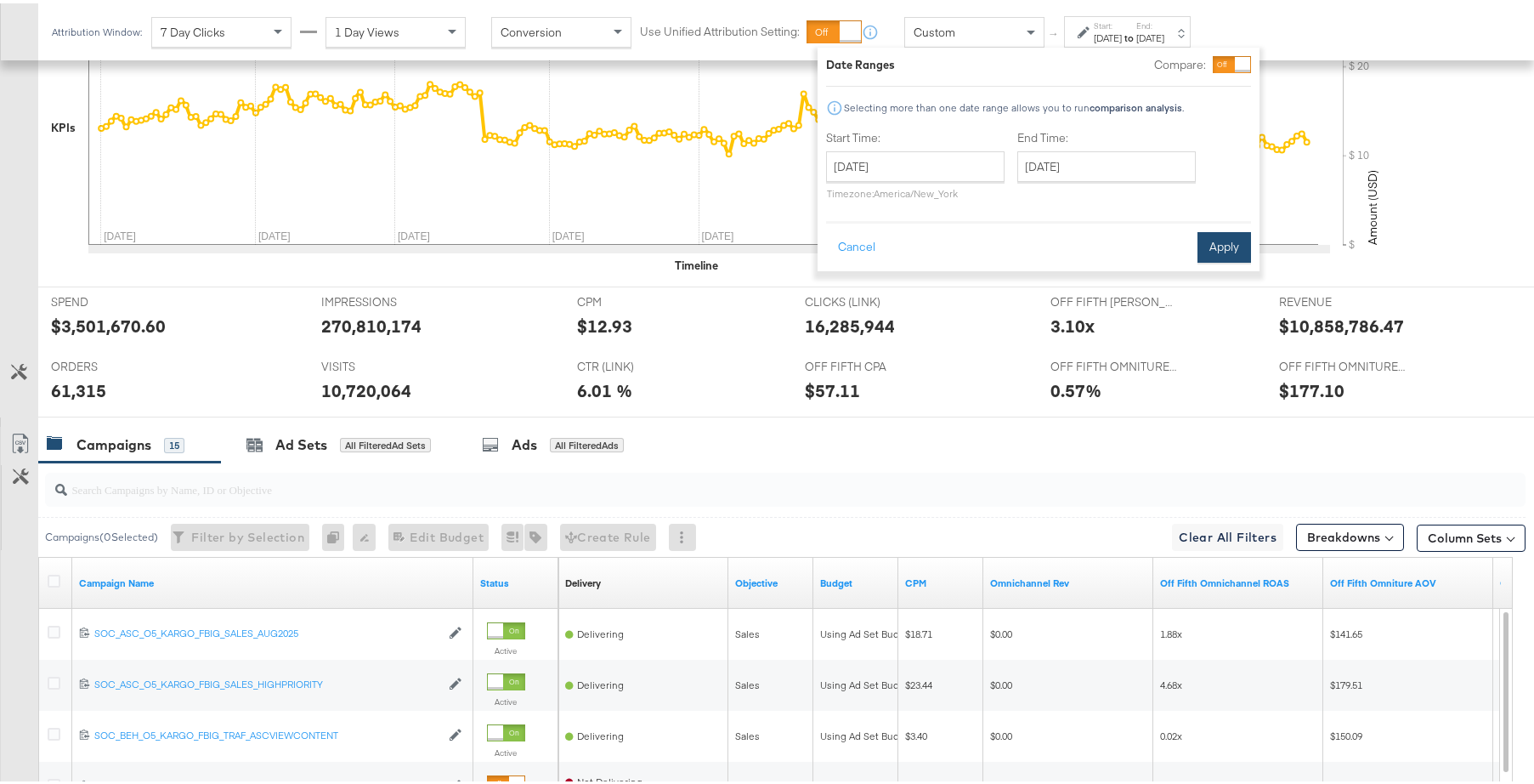
click at [1222, 236] on button "Apply" at bounding box center [1224, 244] width 53 height 30
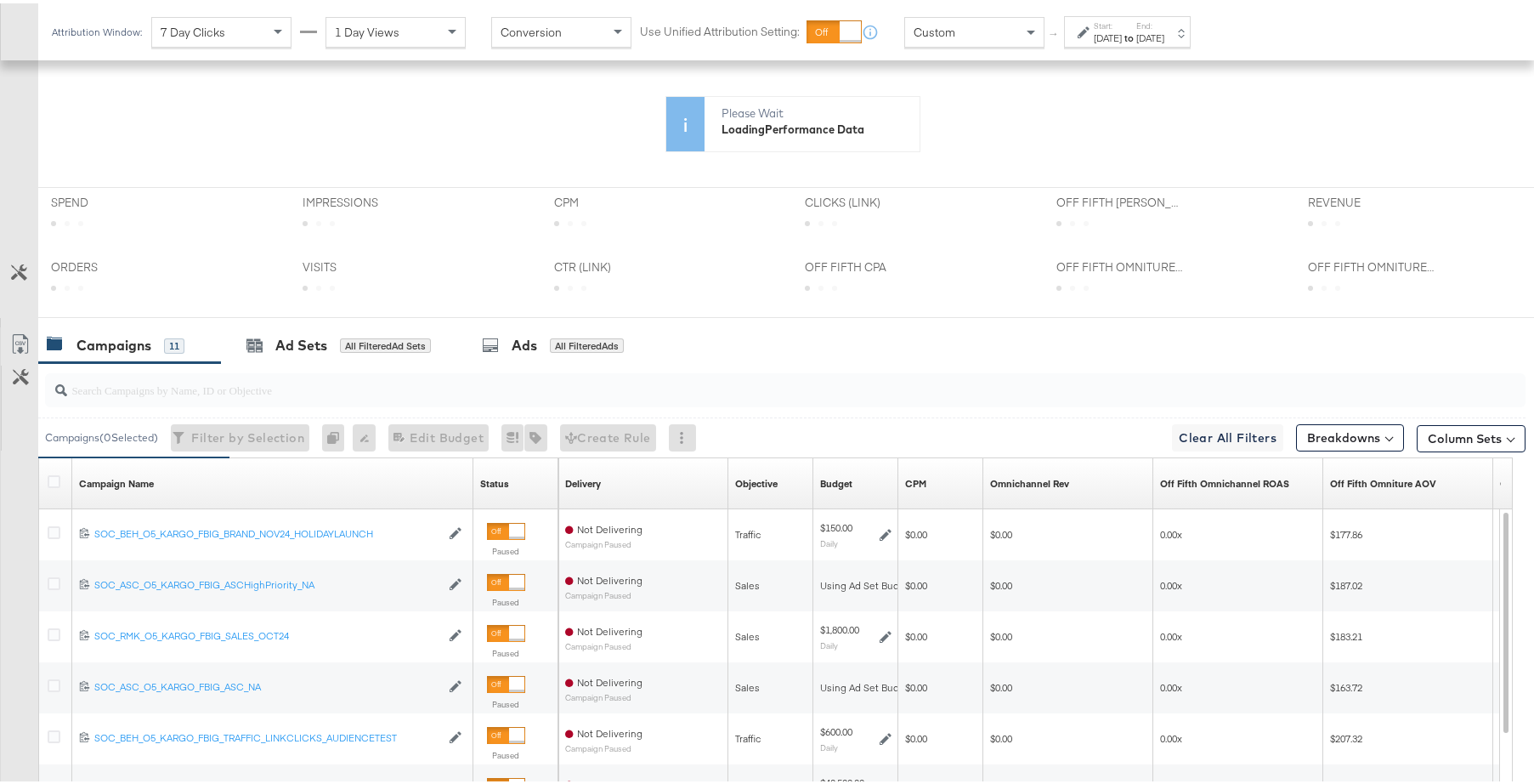
scroll to position [573, 0]
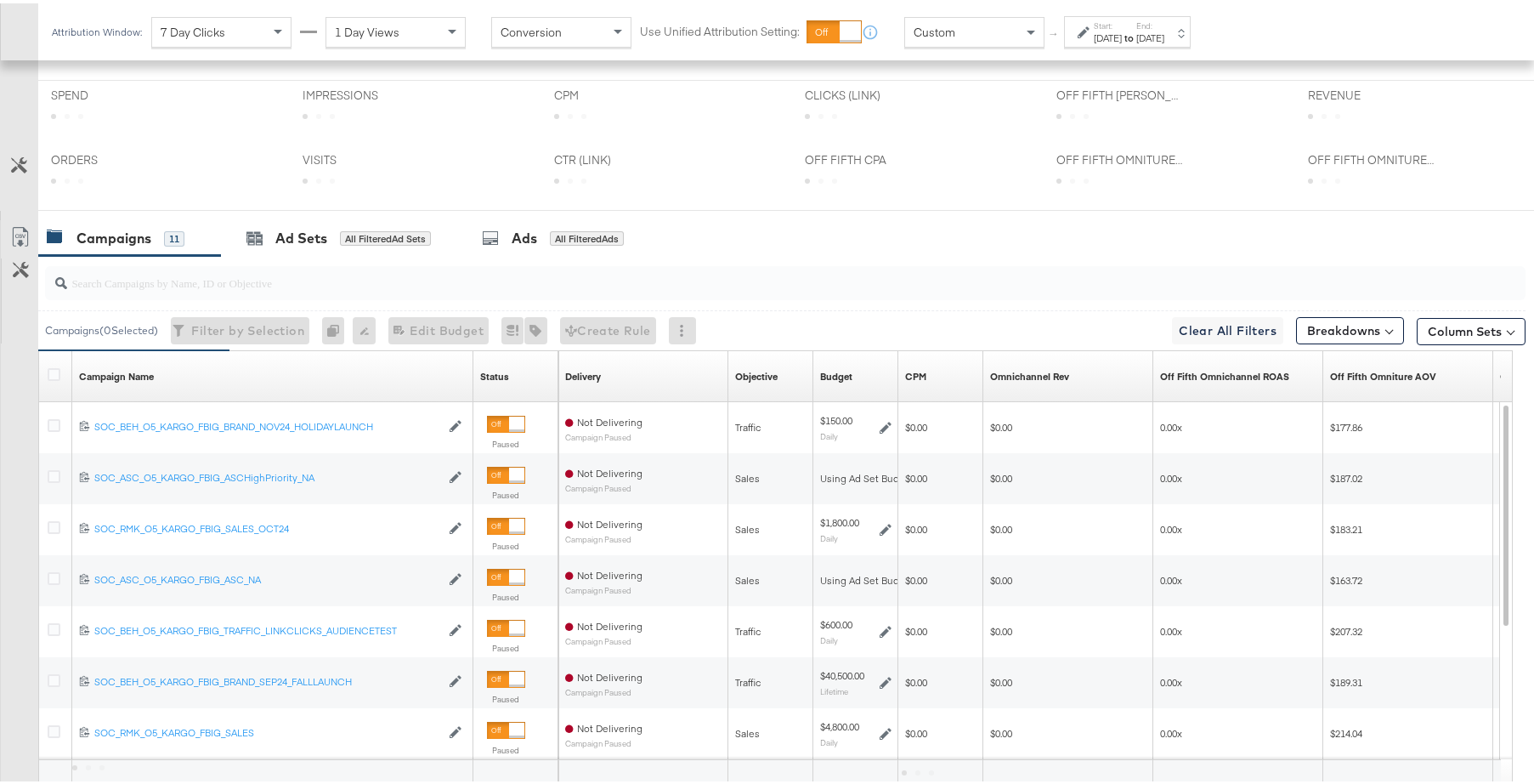
click at [363, 390] on div "Campaign Name Sorting Unavailable" at bounding box center [273, 372] width 401 height 51
click at [415, 290] on div at bounding box center [785, 279] width 1481 height 34
type input "R"
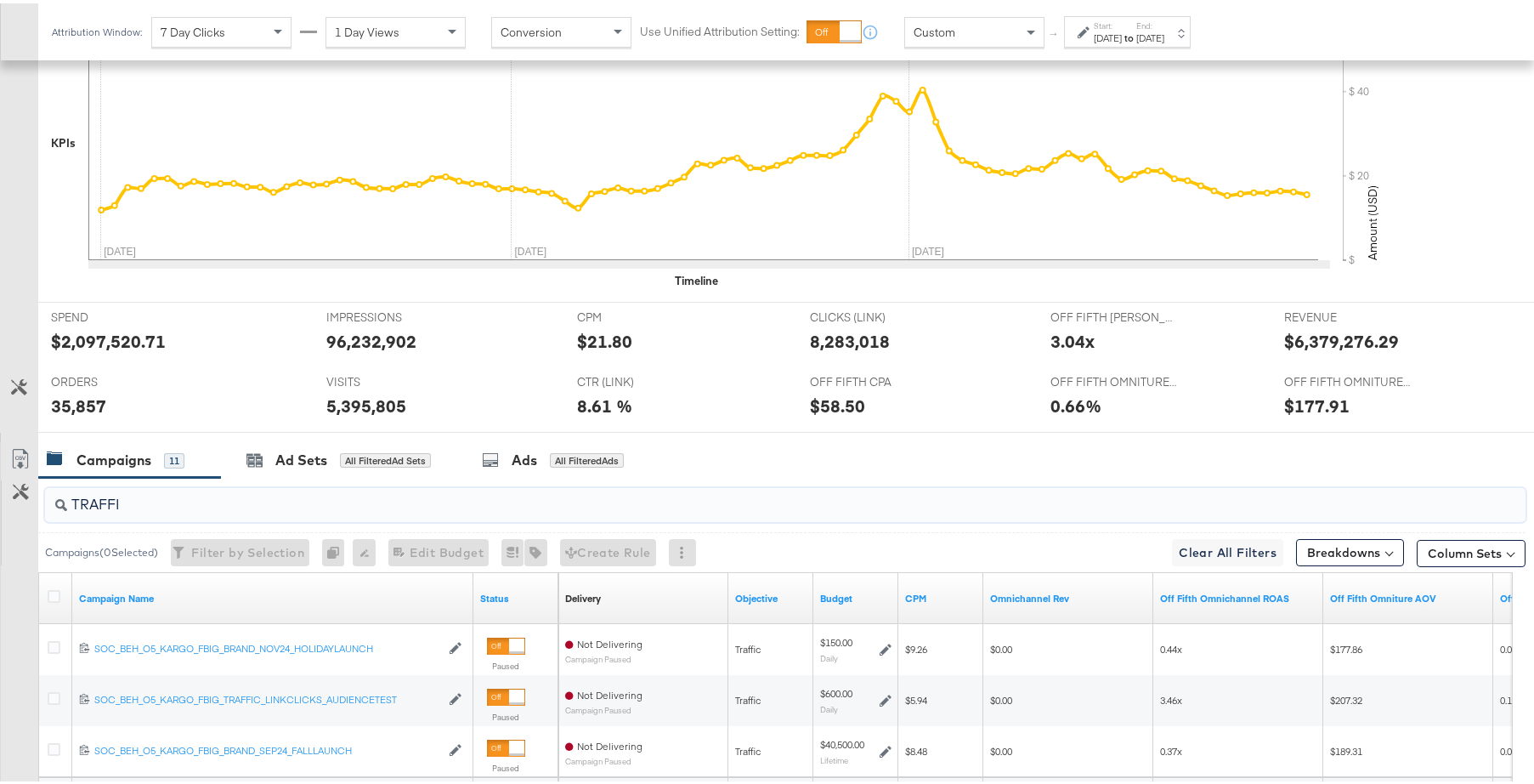
scroll to position [682, 0]
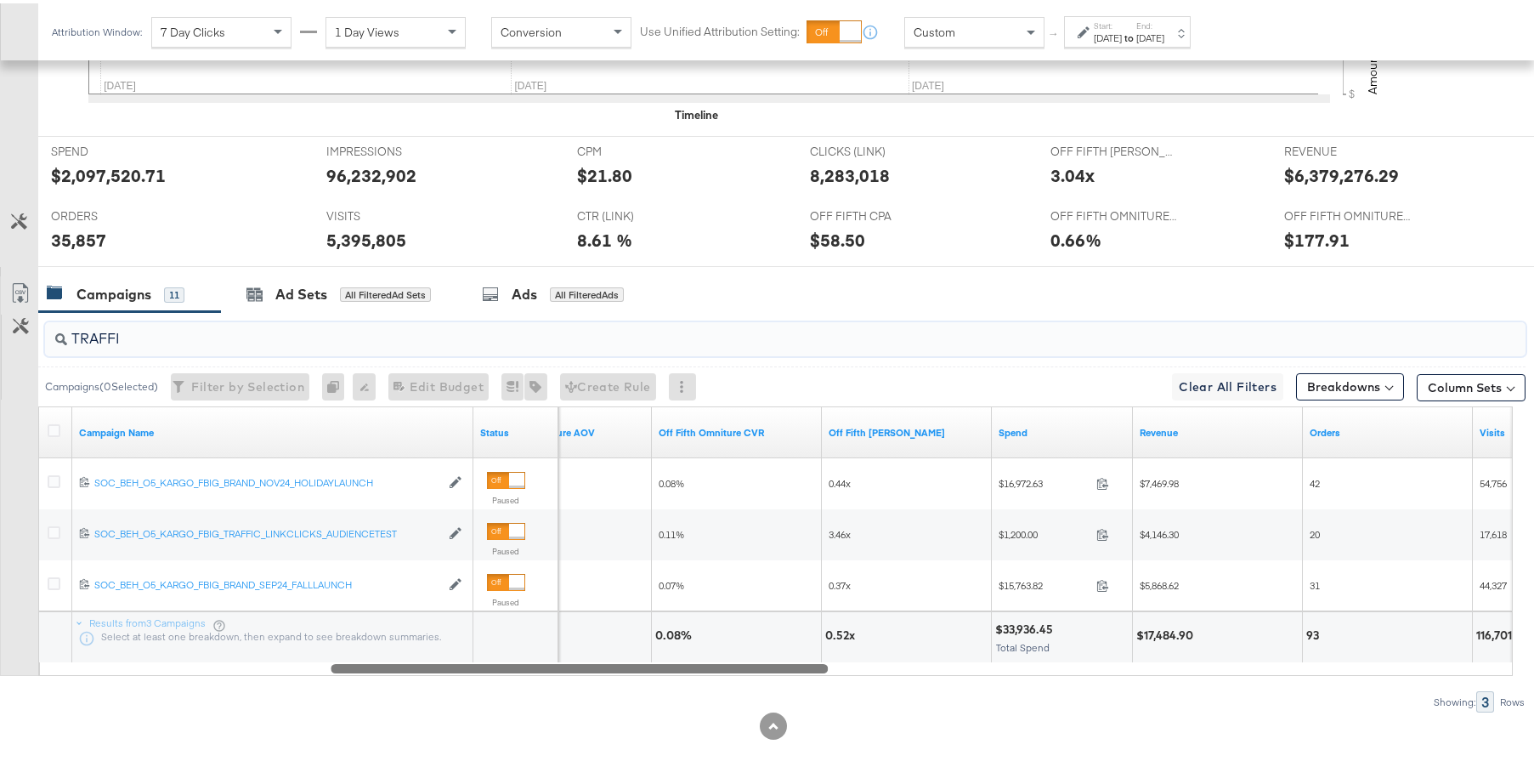
drag, startPoint x: 499, startPoint y: 669, endPoint x: 786, endPoint y: 676, distance: 287.1
click at [786, 676] on div "TRAFFI Campaigns ( 0 Selected) Filter by Selection Filter 0 campaigns 0 Rename …" at bounding box center [763, 508] width 1526 height 400
type input "T"
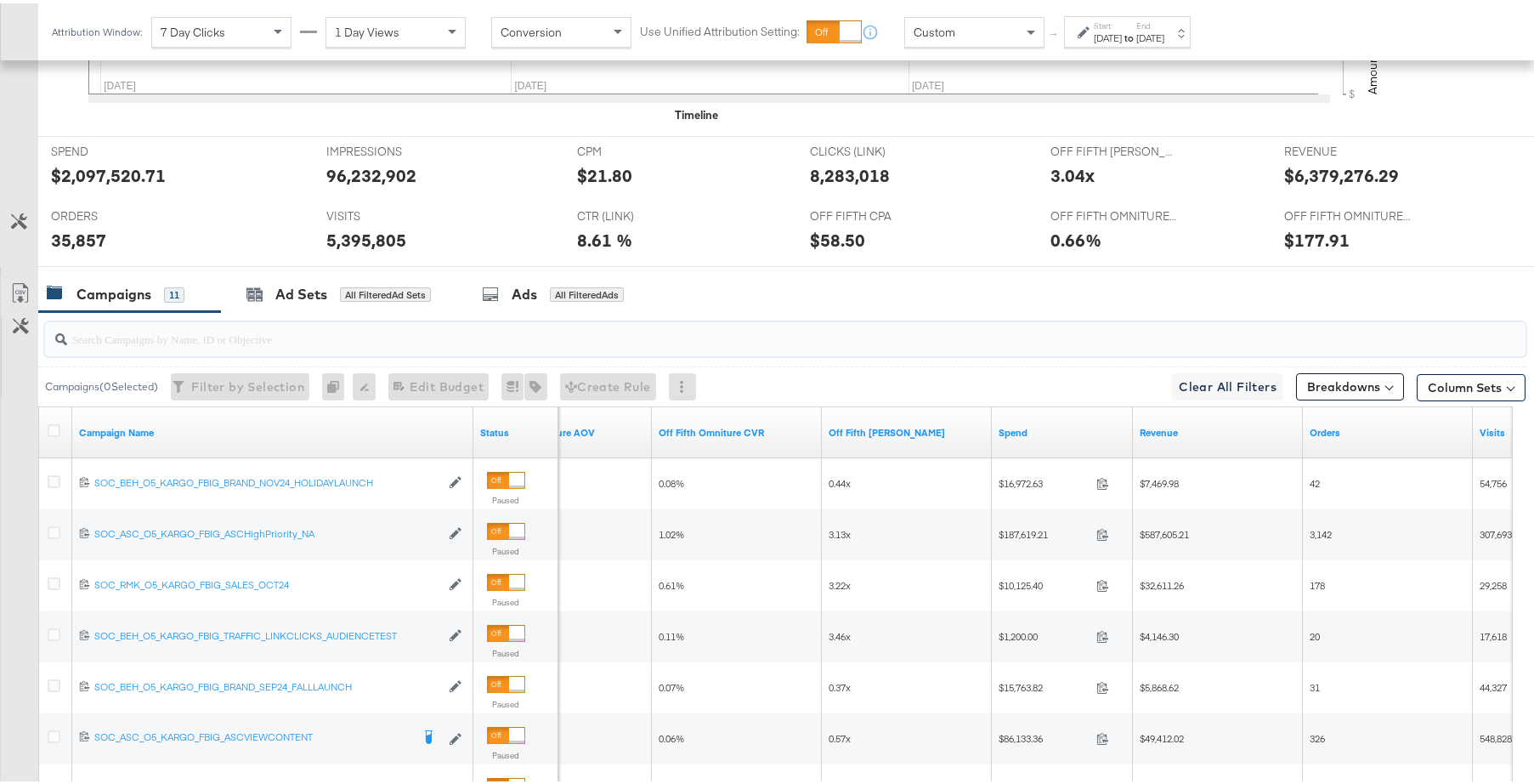
scroll to position [738, 0]
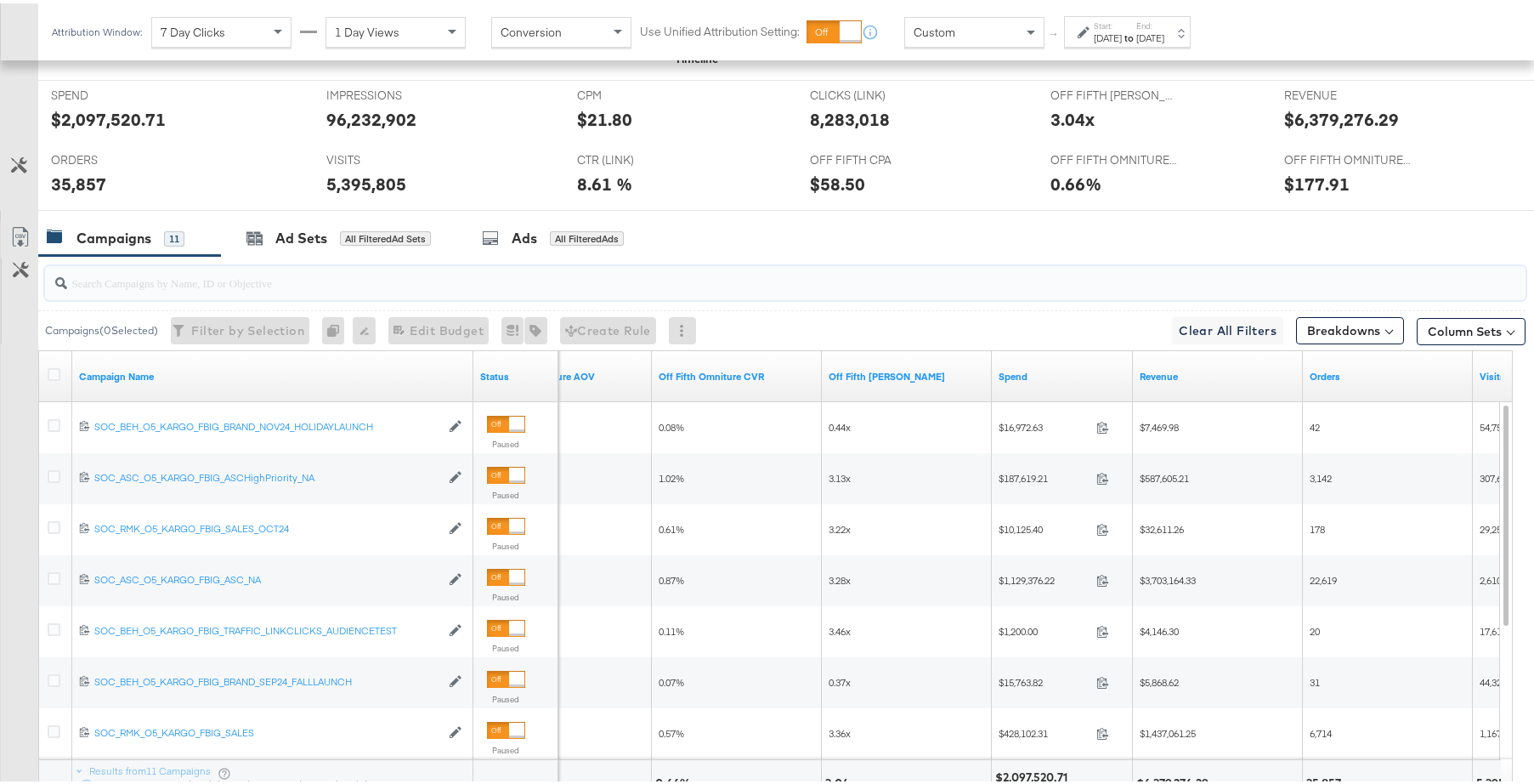
click at [1165, 29] on div "Dec 31st 2024" at bounding box center [1150, 35] width 28 height 14
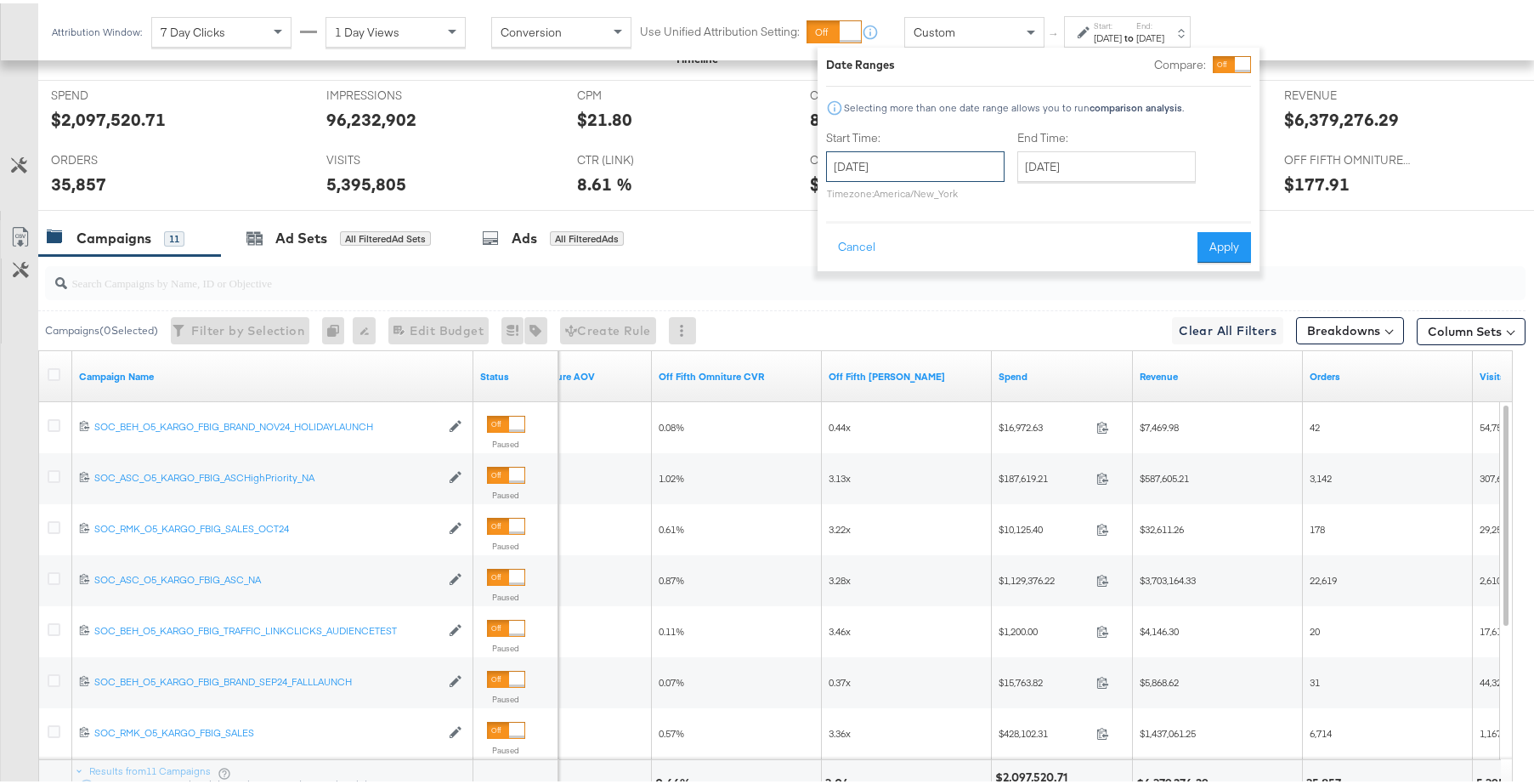
click at [949, 163] on input "October 1st 2024" at bounding box center [915, 163] width 178 height 30
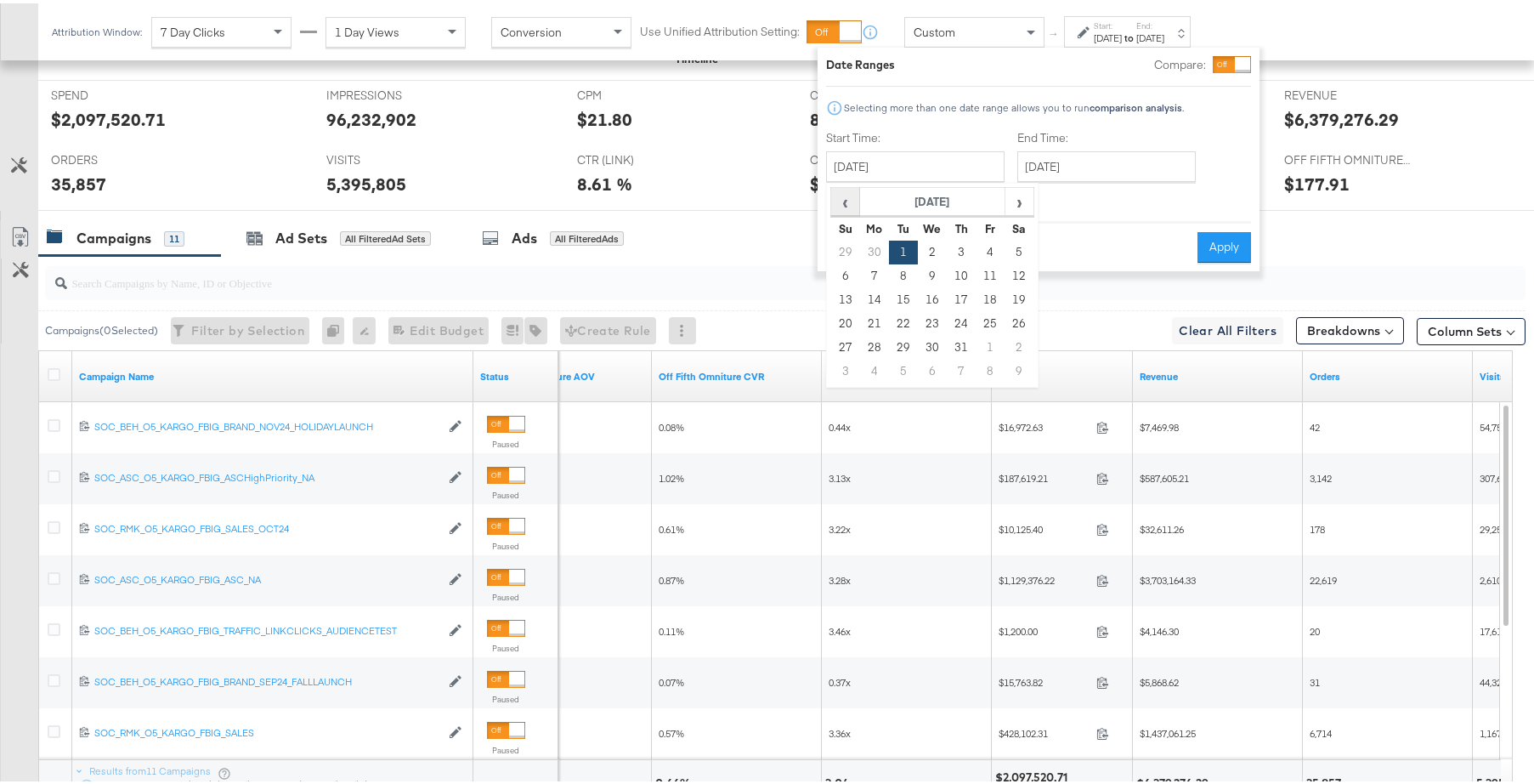
click at [852, 198] on span "‹" at bounding box center [845, 199] width 27 height 26
click at [947, 251] on td "1" at bounding box center [960, 249] width 28 height 24
type input "August 1st 2024"
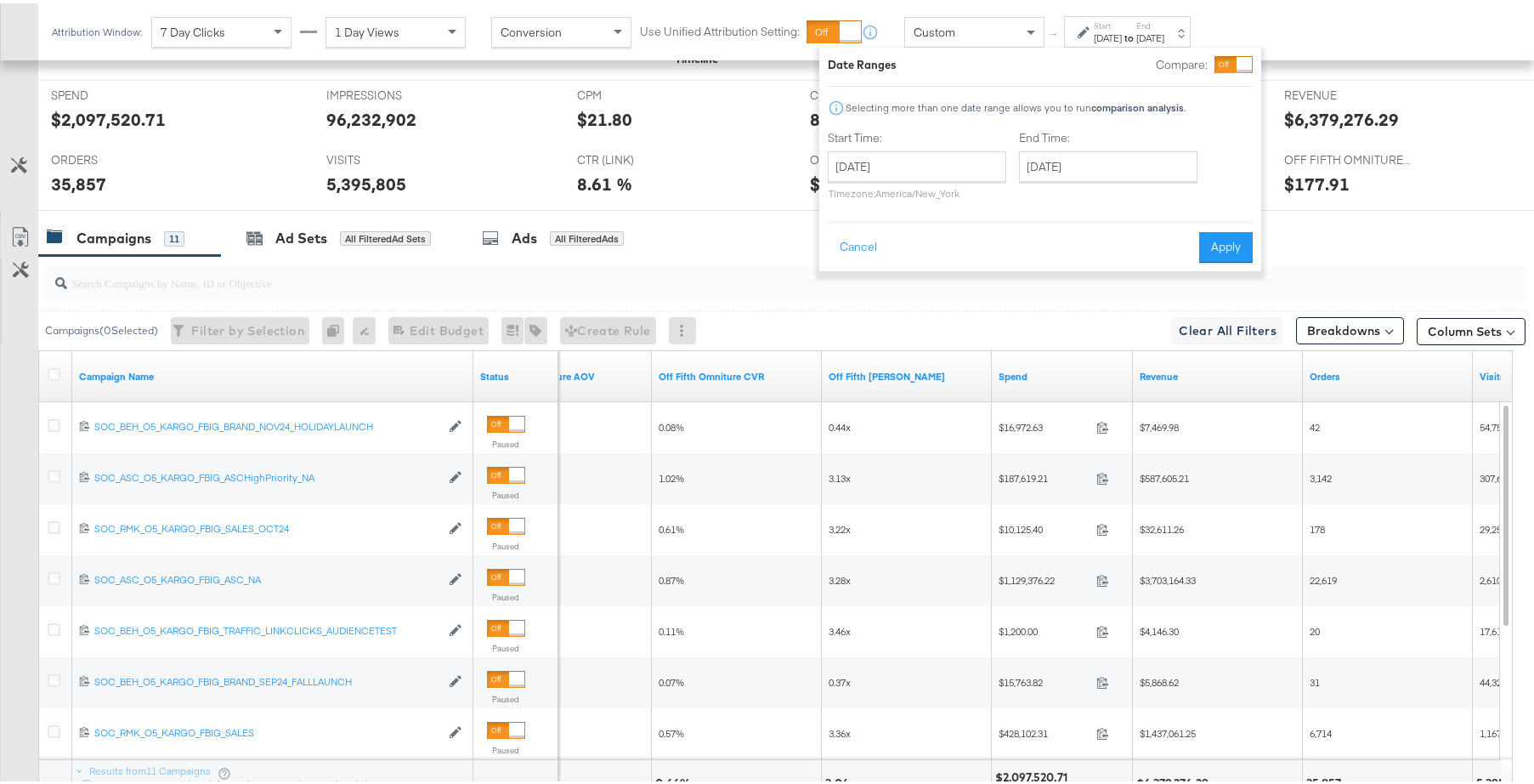
click at [1072, 178] on div "End Time: December 31st 2024 ‹ December 2024 › Su Mo Tu We Th Fr Sa 24 25 26 27…" at bounding box center [1112, 165] width 186 height 77
click at [1076, 171] on input "December 31st 2024" at bounding box center [1108, 163] width 178 height 30
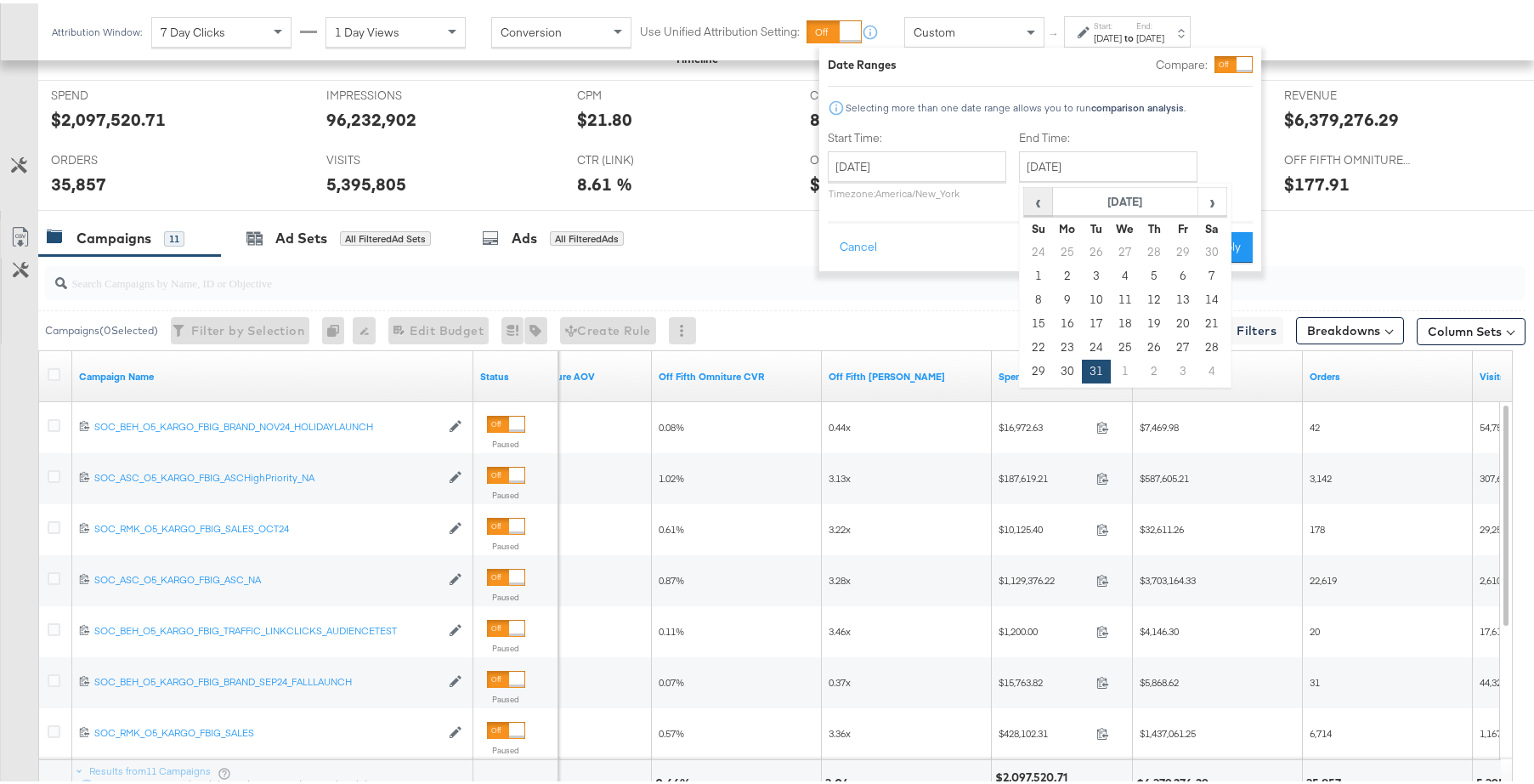
click at [1040, 194] on span "‹" at bounding box center [1038, 199] width 27 height 26
click at [1209, 347] on td "31" at bounding box center [1211, 345] width 28 height 24
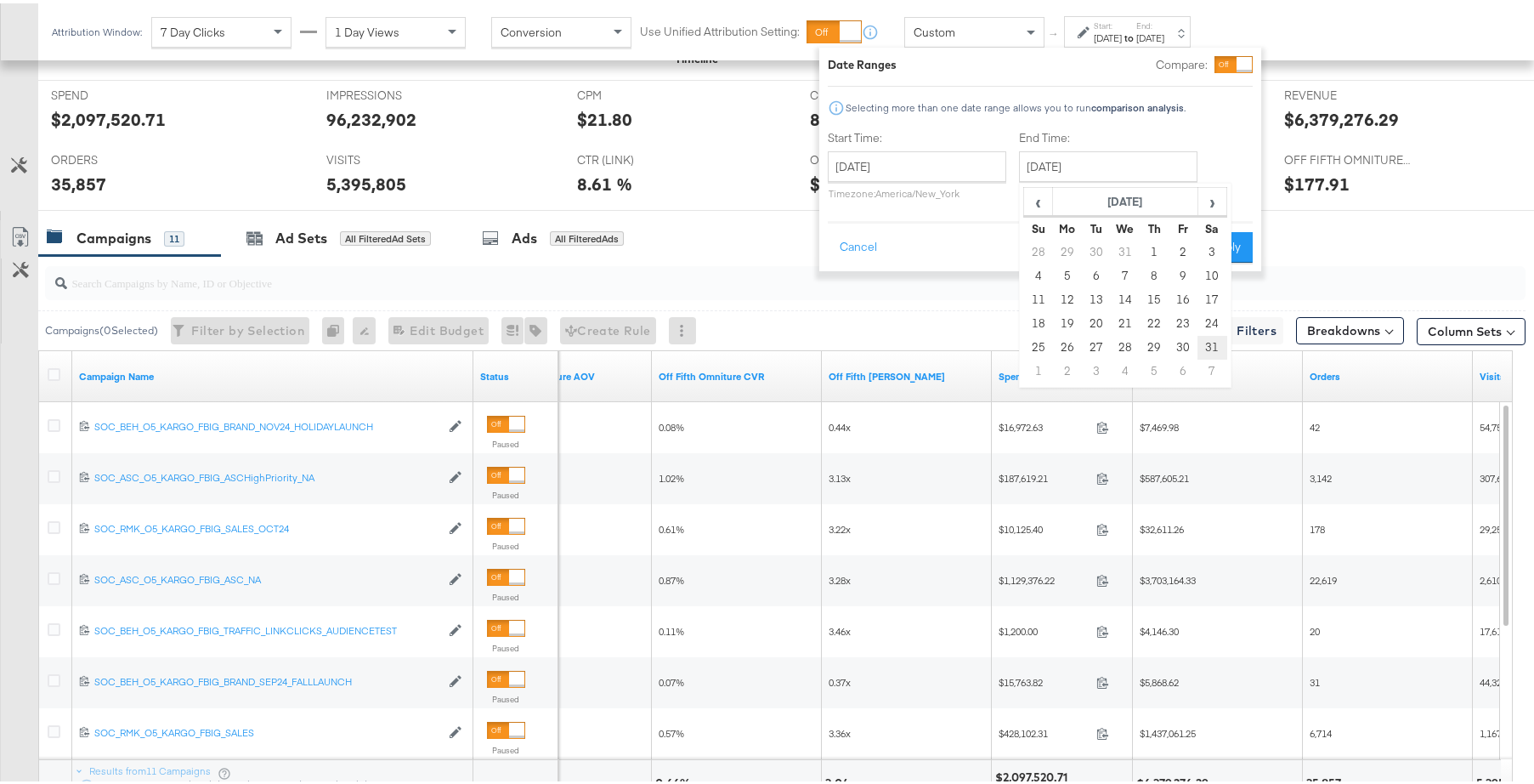
type input "August 31st 2024"
click at [1221, 249] on button "Apply" at bounding box center [1225, 244] width 53 height 30
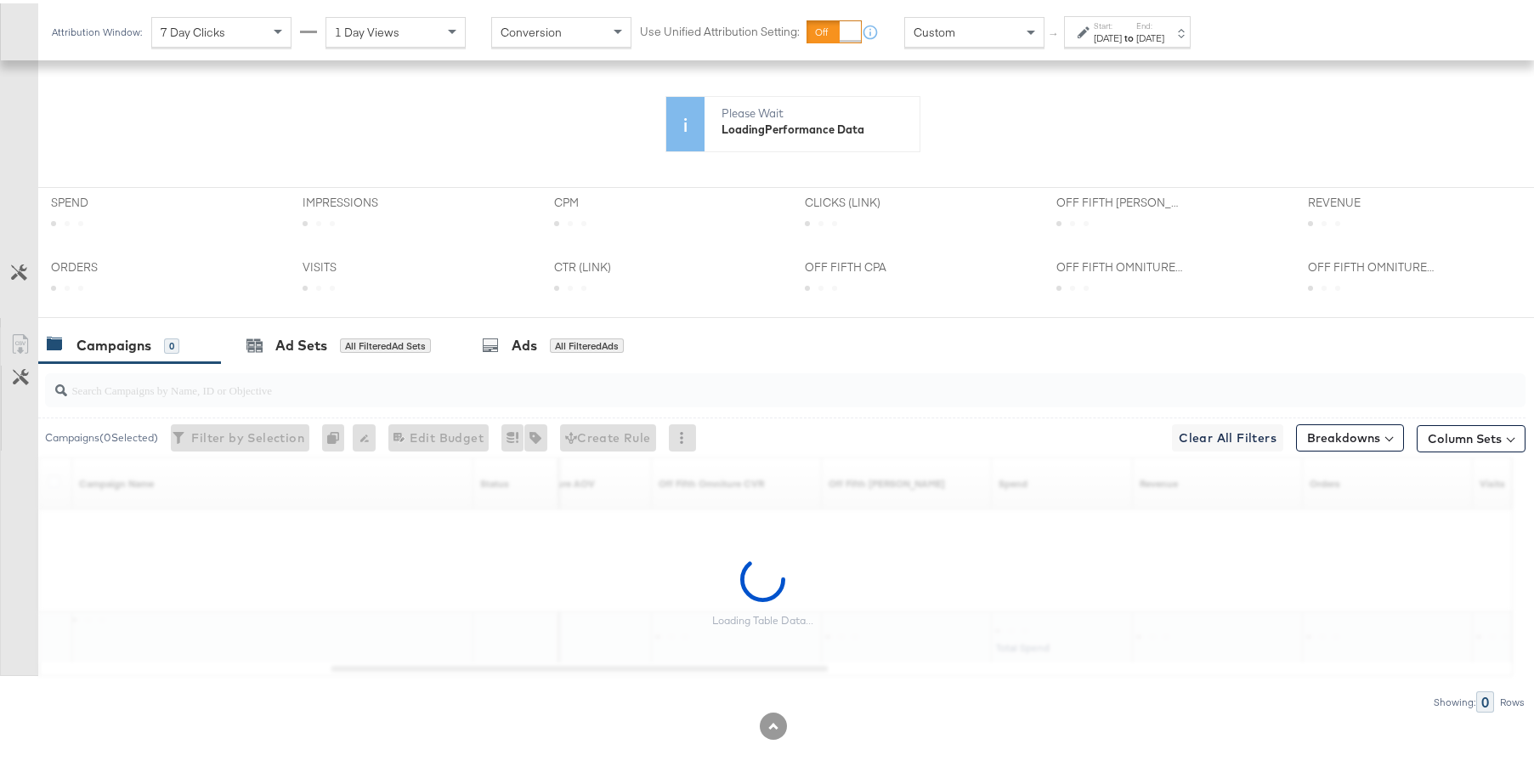
scroll to position [466, 0]
click at [705, 390] on input "search" at bounding box center [729, 380] width 1324 height 33
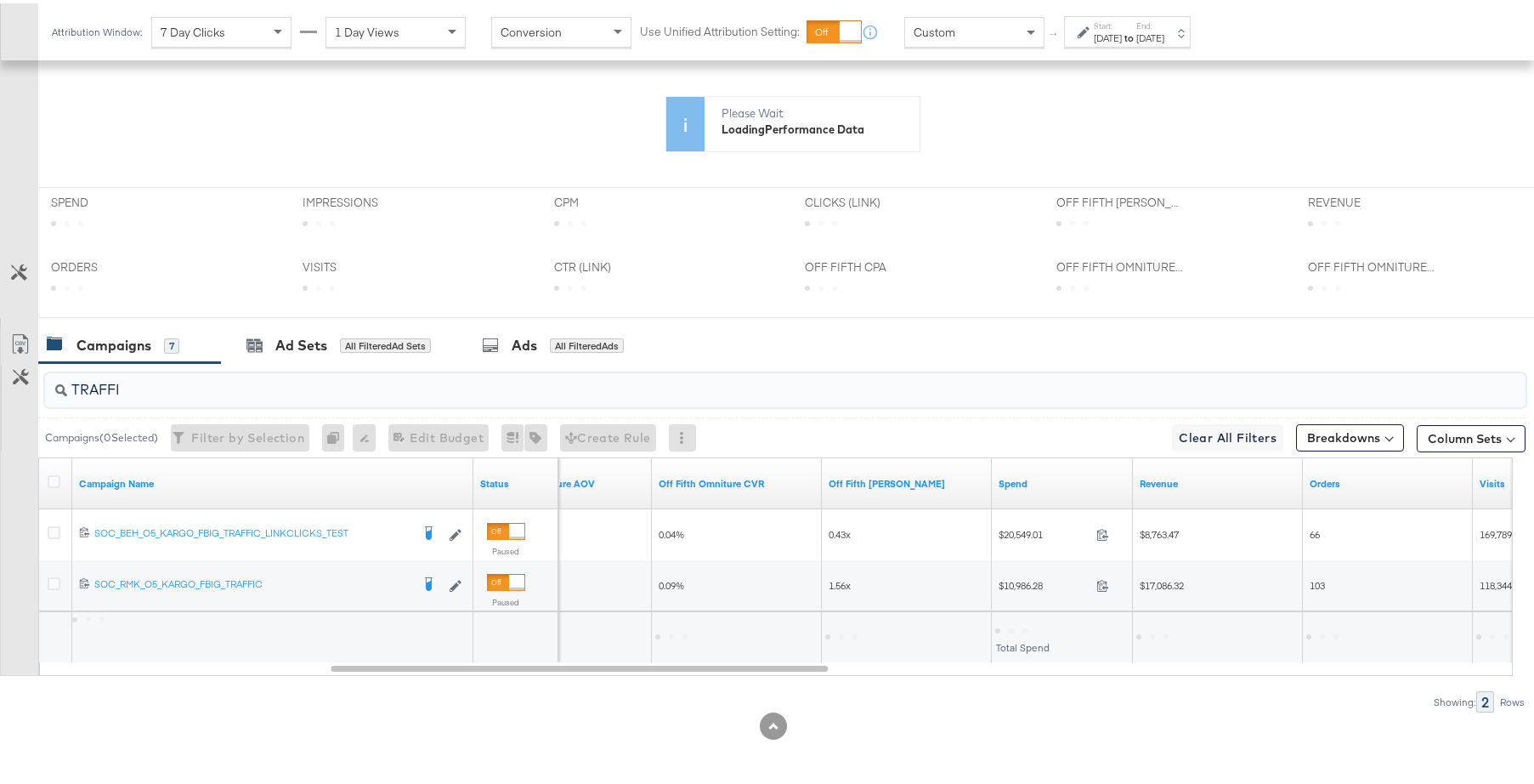
type input "TRAFFIC"
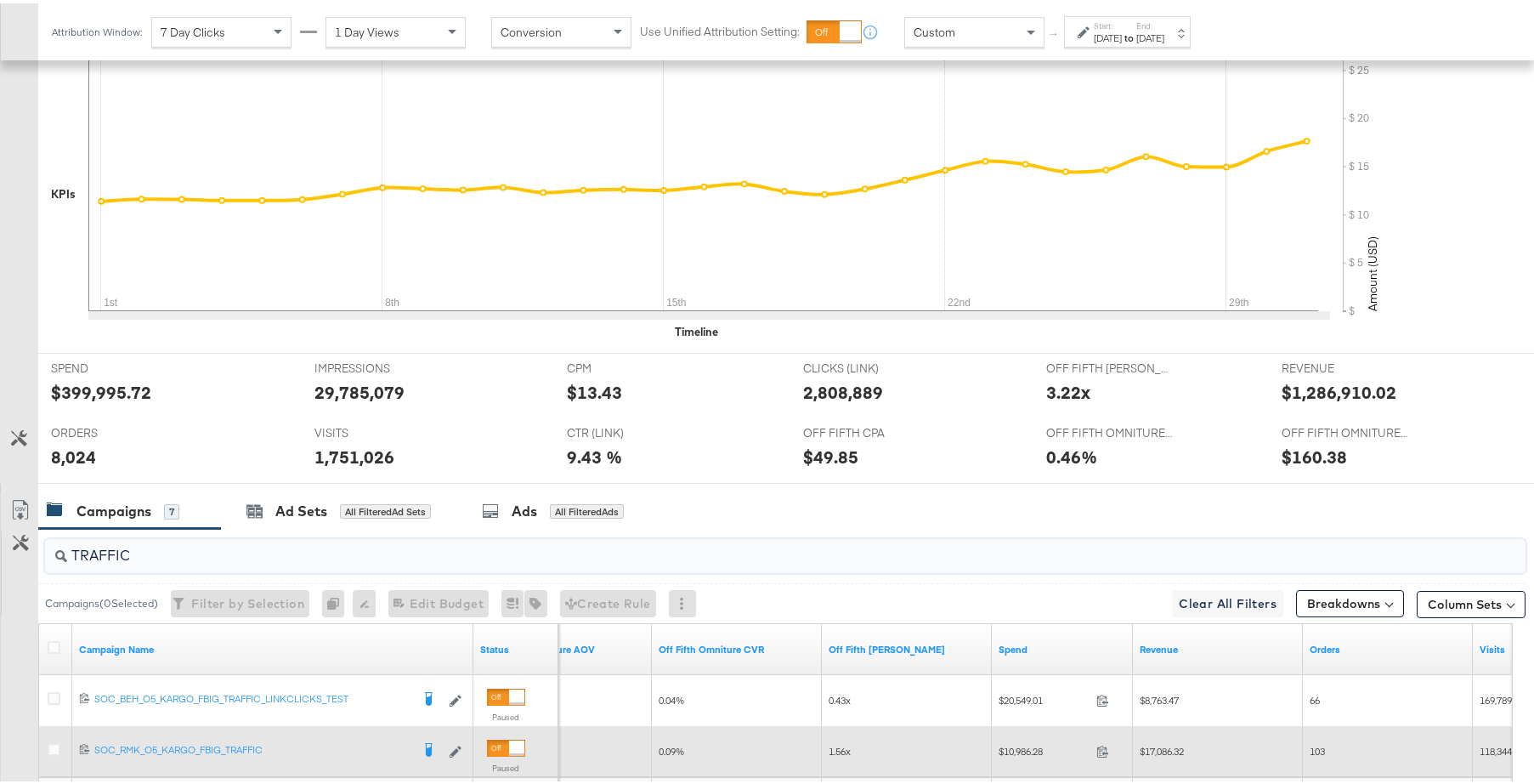
scroll to position [631, 0]
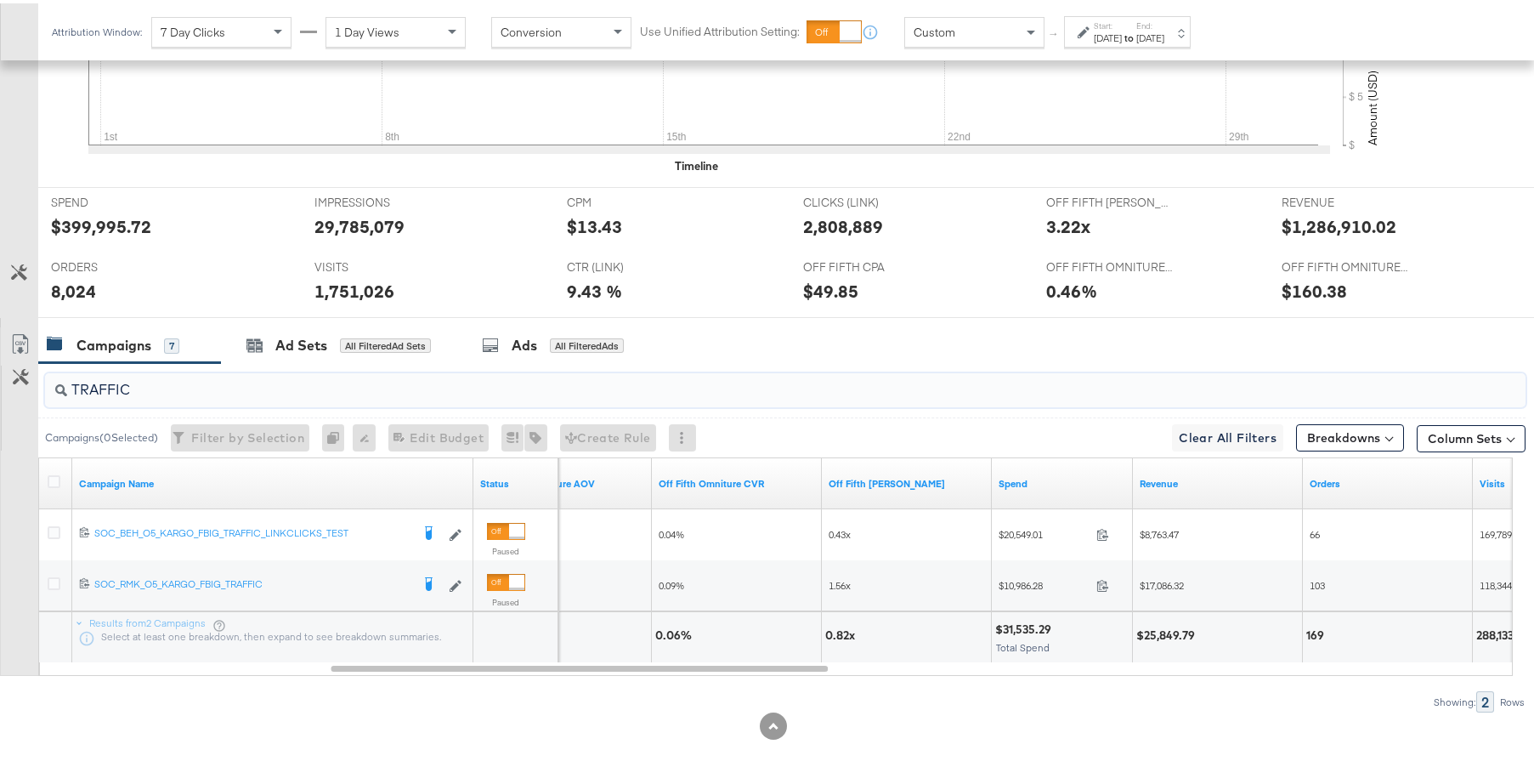
click at [221, 390] on input "TRAFFIC" at bounding box center [729, 380] width 1324 height 33
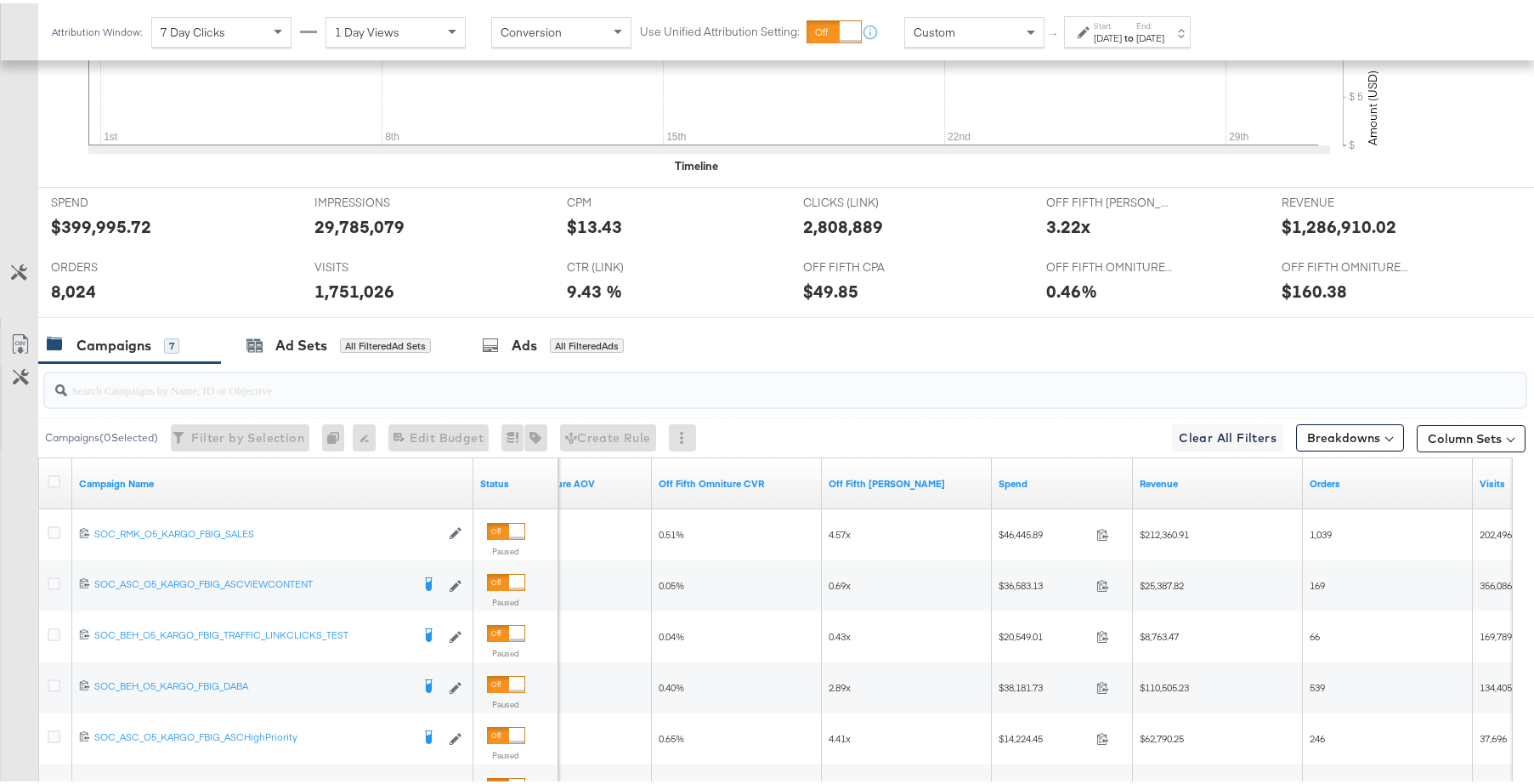
click at [1122, 36] on div "Aug 1st 2024" at bounding box center [1108, 35] width 28 height 14
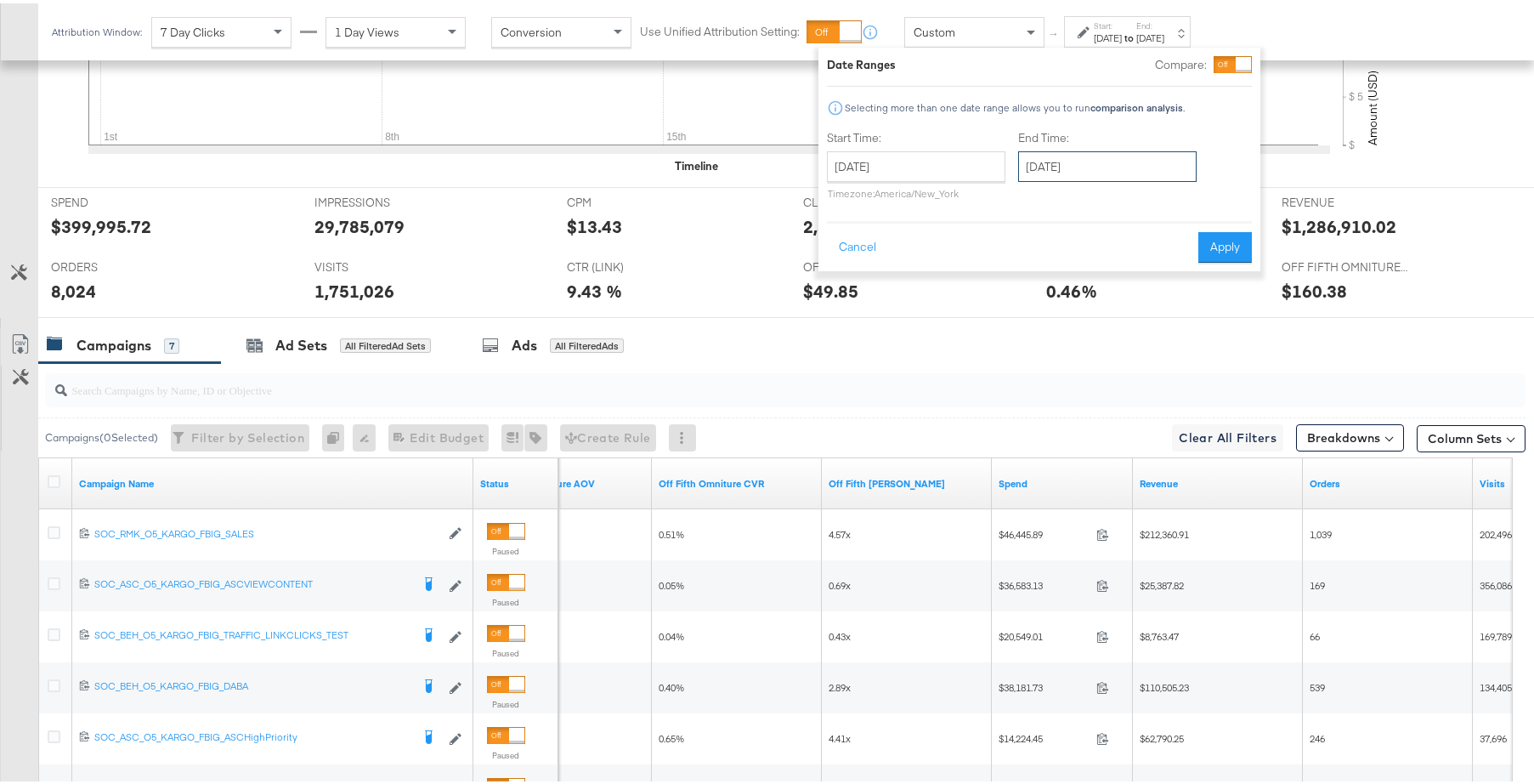
click at [1065, 168] on input "August 31st 2024" at bounding box center [1108, 163] width 178 height 30
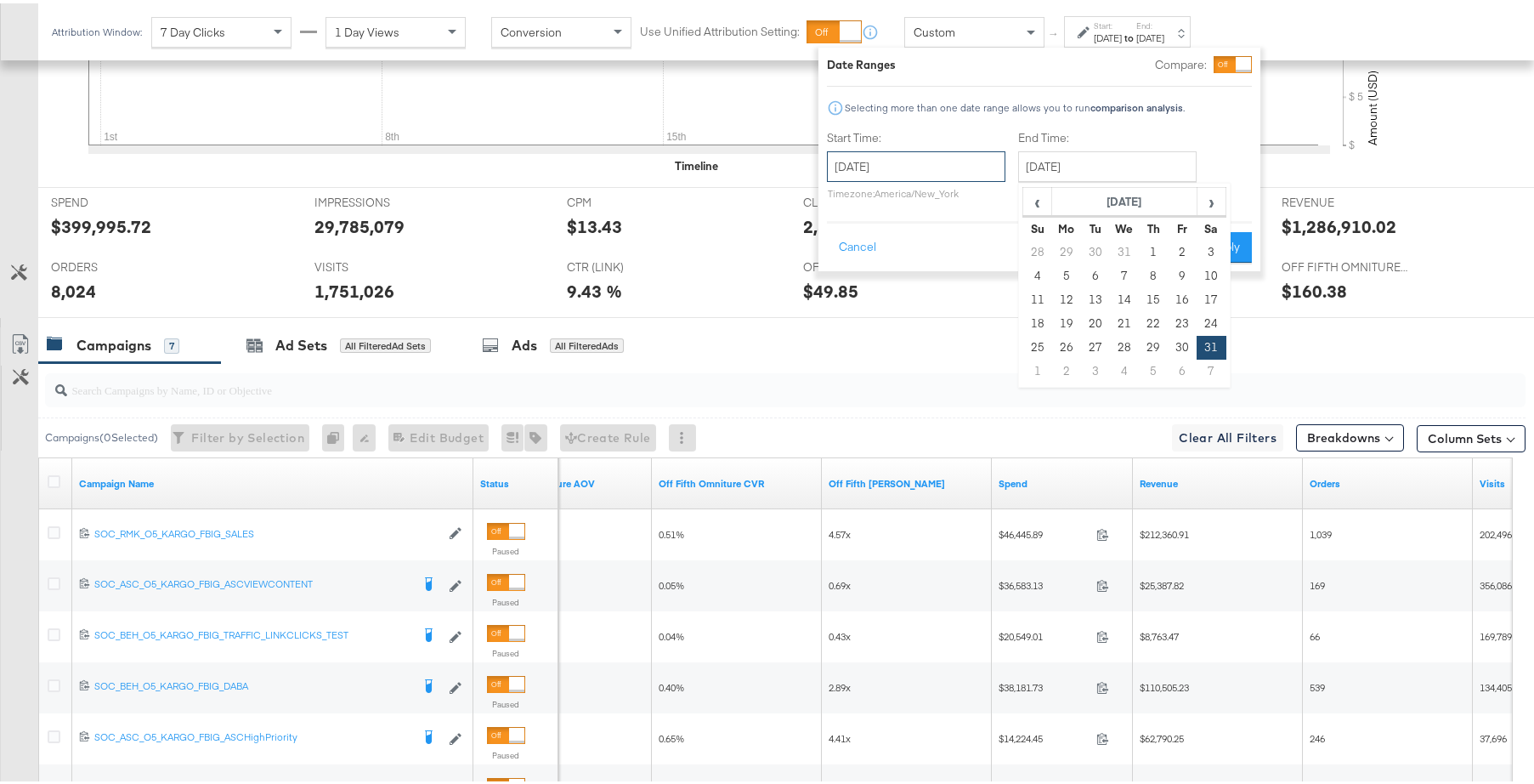
click at [988, 170] on input "August 1st 2024" at bounding box center [916, 163] width 178 height 30
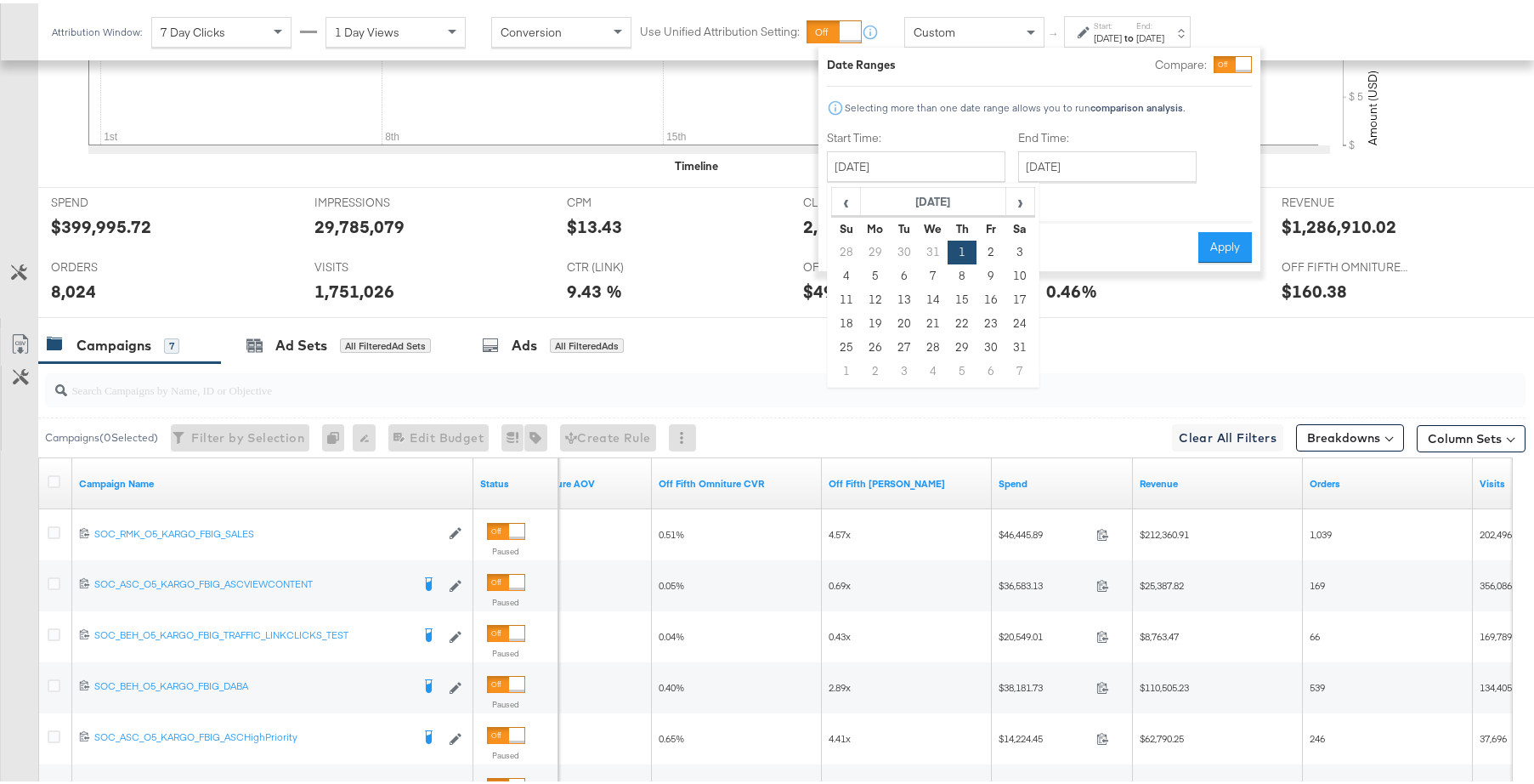
click at [844, 344] on td "25" at bounding box center [846, 345] width 28 height 24
type input "August 25th 2024"
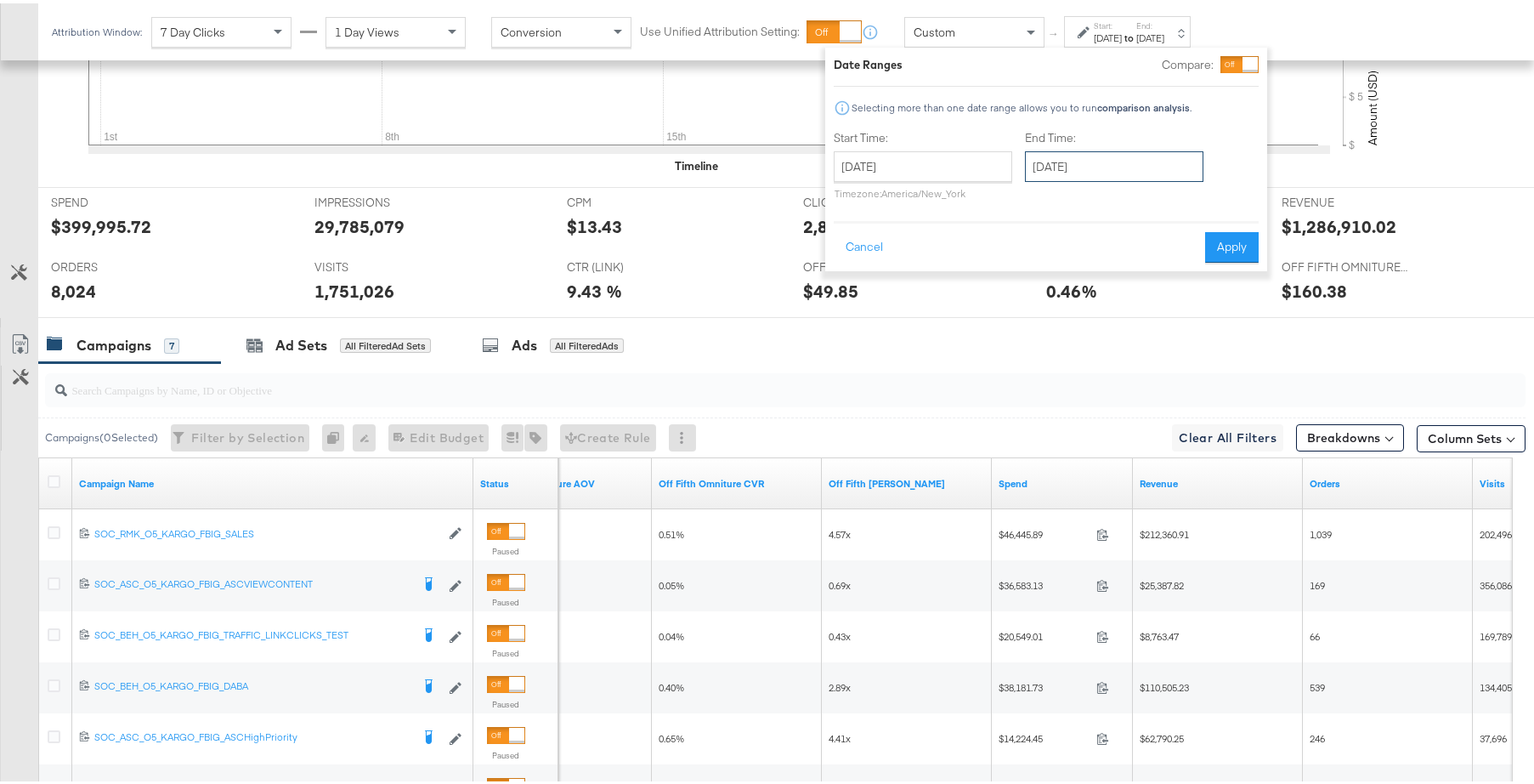
click at [1174, 158] on input "August 31st 2024" at bounding box center [1114, 163] width 178 height 30
click at [1048, 346] on td "25" at bounding box center [1044, 345] width 28 height 24
type input "August 25th 2024"
click at [1223, 262] on div "Date Ranges Compare: Selecting more than one date range allows you to run compa…" at bounding box center [1047, 155] width 442 height 223
click at [1231, 250] on button "Apply" at bounding box center [1233, 244] width 53 height 30
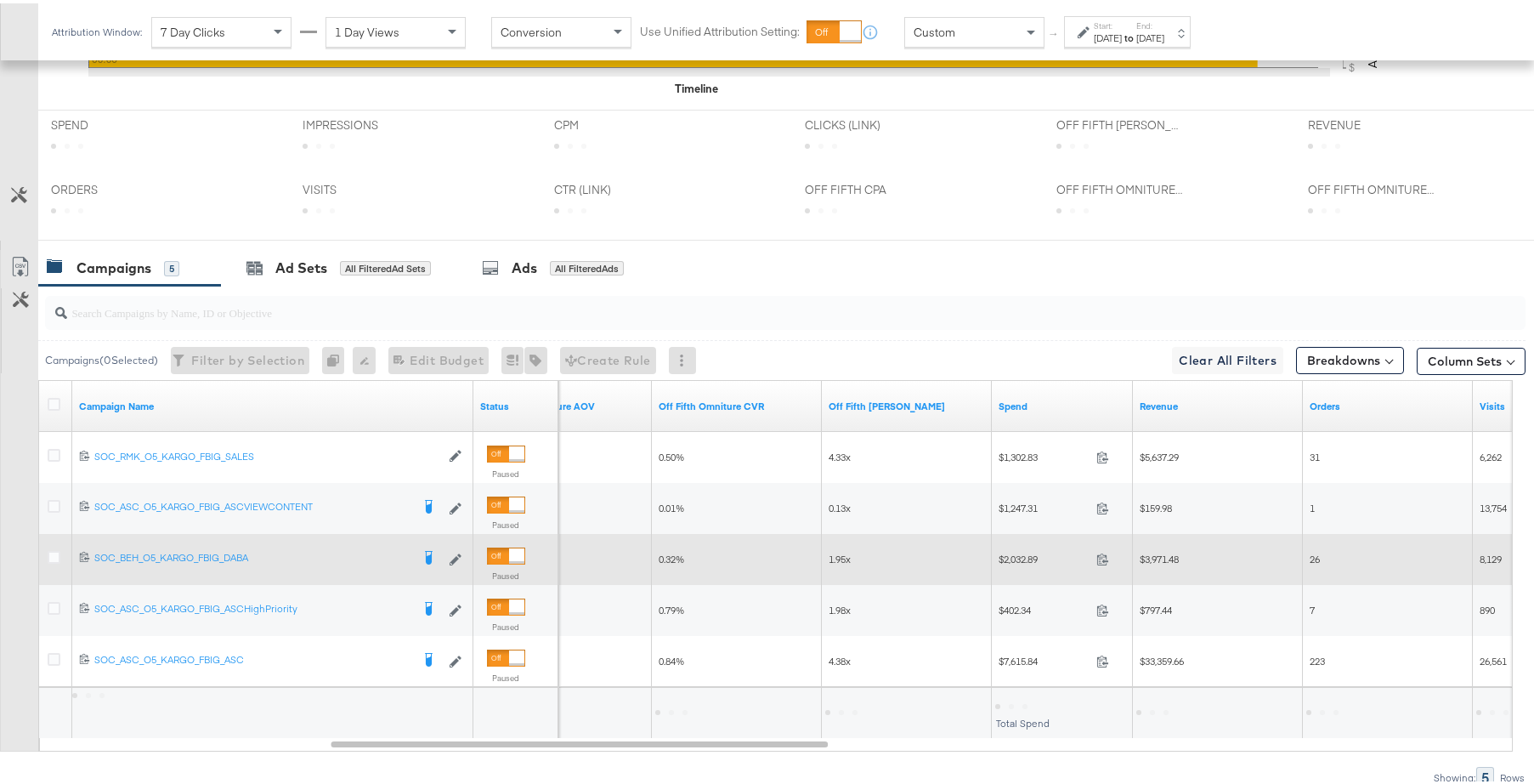
scroll to position [784, 0]
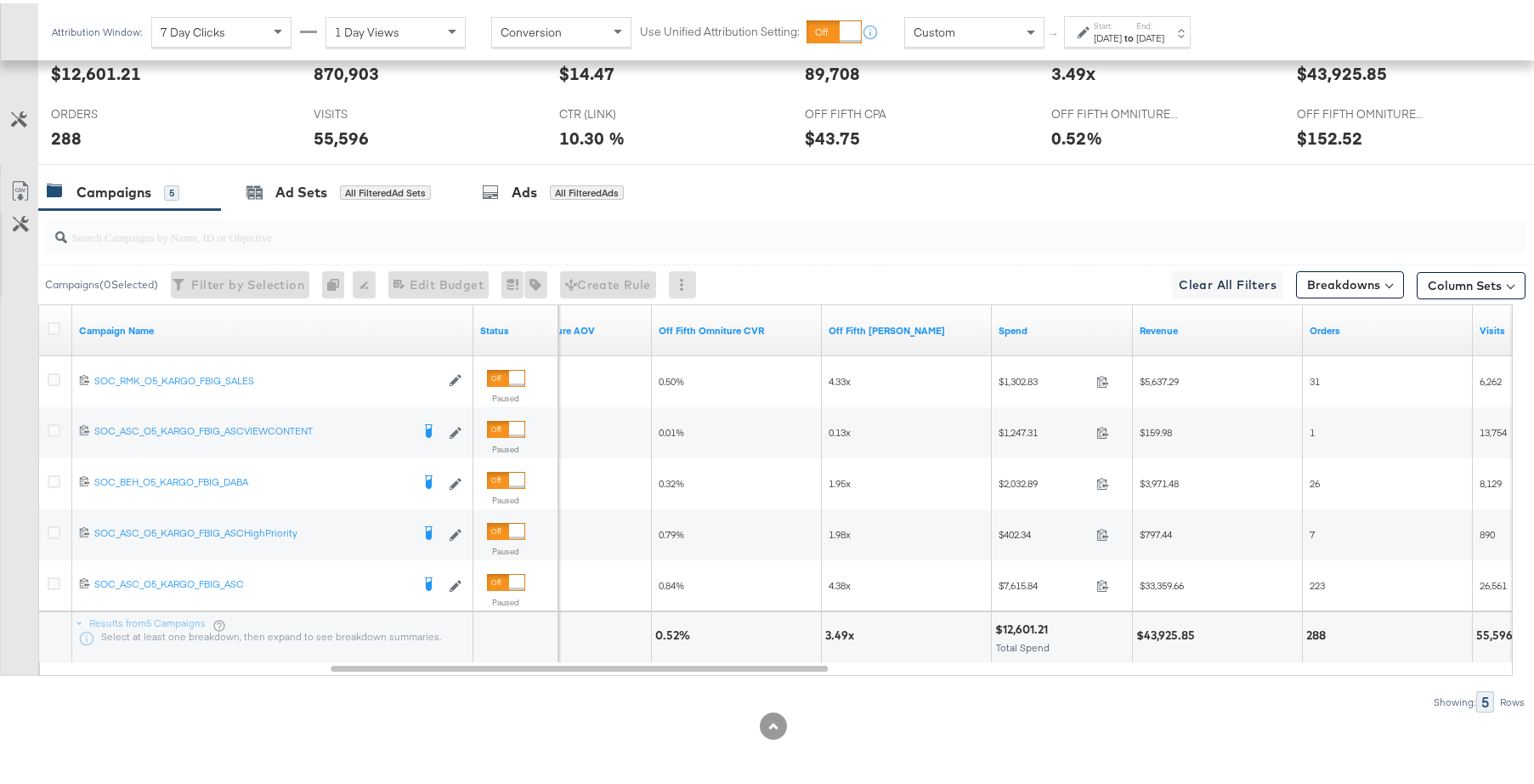
click at [490, 238] on input "search" at bounding box center [729, 226] width 1324 height 33
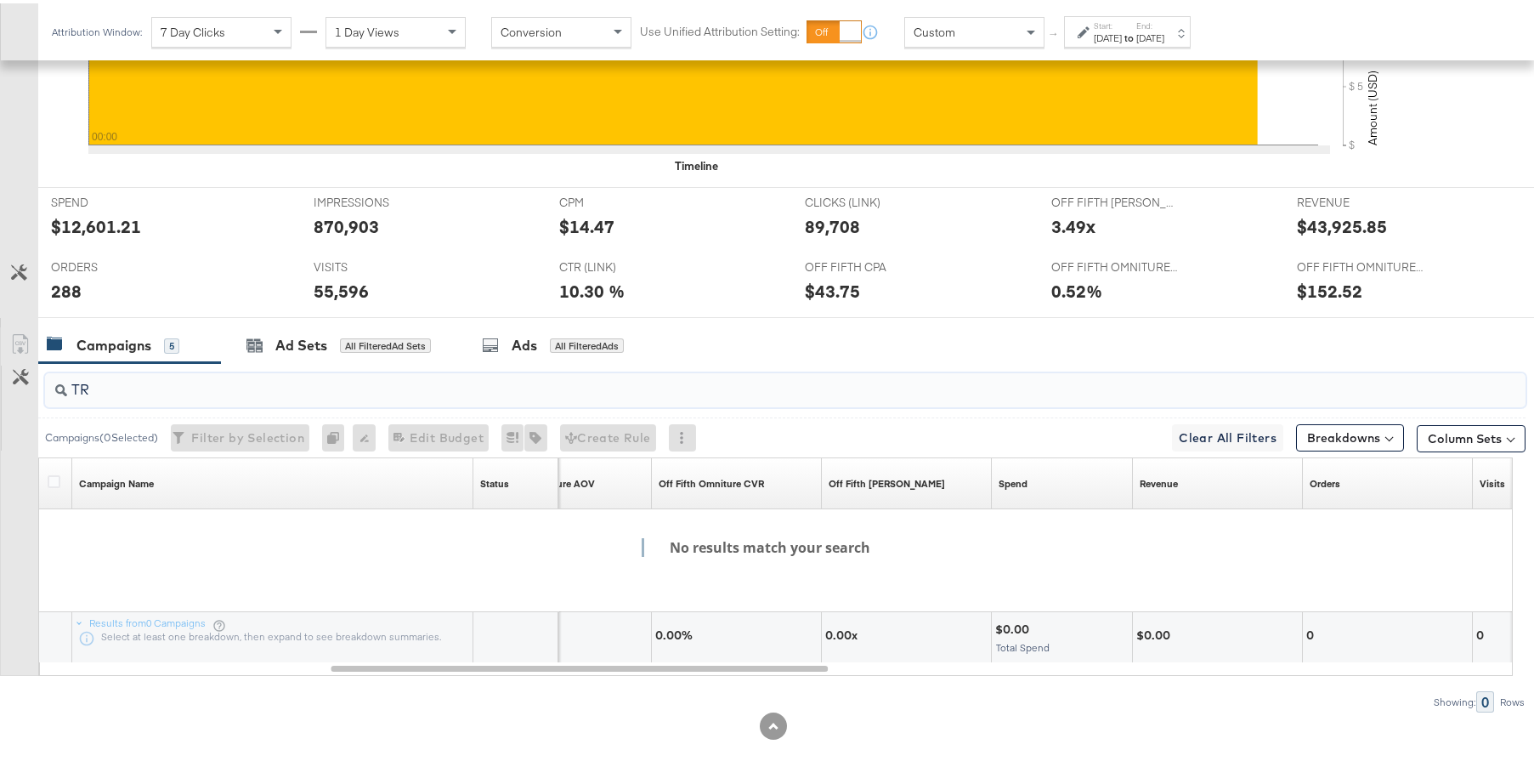
type input "T"
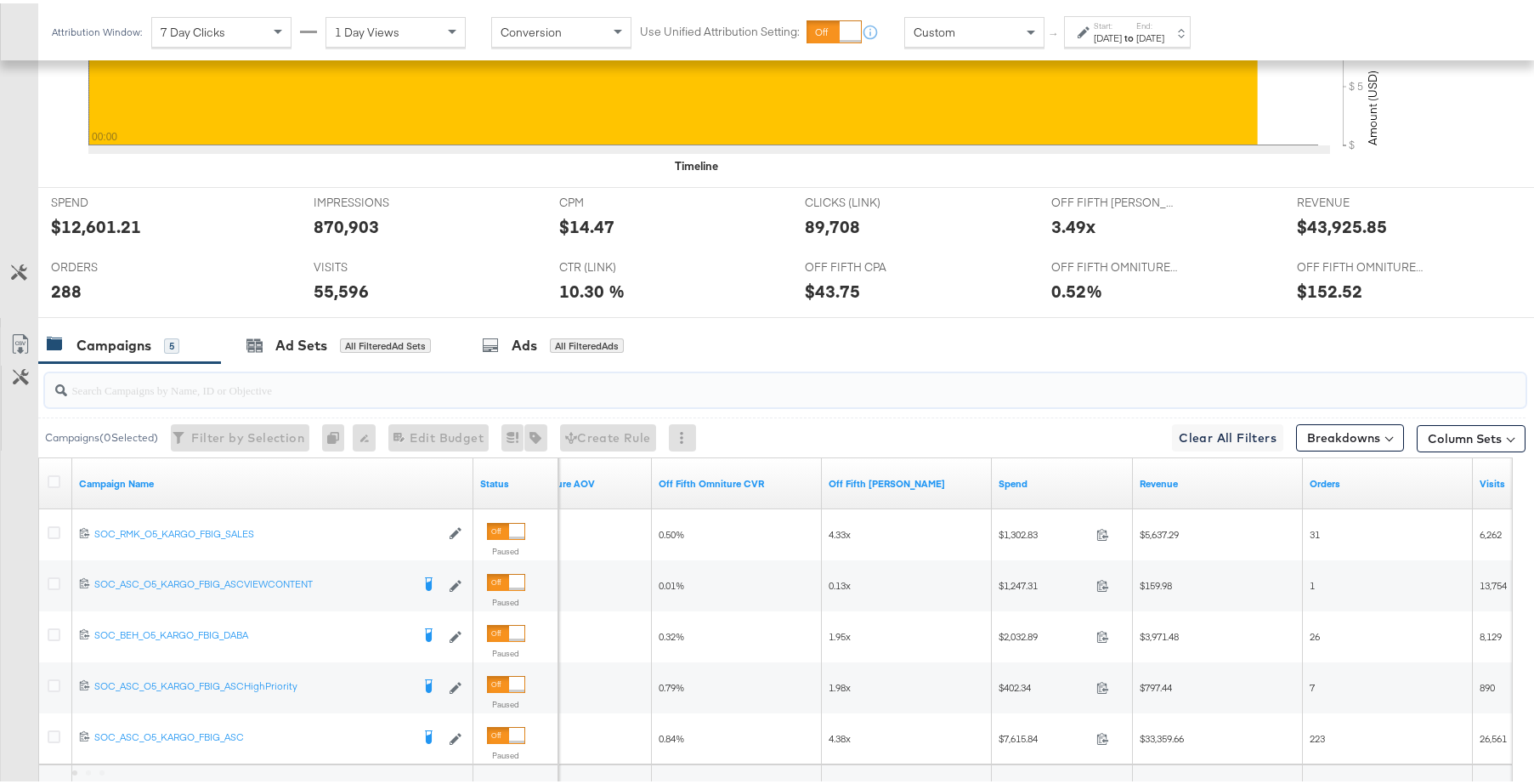
scroll to position [784, 0]
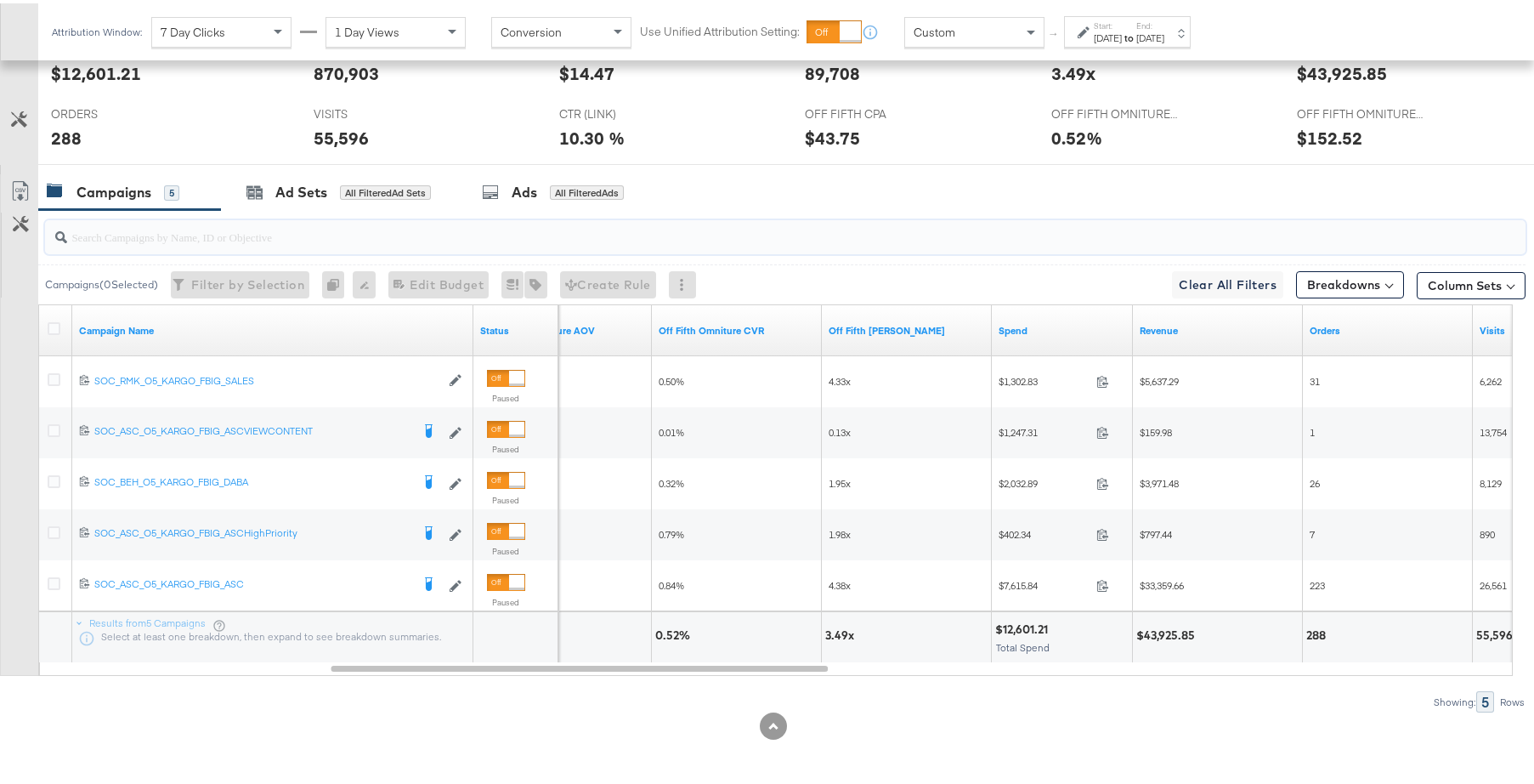
click at [1136, 40] on strong "to" at bounding box center [1130, 35] width 15 height 13
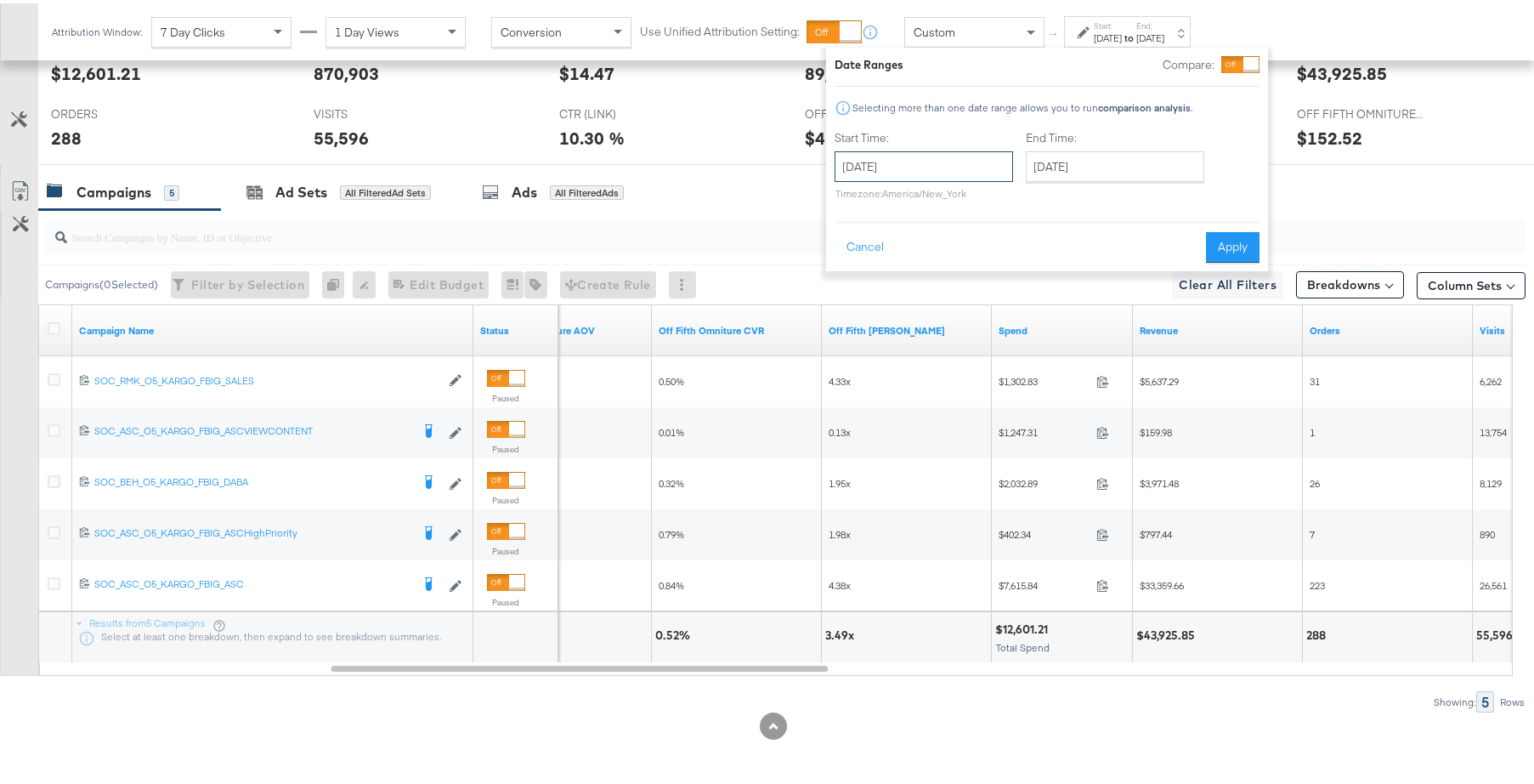
click at [978, 161] on input "August 25th 2024" at bounding box center [924, 163] width 178 height 30
click at [1035, 205] on span "›" at bounding box center [1028, 199] width 27 height 26
click at [907, 256] on td "1" at bounding box center [911, 249] width 28 height 24
type input "October 1st 2024"
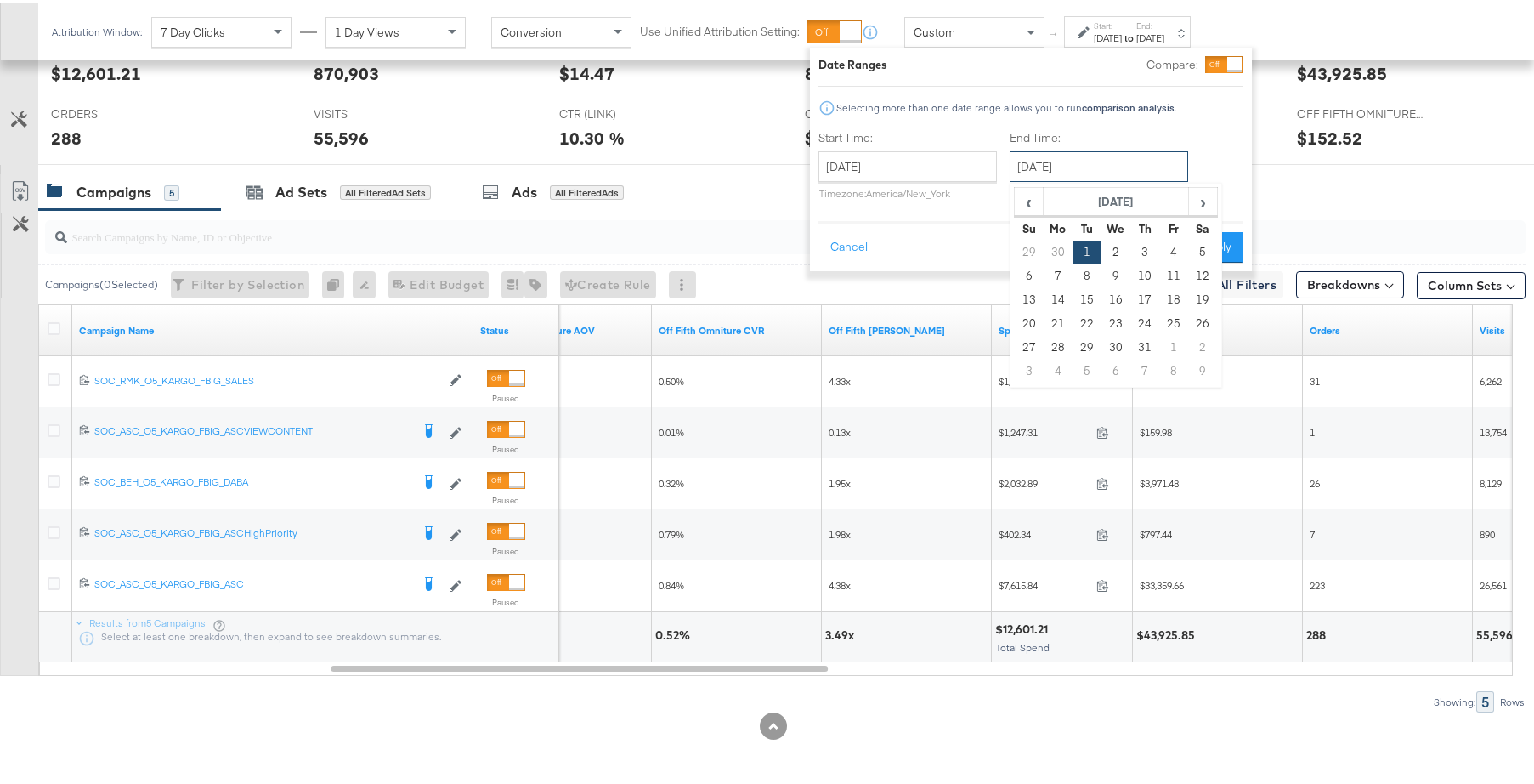
click at [1079, 175] on input "October 1st 2024" at bounding box center [1098, 163] width 178 height 30
click at [1202, 188] on span "›" at bounding box center [1202, 199] width 27 height 26
click at [1084, 370] on td "31" at bounding box center [1086, 368] width 28 height 24
type input "December 31st 2024"
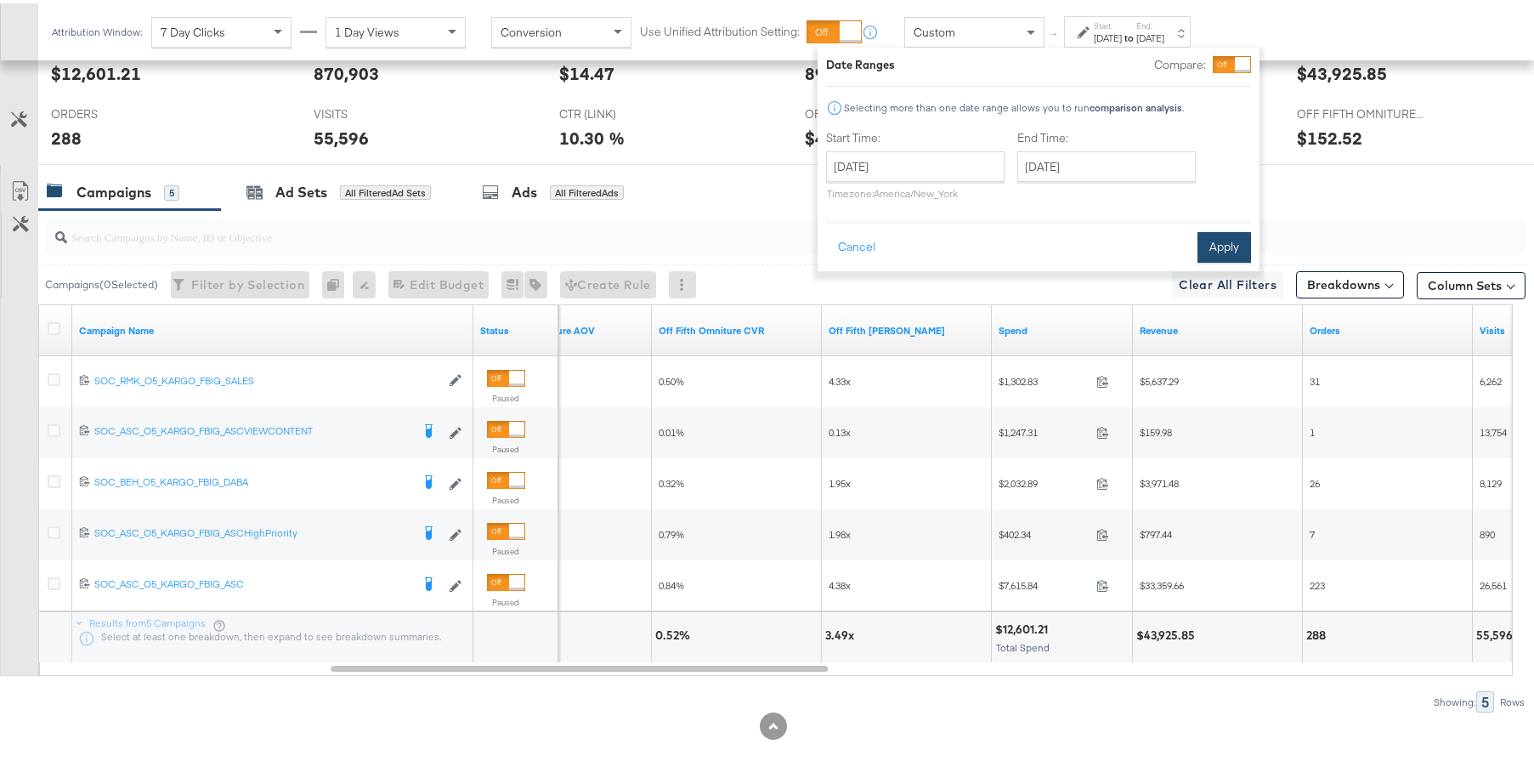
click at [1220, 254] on button "Apply" at bounding box center [1224, 244] width 53 height 30
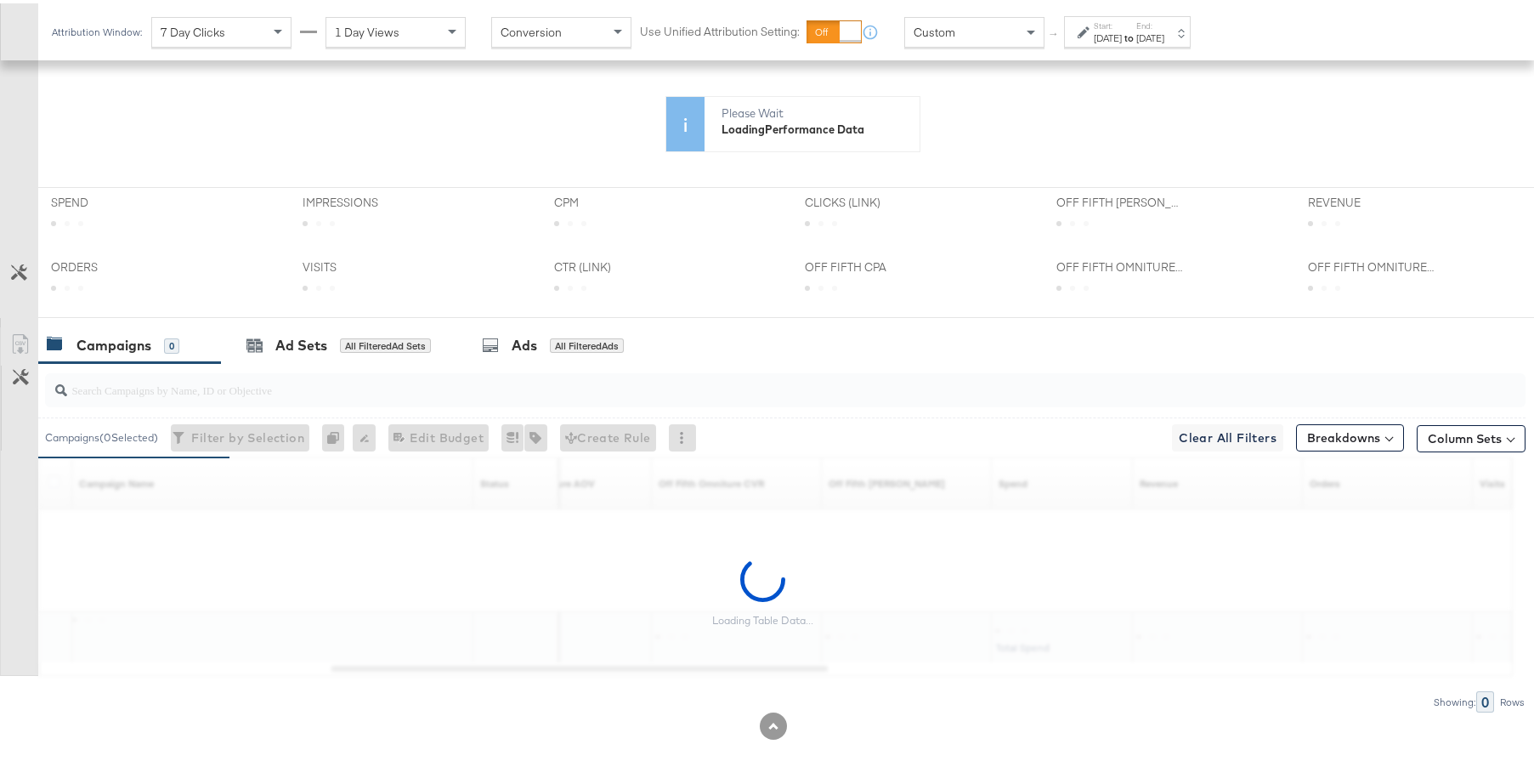
scroll to position [619, 0]
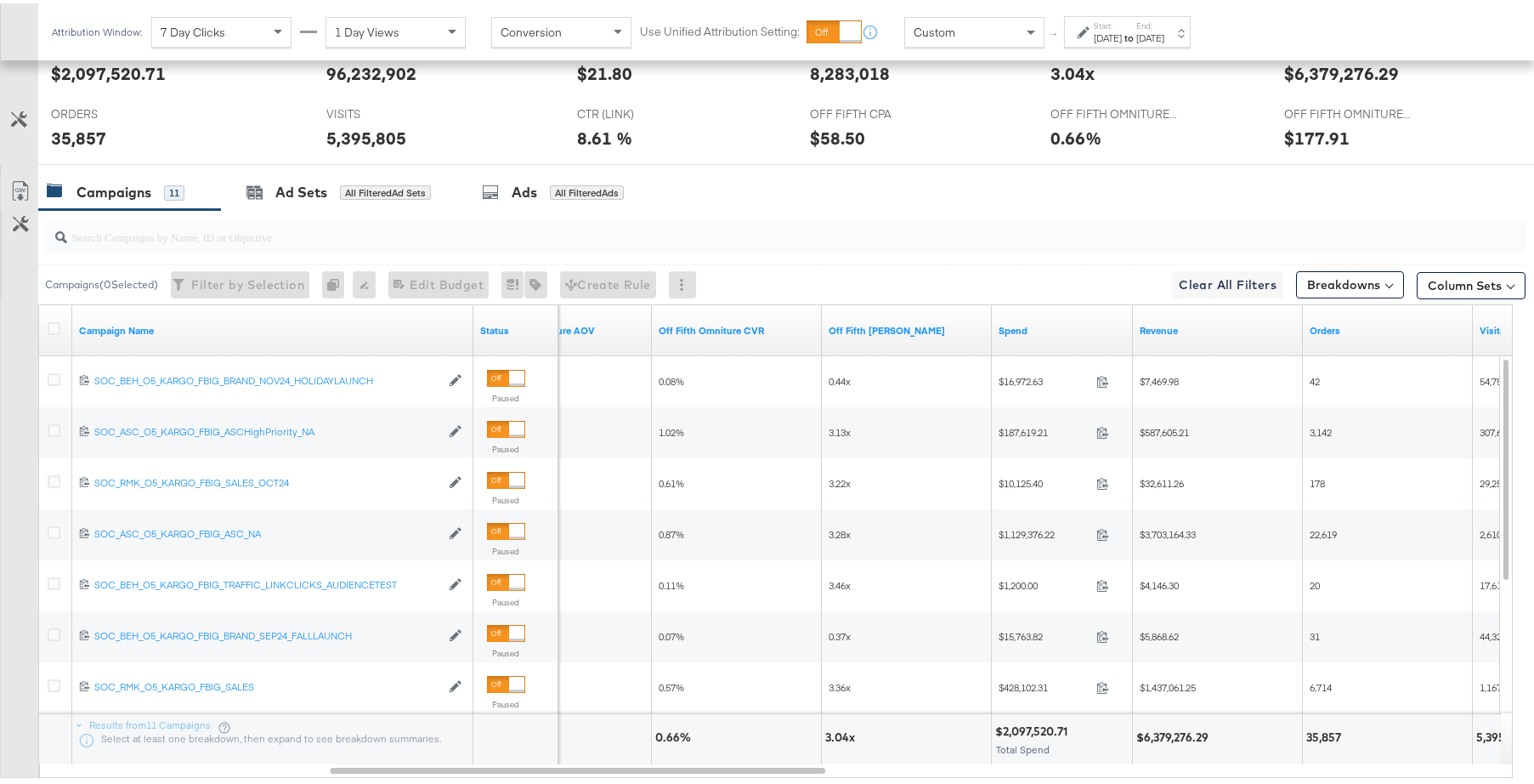
click at [468, 238] on input "search" at bounding box center [729, 226] width 1324 height 33
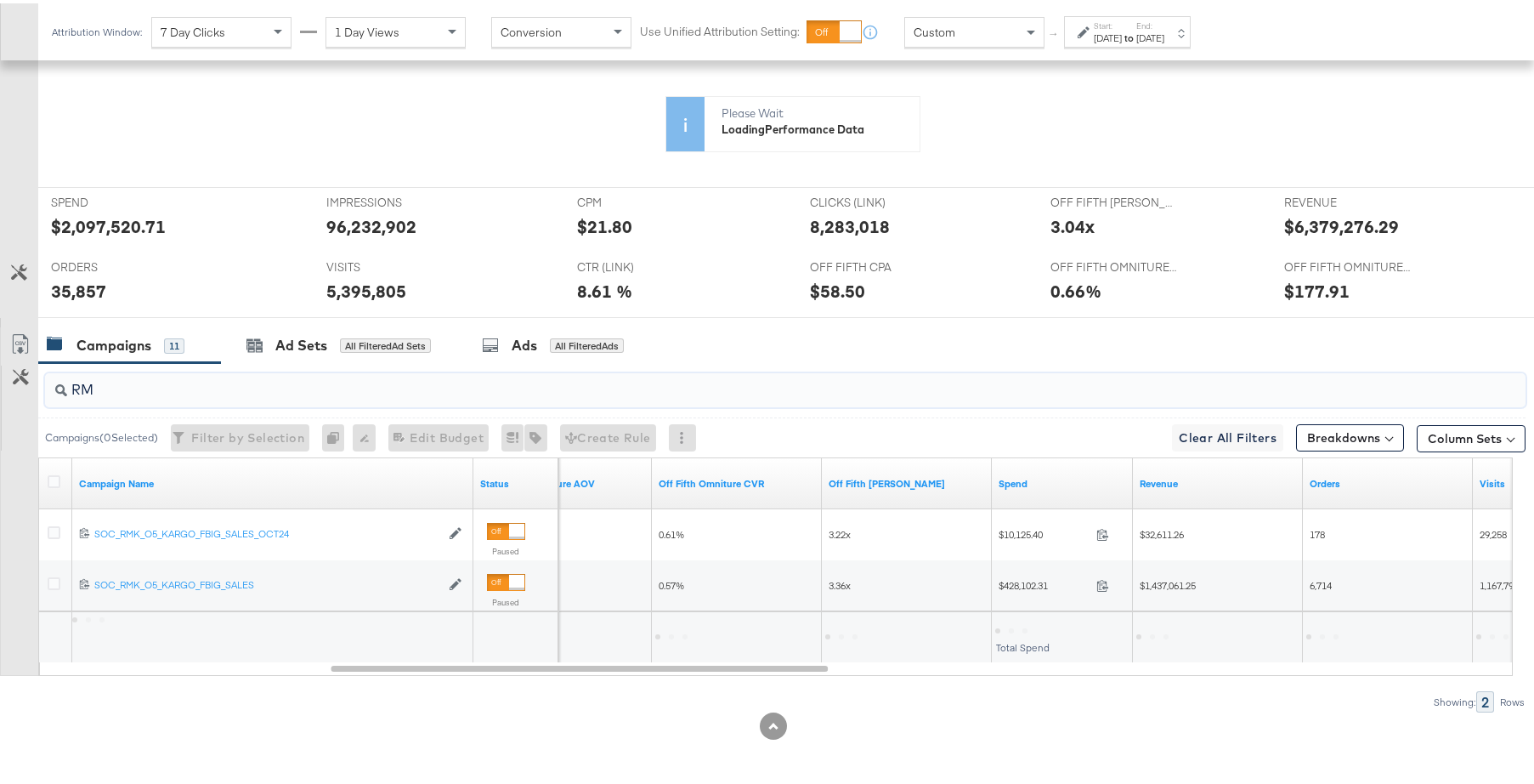
scroll to position [466, 0]
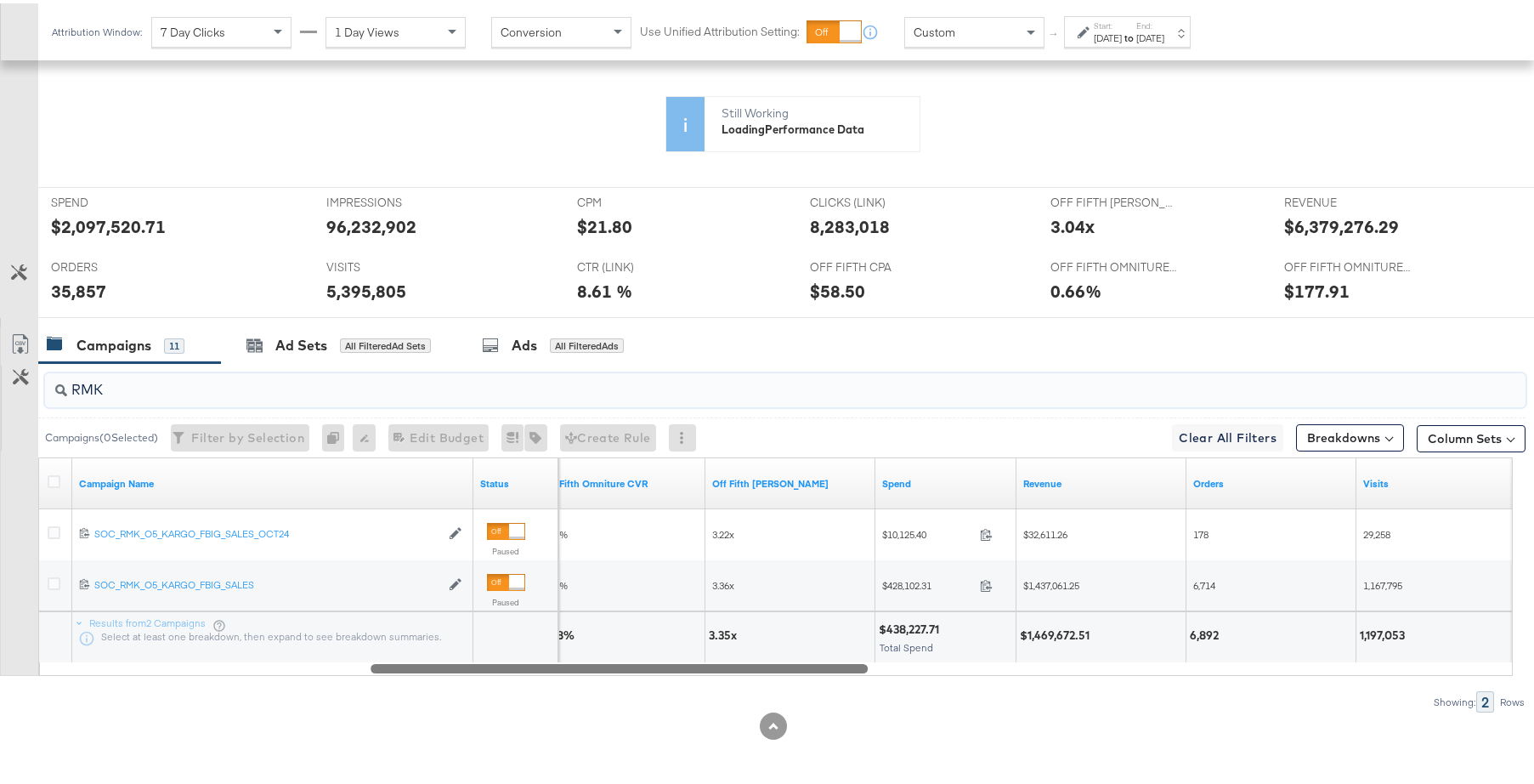
drag, startPoint x: 808, startPoint y: 667, endPoint x: 849, endPoint y: 669, distance: 41.0
click at [849, 669] on div at bounding box center [619, 665] width 497 height 15
type input "RMK"
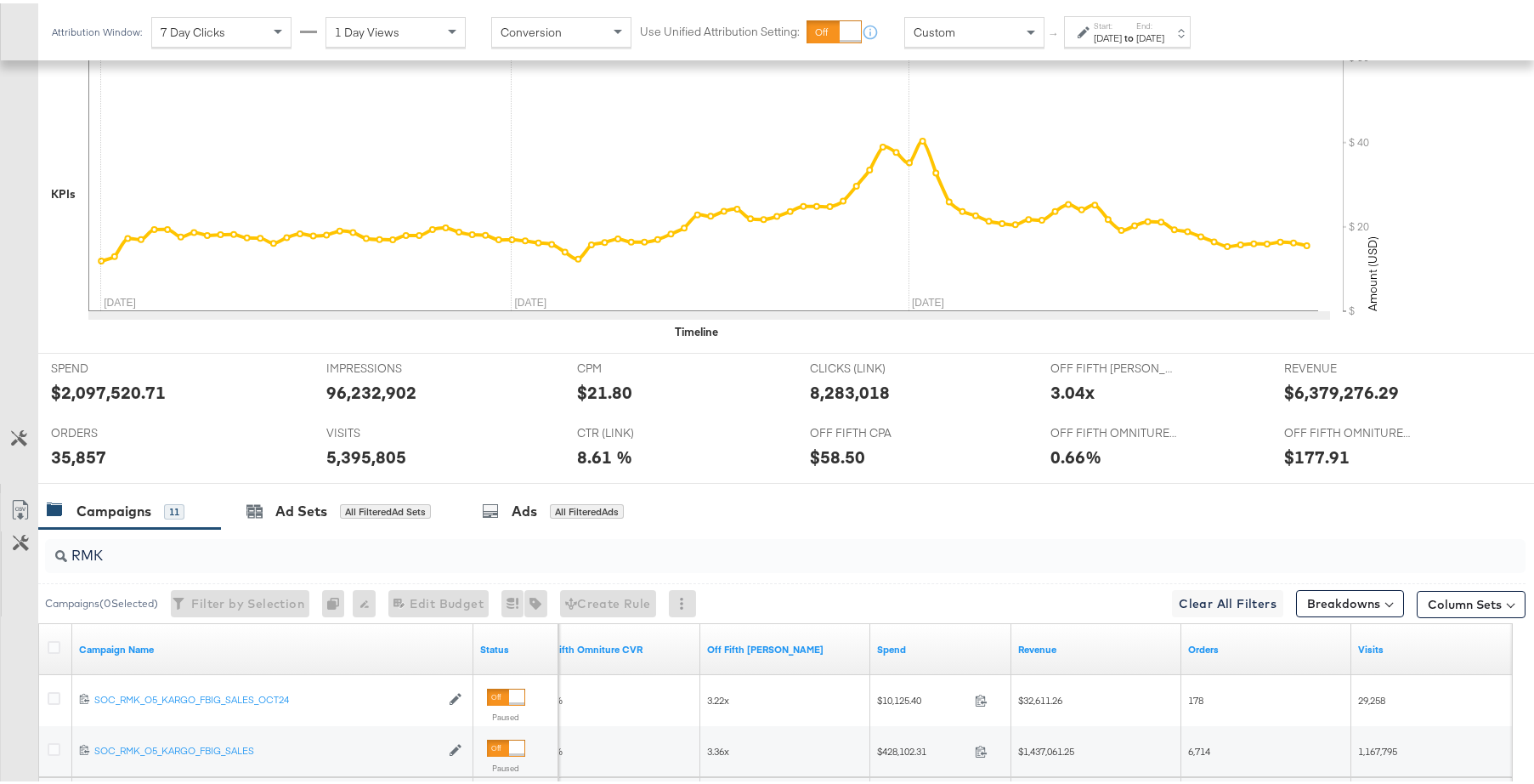
scroll to position [631, 0]
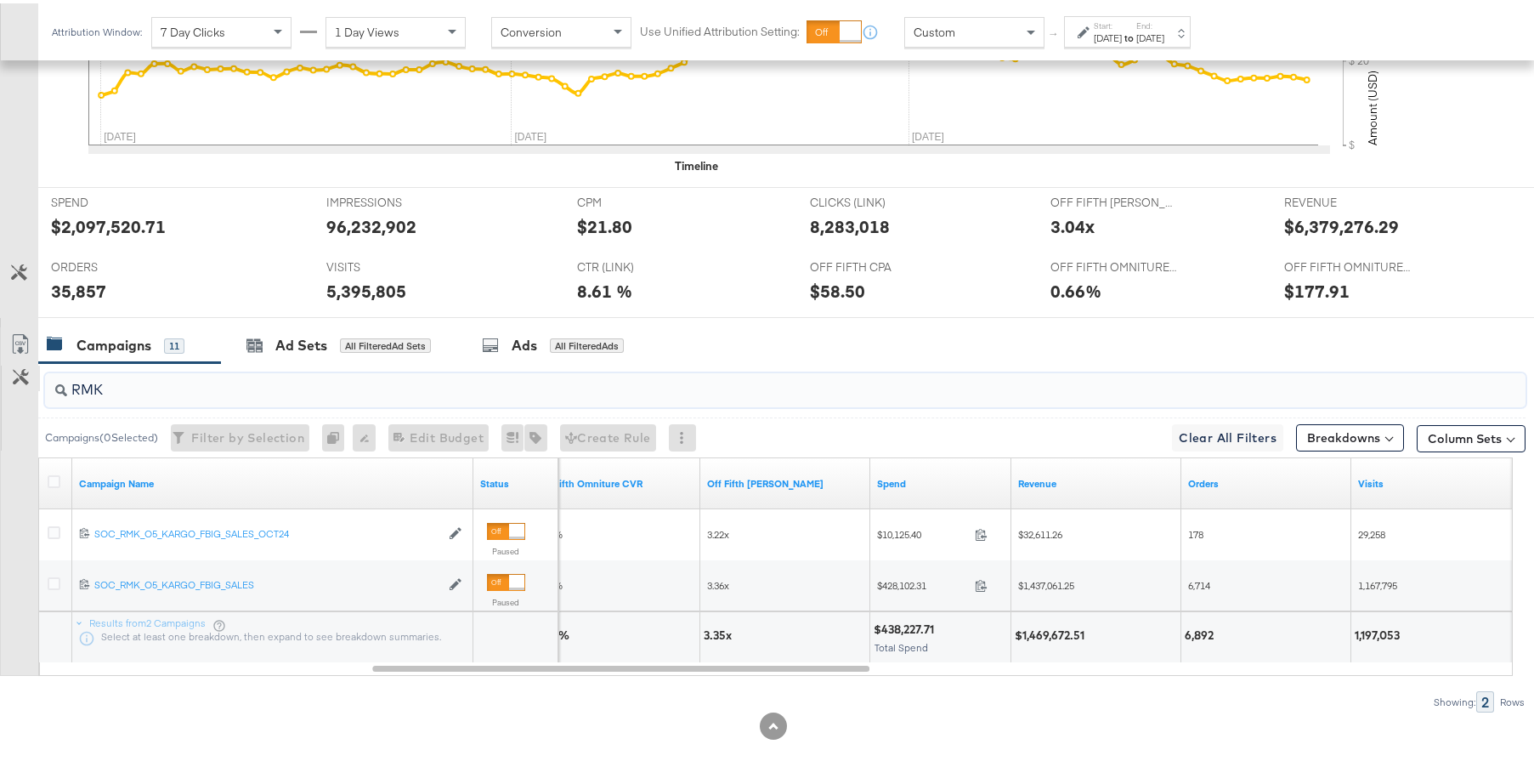
drag, startPoint x: 117, startPoint y: 390, endPoint x: 31, endPoint y: 386, distance: 86.1
click at [32, 386] on div "RMK Campaigns ( 0 Selected) Filter by Selection Filter 0 campaigns 0 Rename 0 c…" at bounding box center [763, 534] width 1526 height 349
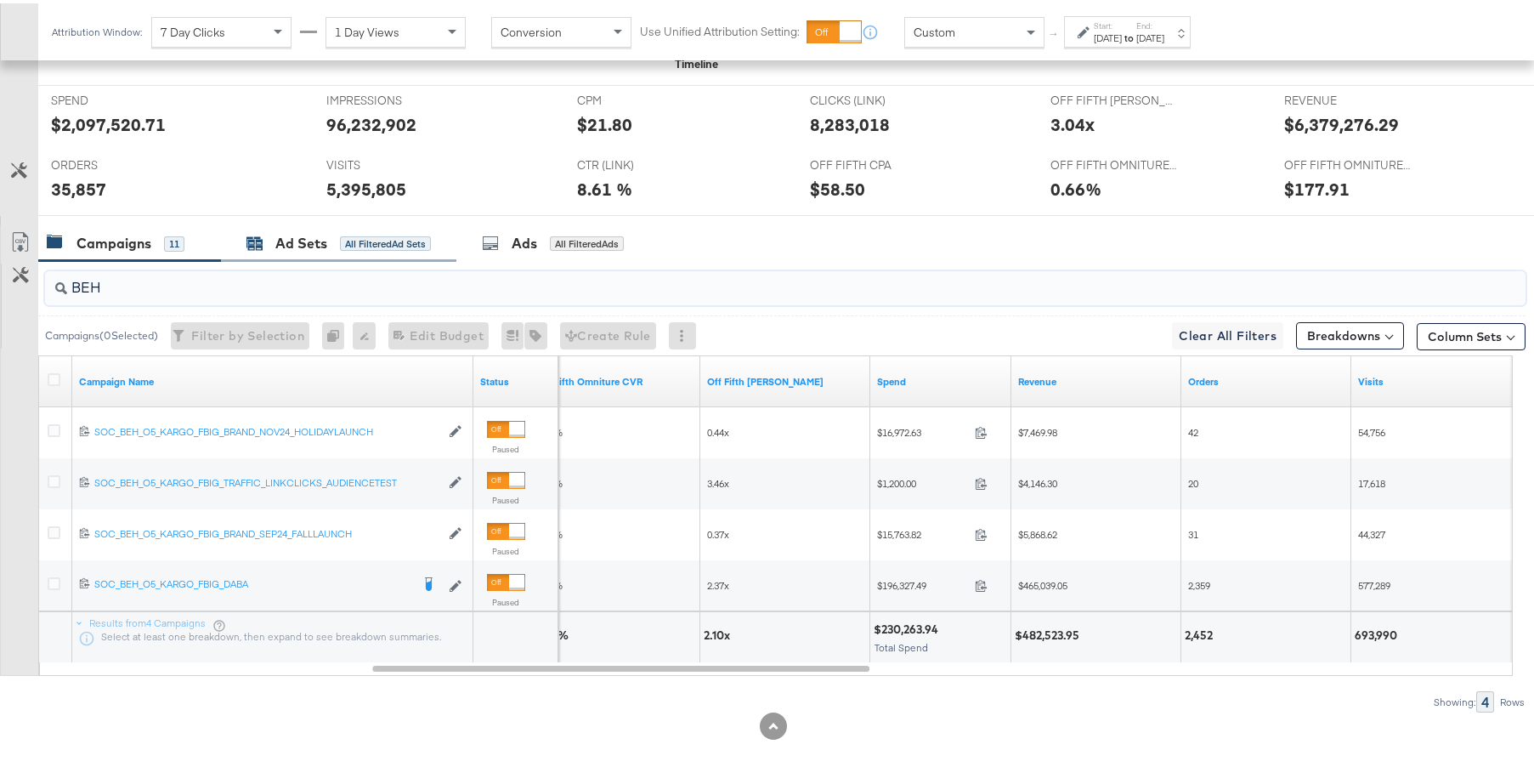
scroll to position [0, 0]
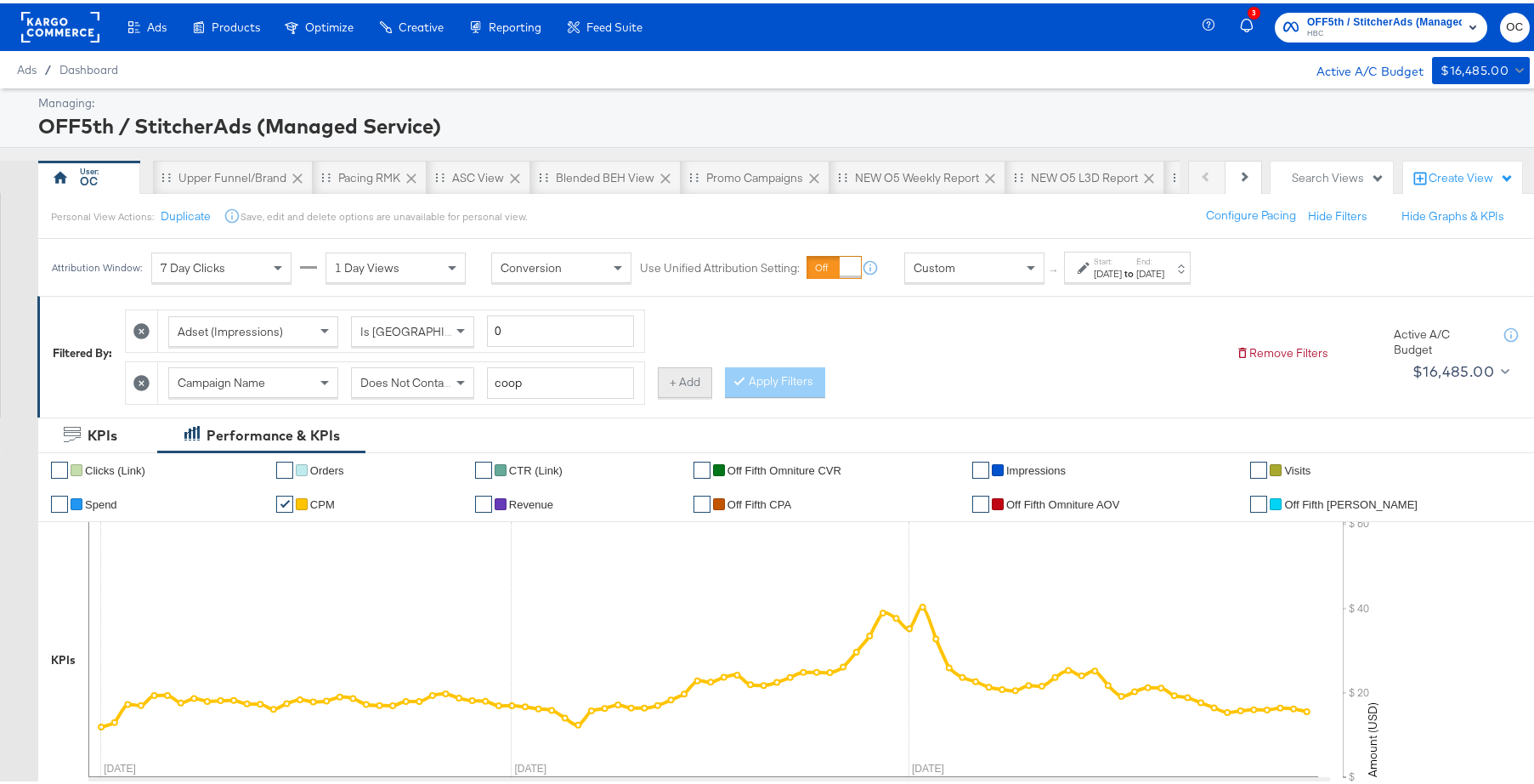
type input "BEH"
click at [682, 390] on button "+ Add" at bounding box center [685, 379] width 54 height 30
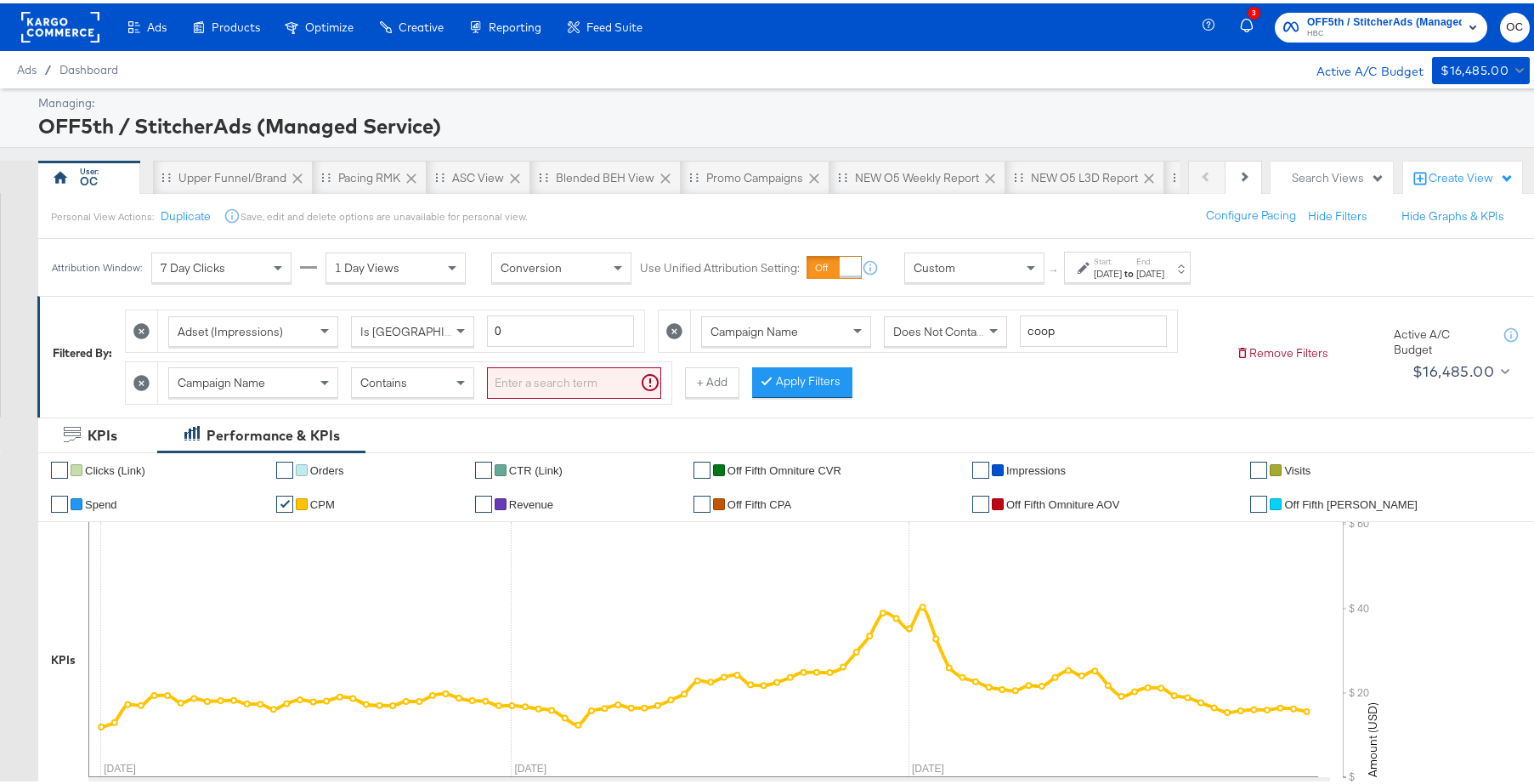
click at [447, 396] on div "Campaign Name Contains" at bounding box center [415, 379] width 513 height 41
click at [450, 388] on div "Contains" at bounding box center [413, 379] width 121 height 28
click at [536, 387] on input "search" at bounding box center [574, 380] width 175 height 31
type input "BRAND"
click at [766, 392] on button "Apply Filters" at bounding box center [775, 379] width 100 height 30
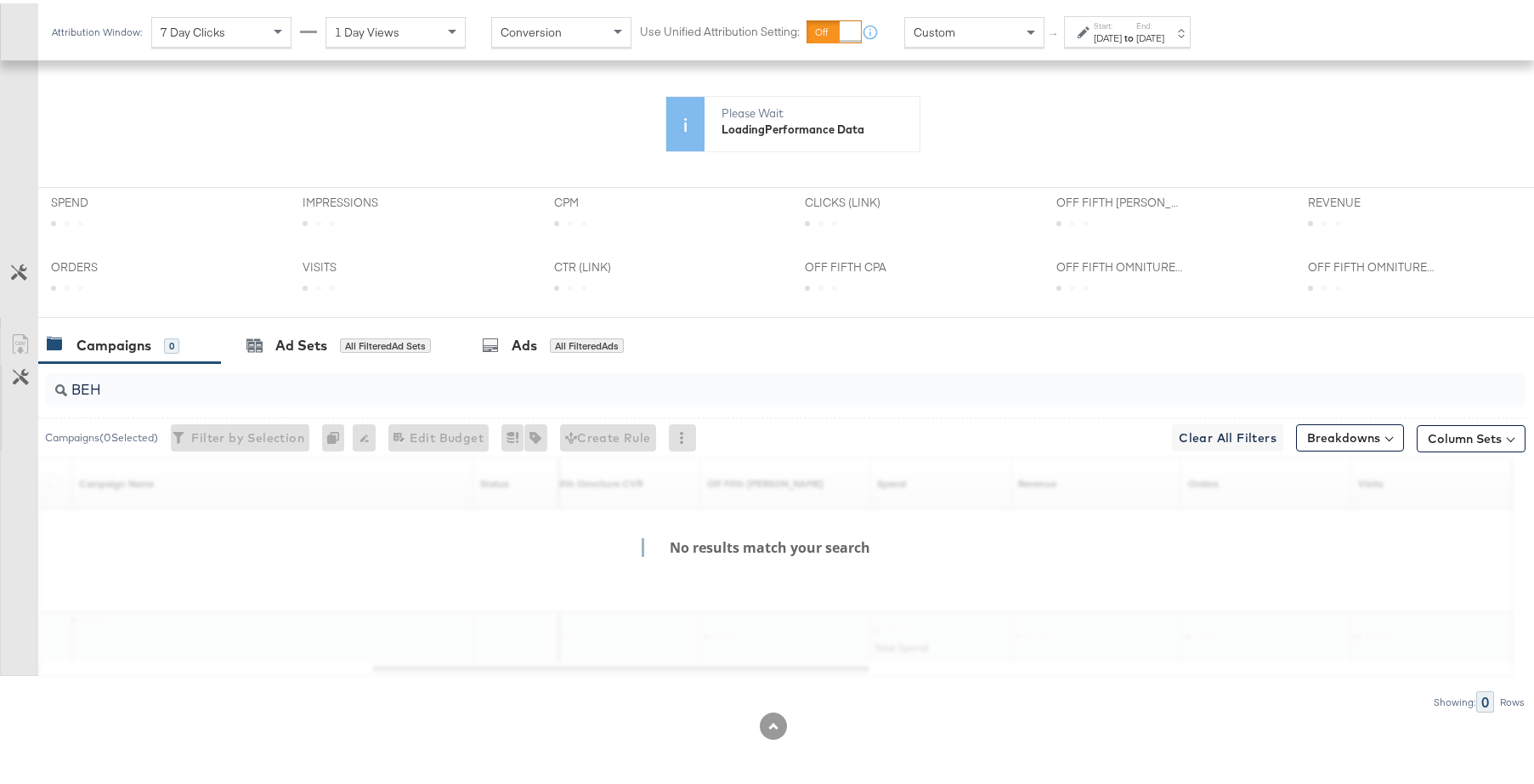
scroll to position [466, 0]
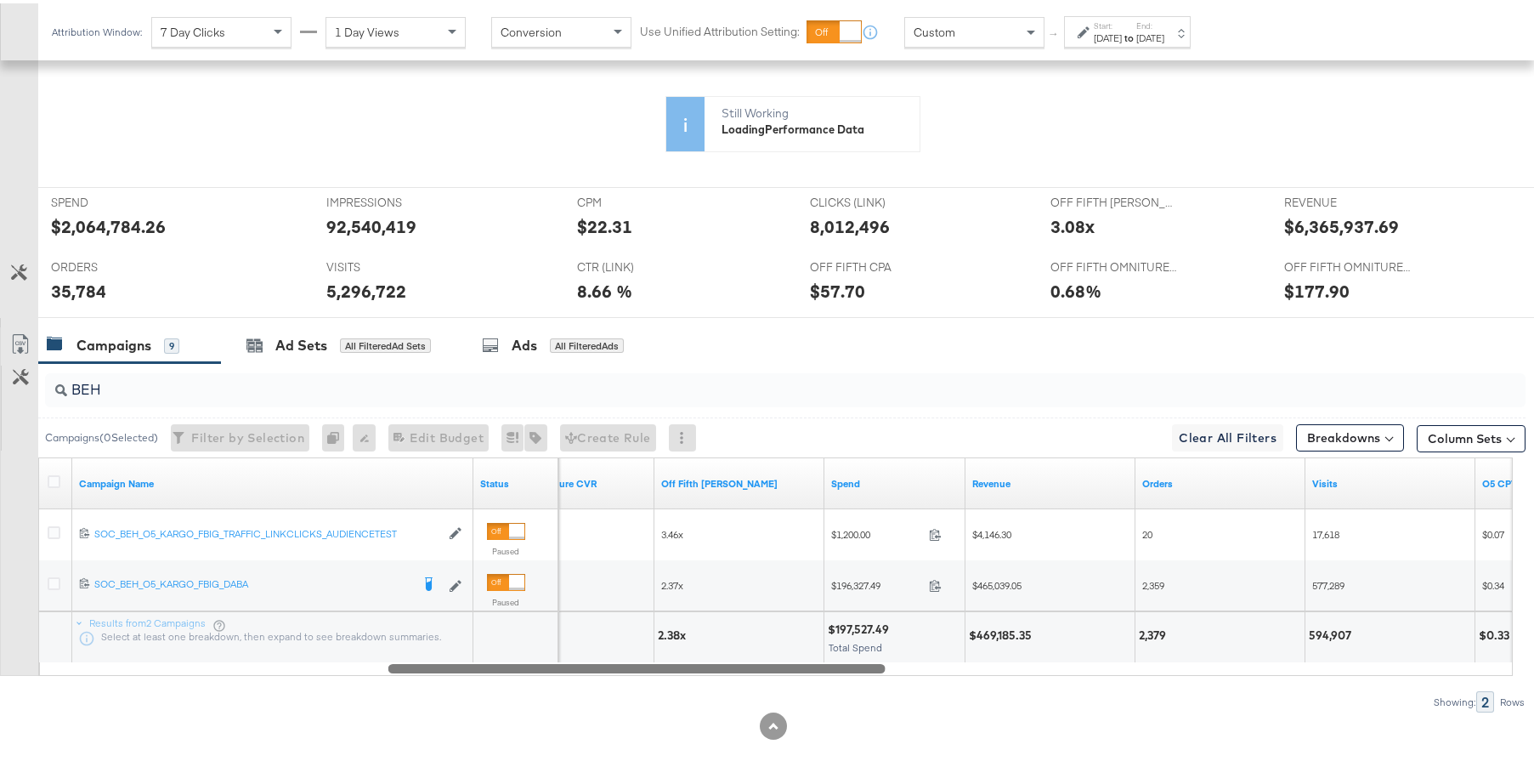
drag, startPoint x: 426, startPoint y: 664, endPoint x: 442, endPoint y: 664, distance: 16.0
click at [442, 664] on div at bounding box center [637, 665] width 497 height 15
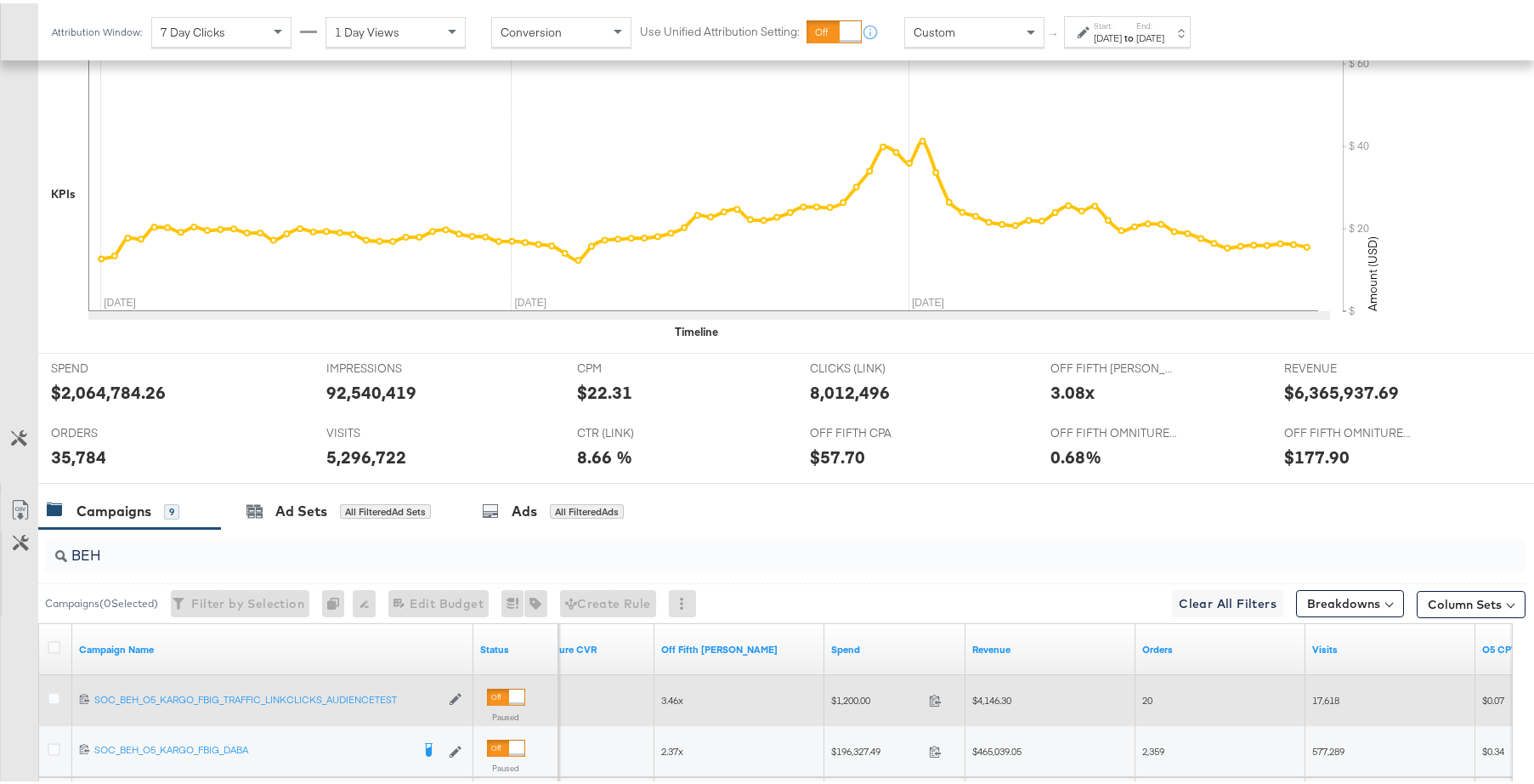
scroll to position [631, 0]
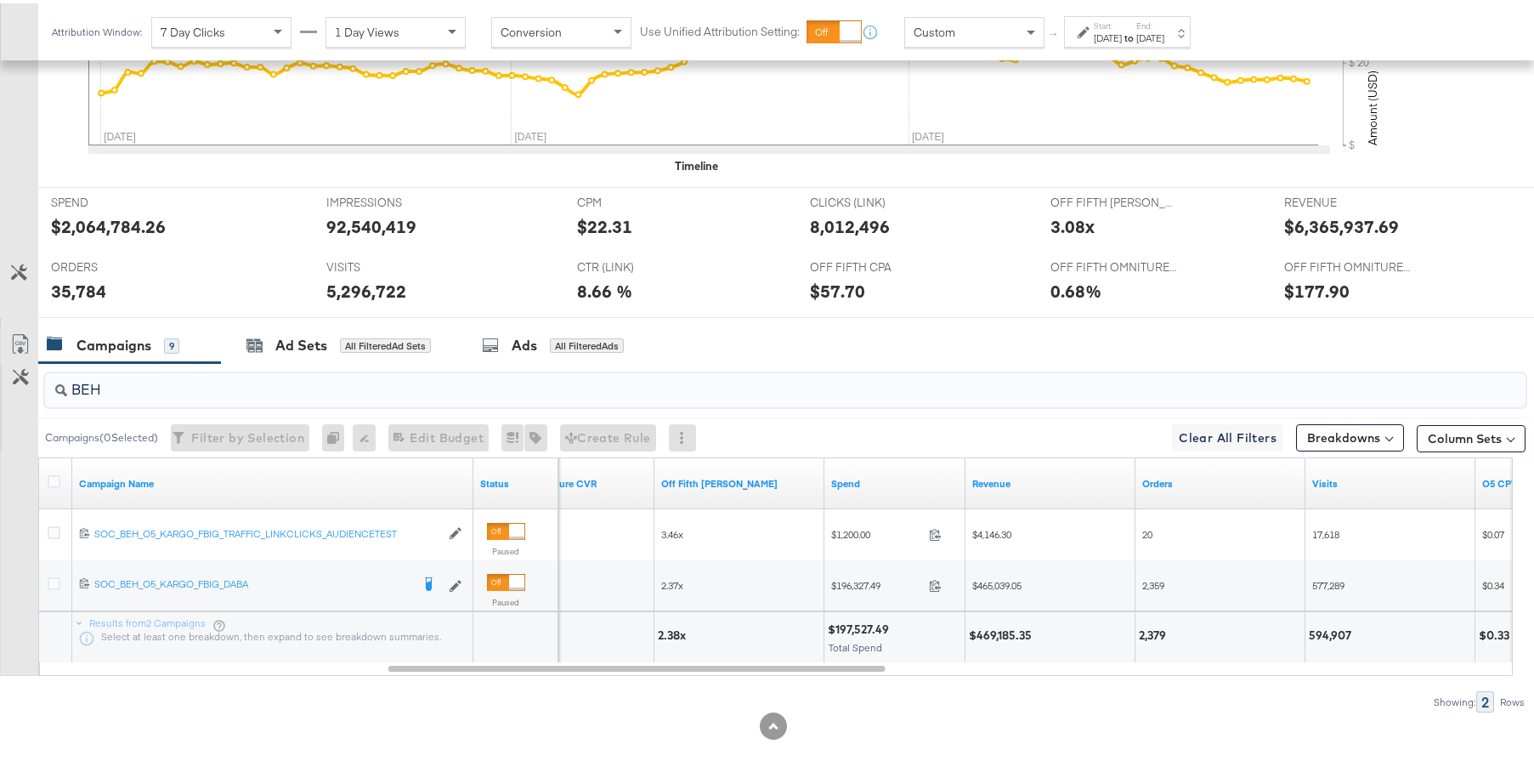
drag, startPoint x: 119, startPoint y: 383, endPoint x: 74, endPoint y: 384, distance: 45.0
click at [74, 381] on input "BEH" at bounding box center [729, 380] width 1324 height 33
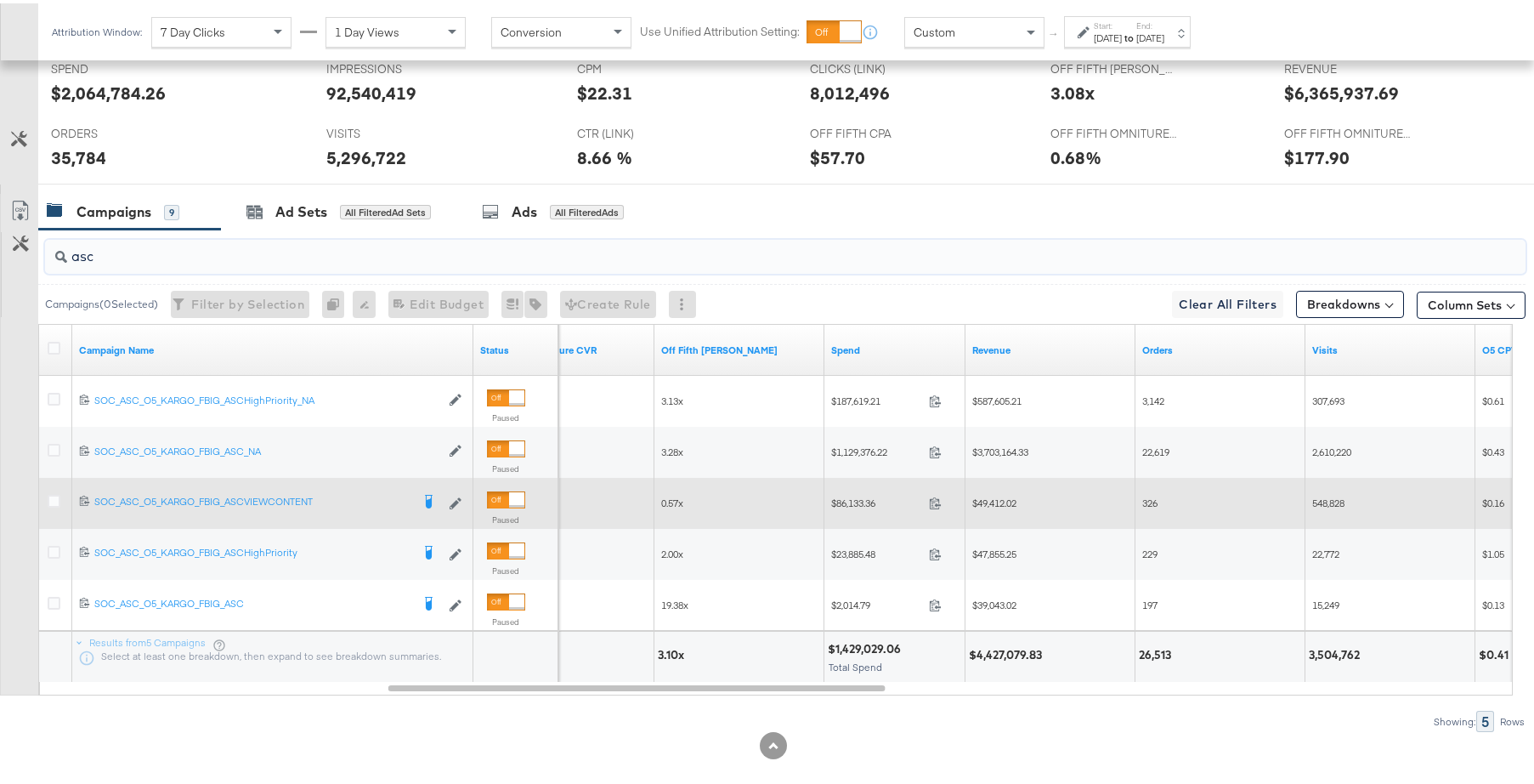
scroll to position [784, 0]
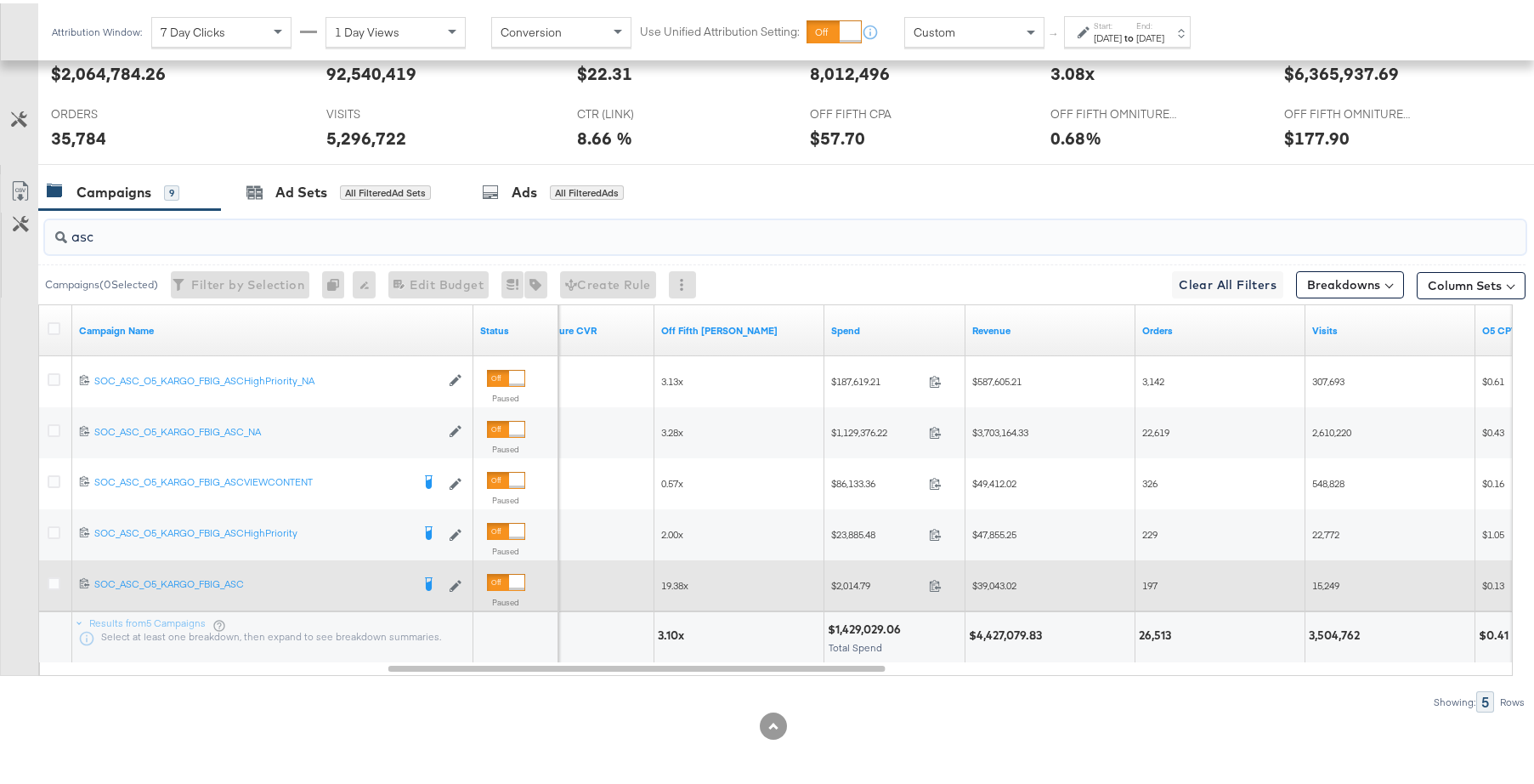
type input "asc"
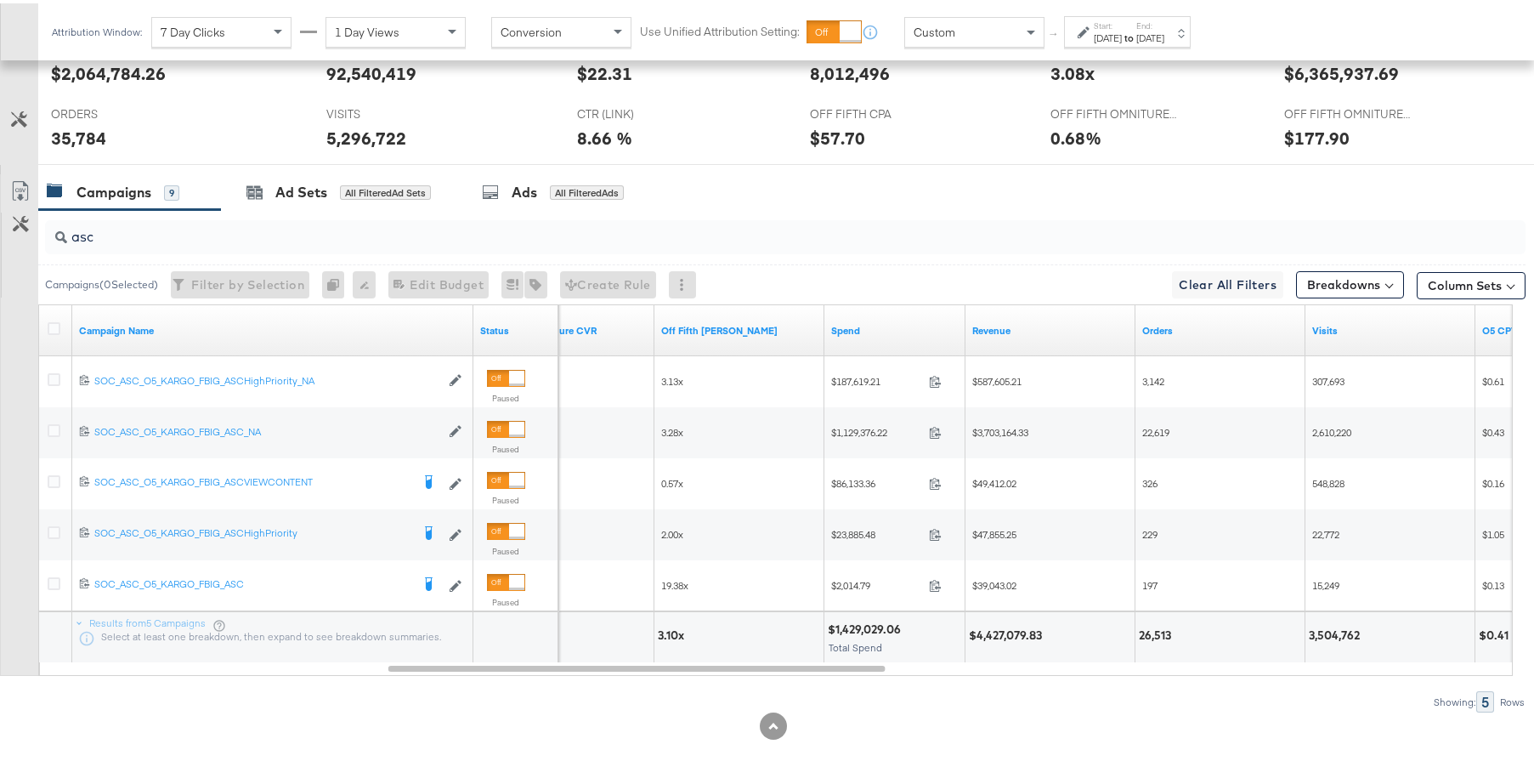
drag, startPoint x: 877, startPoint y: 627, endPoint x: 842, endPoint y: 627, distance: 35.0
click at [842, 627] on div "$1,429,029.06" at bounding box center [894, 626] width 133 height 17
drag, startPoint x: 837, startPoint y: 627, endPoint x: 903, endPoint y: 628, distance: 66.0
click at [903, 628] on div "$1,429,029.06" at bounding box center [867, 626] width 78 height 17
drag, startPoint x: 899, startPoint y: 627, endPoint x: 845, endPoint y: 628, distance: 54.0
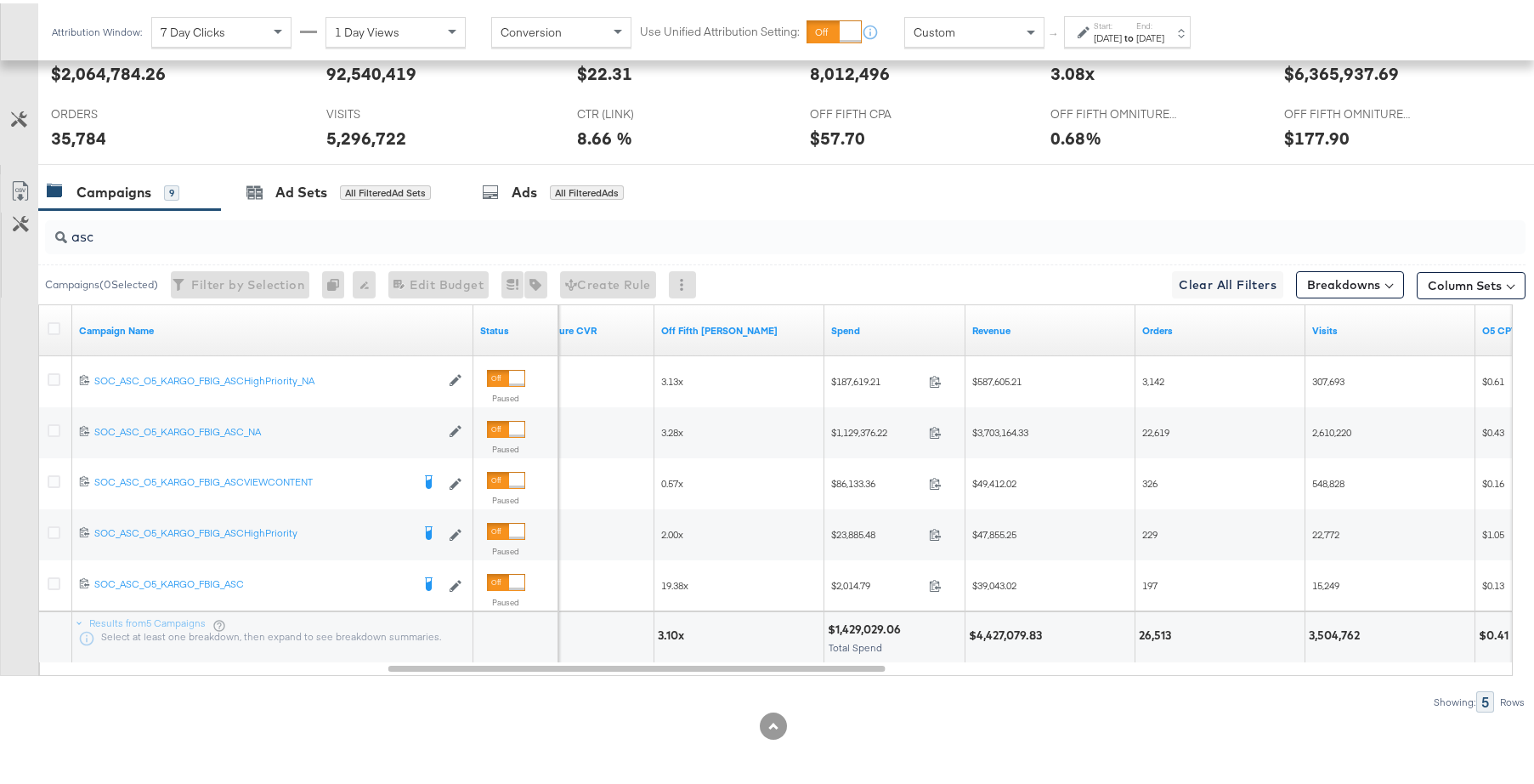
click at [845, 628] on div "$1,429,029.06" at bounding box center [867, 626] width 78 height 17
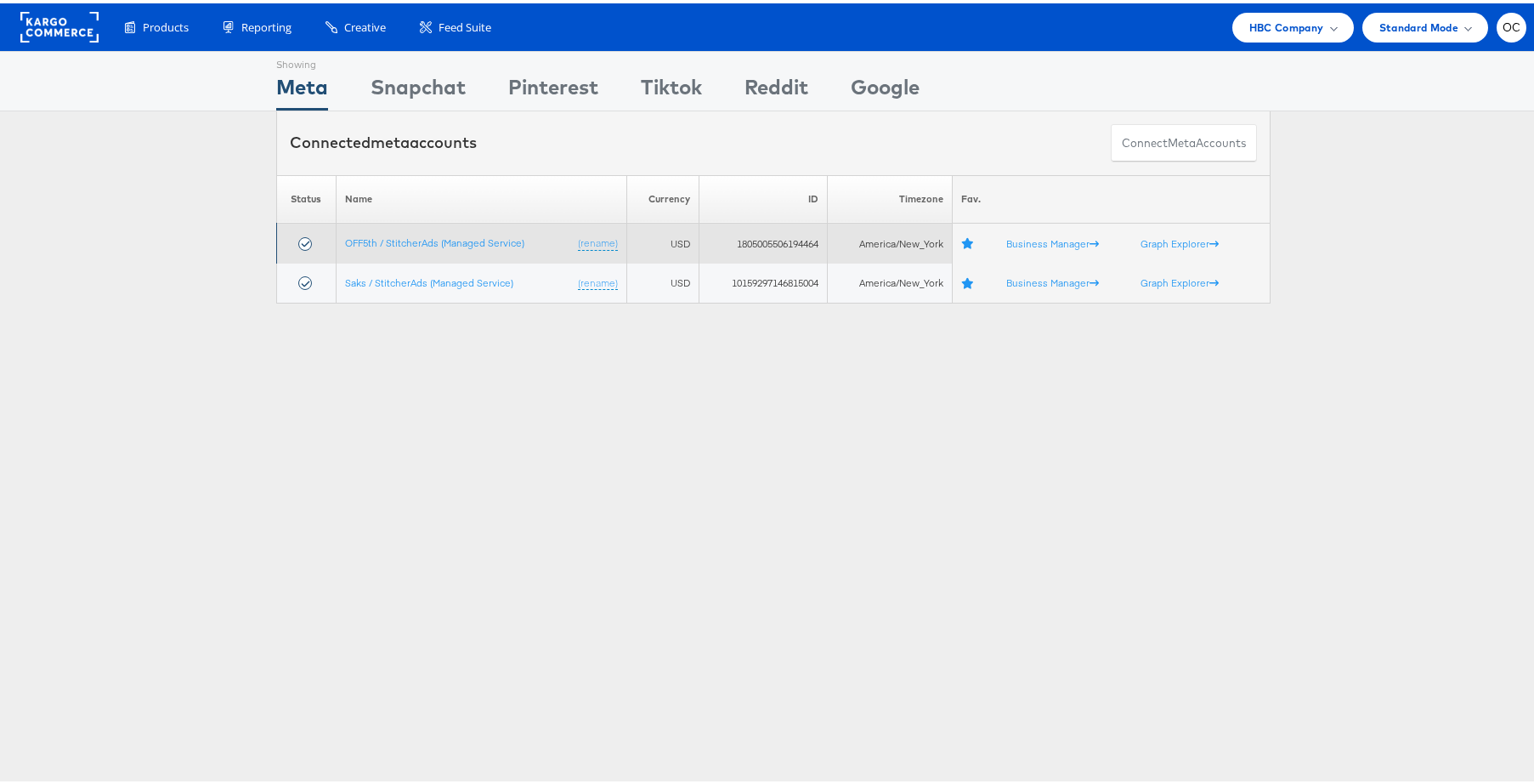
click at [402, 247] on td "OFF5th / StitcherAds (Managed Service) (rename)" at bounding box center [481, 239] width 290 height 40
click at [405, 243] on link "OFF5th / StitcherAds (Managed Service)" at bounding box center [434, 239] width 179 height 13
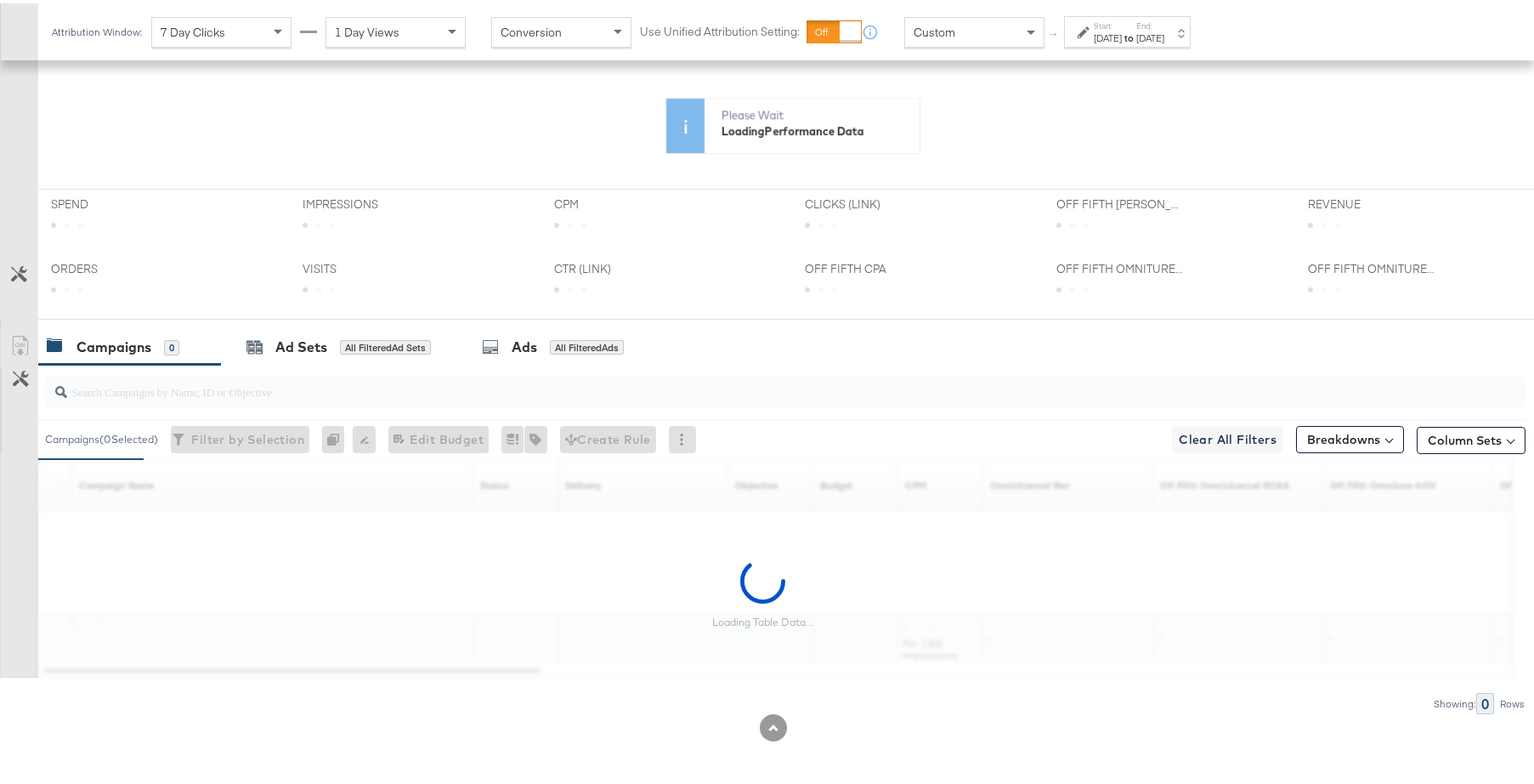
scroll to position [466, 0]
click at [1471, 444] on button "Column Sets" at bounding box center [1471, 436] width 108 height 28
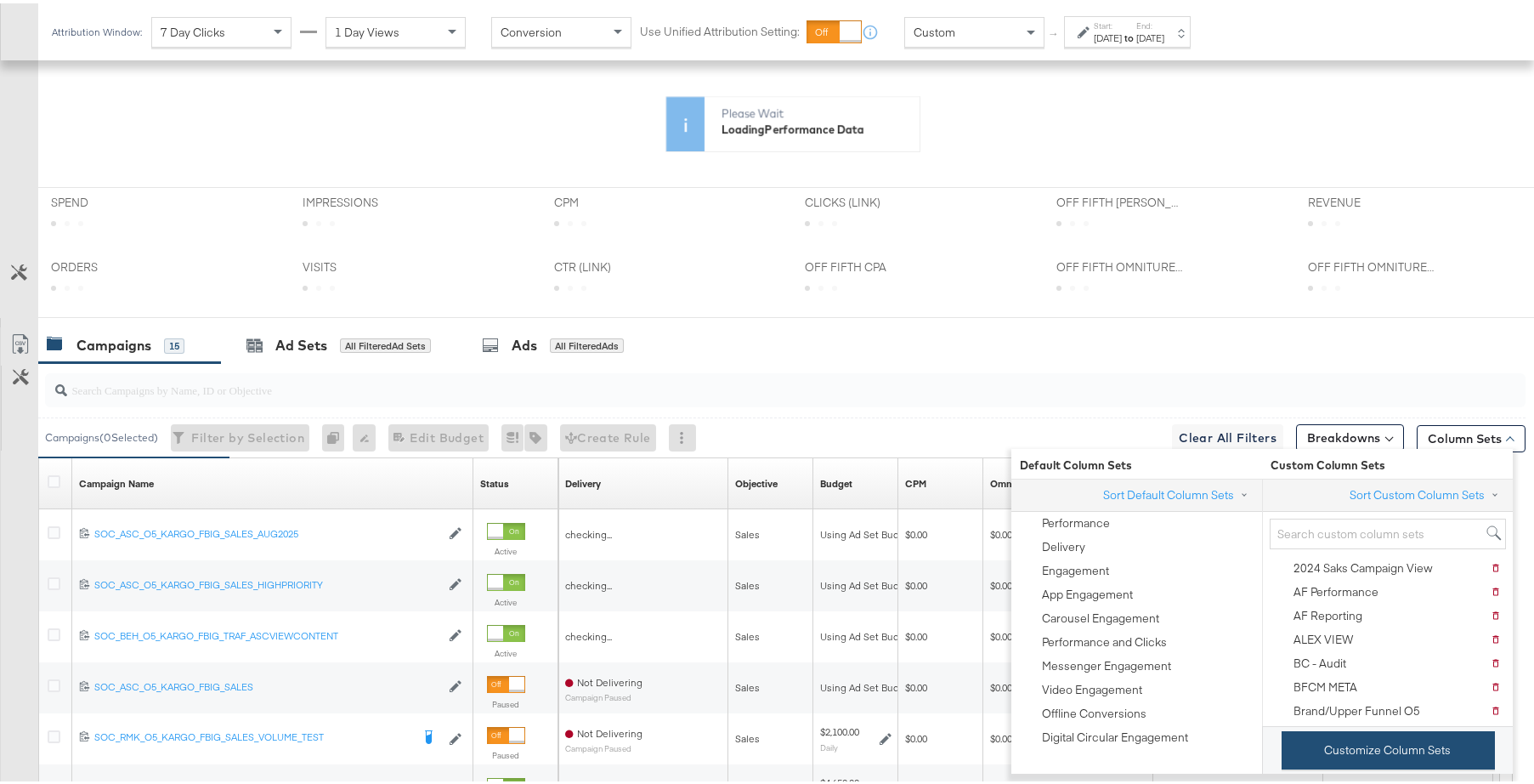
click at [1415, 742] on button "Customize Column Sets" at bounding box center [1388, 746] width 213 height 39
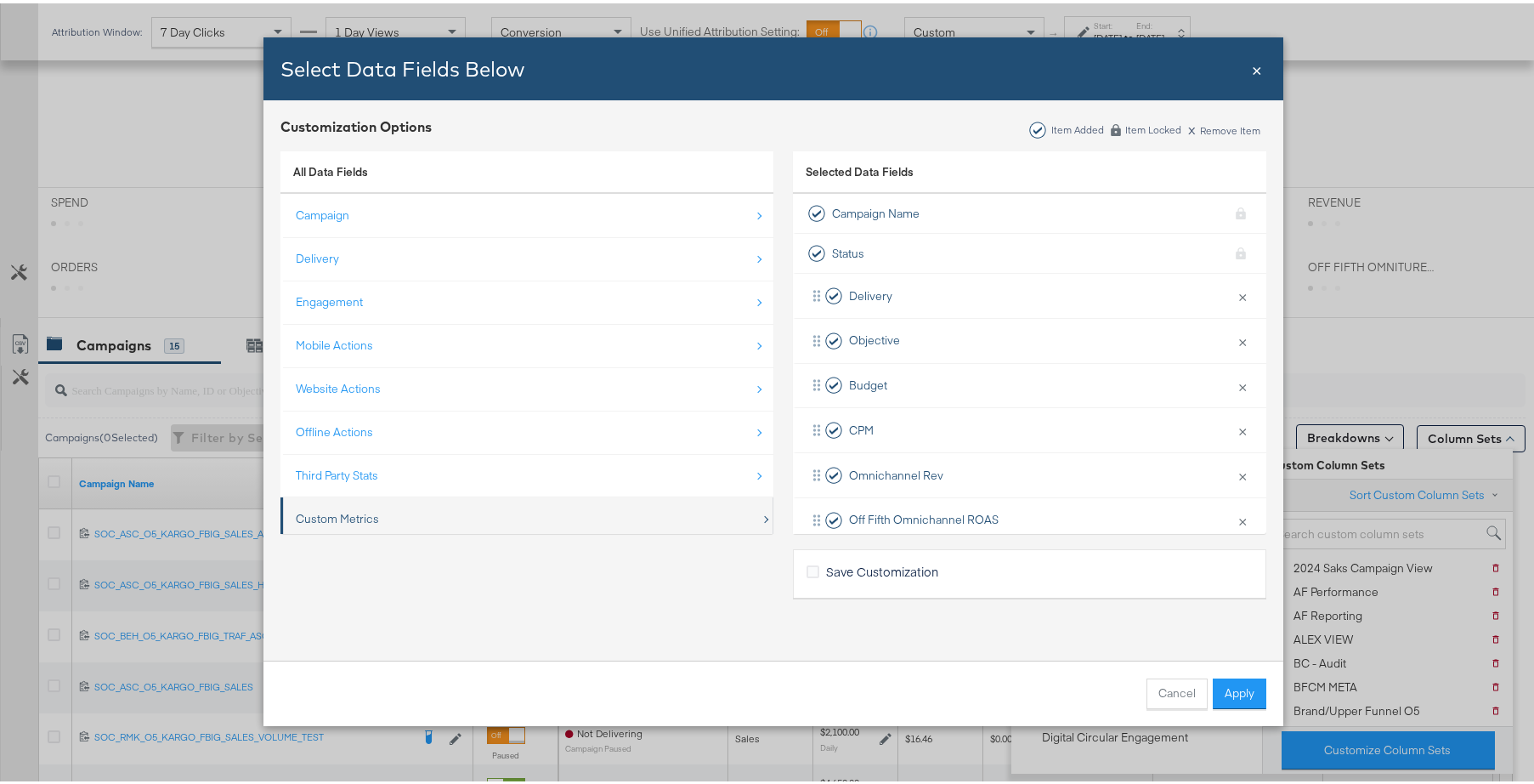
click at [456, 513] on div "Custom Metrics" at bounding box center [528, 516] width 465 height 35
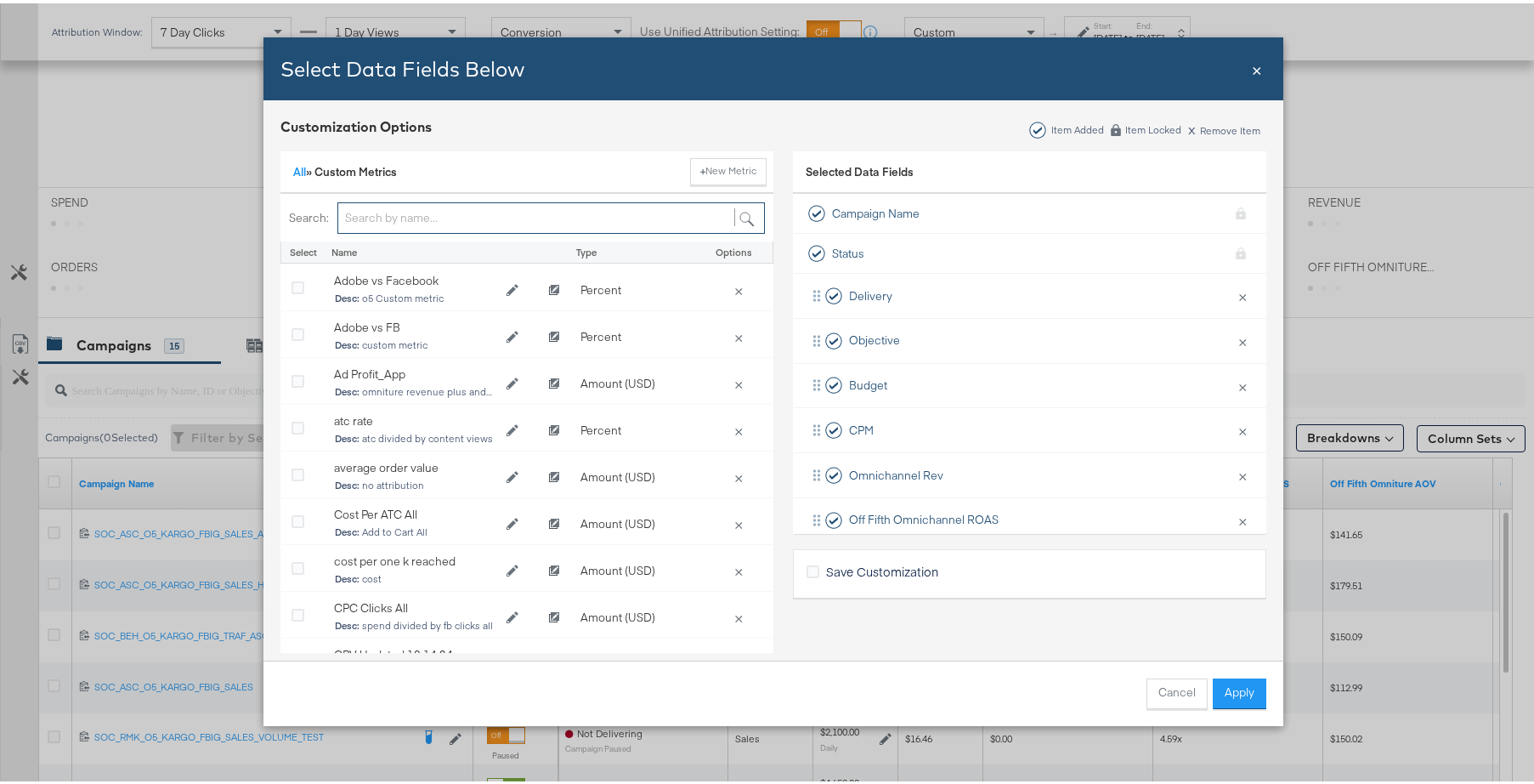
click at [395, 213] on input "Bulk Add Locations Modal" at bounding box center [551, 214] width 427 height 31
type input "cpa"
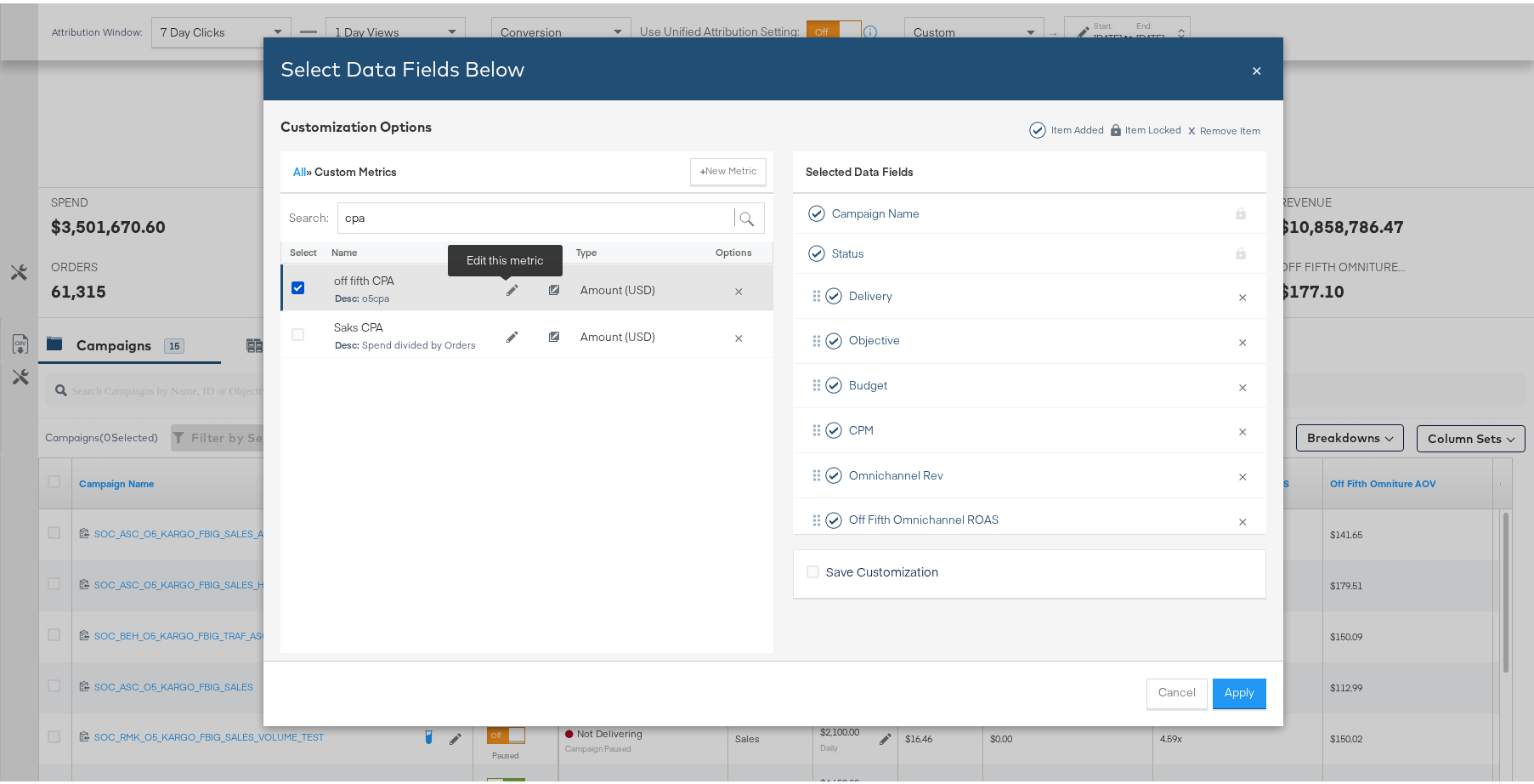
click at [506, 289] on icon "Edit off fifth CPA" at bounding box center [512, 287] width 12 height 12
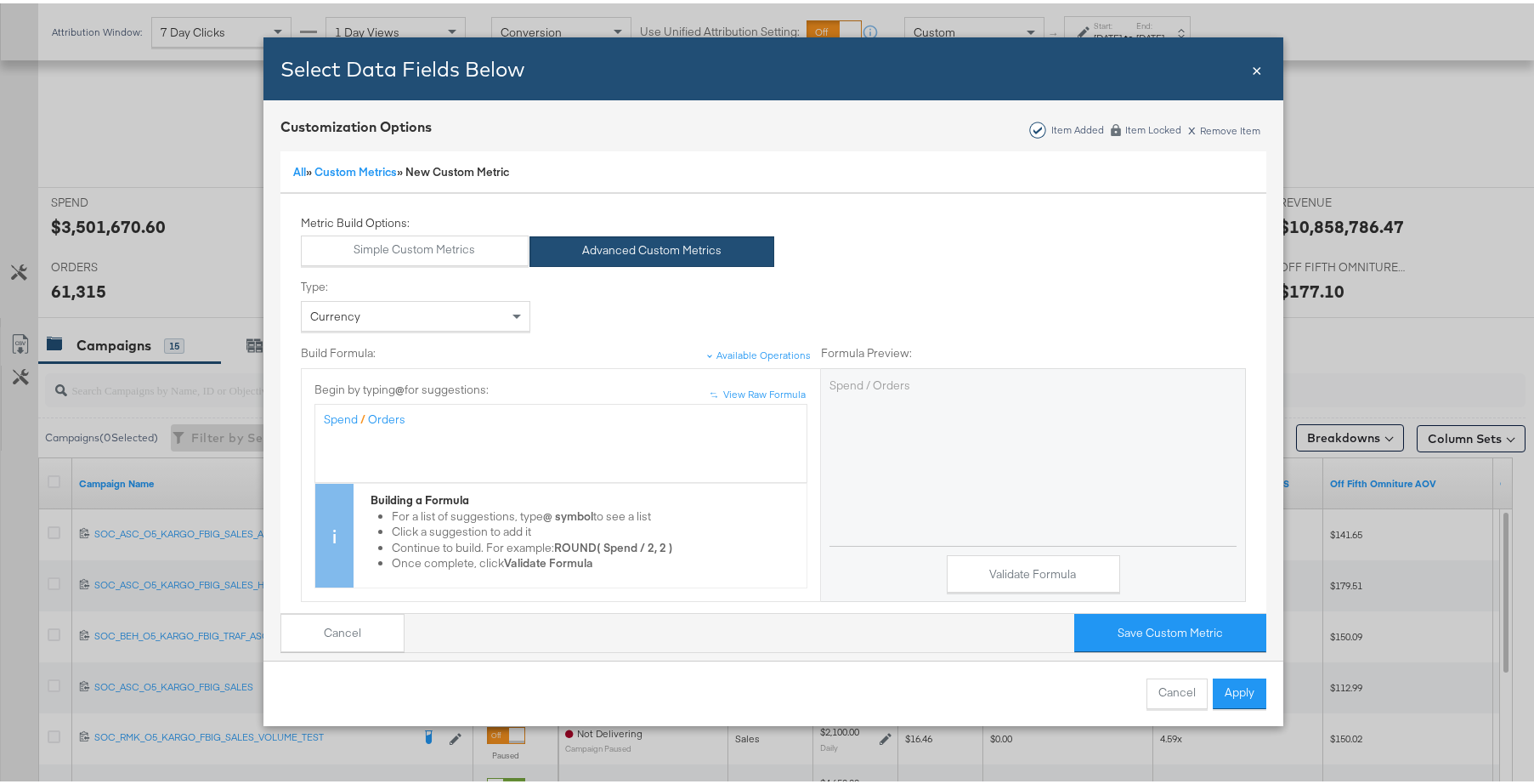
click at [1252, 70] on span "×" at bounding box center [1256, 64] width 10 height 23
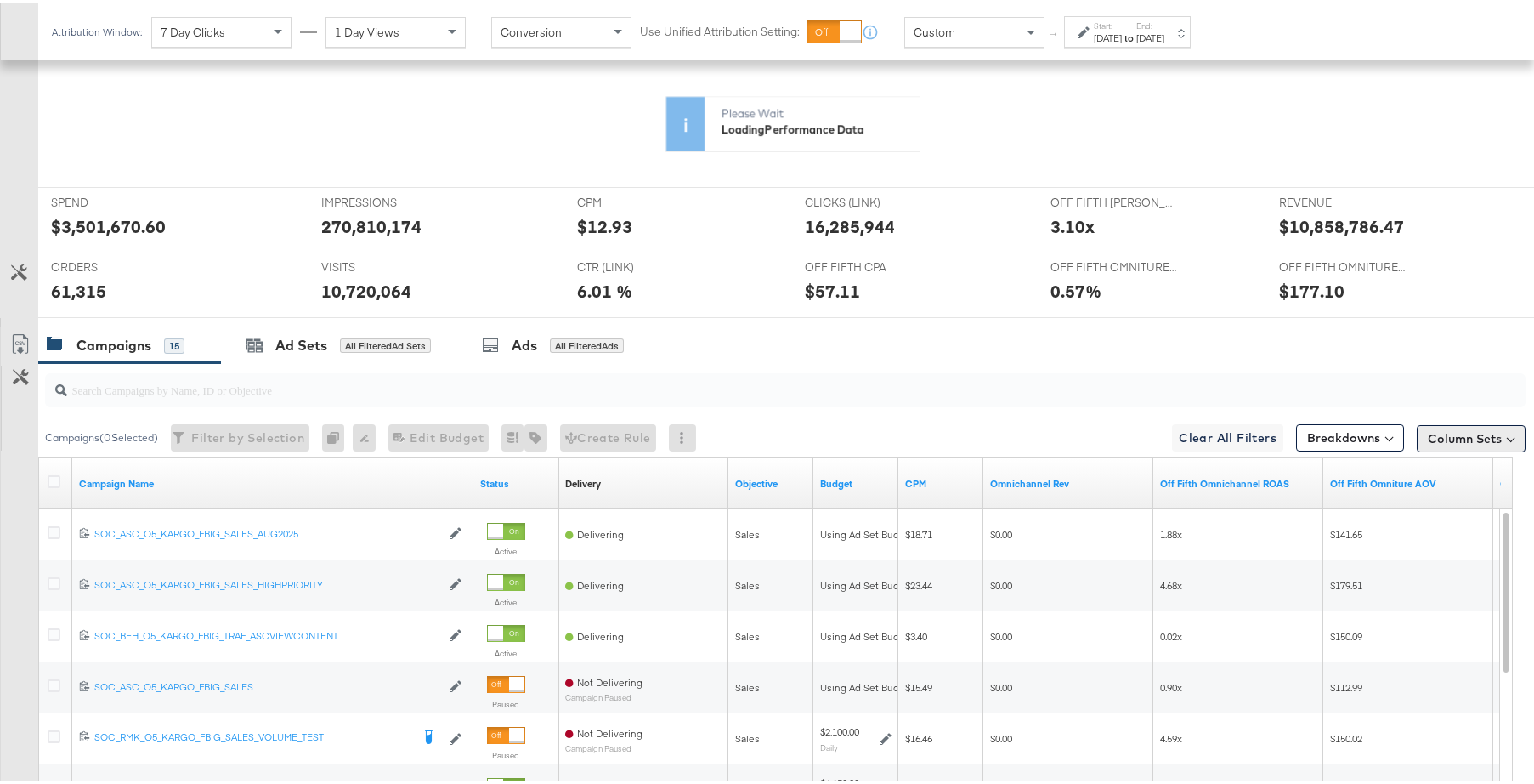
click at [1449, 427] on button "Column Sets" at bounding box center [1471, 436] width 108 height 28
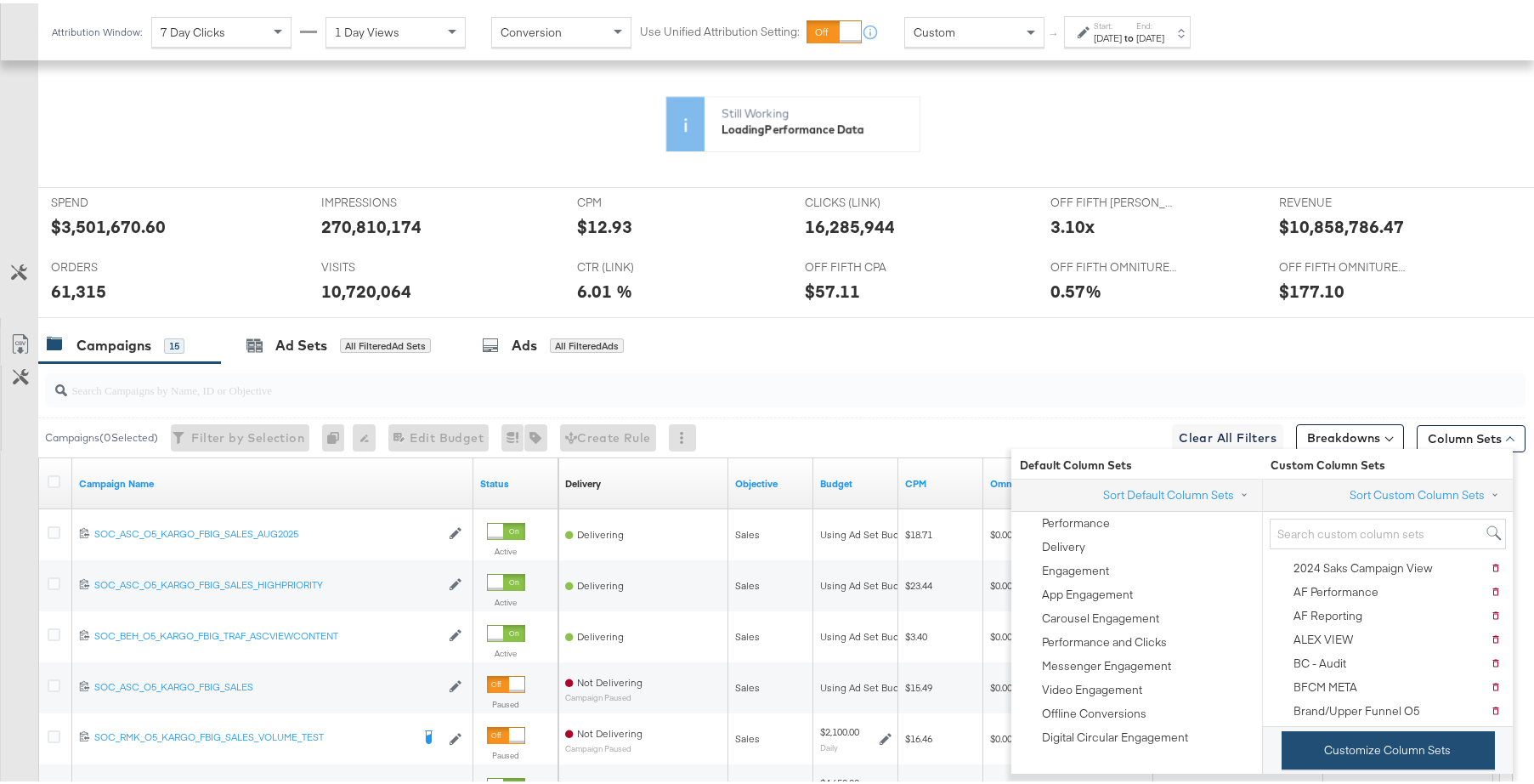
click at [1331, 743] on button "Customize Column Sets" at bounding box center [1388, 746] width 213 height 39
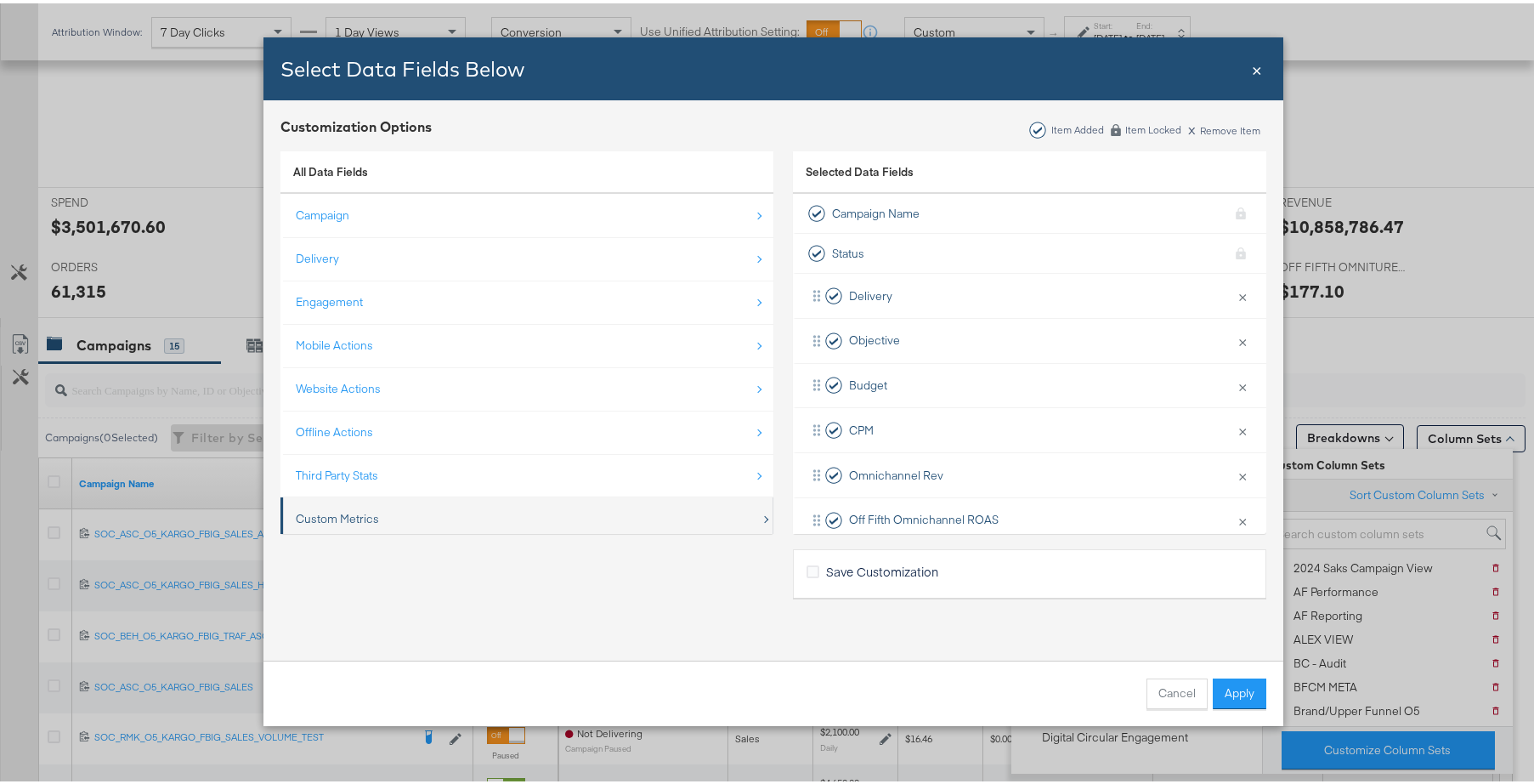
click at [460, 501] on div "Custom Metrics" at bounding box center [528, 516] width 465 height 35
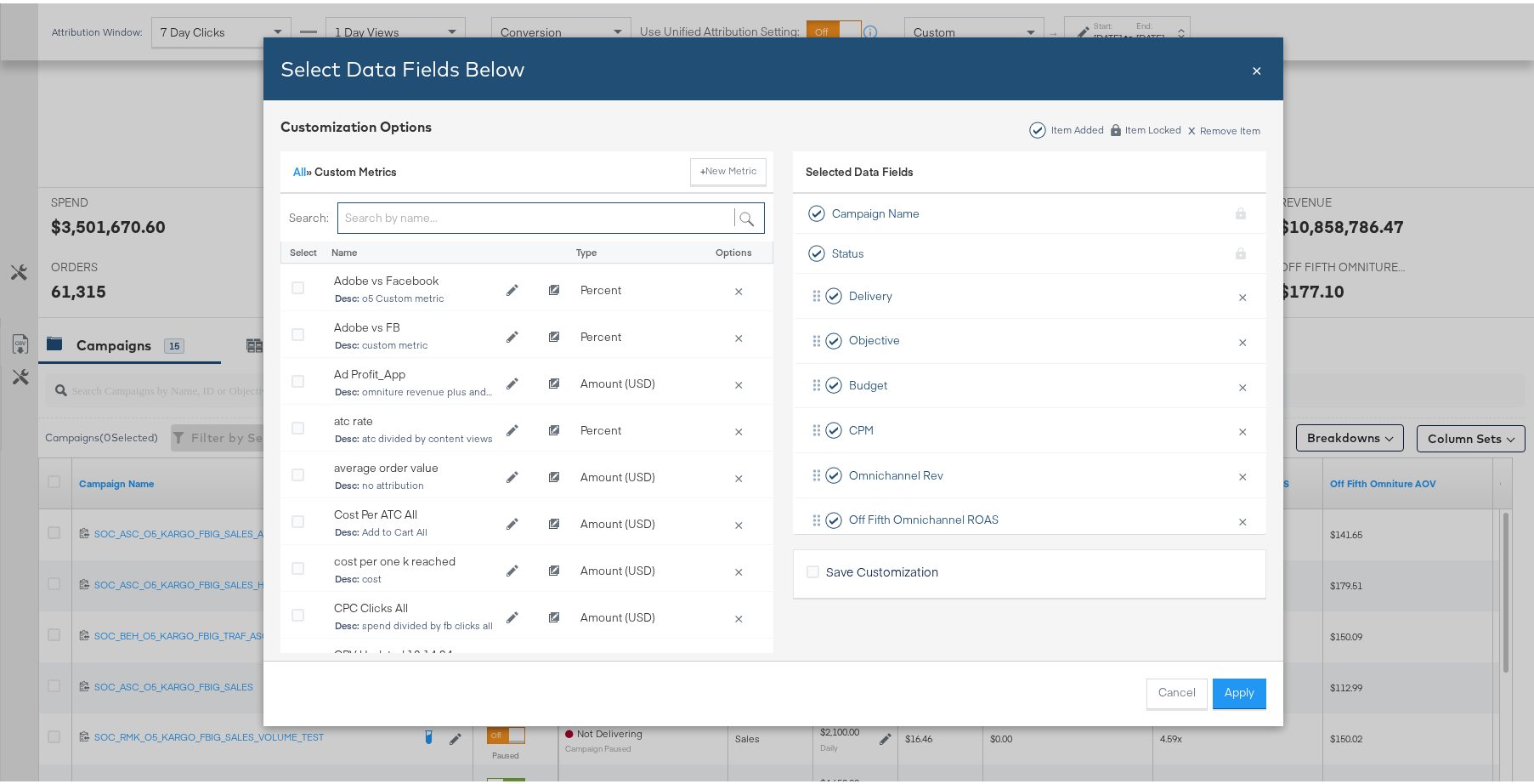
click at [438, 210] on input "Bulk Add Locations Modal" at bounding box center [551, 214] width 427 height 31
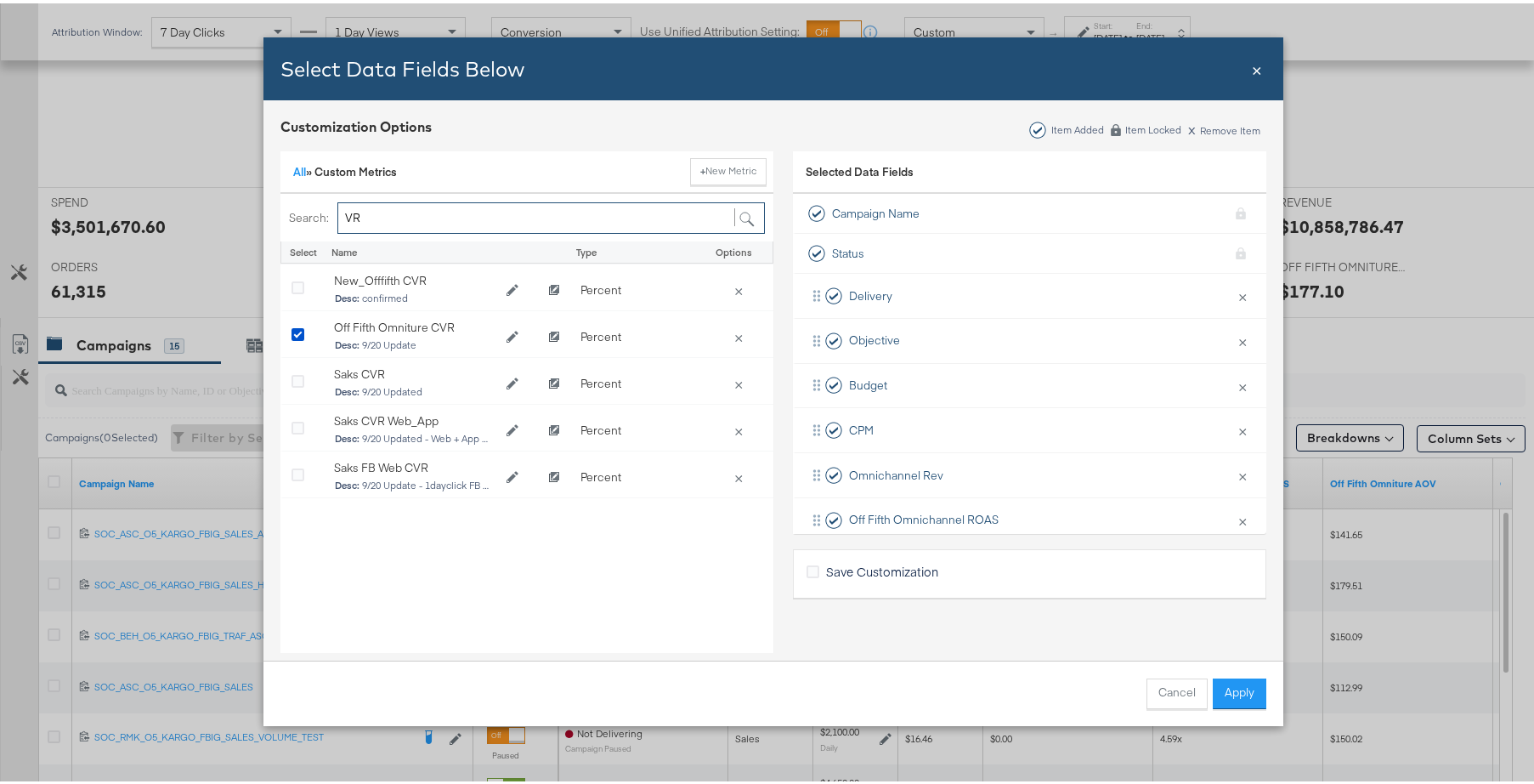
type input "V"
type input "CVR"
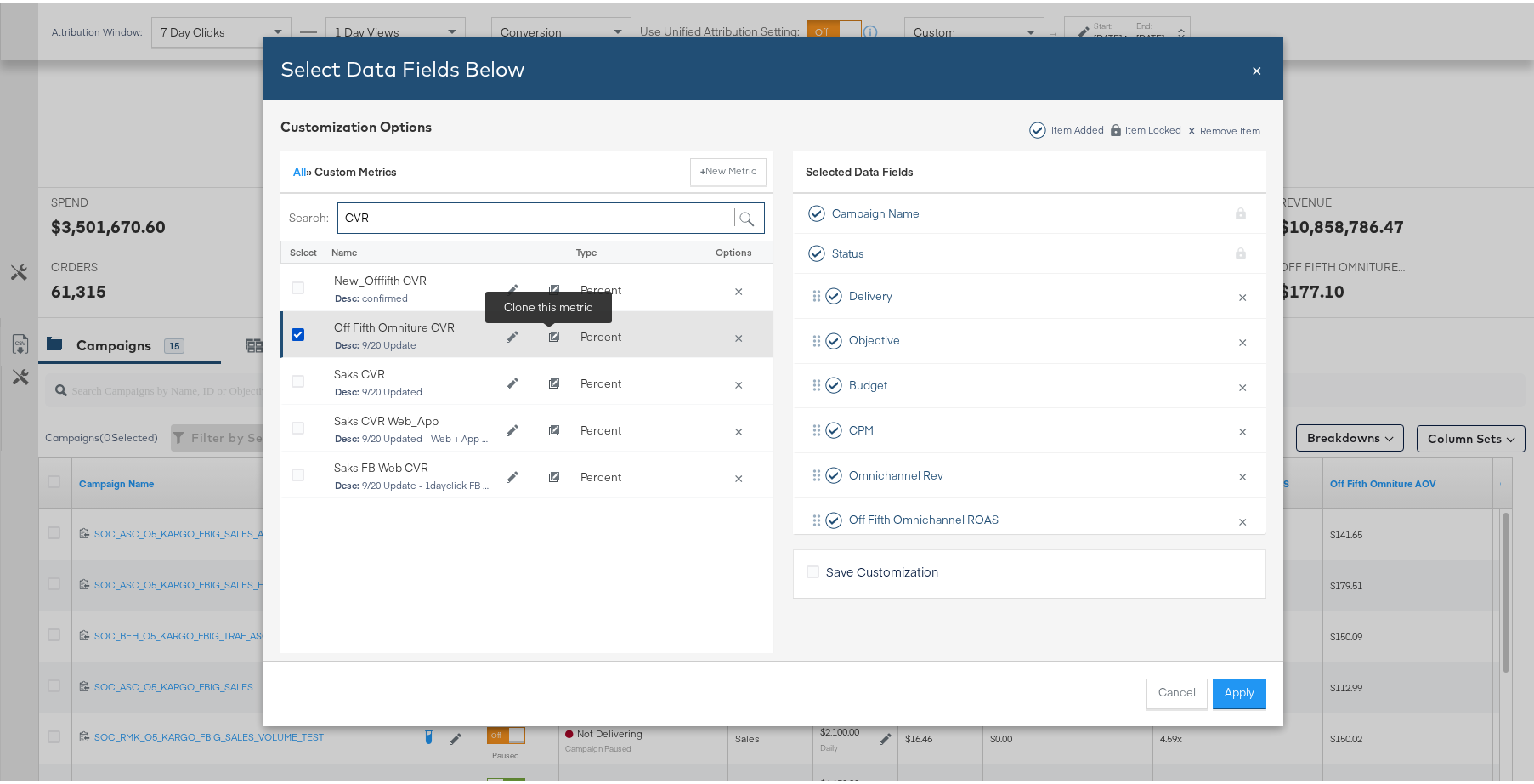
scroll to position [631, 0]
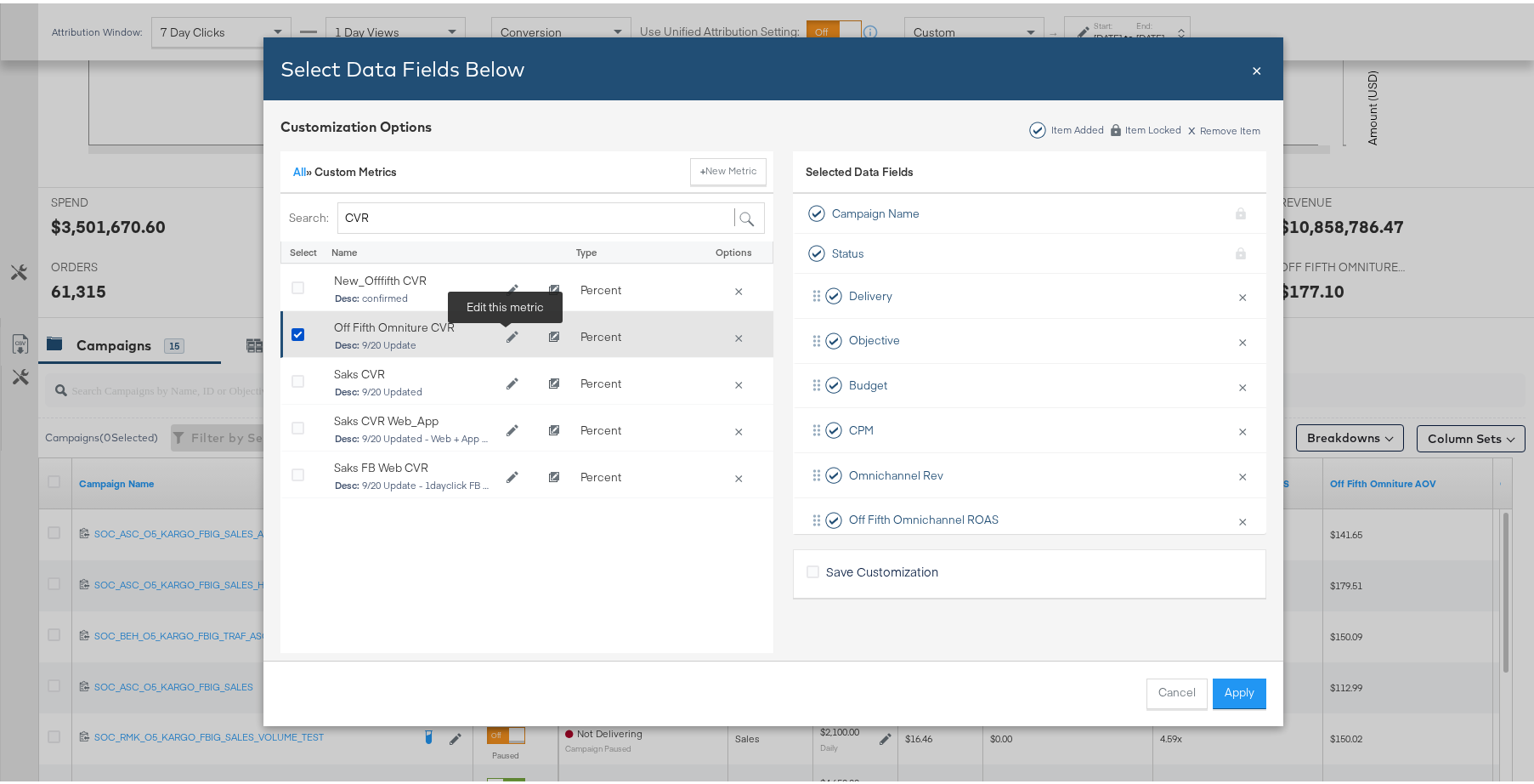
click at [506, 336] on icon "Edit Off Fifth Omniture CVR" at bounding box center [512, 333] width 12 height 12
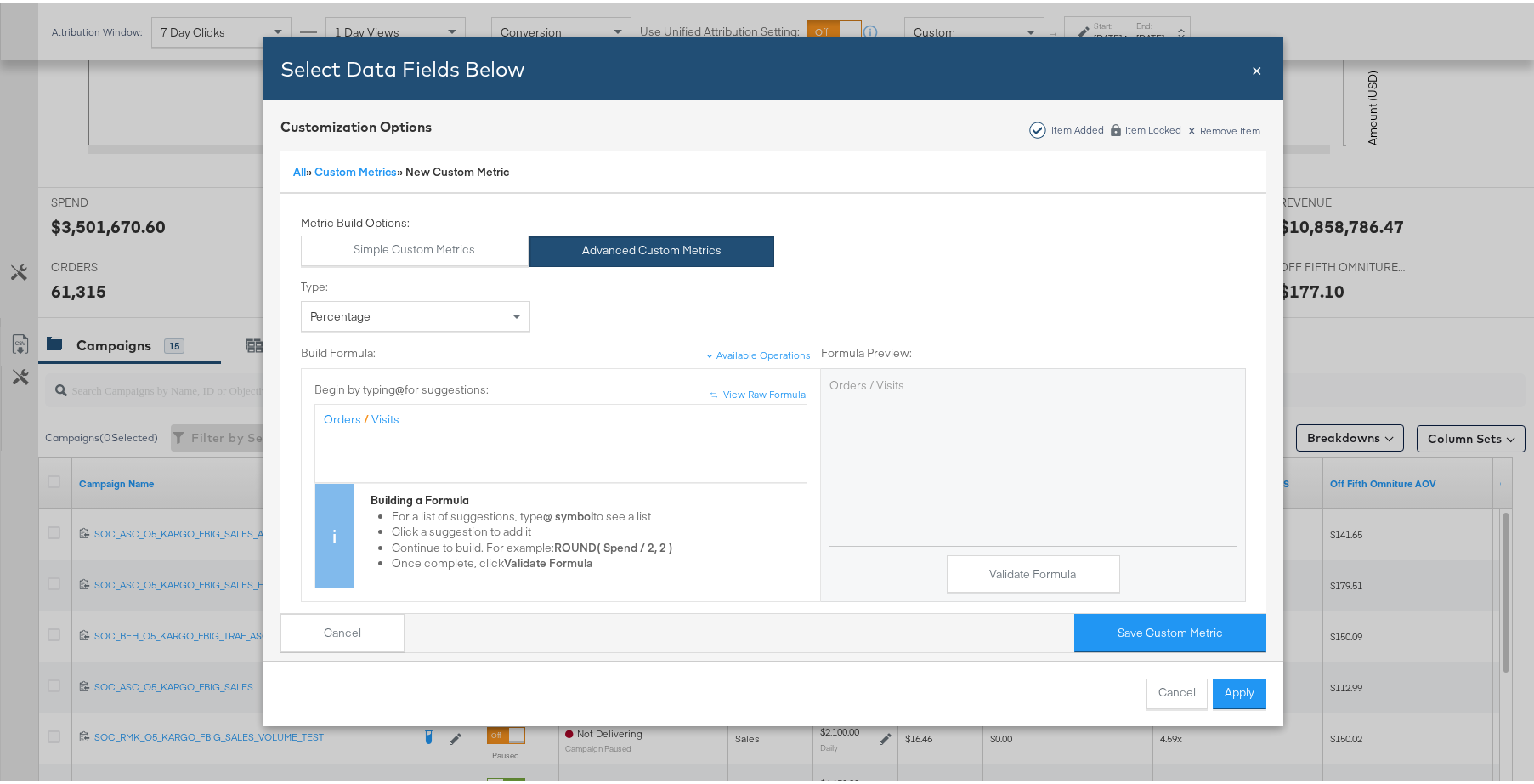
click at [1252, 69] on span "×" at bounding box center [1256, 64] width 10 height 23
